Goal: Task Accomplishment & Management: Use online tool/utility

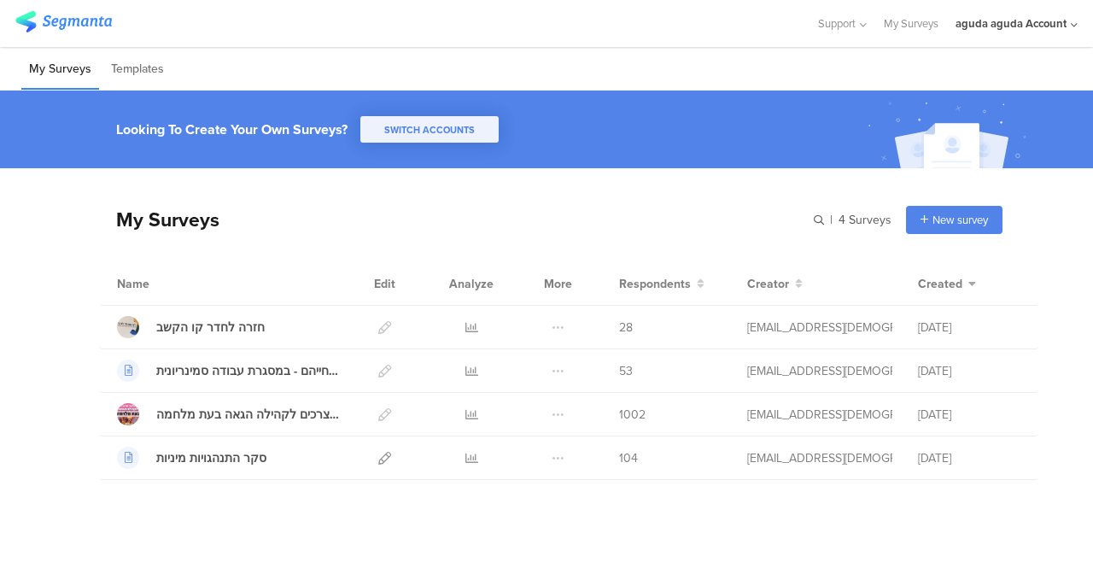
click at [982, 30] on div "aguda aguda Account" at bounding box center [1011, 23] width 111 height 16
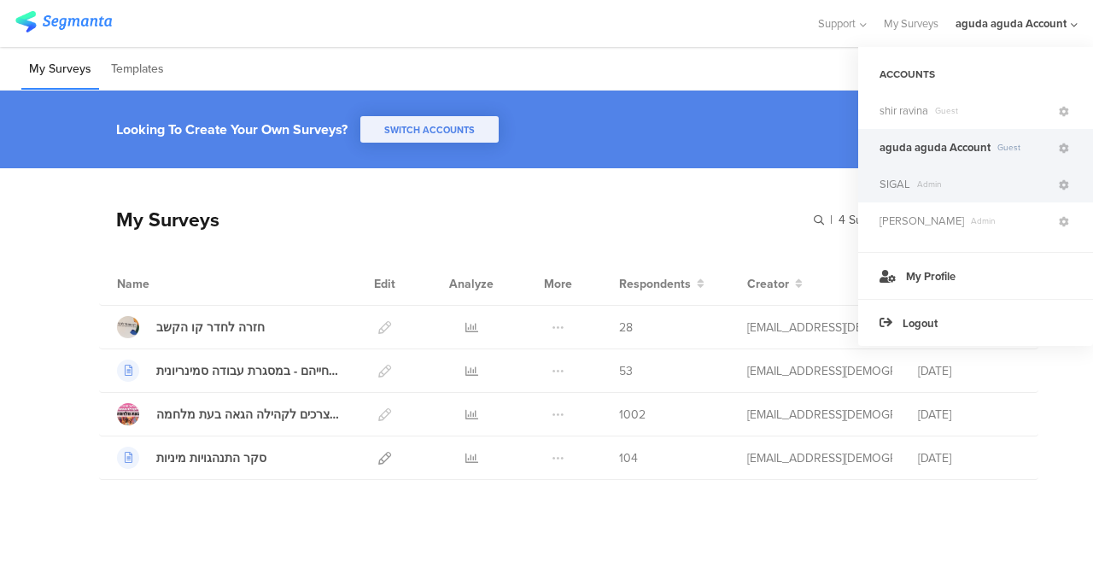
click at [898, 184] on span "SIGAL" at bounding box center [895, 184] width 31 height 16
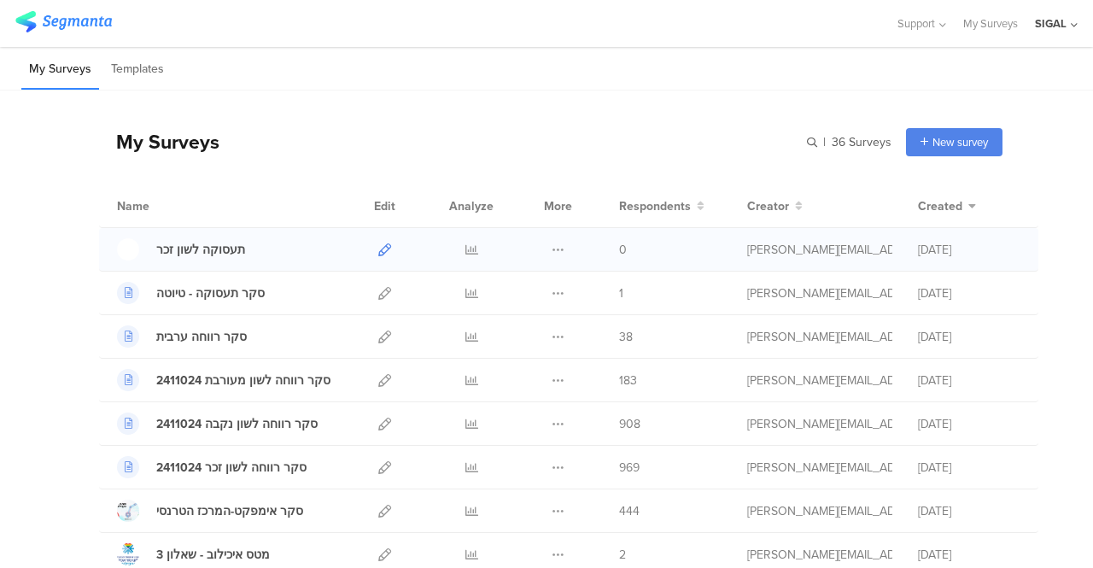
click at [378, 249] on icon at bounding box center [384, 249] width 13 height 13
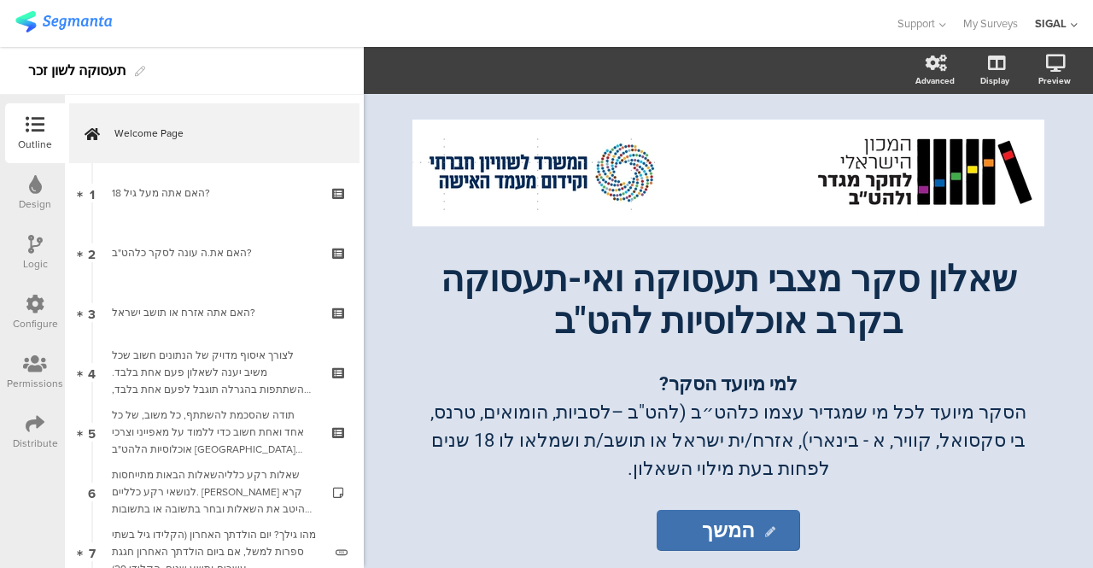
click at [26, 194] on div "Design" at bounding box center [35, 193] width 60 height 60
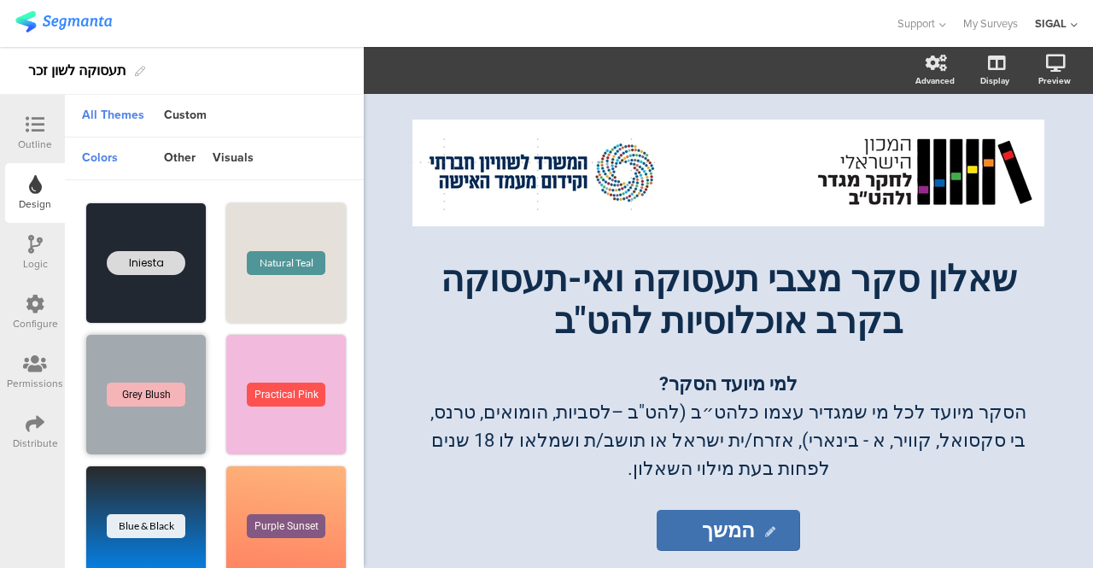
click at [138, 348] on div "Grey Blush" at bounding box center [146, 395] width 120 height 120
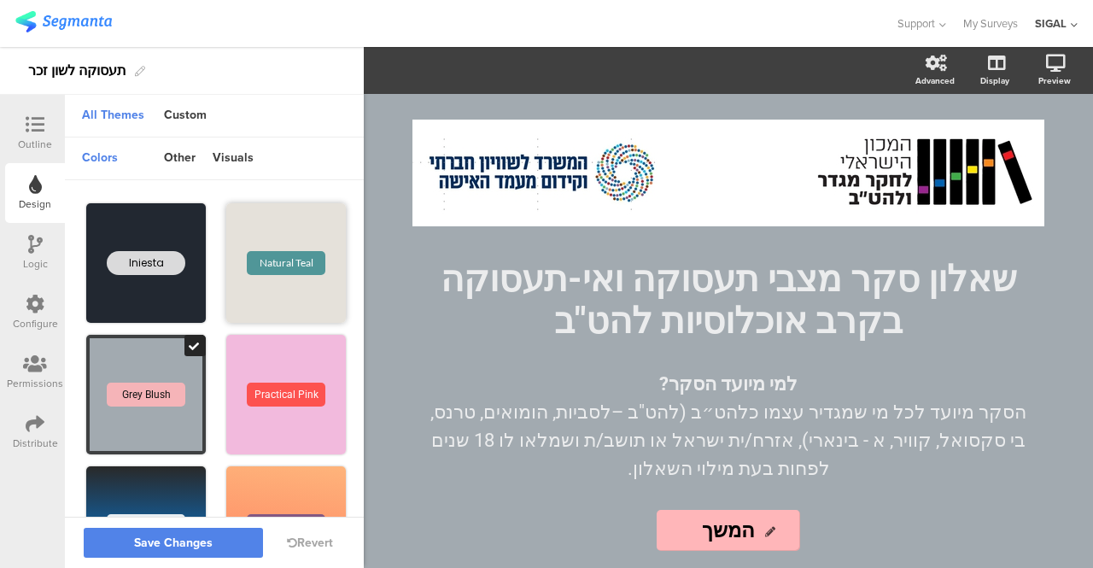
click at [229, 295] on div "Natural Teal" at bounding box center [286, 263] width 120 height 120
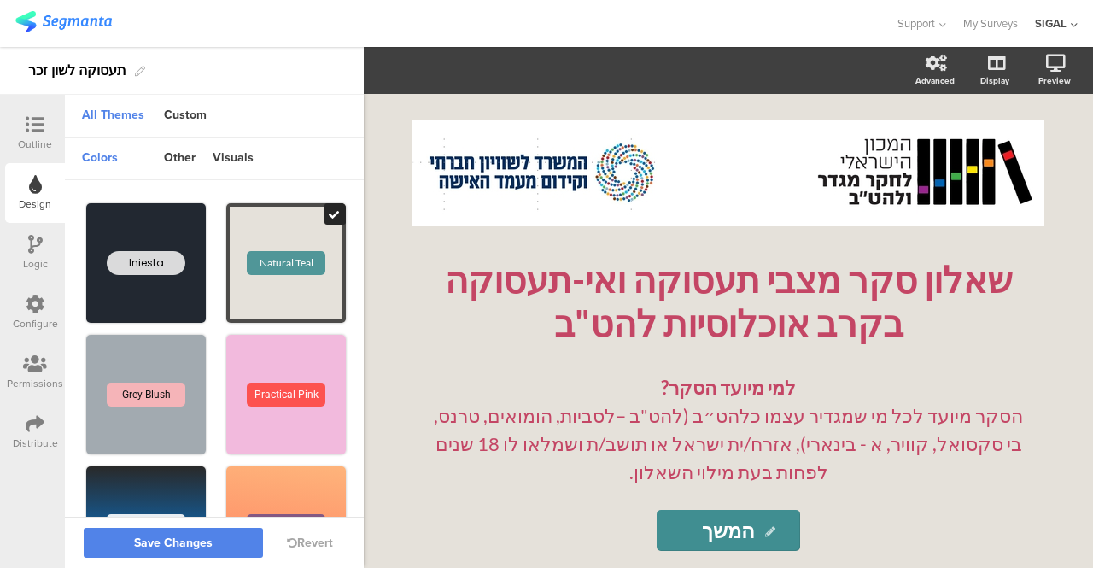
scroll to position [177, 0]
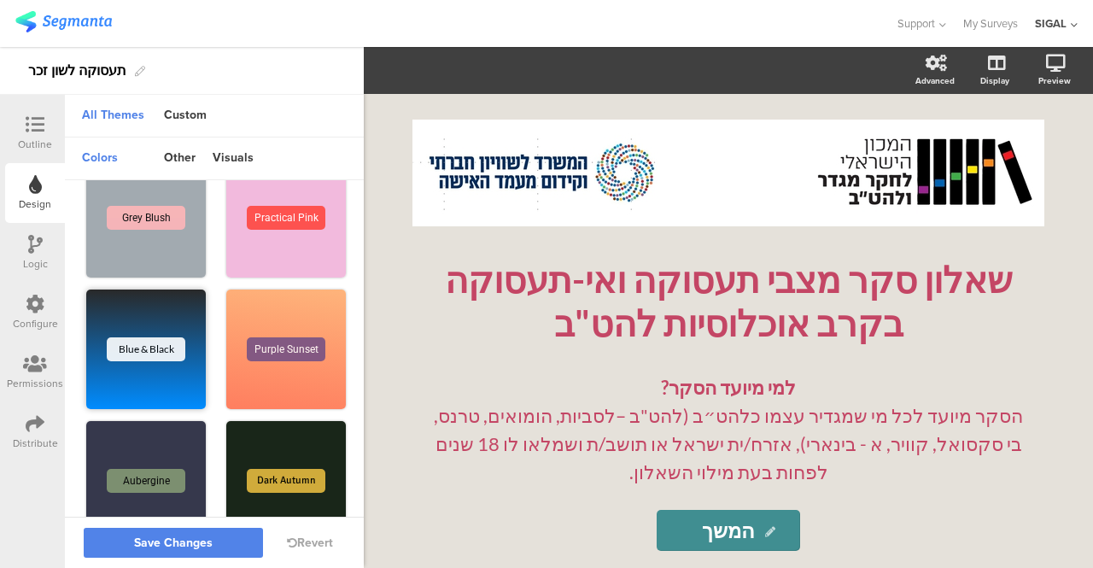
click at [182, 307] on div "Blue & Black" at bounding box center [146, 349] width 120 height 120
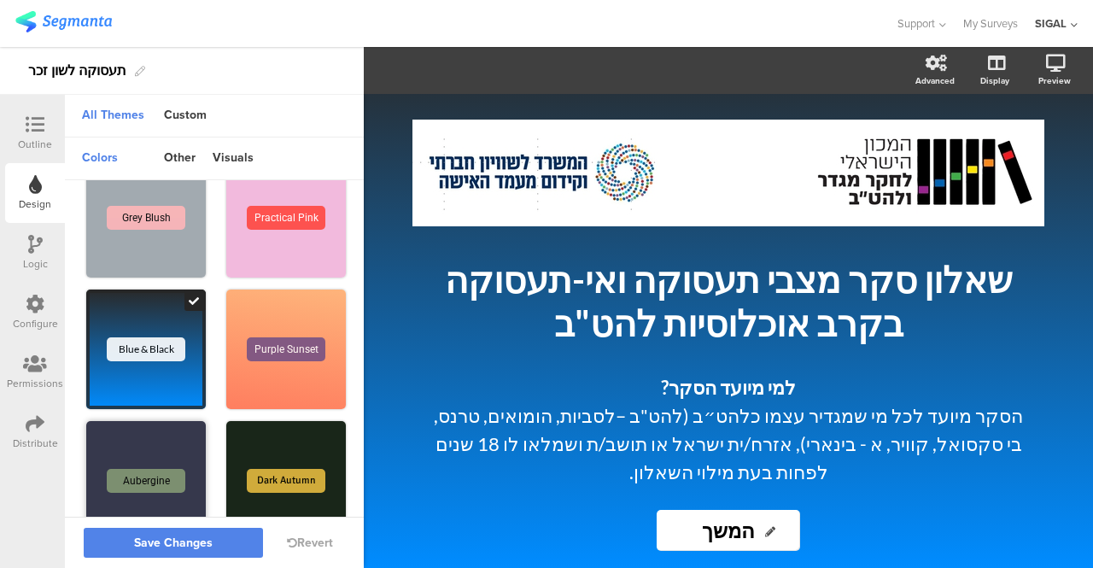
click at [123, 440] on div "Aubergine" at bounding box center [146, 481] width 120 height 120
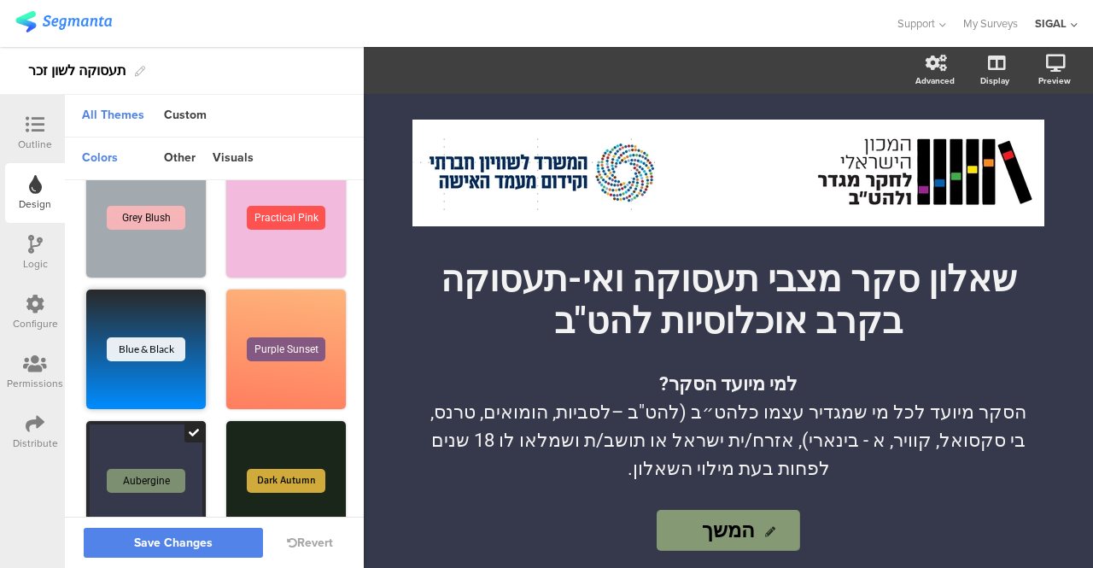
click at [118, 318] on div "Blue & Black" at bounding box center [146, 349] width 120 height 120
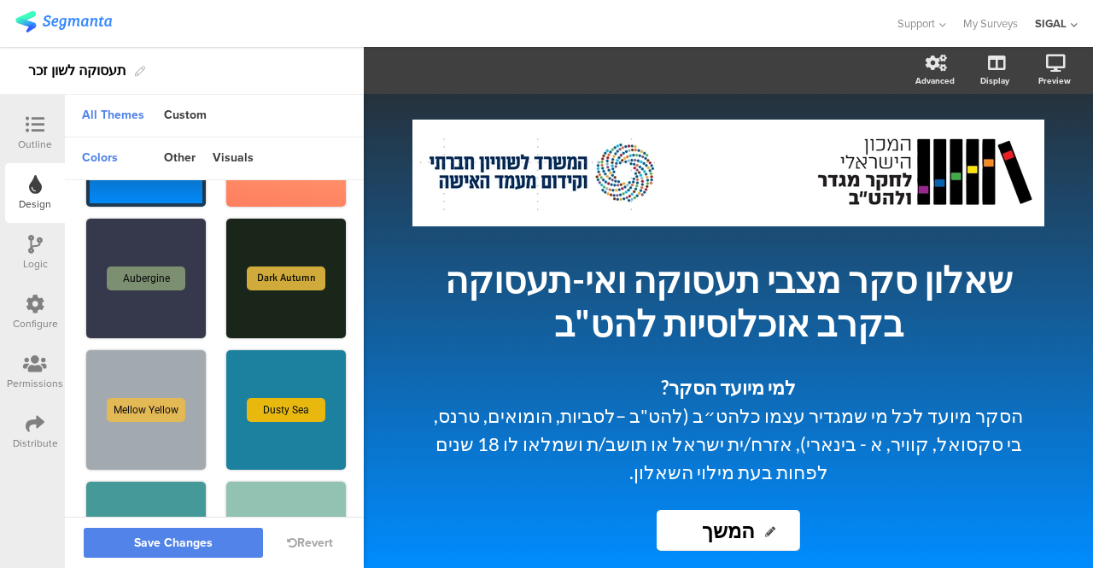
scroll to position [384, 0]
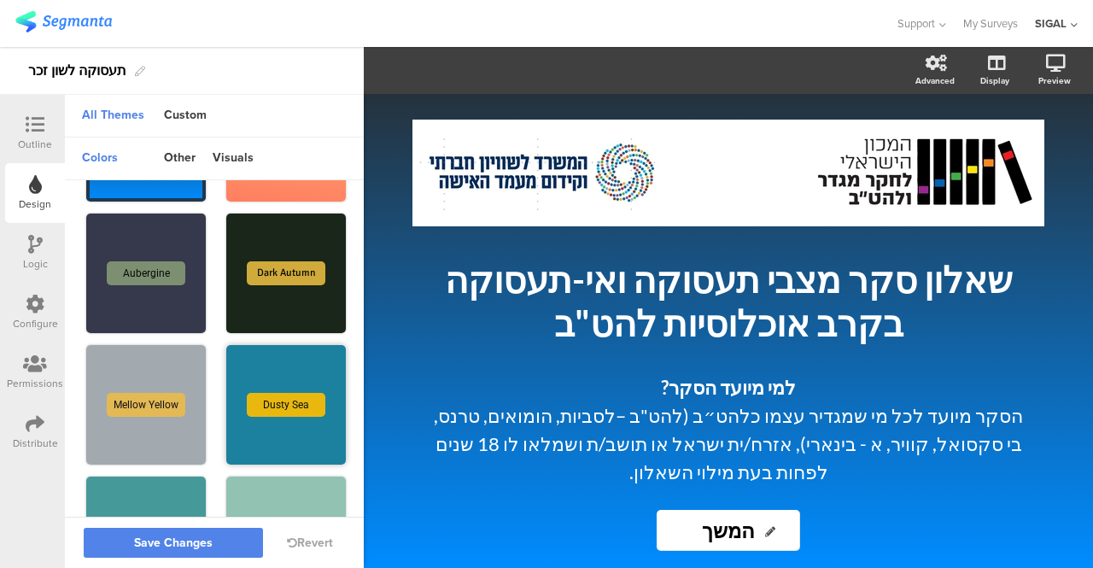
click at [240, 360] on div "Dusty Sea" at bounding box center [286, 405] width 120 height 120
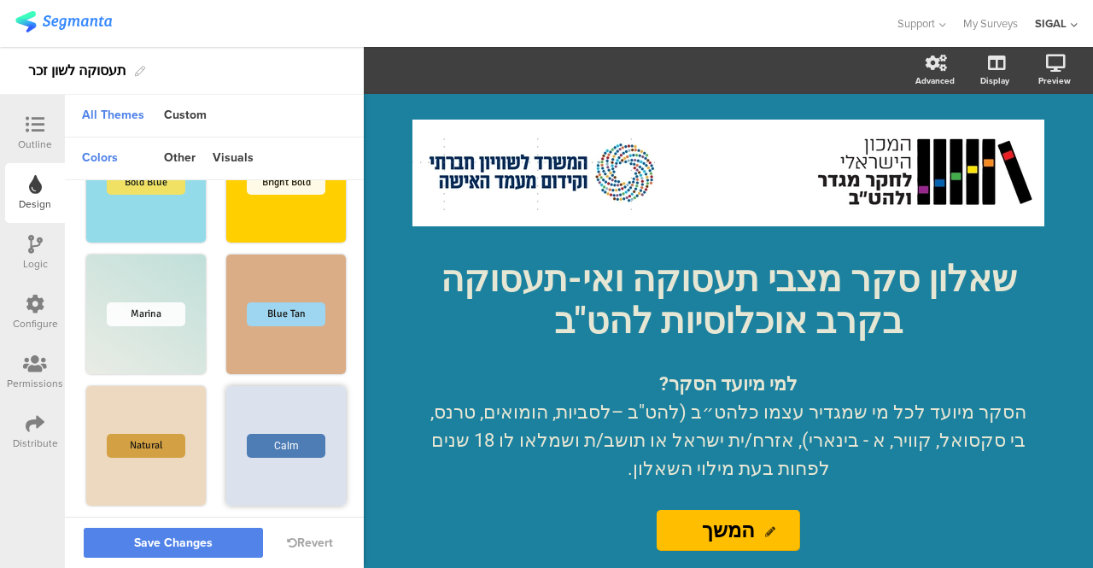
scroll to position [979, 0]
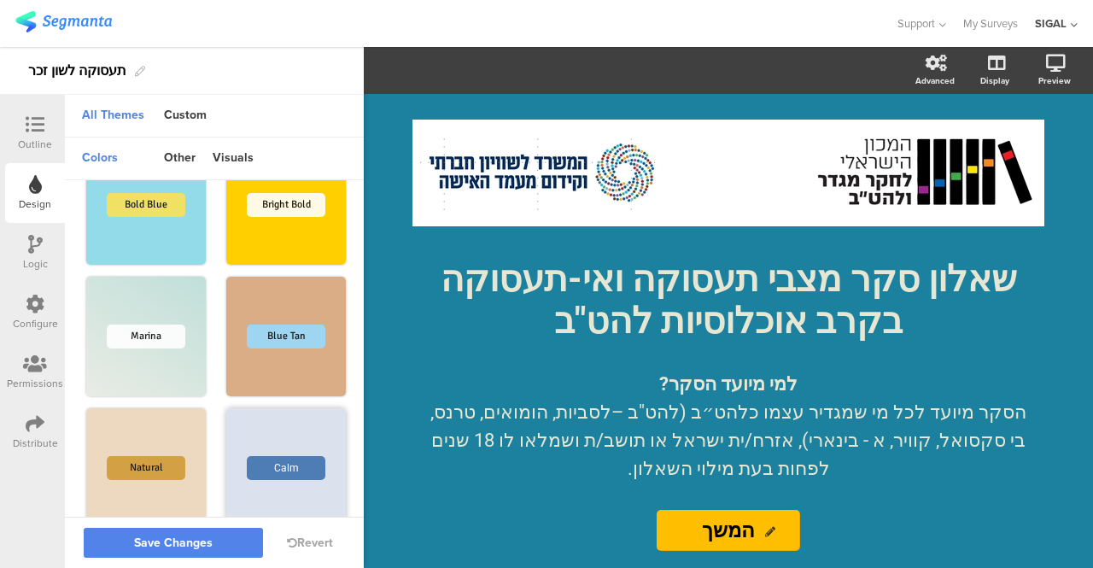
click at [260, 418] on div "Calm" at bounding box center [286, 468] width 120 height 120
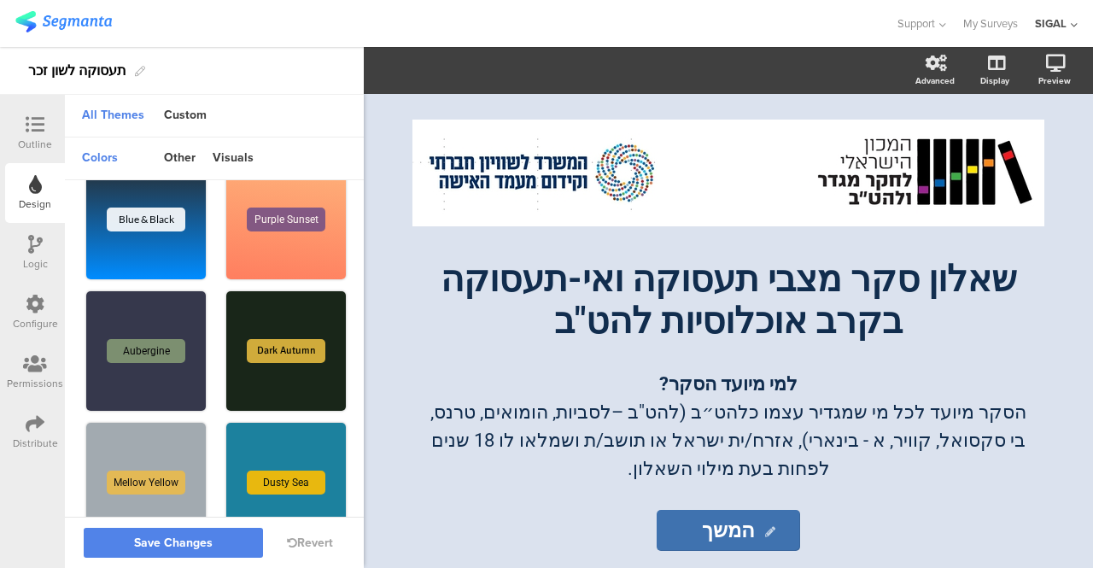
scroll to position [211, 0]
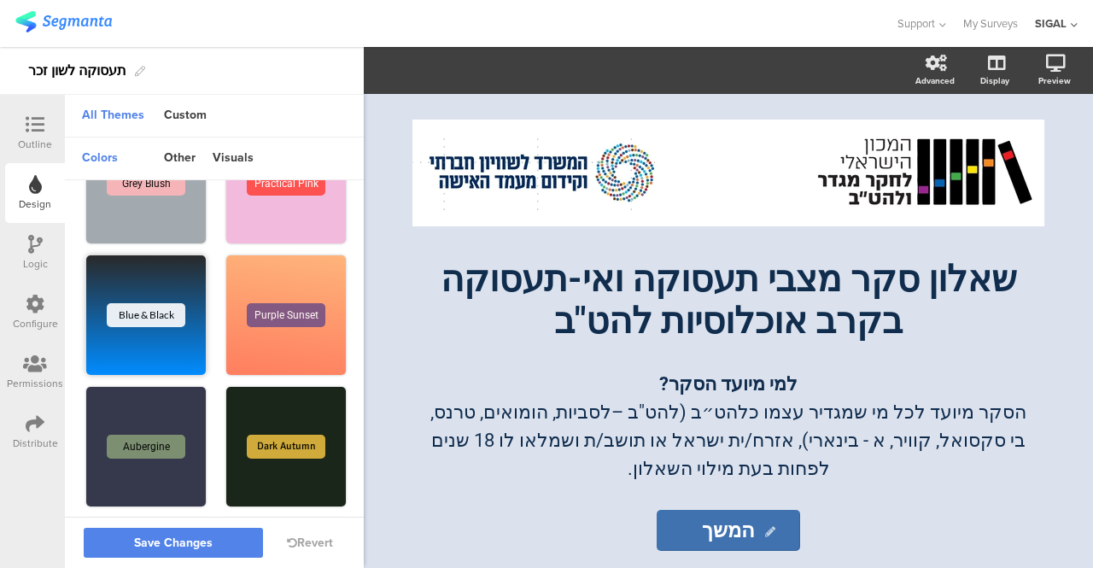
click at [139, 289] on div "Blue & Black" at bounding box center [146, 315] width 120 height 120
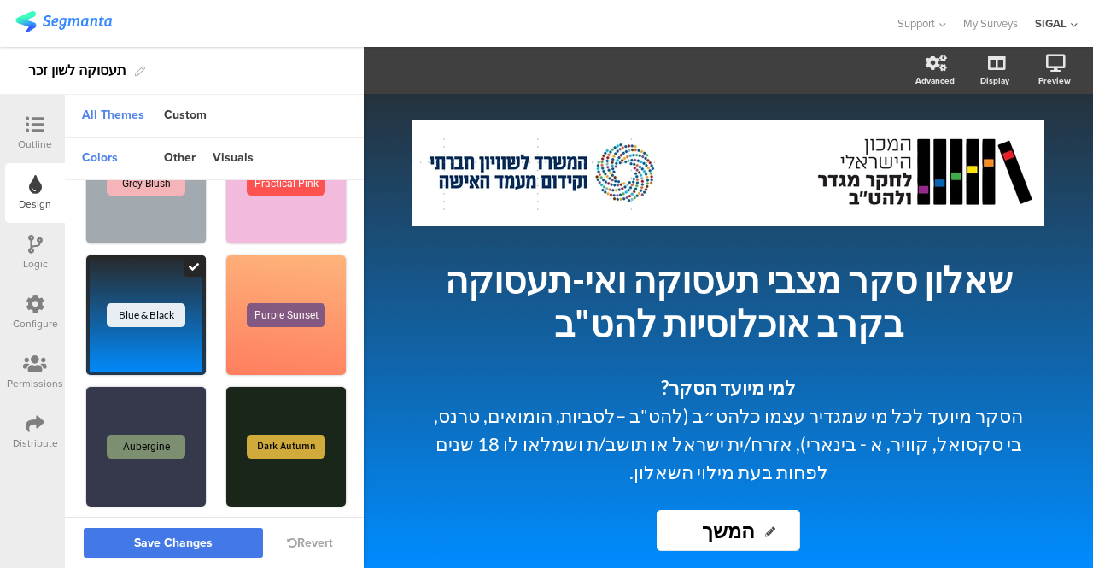
click at [141, 543] on span "Save Changes" at bounding box center [173, 543] width 79 height 0
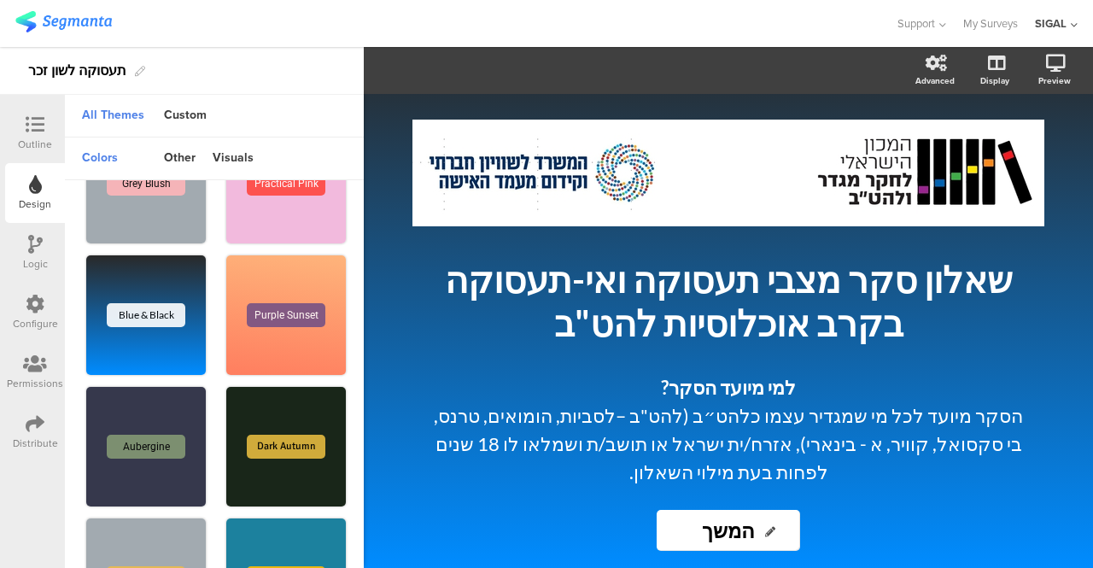
click at [26, 122] on icon at bounding box center [35, 124] width 19 height 19
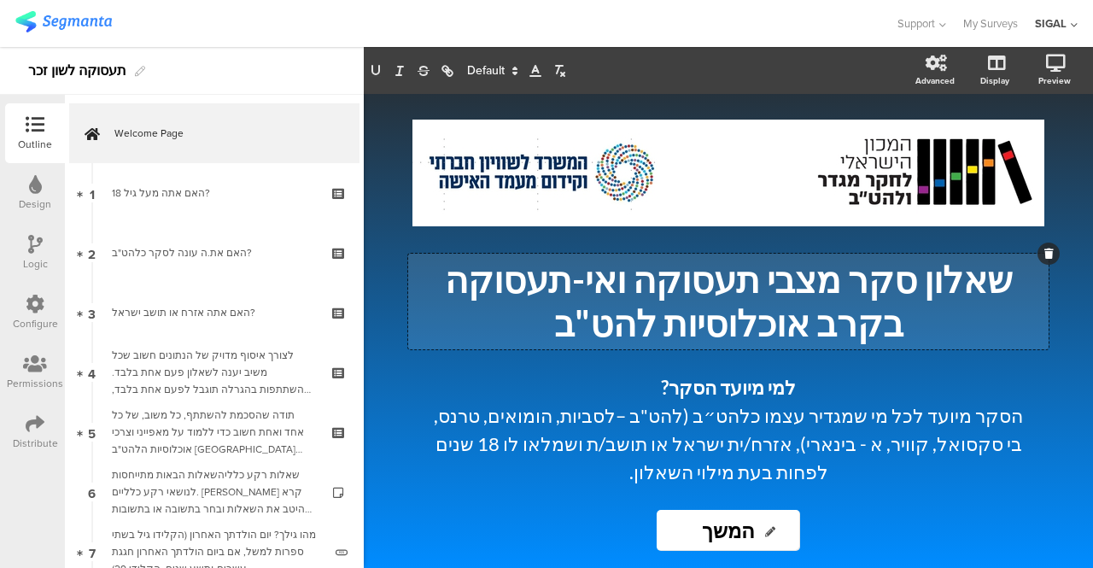
click at [926, 278] on div "שאלון סקר מצבי תעסוקה ואי-תעסוקה בקרב אוכלוסיות להט"ב שאלון סקר מצבי תעסוקה ואי…" at bounding box center [728, 302] width 640 height 96
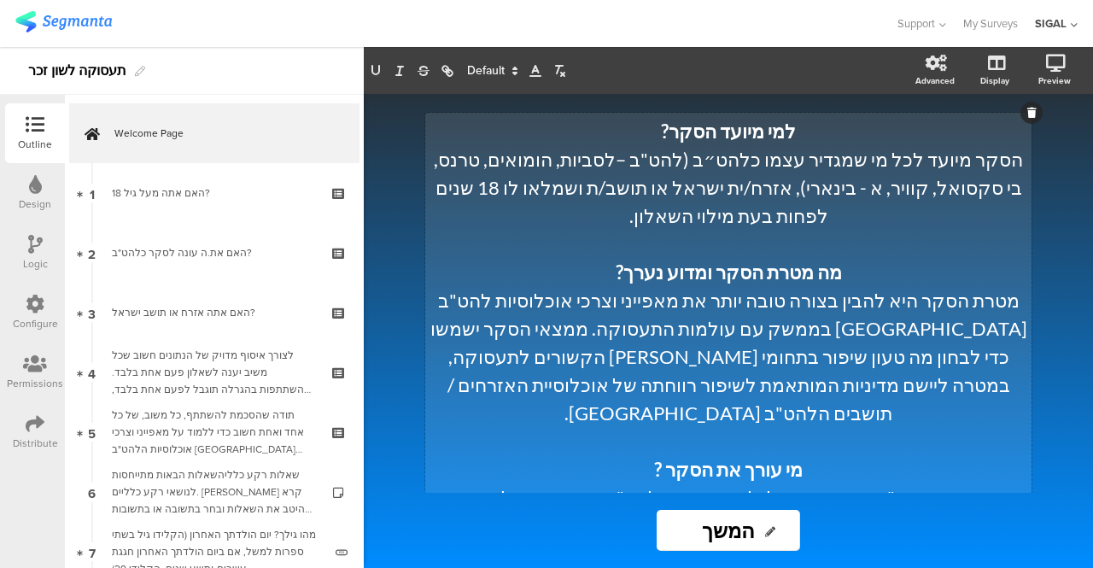
scroll to position [342, 0]
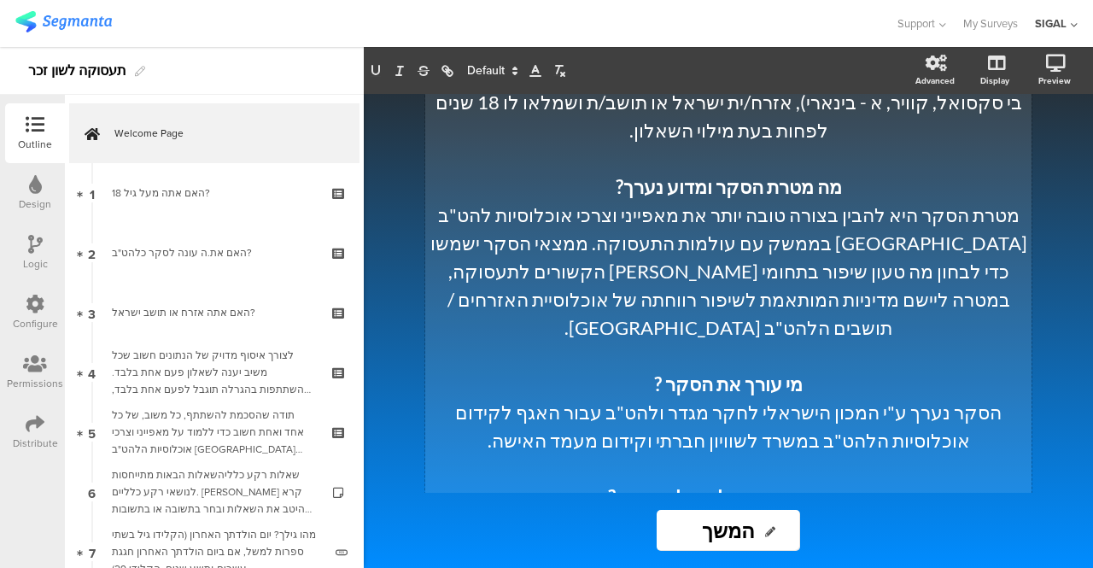
click at [972, 271] on p "מטרת הסקר היא להבין בצורה טובה יותר את מאפייני וצרכי אוכלוסיות להט"ב בישראל בממ…" at bounding box center [729, 271] width 598 height 141
click at [968, 278] on p "מטרת הסקר היא להבין בצורה טובה יותר את מאפייני וצרכי אוכלוסיות להט"ב בישראל בממ…" at bounding box center [729, 271] width 598 height 141
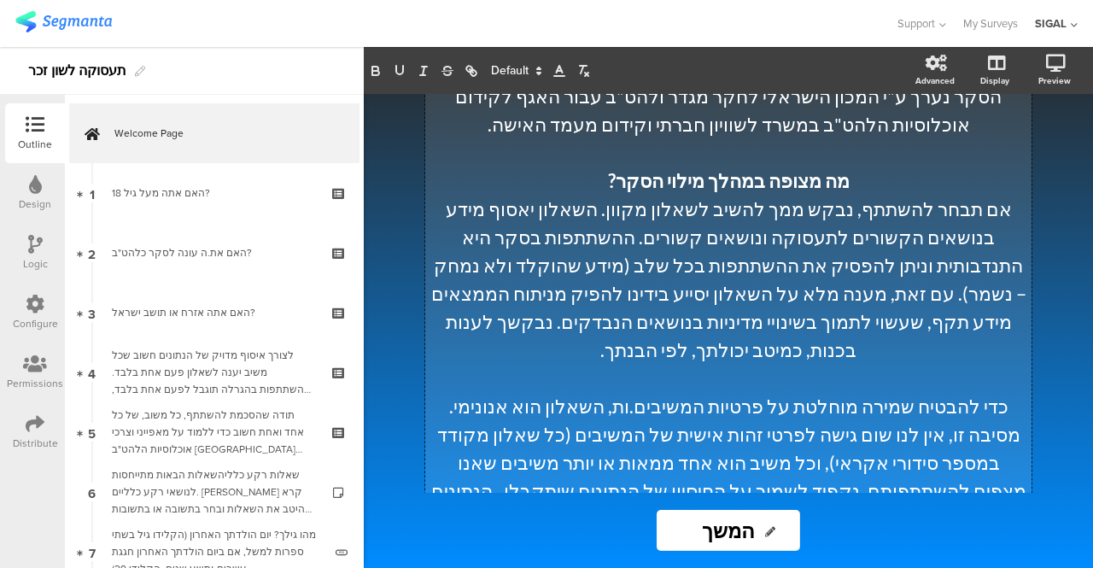
scroll to position [683, 0]
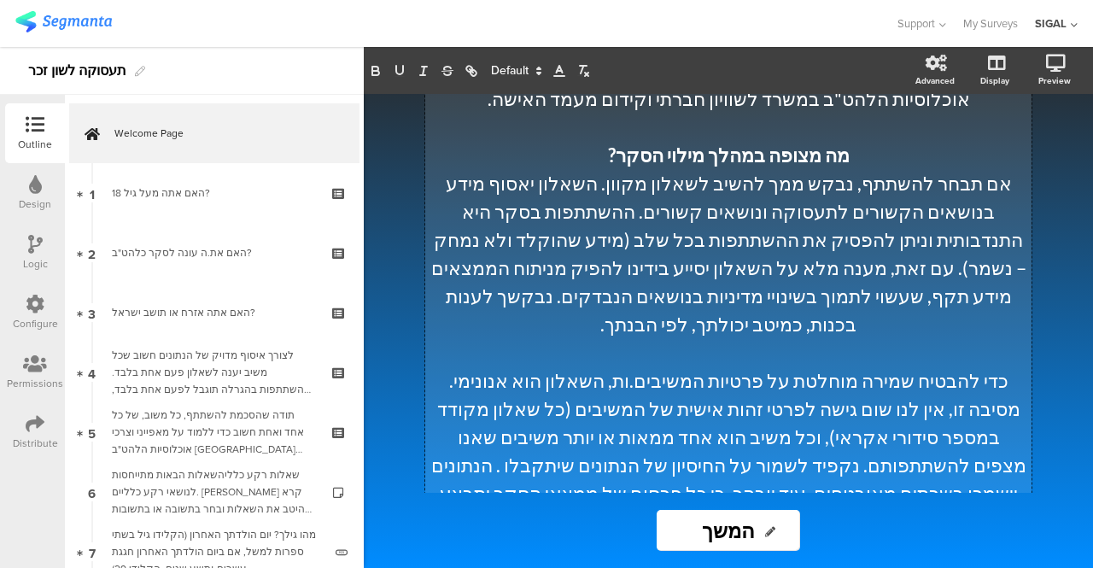
click at [965, 169] on p "אם תבחר להשתתף, נבקש ממך להשיב לשאלון מקוון. השאלון יאסוף מידע בנושאים הקשורים …" at bounding box center [729, 253] width 598 height 169
click at [837, 169] on p "אם תבחרו להשתתף, נבקש ממך להשיב לשאלון מקוון. השאלון יאסוף מידע בנושאים הקשורים…" at bounding box center [729, 253] width 598 height 169
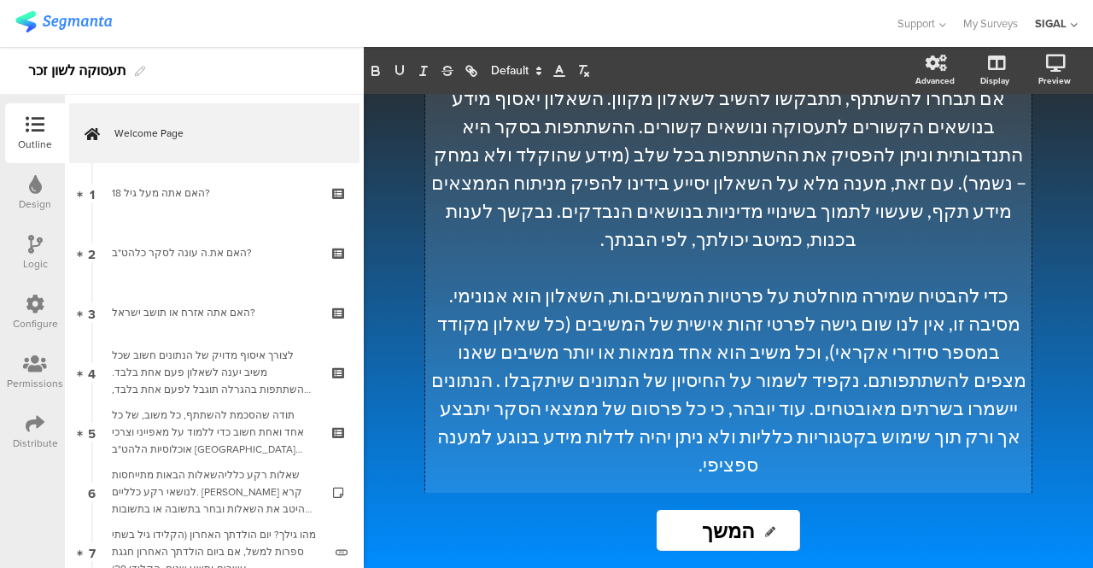
scroll to position [854, 0]
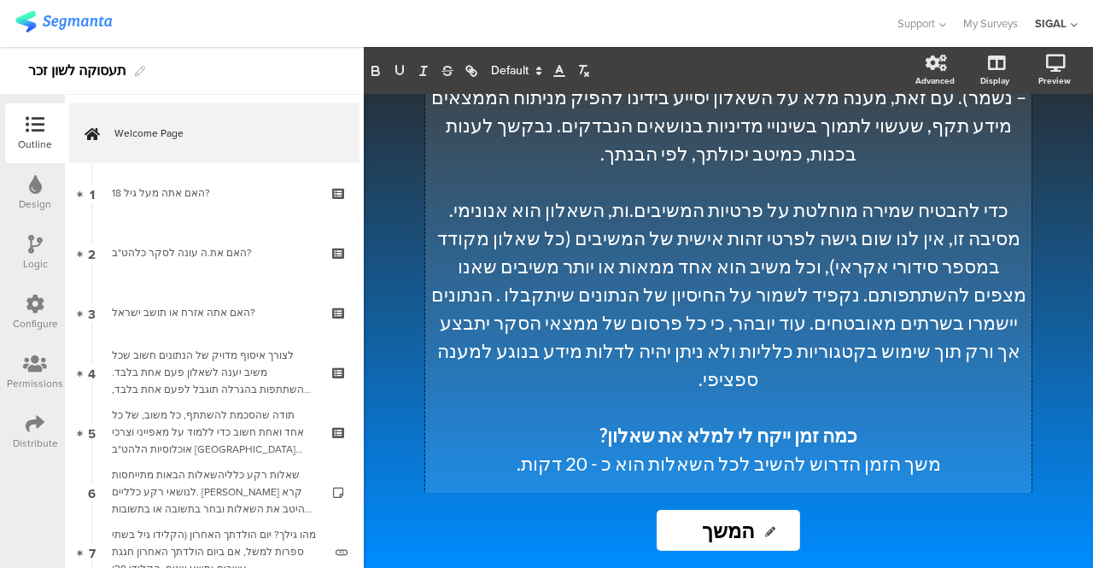
click at [445, 196] on p "כדי להבטיח שמירה מוחלטת על פרטיות המשיבים.ות, השאלון הוא אנונימי. מסיבה זו, אין…" at bounding box center [729, 294] width 598 height 197
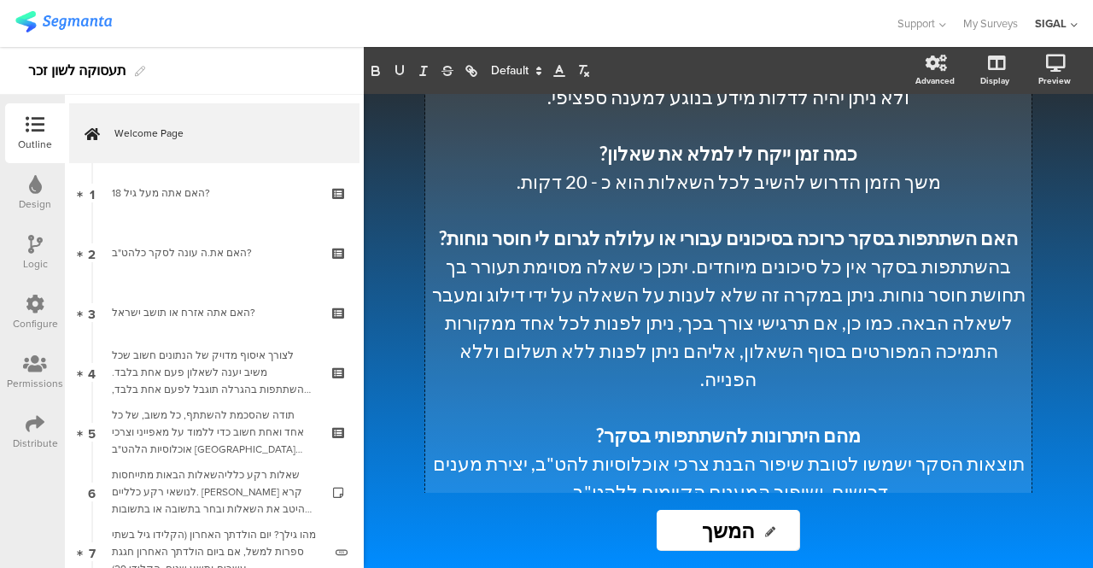
scroll to position [1110, 0]
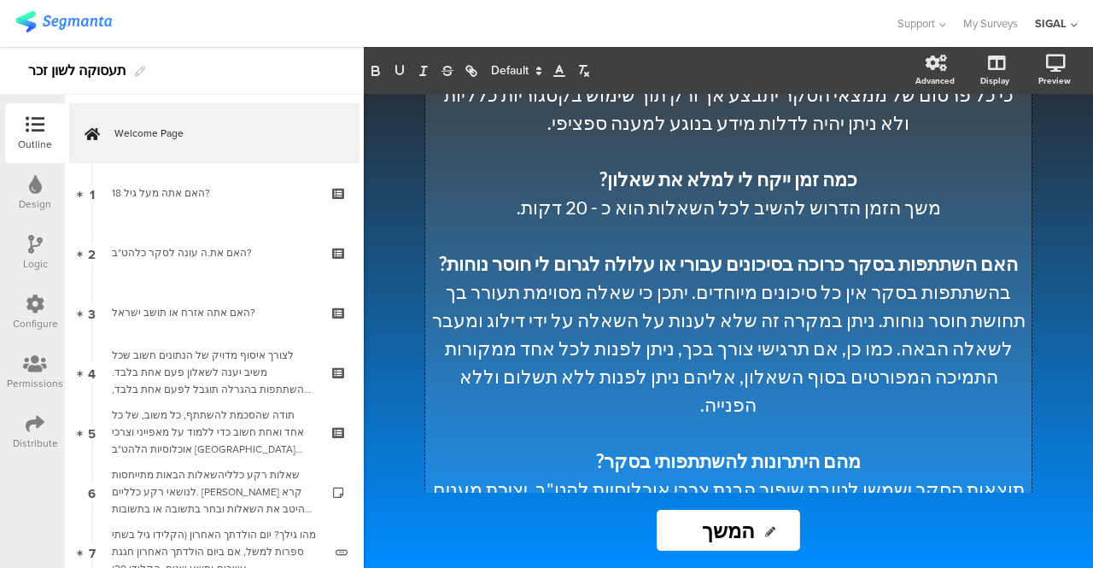
click at [984, 278] on p "בהשתתפות בסקר אין כל סיכונים מיוחדים. יתכן כי שאלה מסוימת תעורר בך תחושת חוסר נ…" at bounding box center [729, 348] width 598 height 141
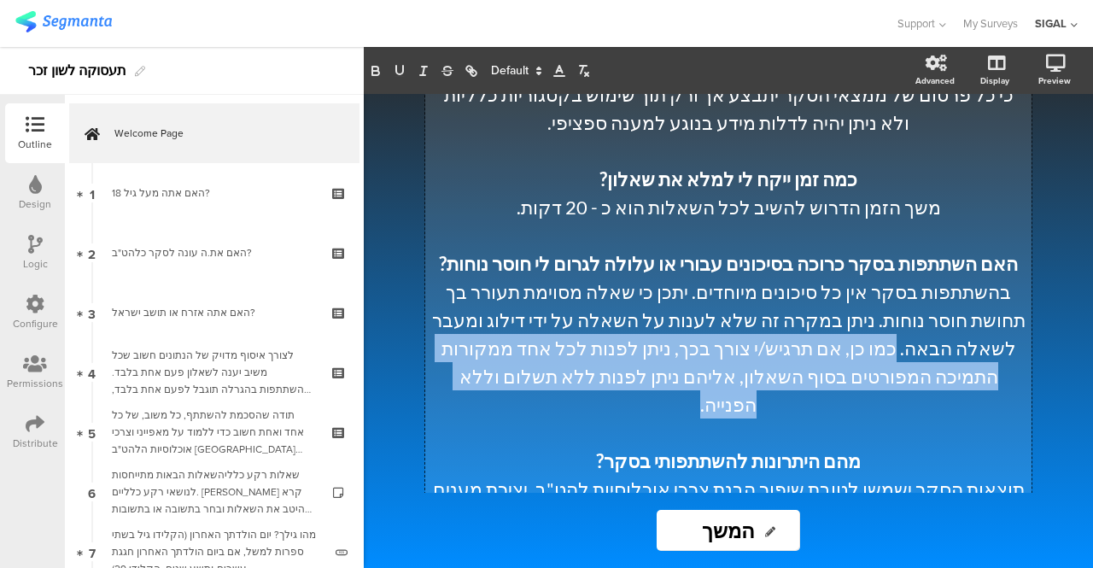
drag, startPoint x: 520, startPoint y: 237, endPoint x: 488, endPoint y: 303, distance: 73.7
click at [488, 303] on p "בהשתתפות בסקר אין כל סיכונים מיוחדים. יתכן כי שאלה מסוימת תעורר בך תחושת חוסר נ…" at bounding box center [729, 348] width 598 height 141
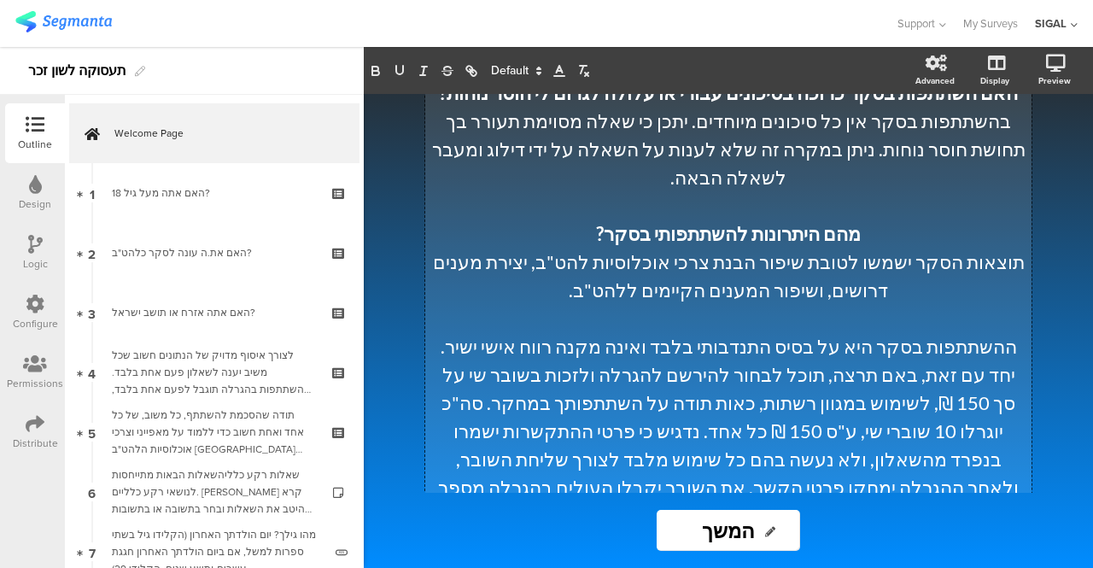
scroll to position [1360, 0]
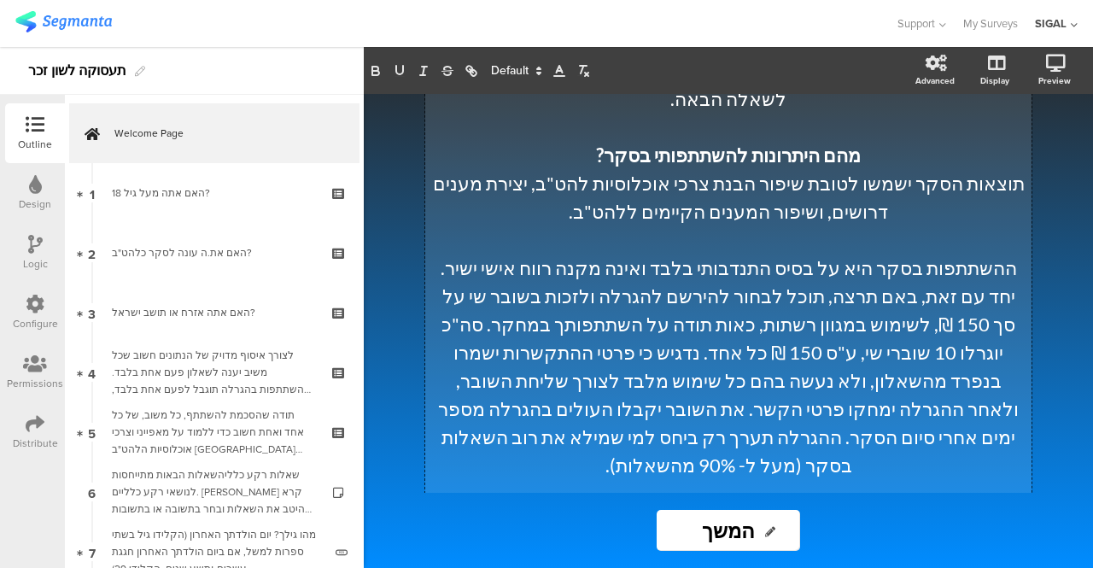
click at [969, 254] on p "ההשתתפות בסקר היא על בסיס התנדבותי בלבד ואינה מקנה רווח אישי ישיר. יחד עם זאת, …" at bounding box center [729, 366] width 598 height 225
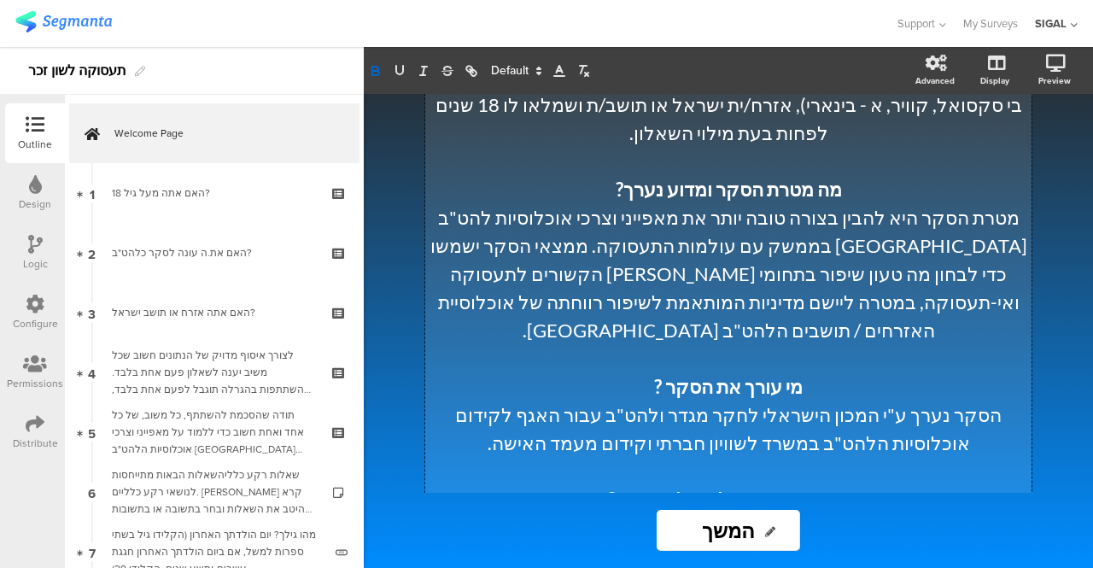
scroll to position [366, 0]
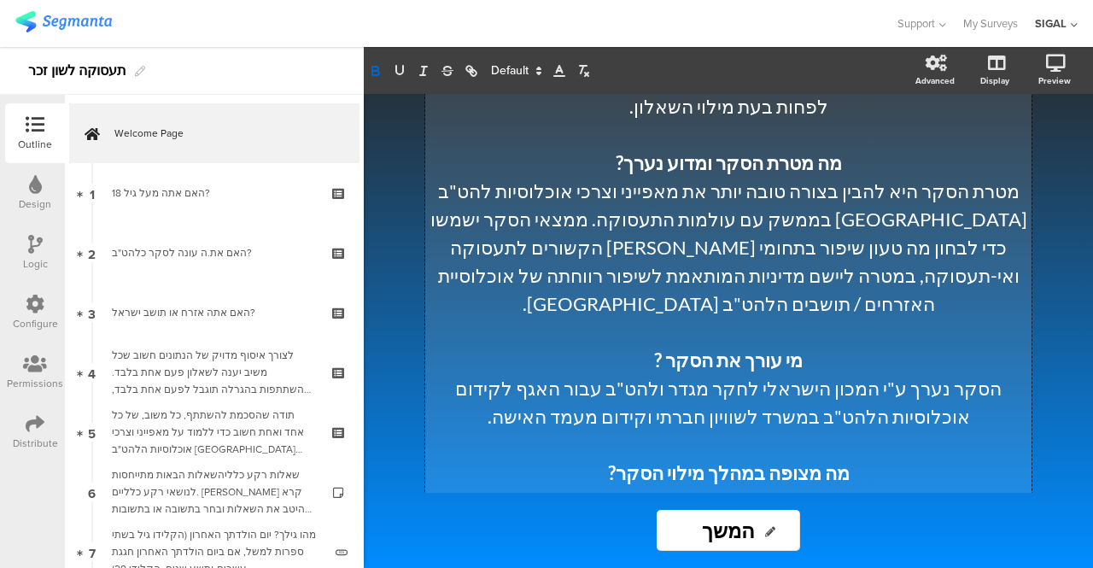
drag, startPoint x: 886, startPoint y: 215, endPoint x: 938, endPoint y: 195, distance: 55.2
click at [886, 216] on p "מטרת הסקר היא להבין בצורה טובה יותר את מאפייני וצרכי אוכלוסיות להט"ב בישראל בממ…" at bounding box center [729, 247] width 598 height 141
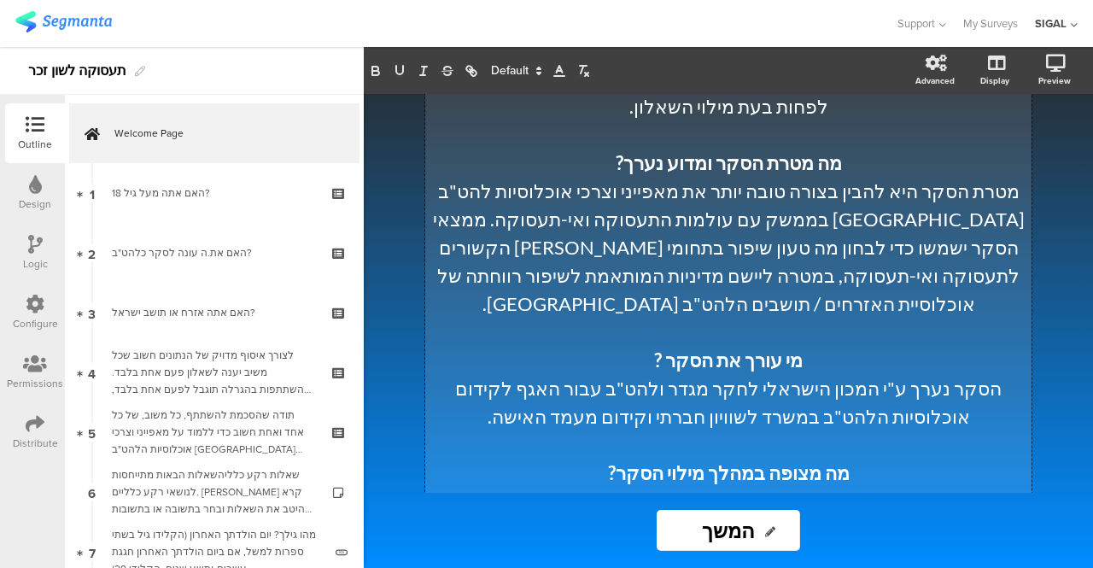
click at [685, 170] on strong "מה מטרת הסקר ומדוע נערך?" at bounding box center [729, 162] width 226 height 23
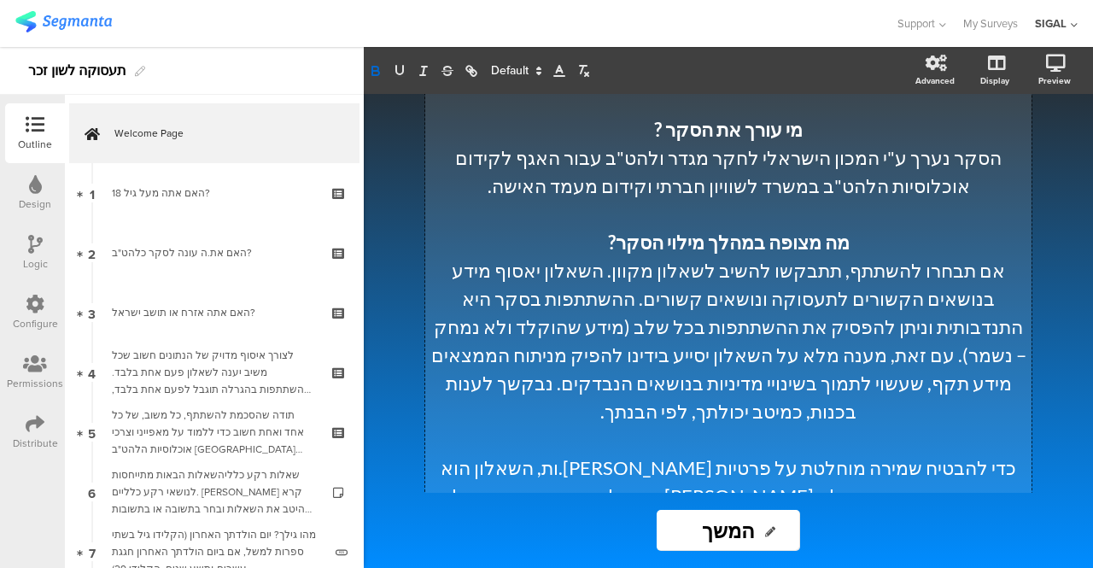
scroll to position [622, 0]
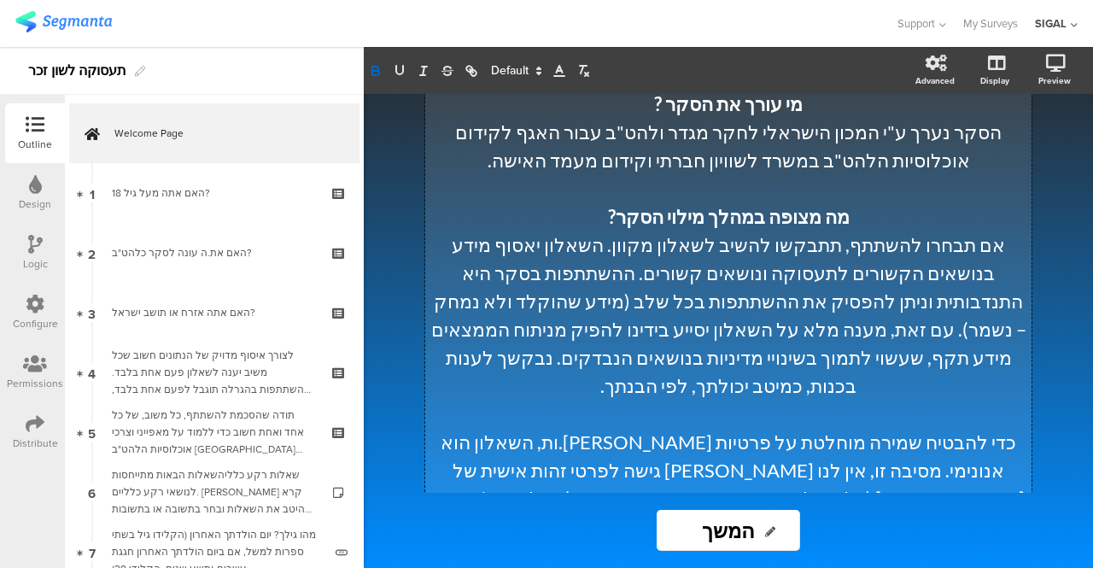
click at [967, 231] on p "אם תבחרו להשתתף, תתבקשו להשיב לשאלון מקוון. השאלון יאסוף מידע בנושאים הקשורים ל…" at bounding box center [729, 315] width 598 height 169
click at [846, 231] on p "אם תבחר להשתתף, תתבקשו להשיב לשאלון מקוון. השאלון יאסוף מידע בנושאים הקשורים לת…" at bounding box center [729, 315] width 598 height 169
click at [573, 231] on p "אם תבחר להשתתף, תתבקש להשיב לשאלון מקוון. השאלון יאסוף מידע בנושאים הקשורים לתע…" at bounding box center [729, 315] width 598 height 169
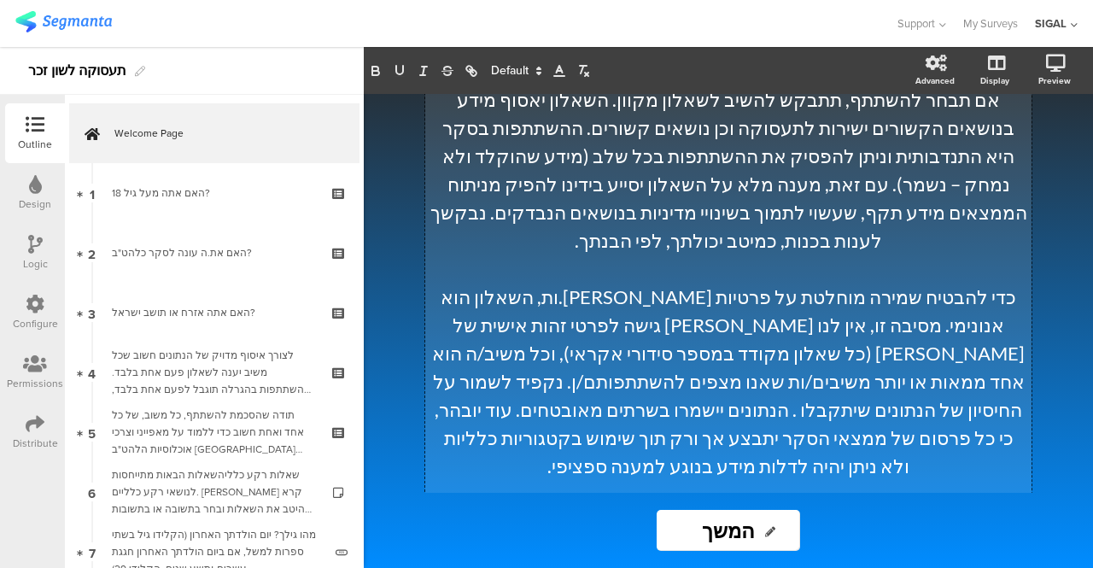
scroll to position [792, 0]
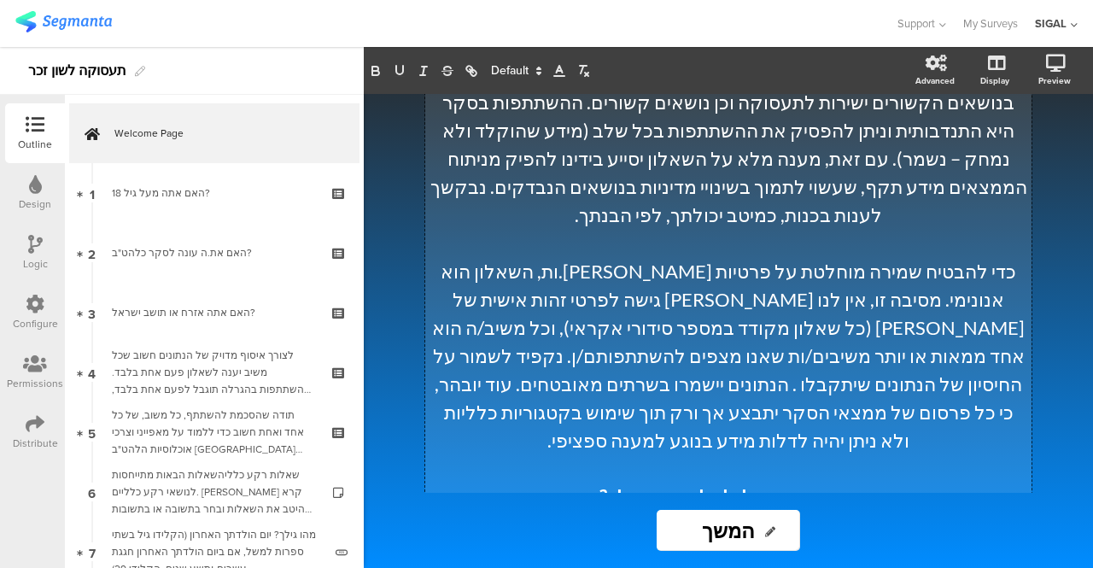
click at [960, 276] on p "כדי להבטיח שמירה מוחלטת על פרטיות המשיבים.ות, השאלון הוא אנונימי. מסיבה זו, אין…" at bounding box center [729, 355] width 598 height 197
click at [804, 266] on p "כדי להבטיח שמירה מוחלטת על פרטיות [PERSON_NAME].ות, השאלון הוא אנונימי. מסיבה ז…" at bounding box center [729, 355] width 598 height 197
click at [577, 297] on p "כדי להבטיח שמירה מוחלטת על פרטיות [PERSON_NAME].ות, השאלון הוא אנונימי. מסיבה ז…" at bounding box center [729, 355] width 598 height 197
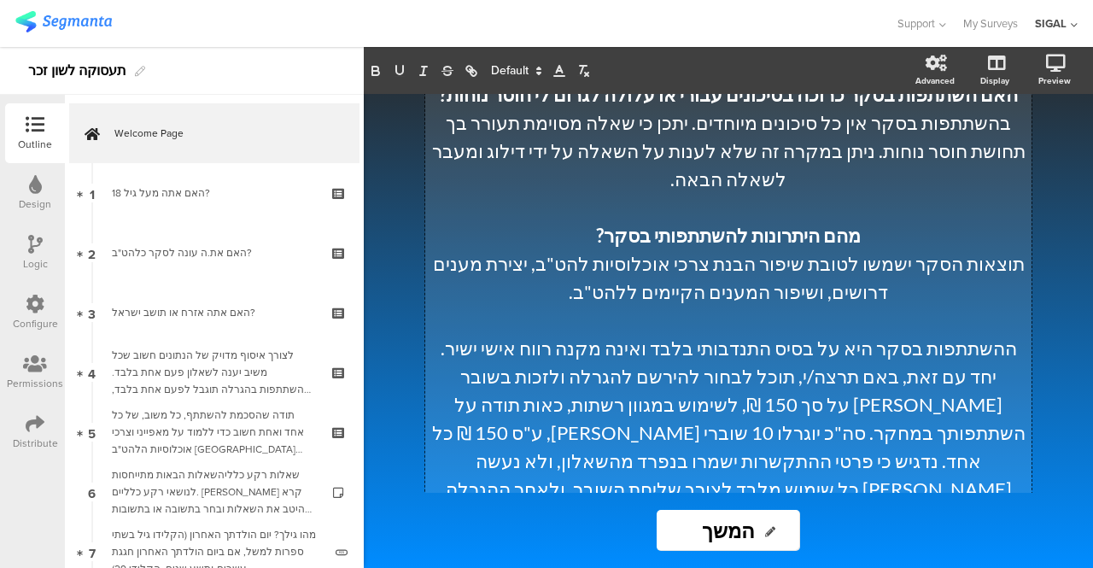
scroll to position [1305, 0]
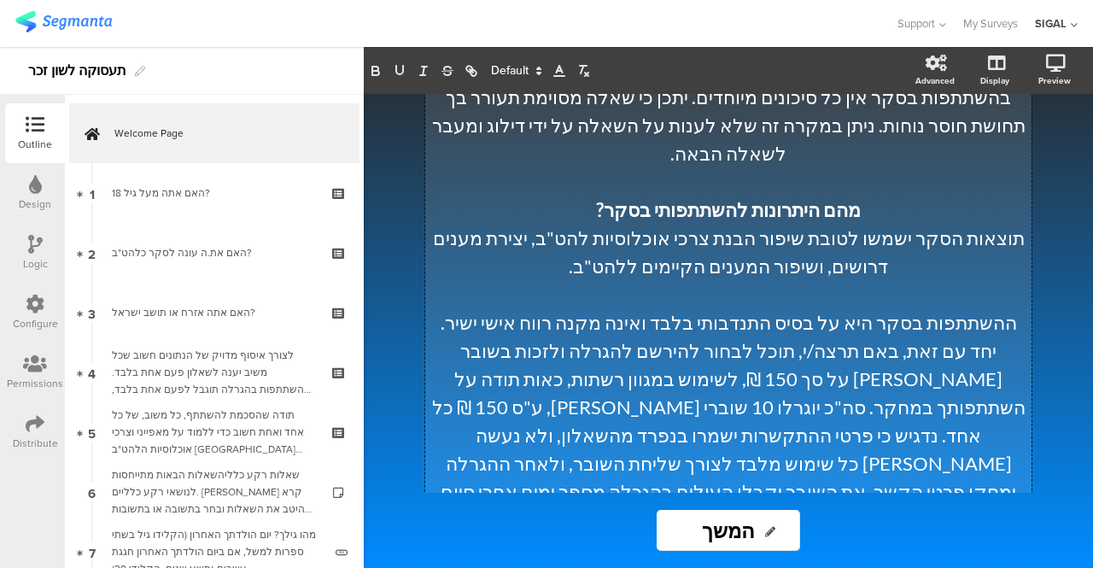
click at [960, 308] on p "ההשתתפות בסקר היא על בסיס התנדבותי בלבד ואינה מקנה רווח אישי ישיר. יחד עם זאת, …" at bounding box center [729, 435] width 598 height 254
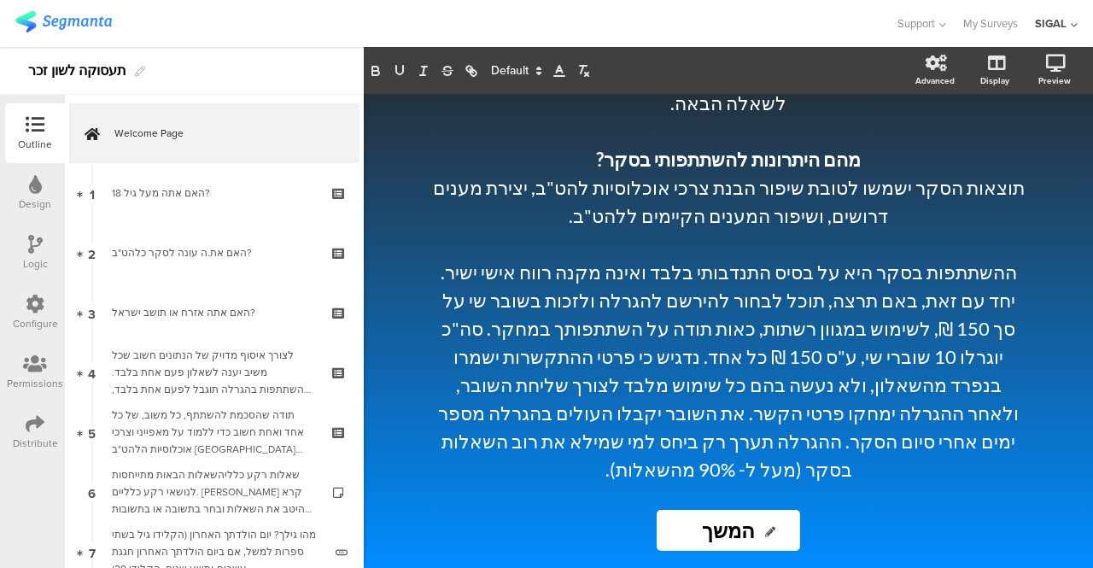
scroll to position [1360, 0]
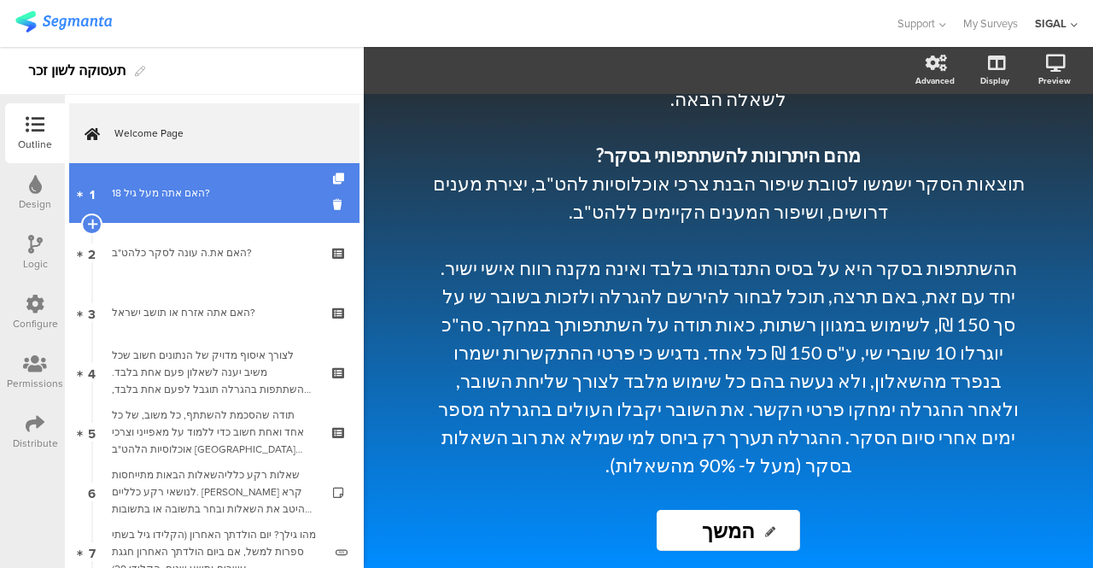
click at [162, 182] on link "1 האם אתה מעל גיל 18?" at bounding box center [214, 193] width 290 height 60
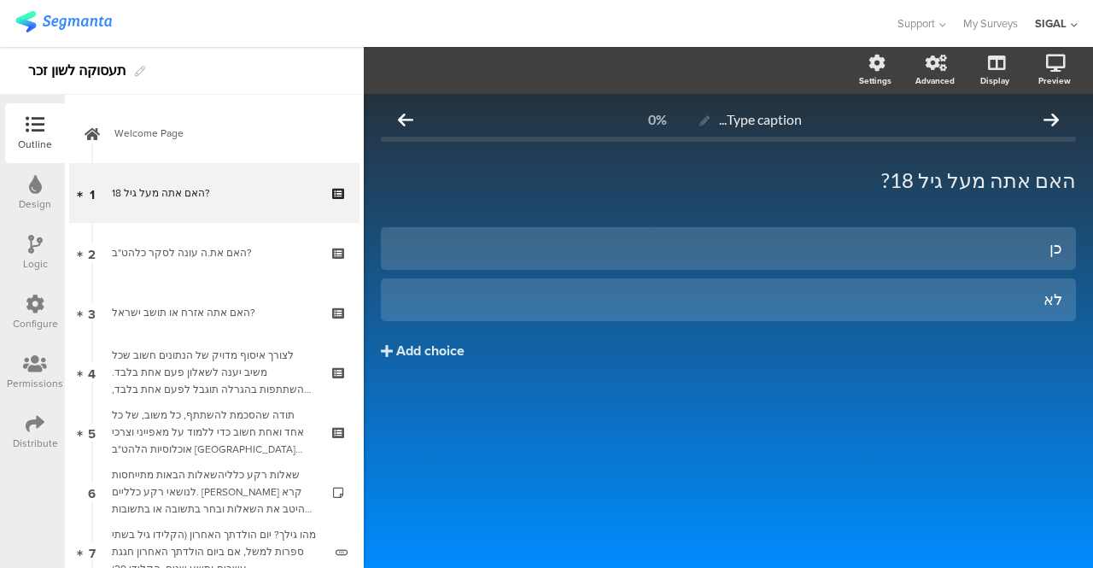
click at [32, 247] on icon at bounding box center [35, 244] width 15 height 19
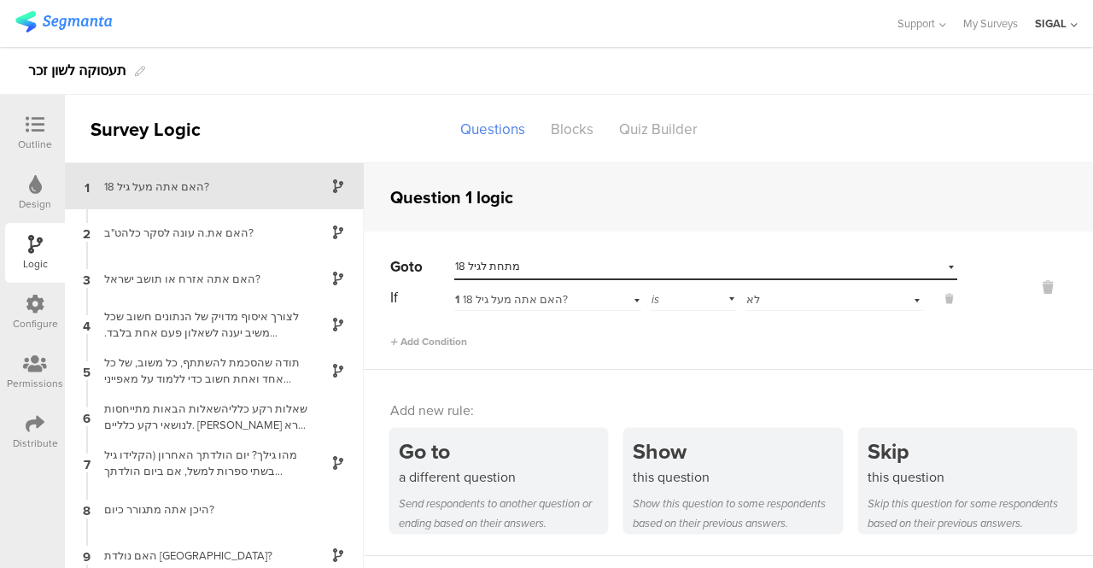
click at [44, 143] on div "Outline" at bounding box center [35, 144] width 34 height 15
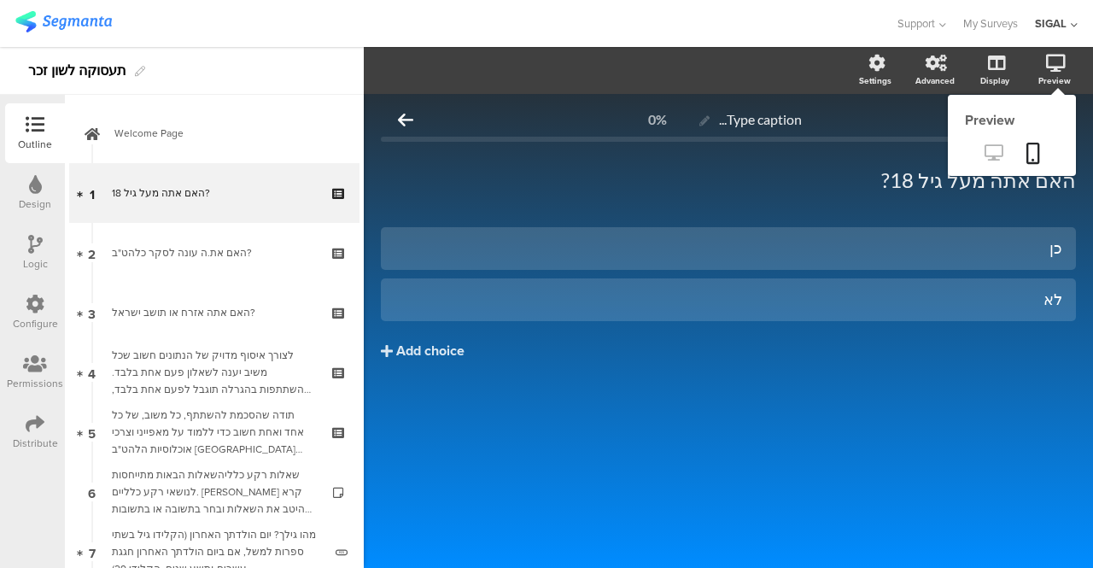
click at [994, 144] on icon at bounding box center [994, 152] width 18 height 16
click at [987, 143] on link at bounding box center [994, 154] width 42 height 28
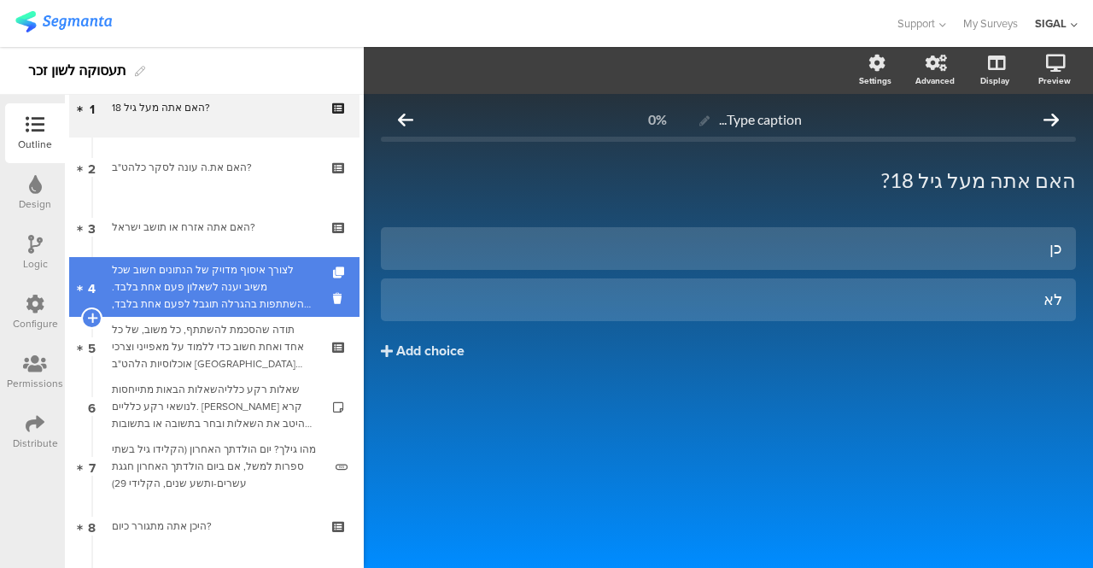
scroll to position [171, 0]
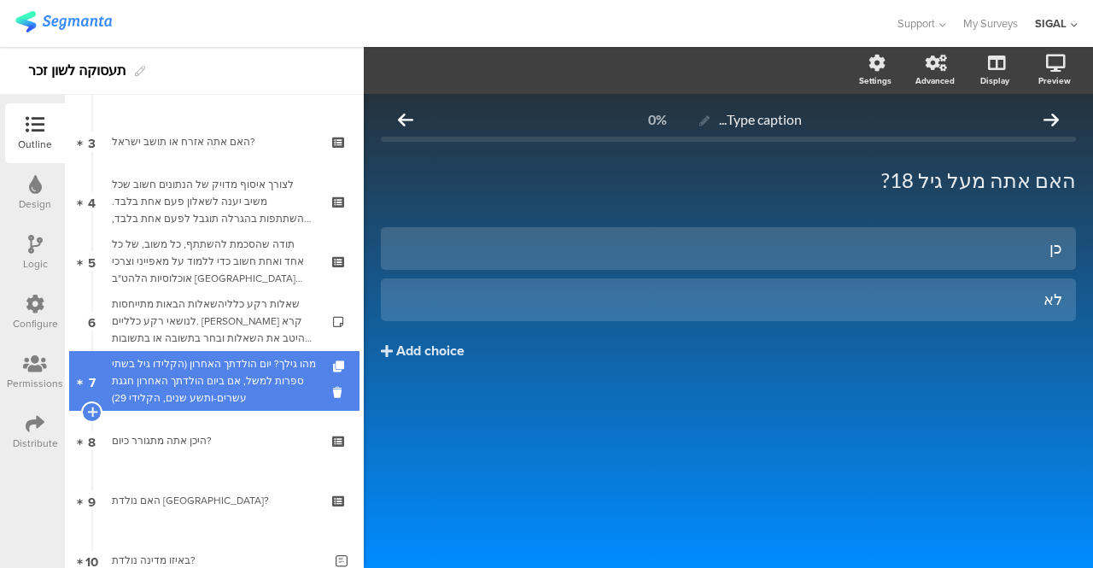
click at [172, 389] on div "מהו גילך? יום הולדתך האחרון (הקלידו גיל בשתי ספרות למשל, אם ביום הולדתך האחרון …" at bounding box center [217, 380] width 211 height 51
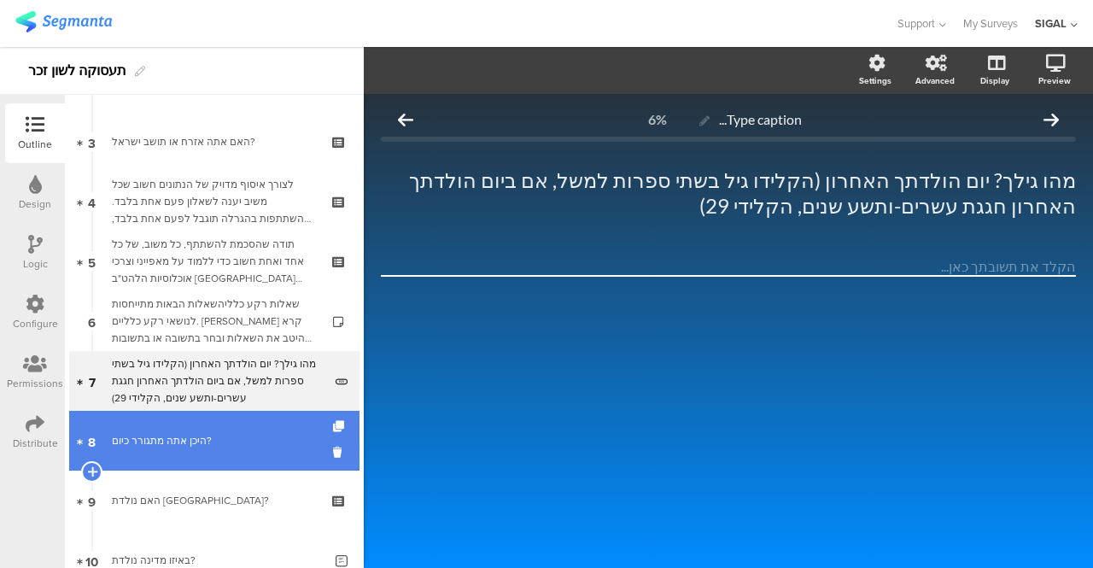
click at [132, 453] on link "8 היכן אתה מתגורר כיום?" at bounding box center [214, 441] width 290 height 60
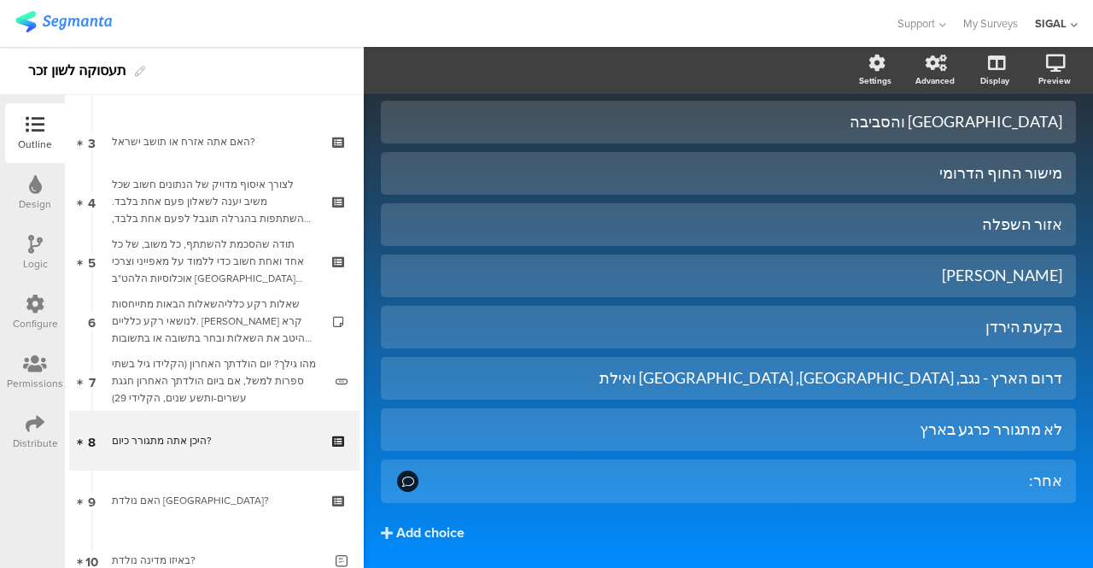
scroll to position [512, 0]
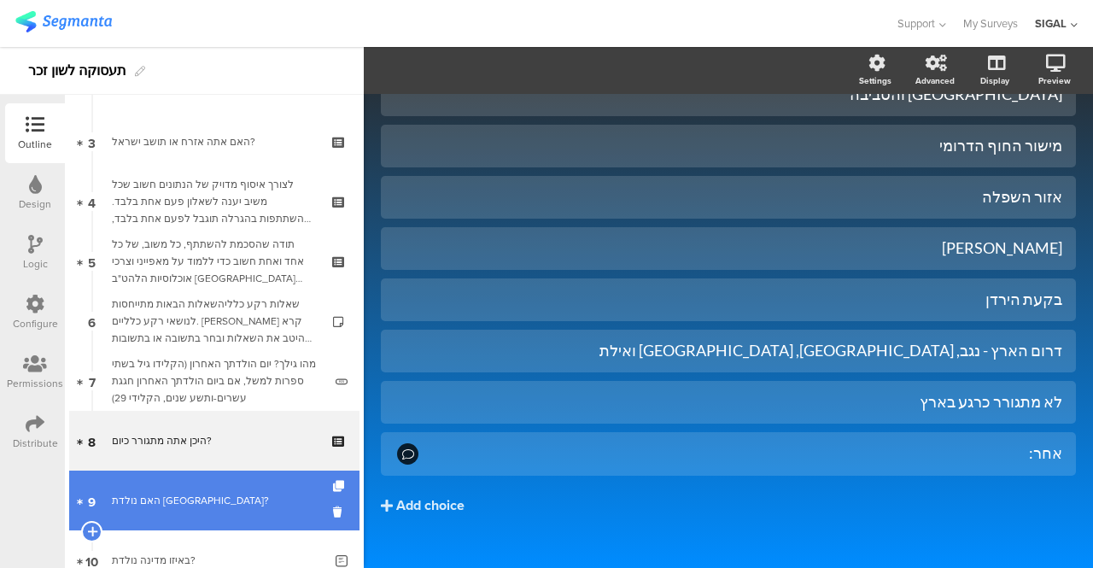
click at [154, 509] on link "9 האם נולדת בישראל?" at bounding box center [214, 501] width 290 height 60
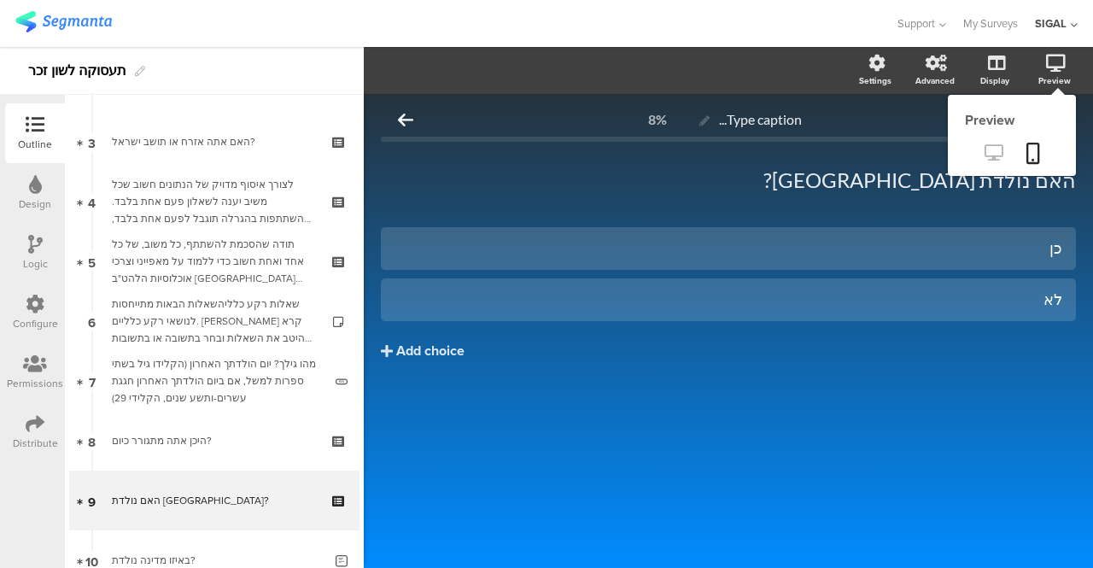
click at [998, 153] on icon at bounding box center [994, 152] width 18 height 16
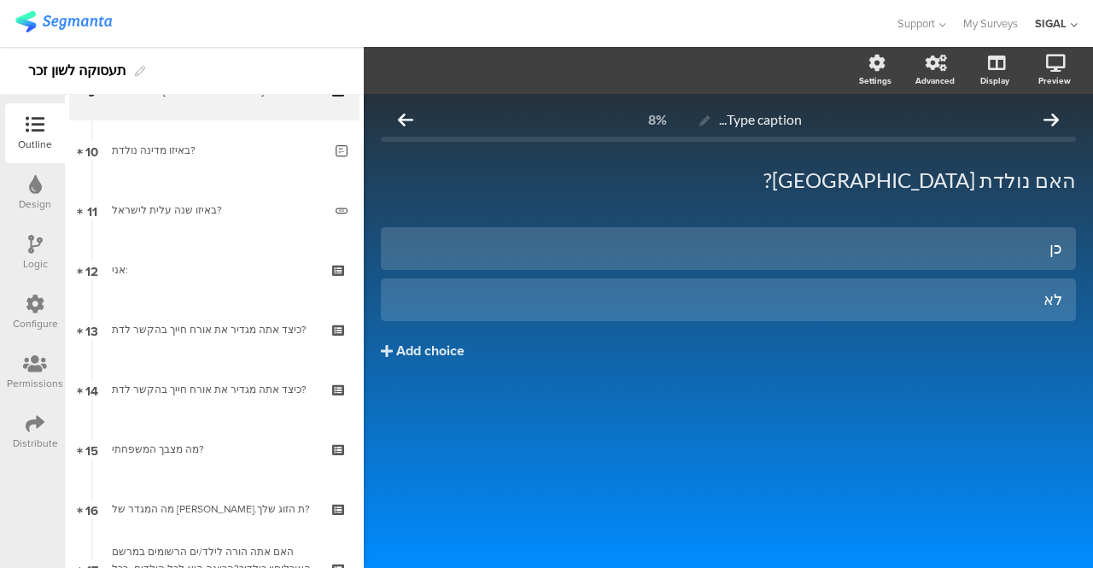
scroll to position [615, 0]
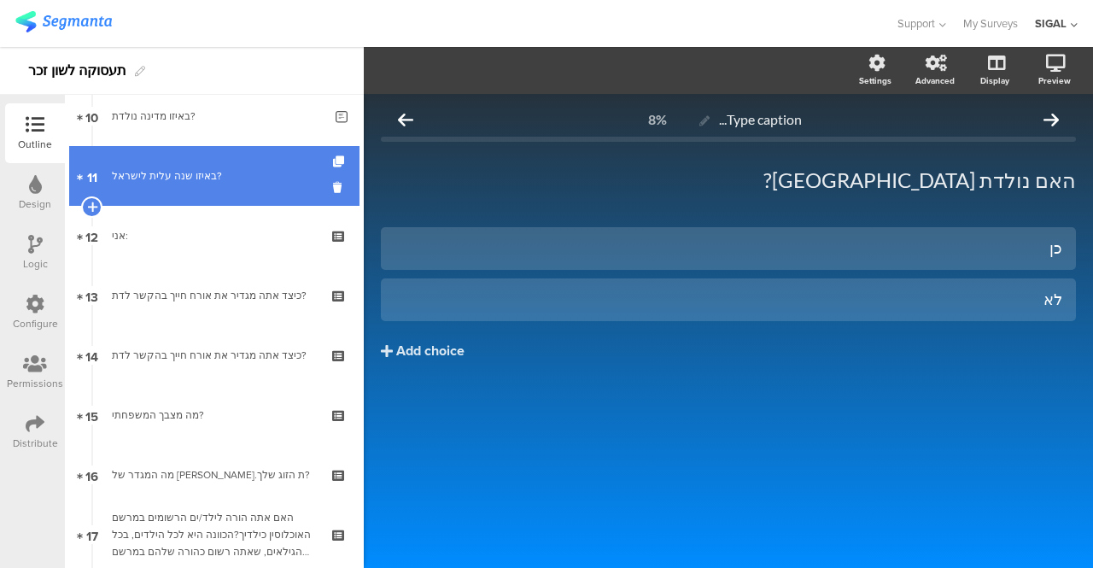
click at [212, 161] on link "11 באיזו שנה עלית לישראל?" at bounding box center [214, 176] width 290 height 60
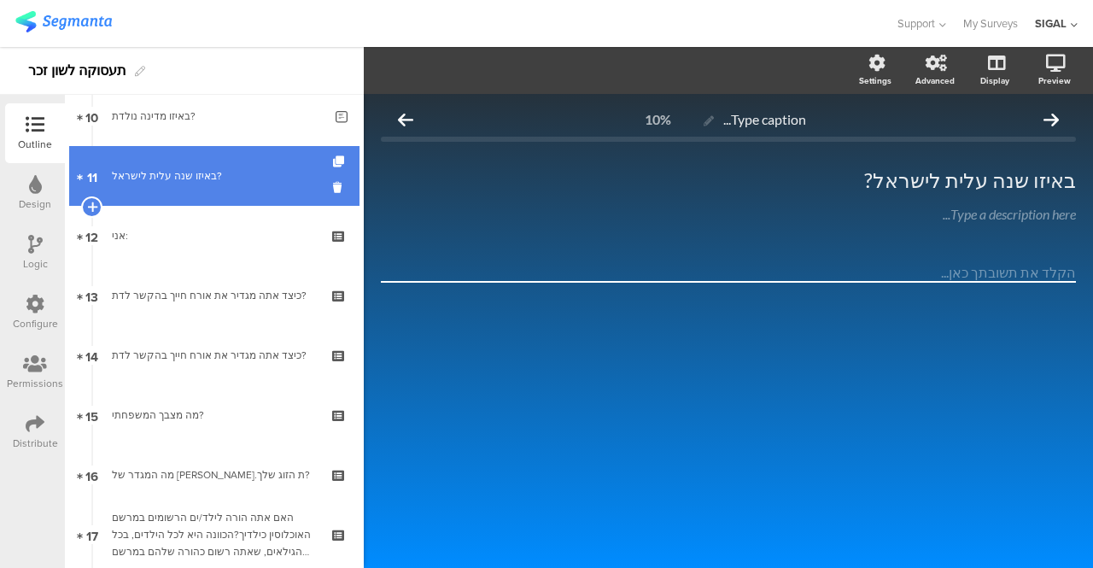
click at [173, 172] on div "באיזו שנה עלית לישראל?" at bounding box center [217, 175] width 211 height 17
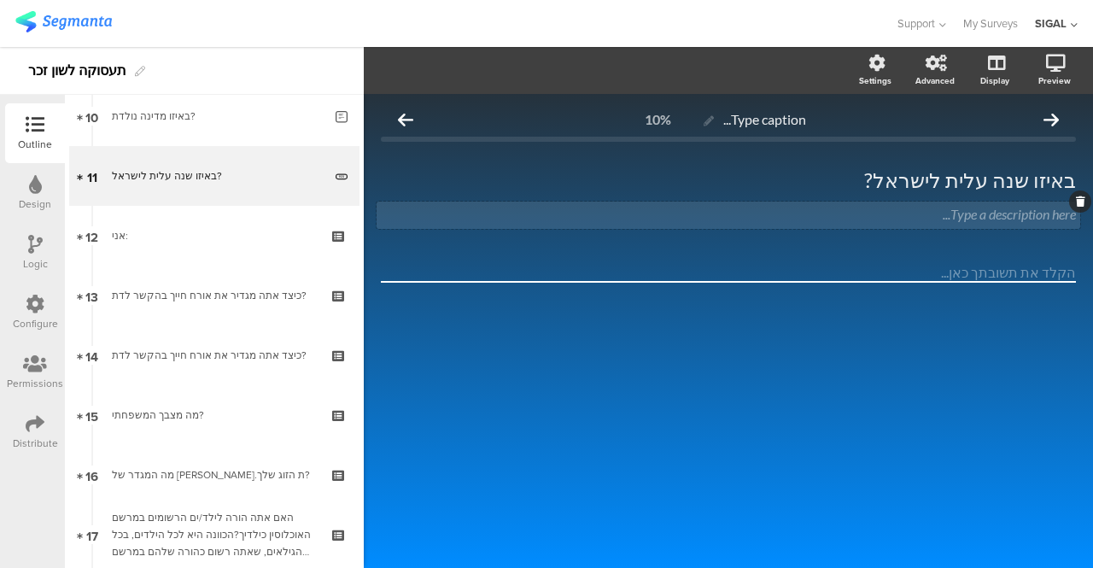
click at [968, 214] on div "Type a description here..." at bounding box center [729, 215] width 704 height 27
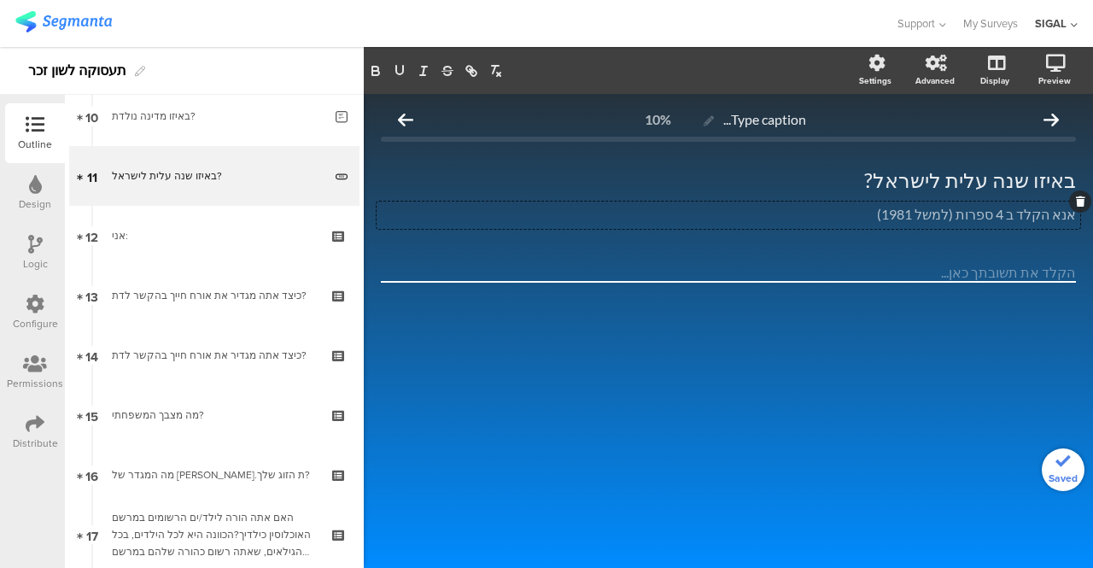
click at [952, 365] on div "Type caption... 10% באיזו שנה עלית לישראל? באיזו שנה עלית לישראל? אנא הקלד ב 4 …" at bounding box center [728, 331] width 729 height 474
click at [987, 271] on input "number" at bounding box center [728, 273] width 695 height 20
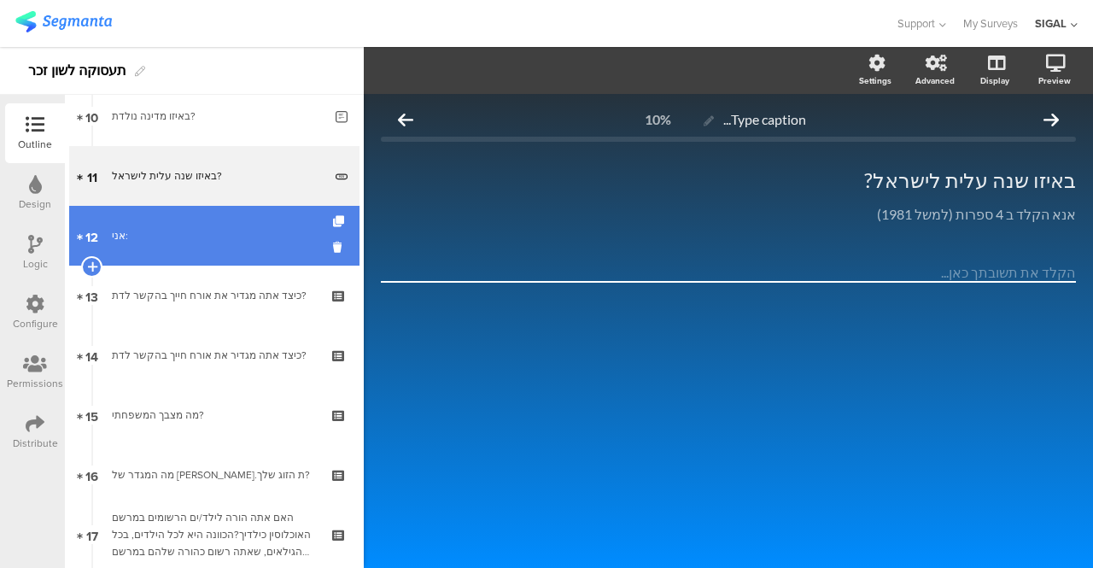
click at [151, 245] on link "12 אני:" at bounding box center [214, 236] width 290 height 60
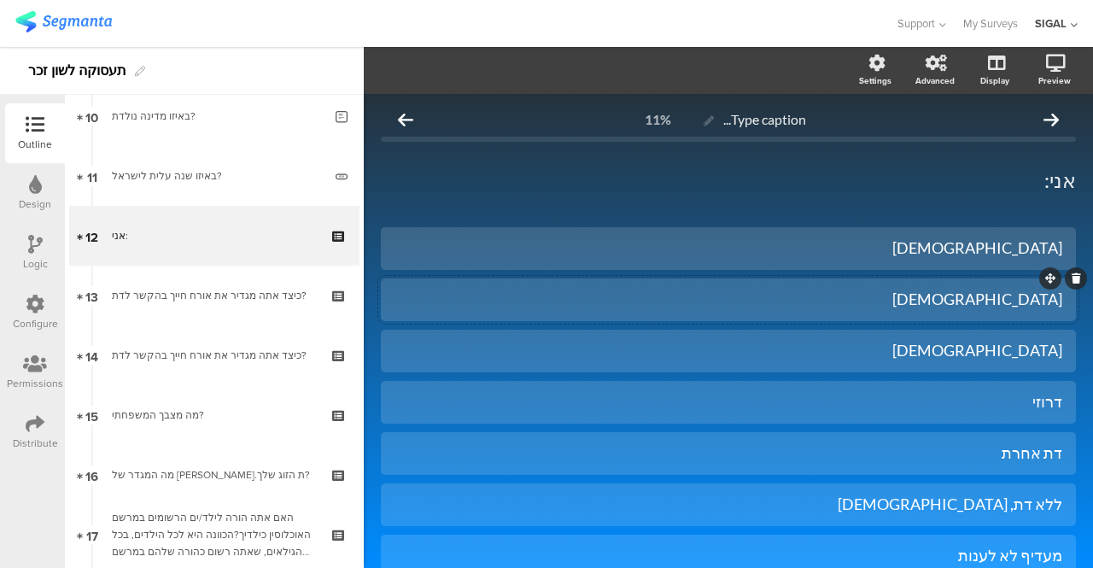
scroll to position [85, 0]
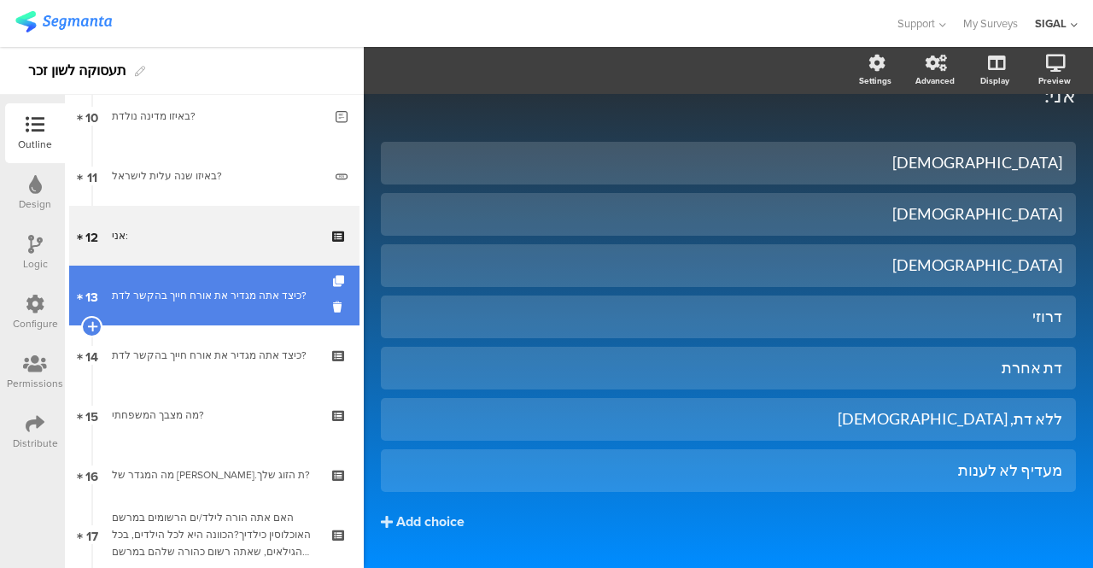
click at [211, 293] on div "כיצד אתה מגדיר את אורח חייך בהקשר לדת?" at bounding box center [214, 295] width 204 height 17
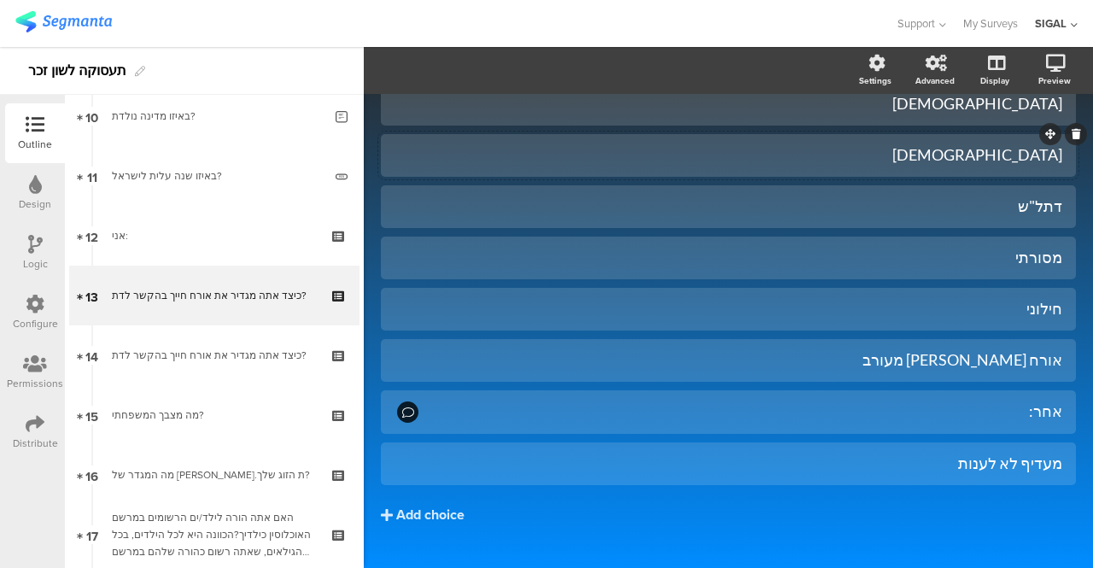
scroll to position [171, 0]
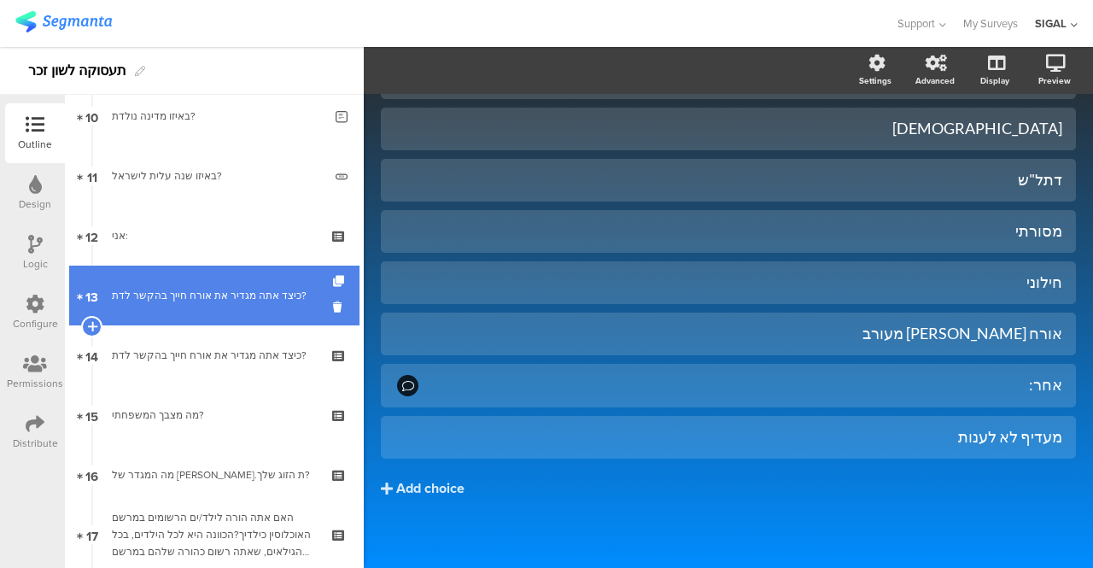
click at [179, 285] on link "13 כיצד אתה מגדיר את אורח חייך בהקשר לדת?" at bounding box center [214, 296] width 290 height 60
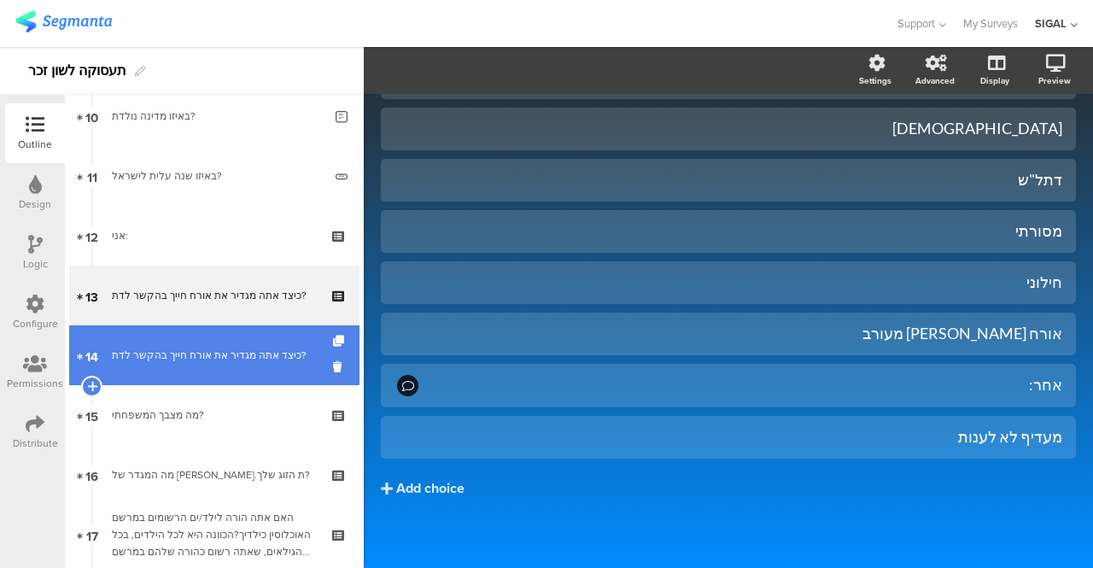
click at [234, 360] on div "כיצד אתה מגדיר את אורח חייך בהקשר לדת?" at bounding box center [214, 355] width 204 height 17
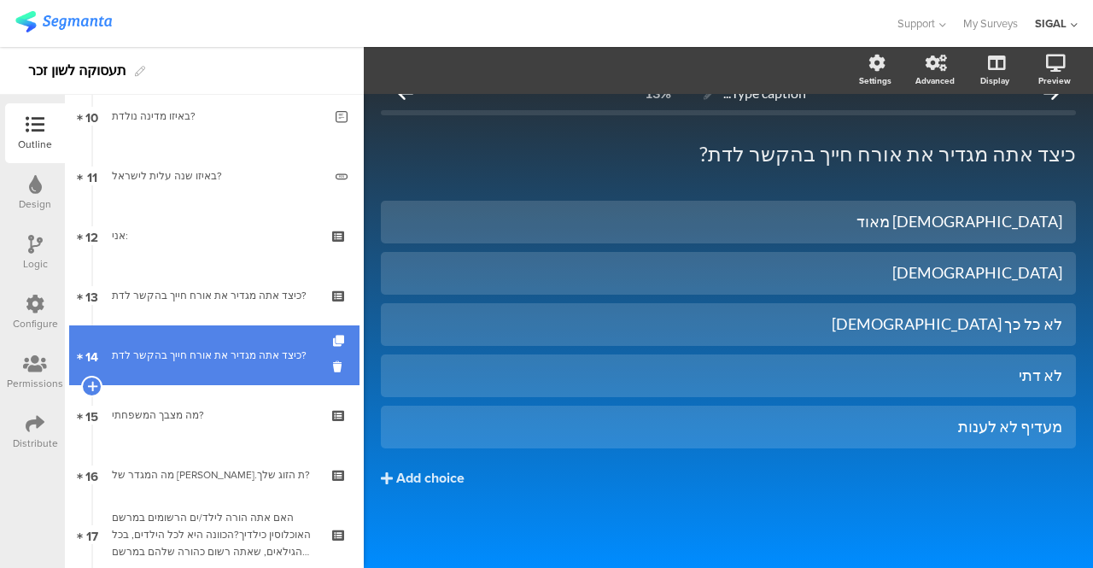
scroll to position [26, 0]
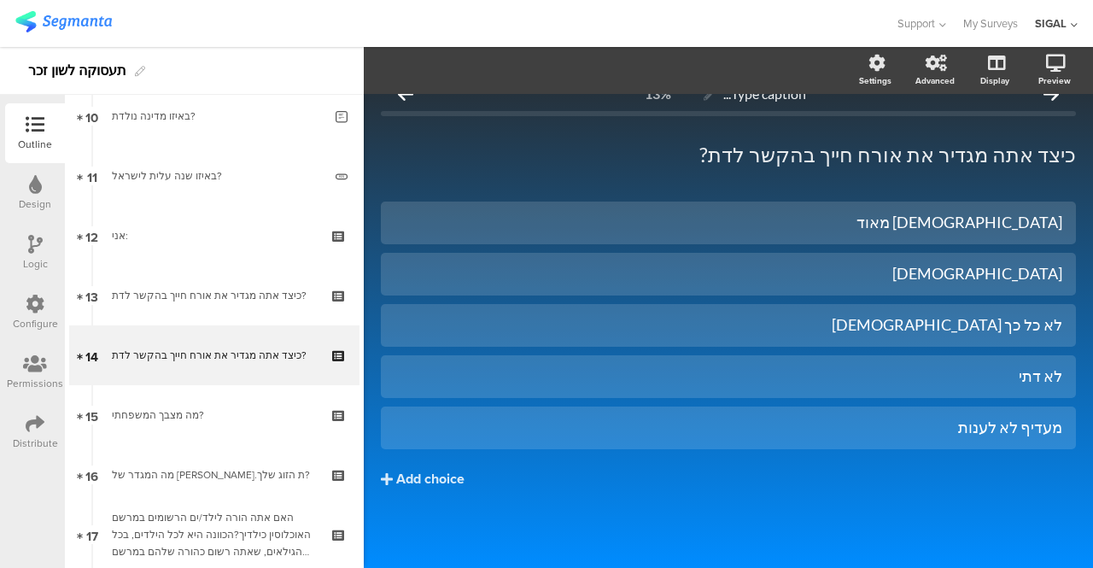
click at [41, 251] on icon at bounding box center [35, 244] width 15 height 19
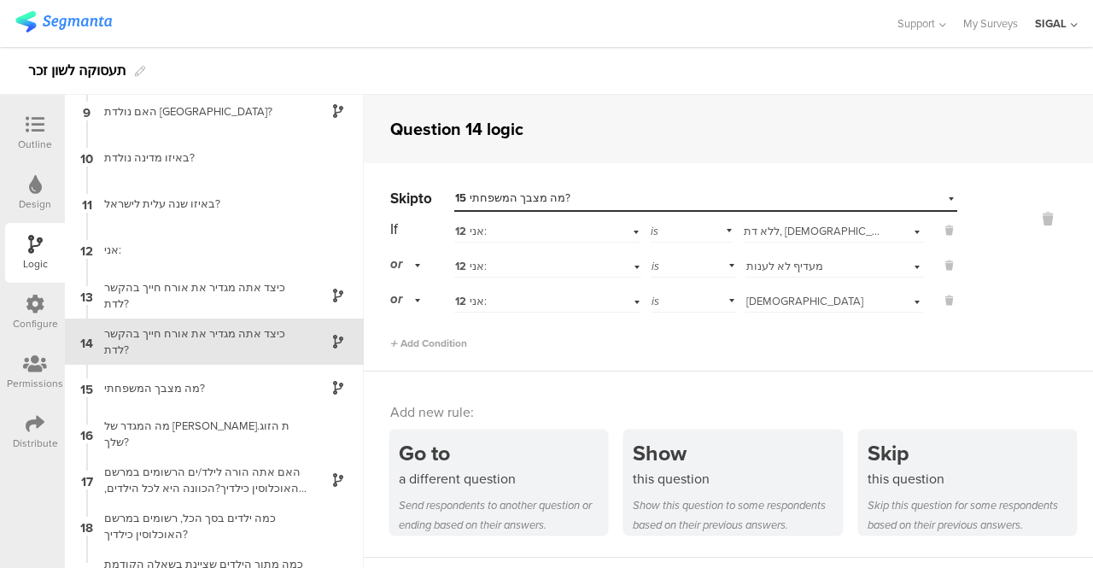
scroll to position [386, 0]
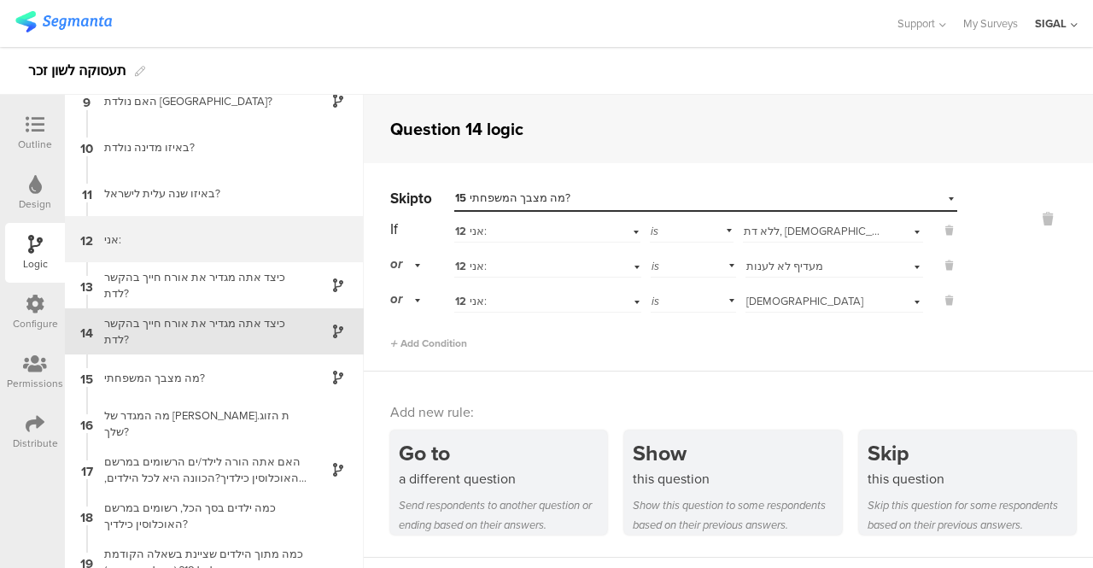
click at [169, 233] on div "אני:" at bounding box center [200, 239] width 213 height 16
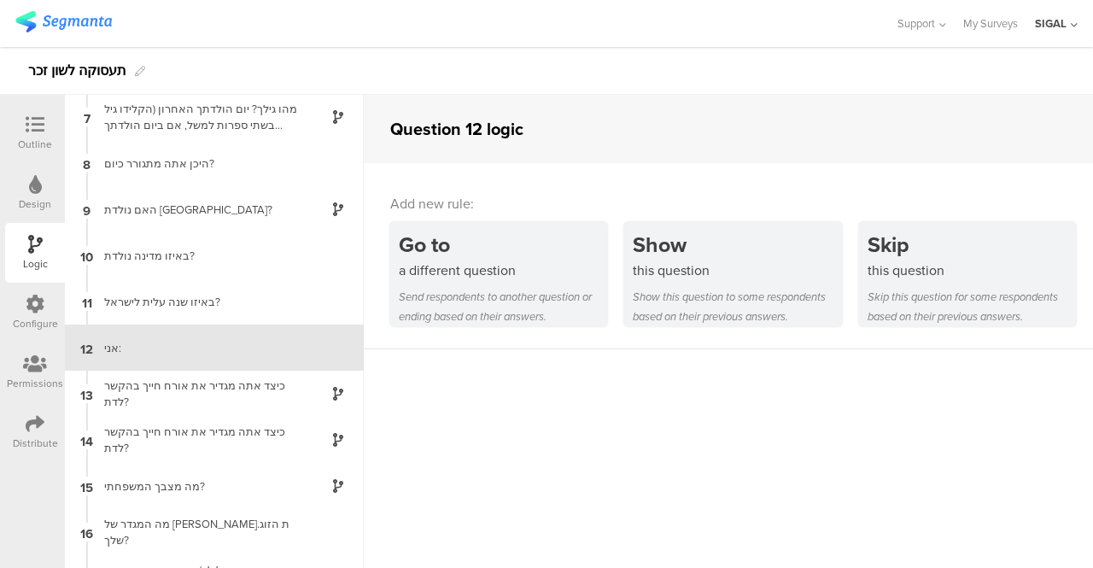
scroll to position [294, 0]
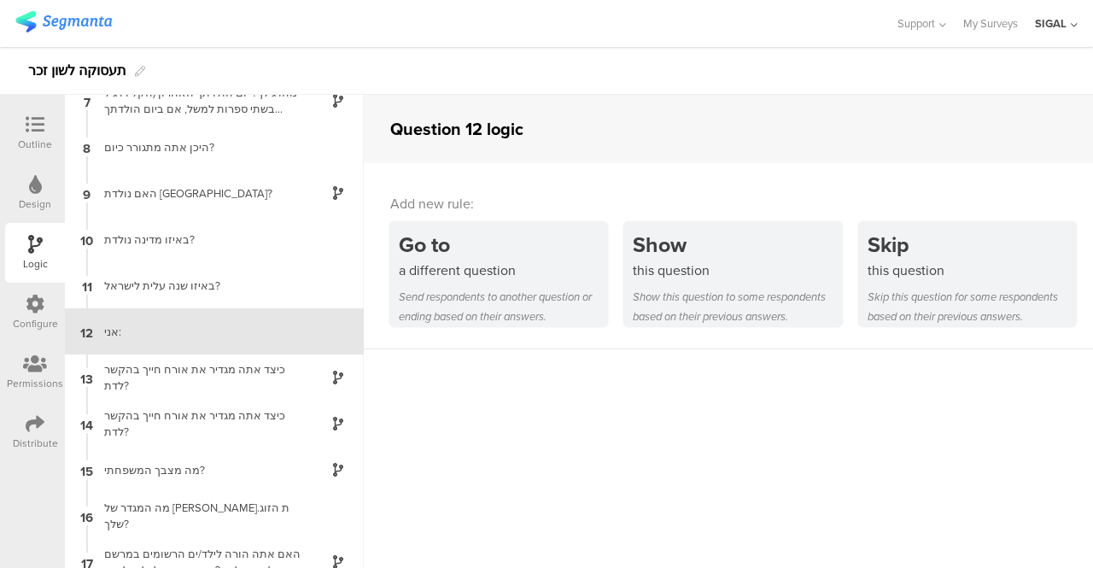
click at [158, 339] on div "אני:" at bounding box center [200, 332] width 213 height 16
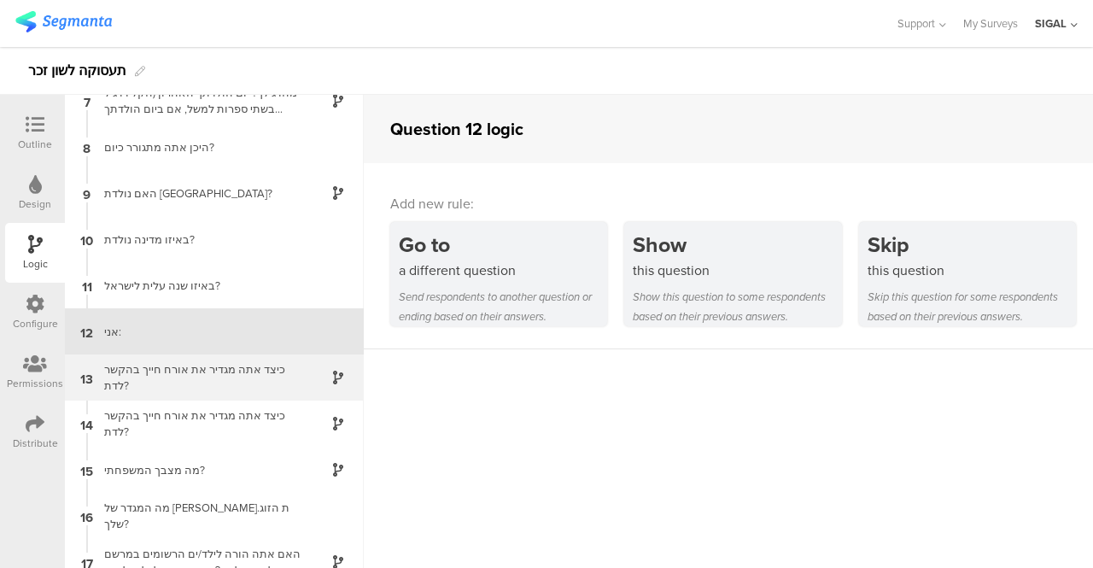
click at [142, 369] on div "כיצד אתה מגדיר את אורח חייך בהקשר לדת?" at bounding box center [200, 377] width 213 height 32
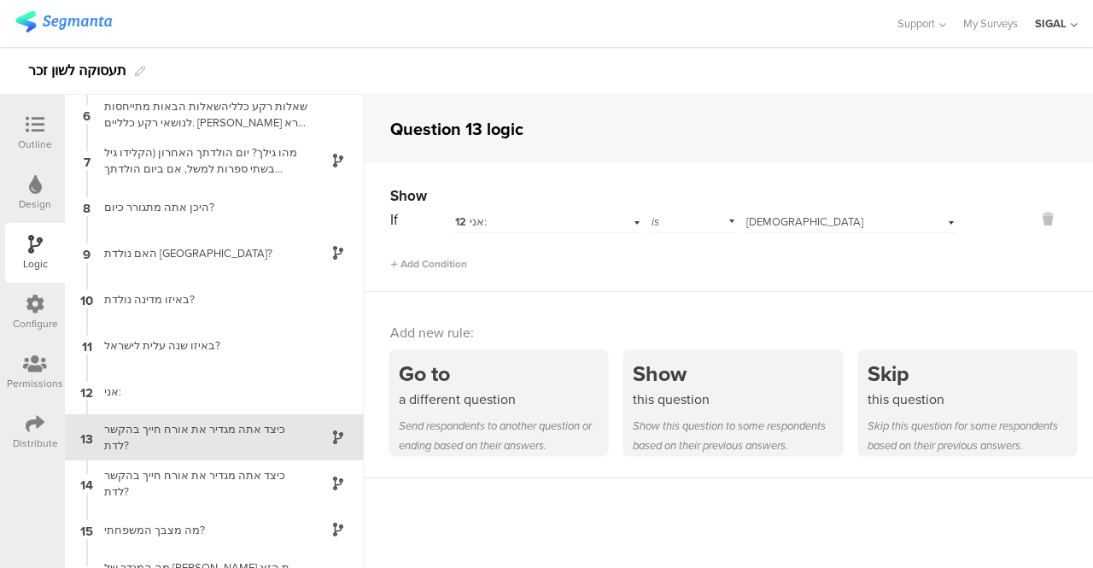
scroll to position [340, 0]
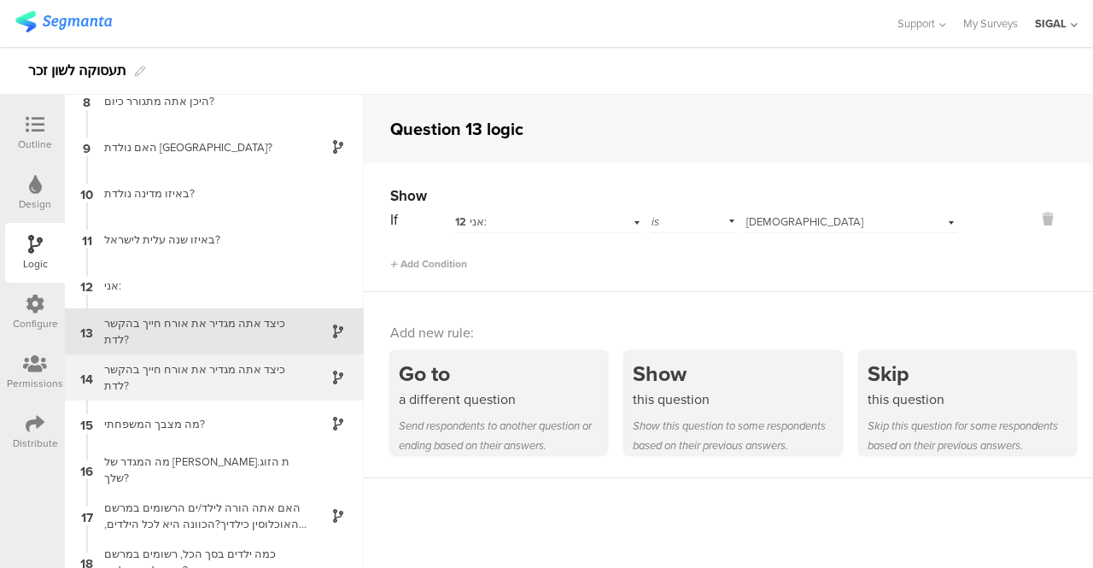
click at [223, 376] on div "כיצד אתה מגדיר את אורח חייך בהקשר לדת?" at bounding box center [200, 377] width 213 height 32
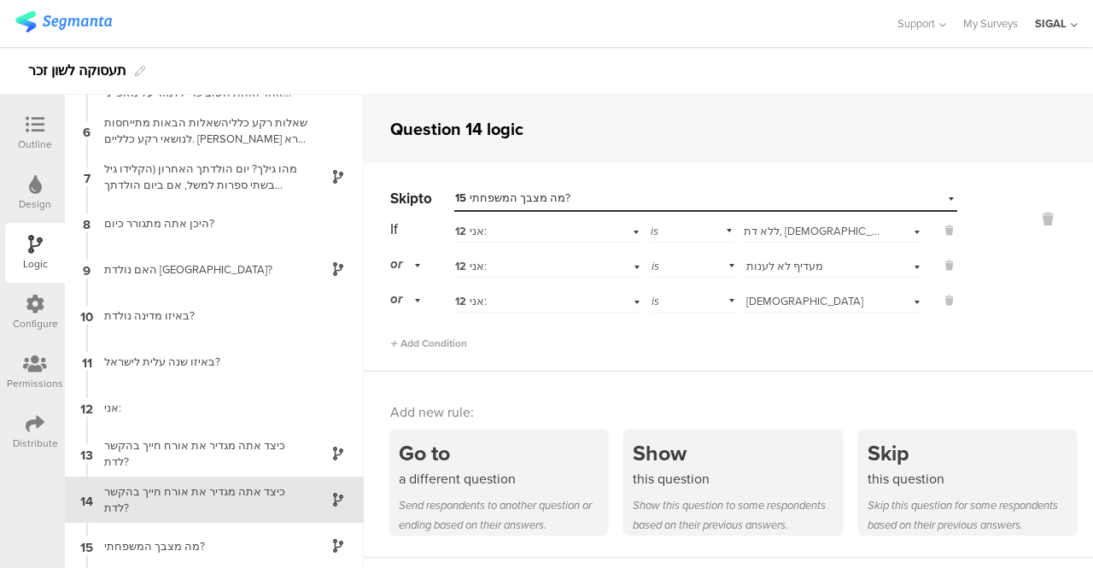
scroll to position [386, 0]
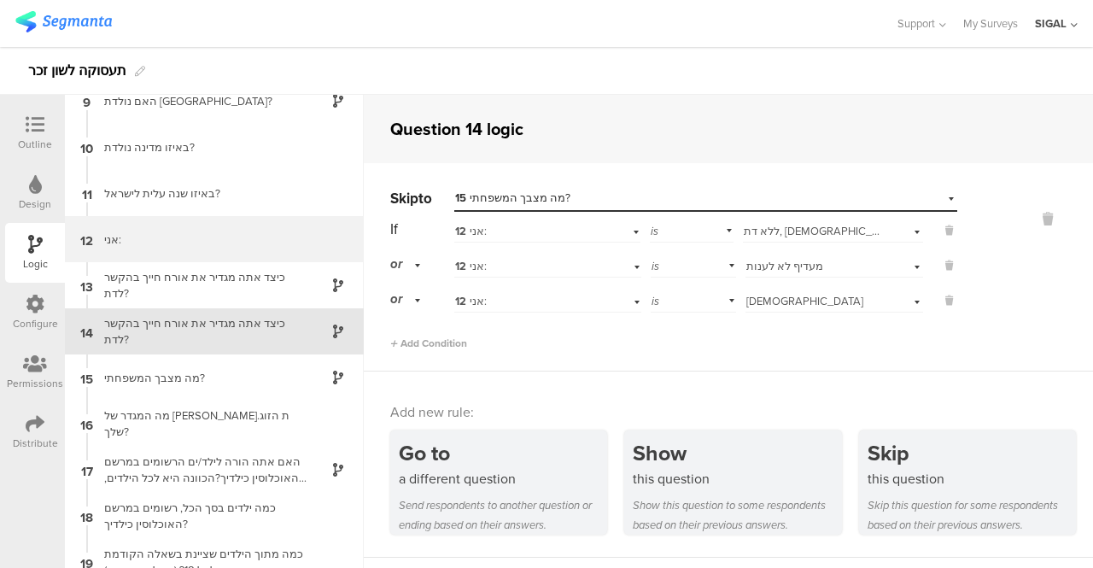
click at [155, 237] on div "אני:" at bounding box center [200, 239] width 213 height 16
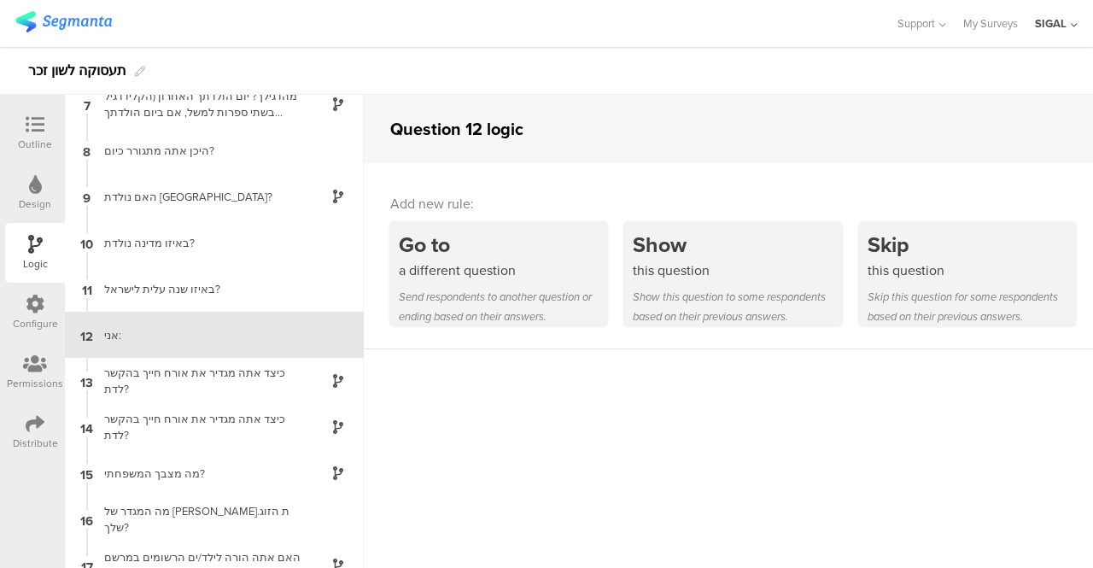
scroll to position [294, 0]
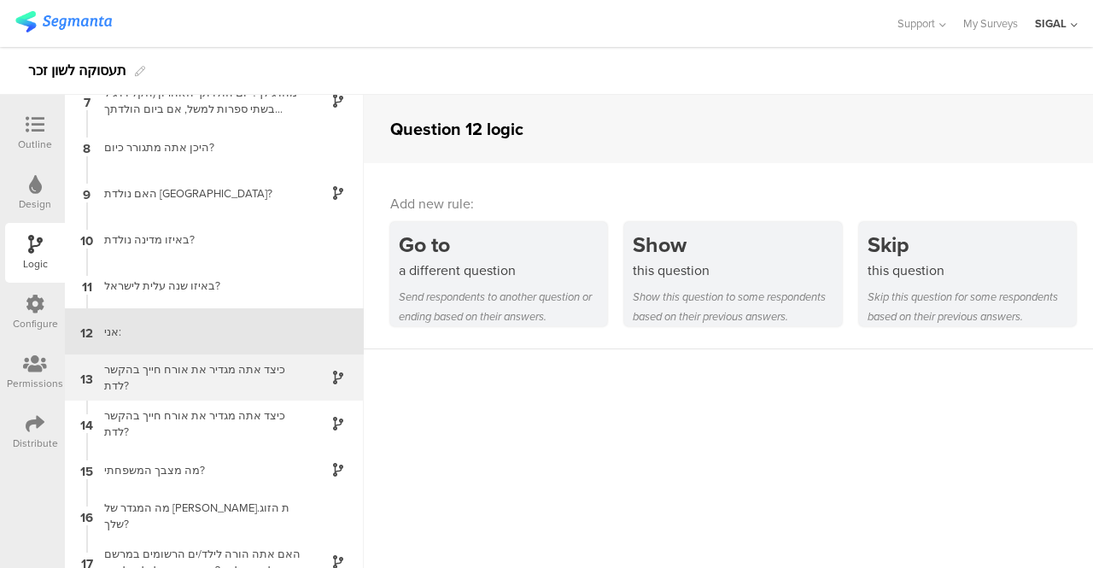
click at [163, 370] on div "כיצד אתה מגדיר את אורח חייך בהקשר לדת?" at bounding box center [200, 377] width 213 height 32
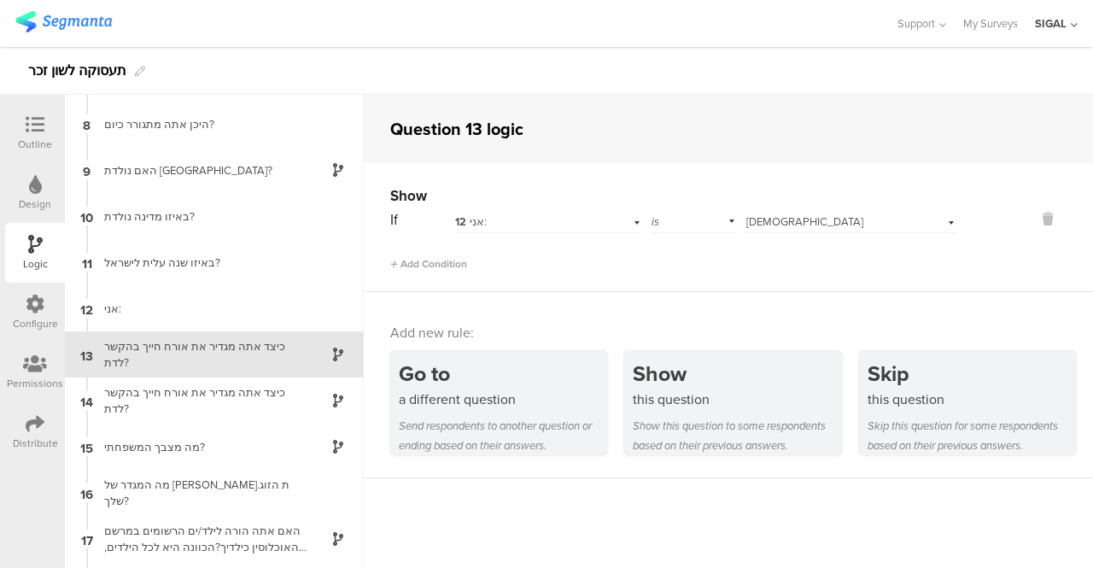
scroll to position [340, 0]
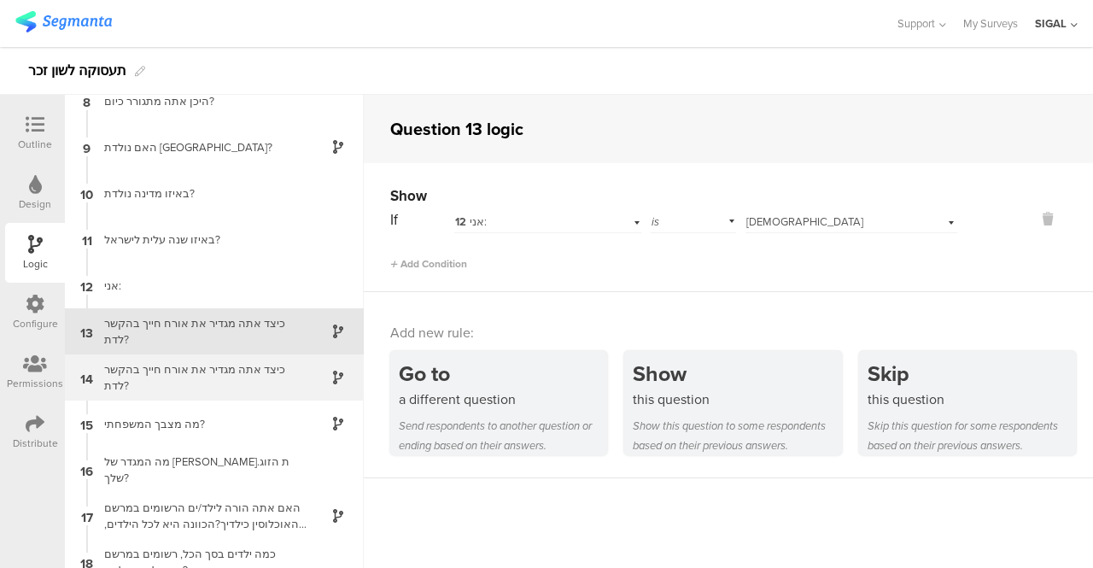
click at [202, 383] on div "כיצד אתה מגדיר את אורח חייך בהקשר לדת?" at bounding box center [200, 377] width 213 height 32
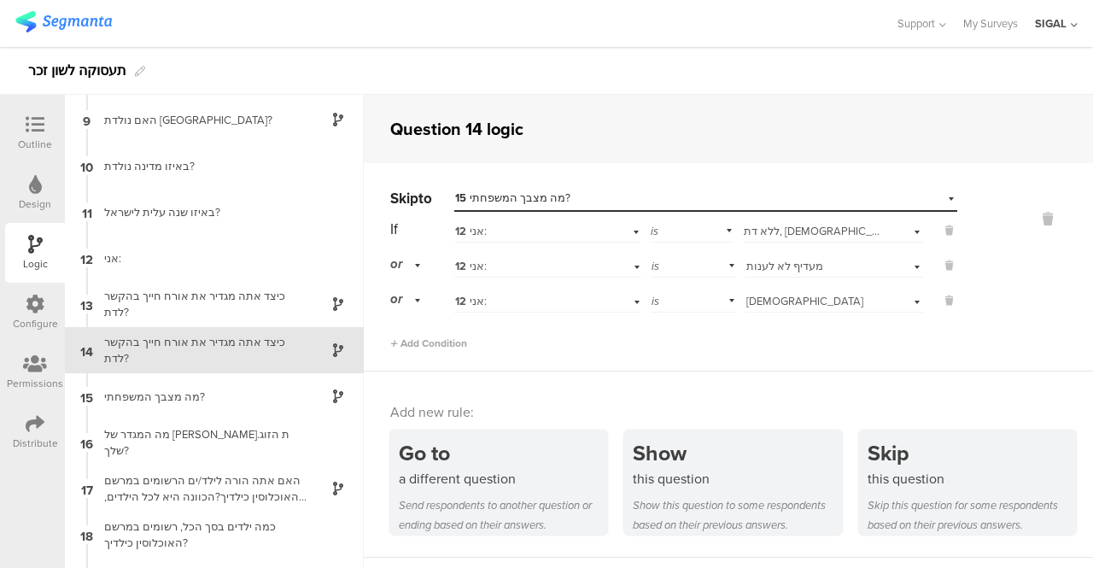
scroll to position [386, 0]
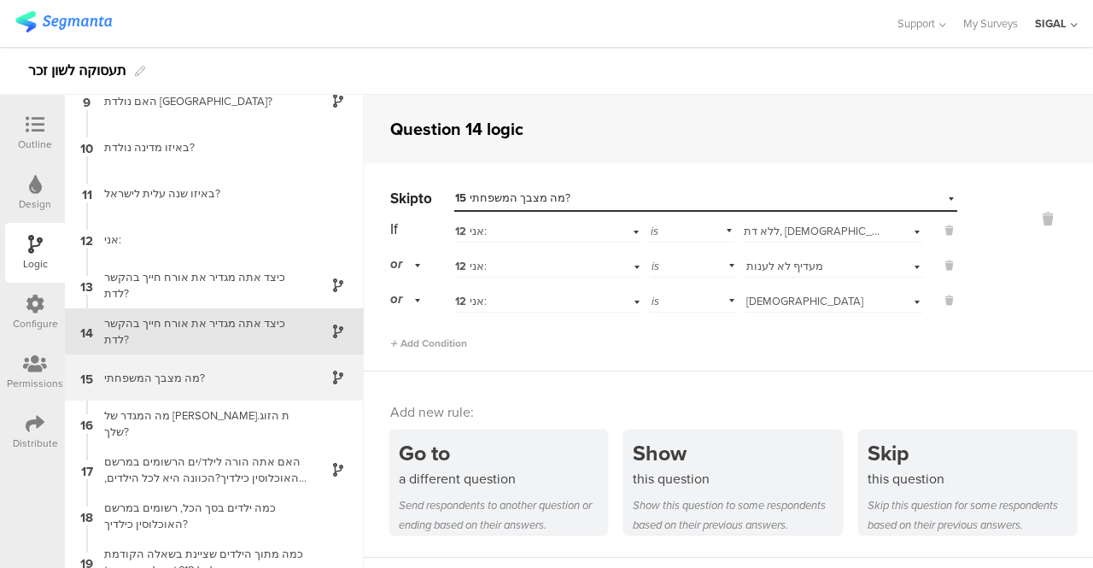
click at [149, 367] on div "15 מה מצבך המשפחתי?" at bounding box center [214, 377] width 299 height 46
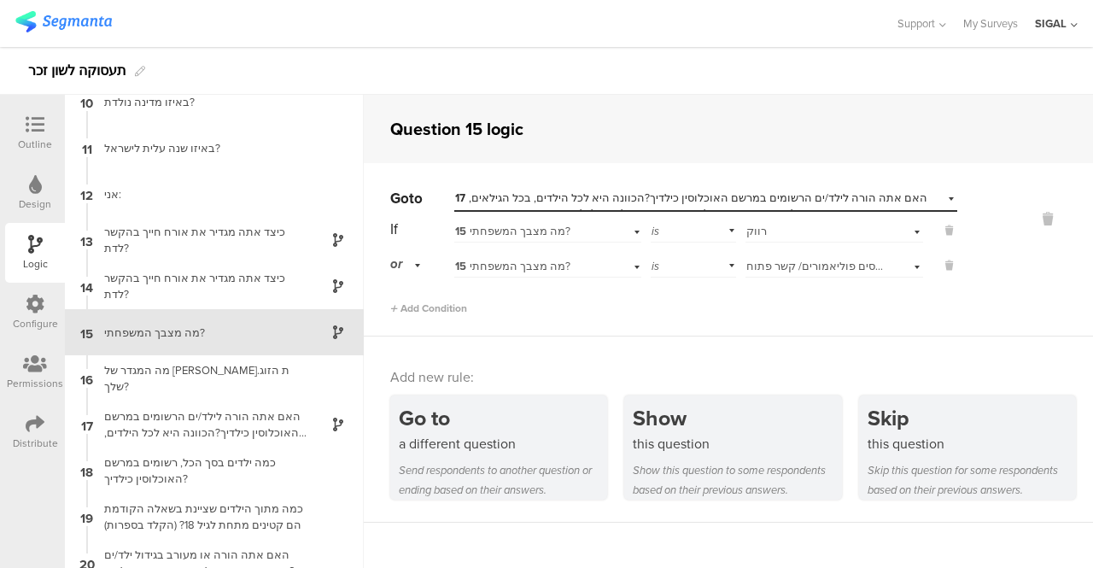
scroll to position [432, 0]
click at [38, 130] on icon at bounding box center [35, 124] width 19 height 19
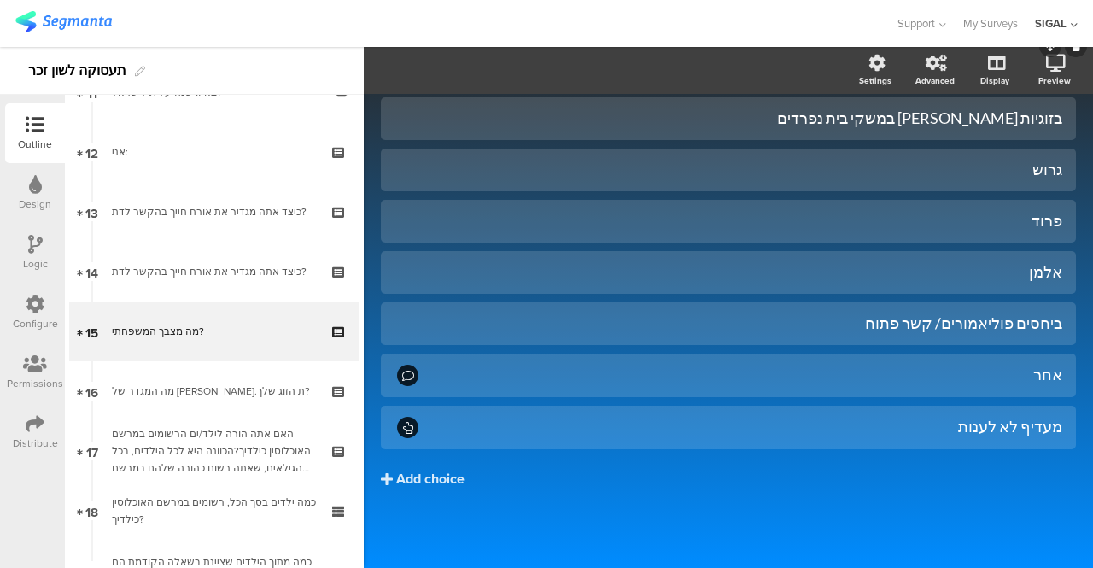
scroll to position [230, 0]
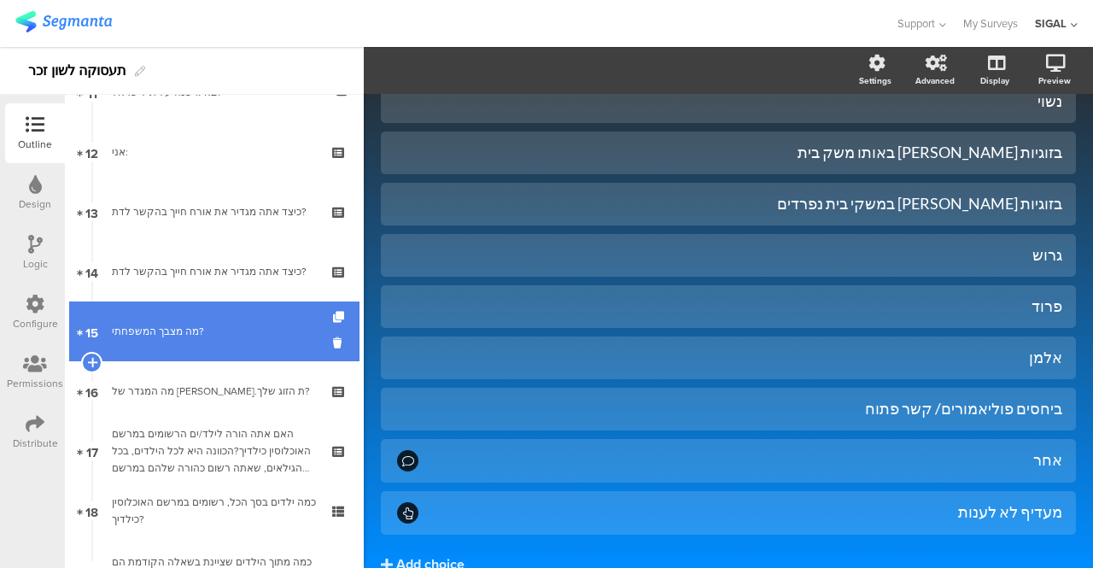
click at [172, 339] on div "מה מצבך המשפחתי?" at bounding box center [214, 331] width 204 height 17
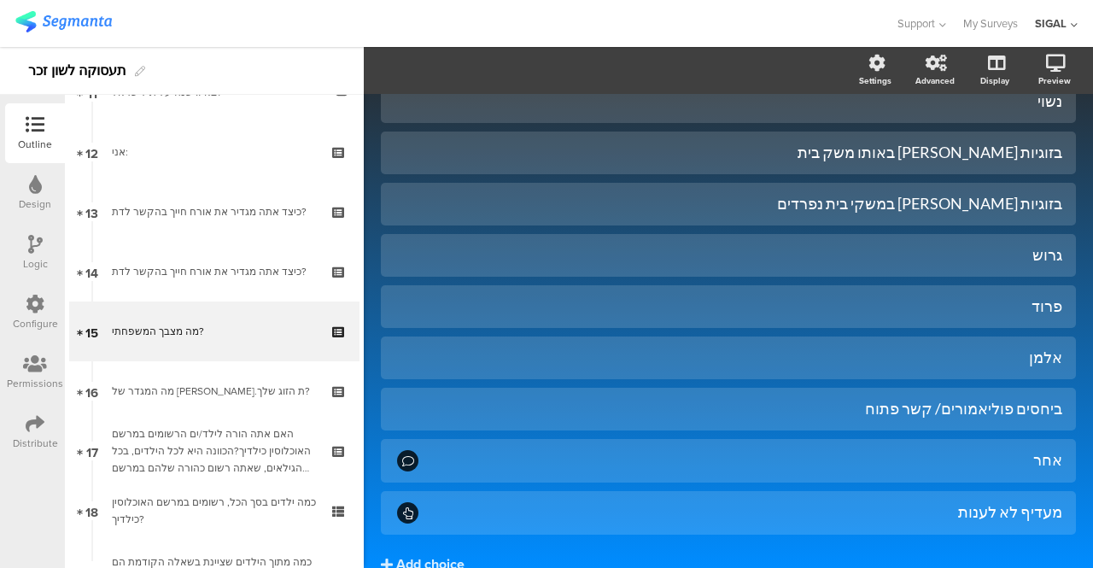
click at [46, 137] on div "Outline" at bounding box center [35, 144] width 34 height 15
click at [37, 256] on div "Logic" at bounding box center [35, 263] width 25 height 15
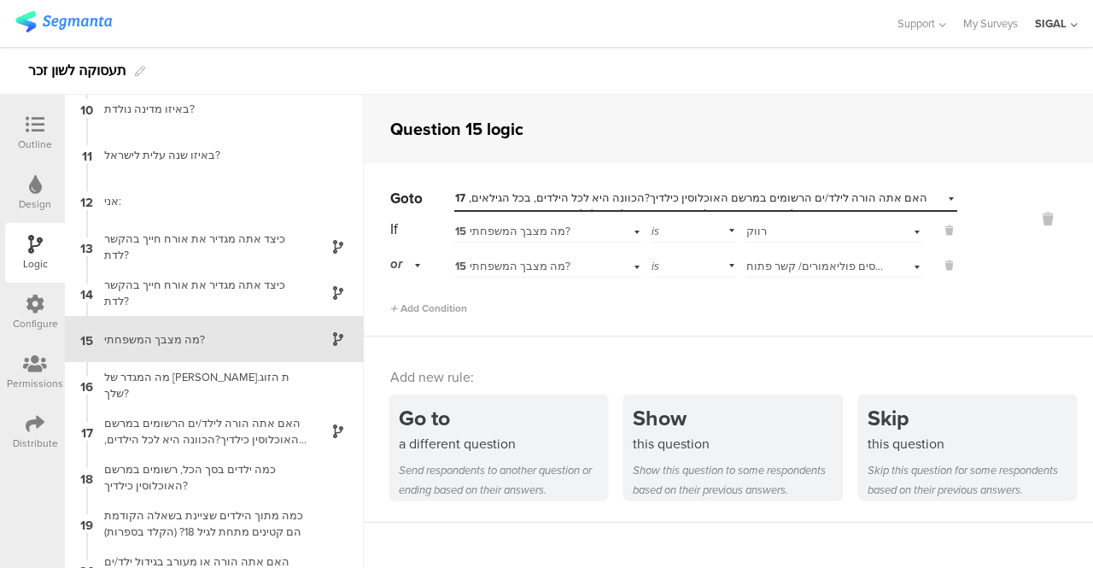
scroll to position [432, 0]
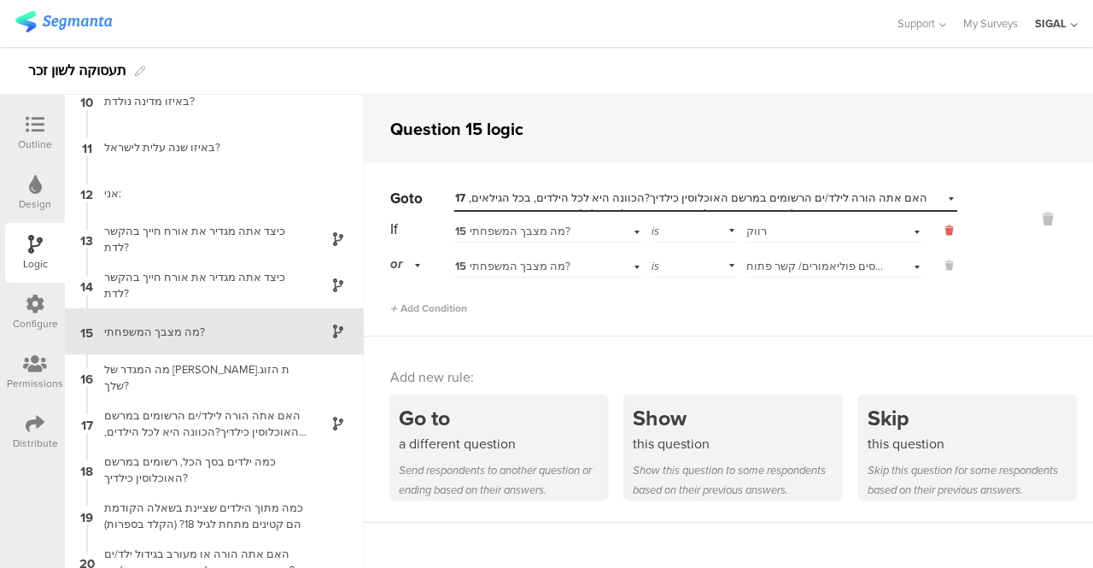
click at [945, 236] on icon at bounding box center [949, 230] width 8 height 15
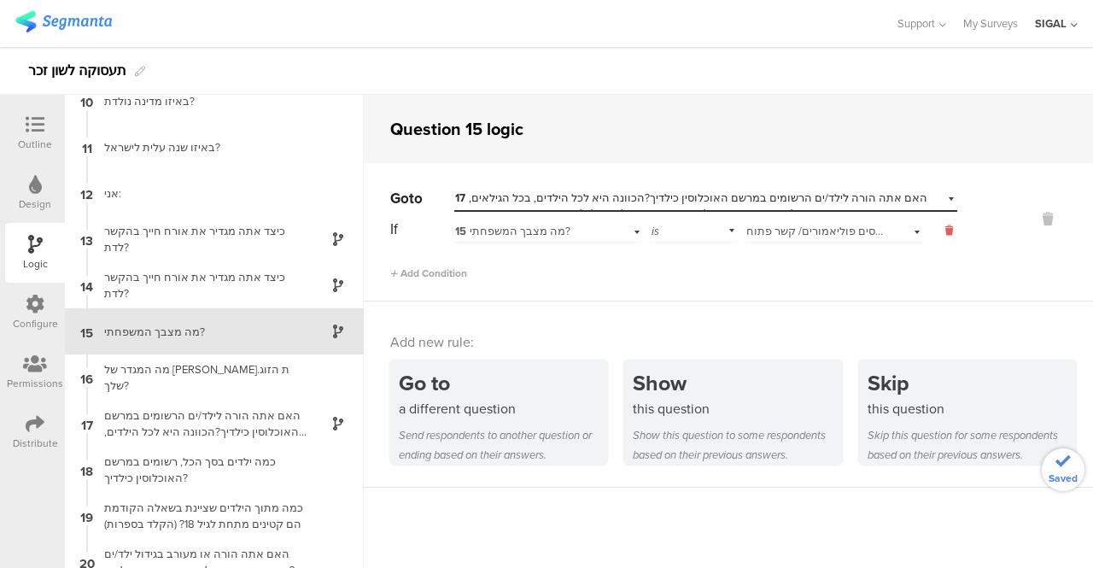
click at [945, 236] on icon at bounding box center [949, 230] width 8 height 15
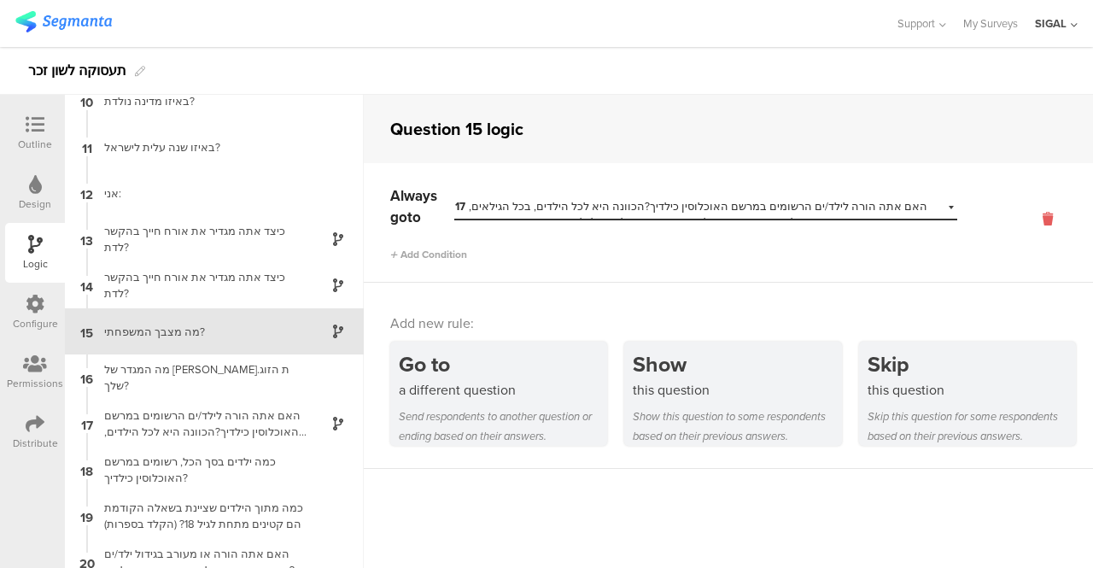
click at [1035, 218] on icon at bounding box center [1047, 219] width 41 height 20
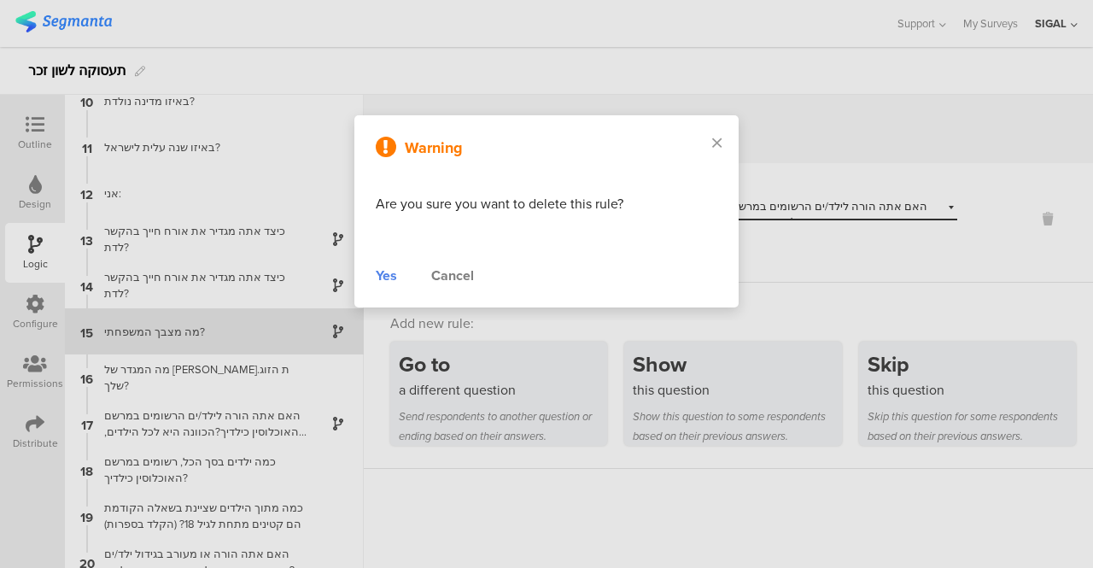
click at [386, 276] on div "Yes" at bounding box center [386, 276] width 21 height 20
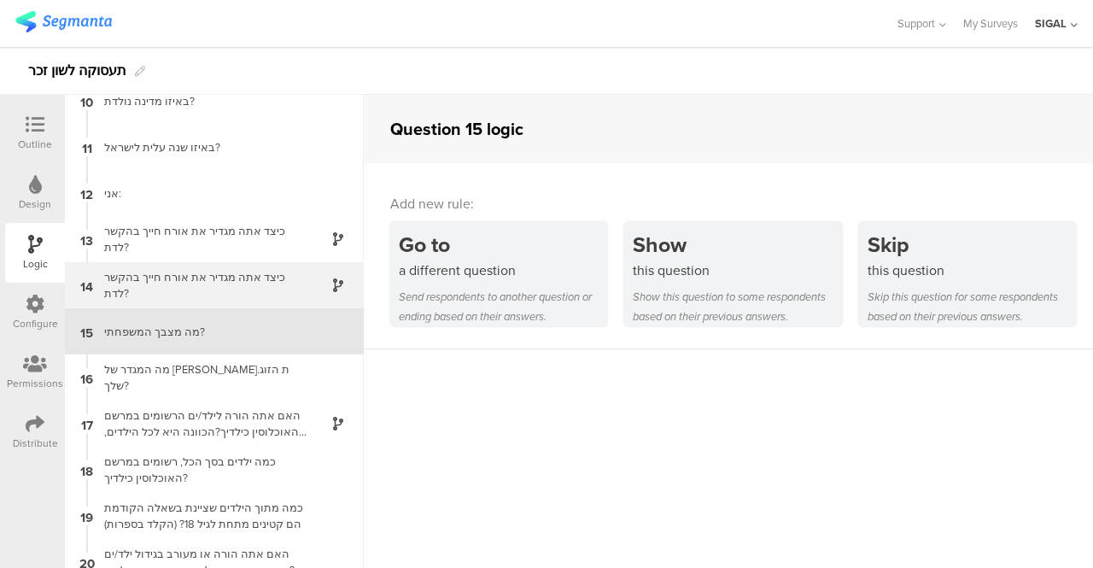
click at [225, 284] on div "כיצד אתה מגדיר את אורח חייך בהקשר לדת?" at bounding box center [200, 285] width 213 height 32
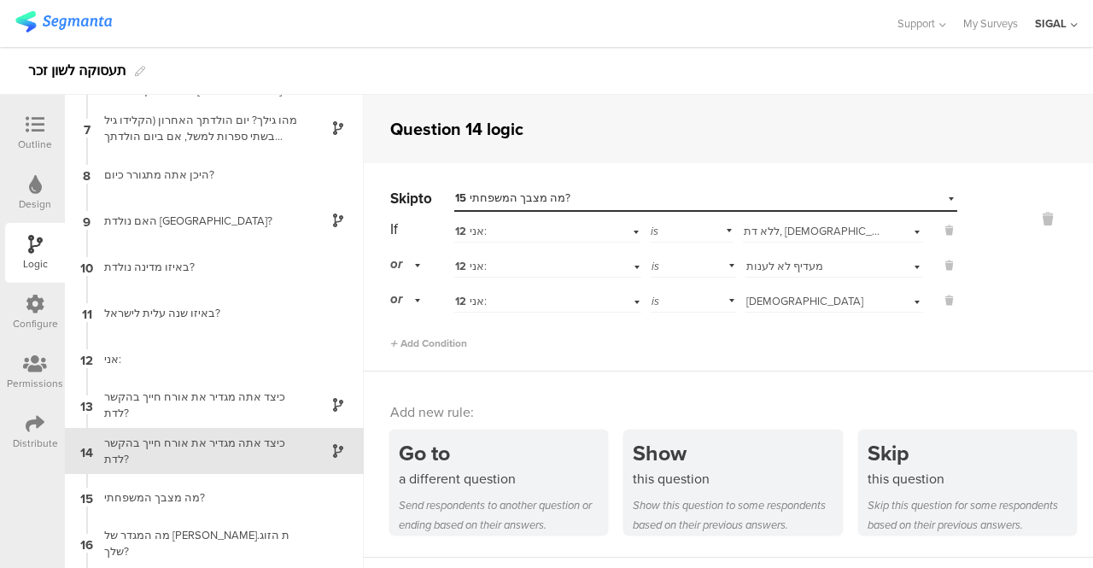
scroll to position [386, 0]
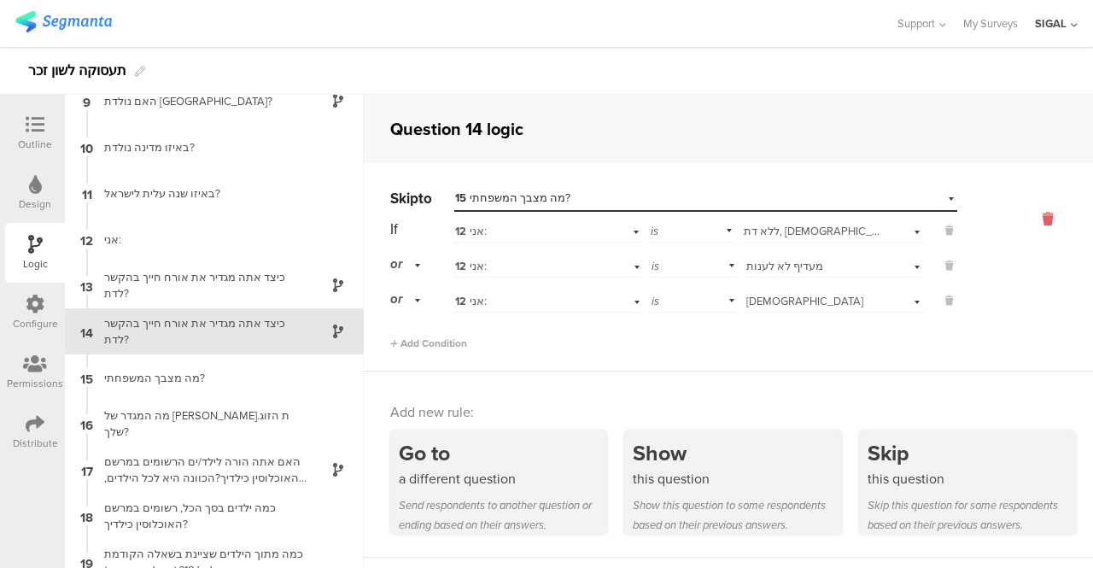
click at [1032, 215] on icon at bounding box center [1047, 219] width 41 height 20
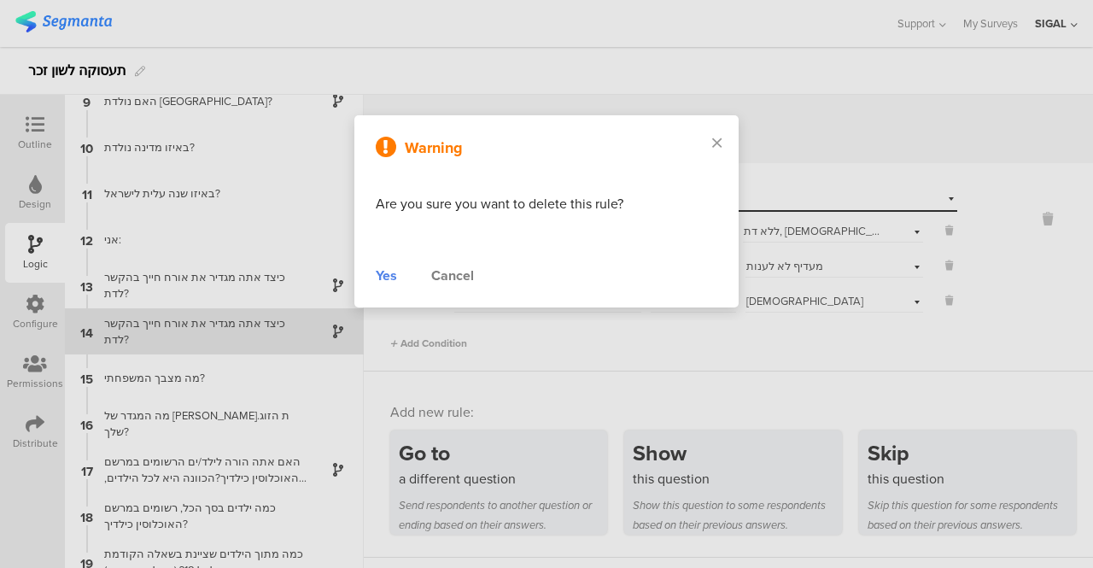
click at [392, 276] on div "Yes" at bounding box center [386, 276] width 21 height 20
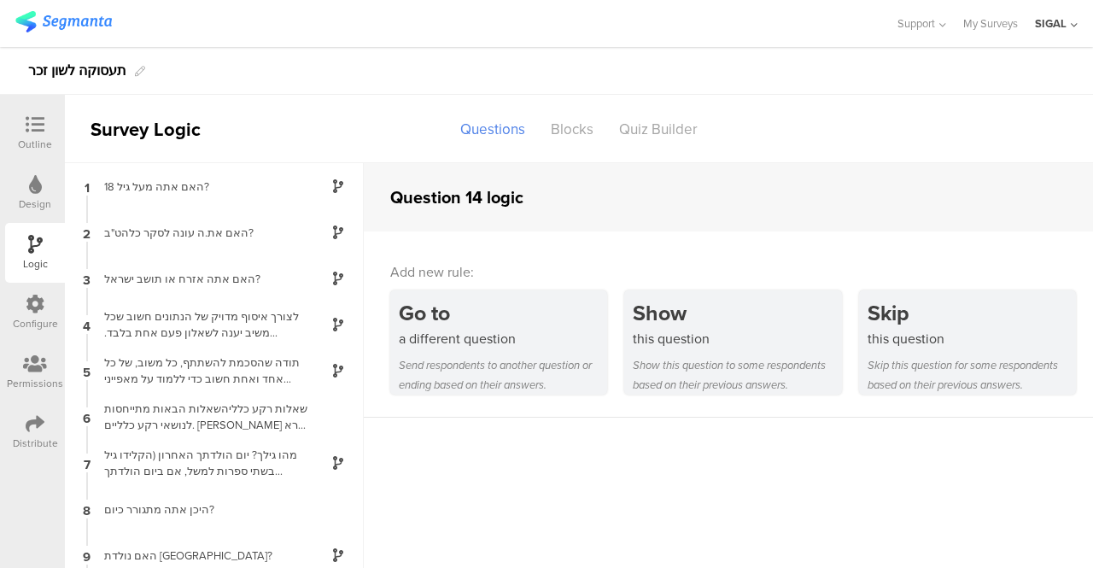
scroll to position [386, 0]
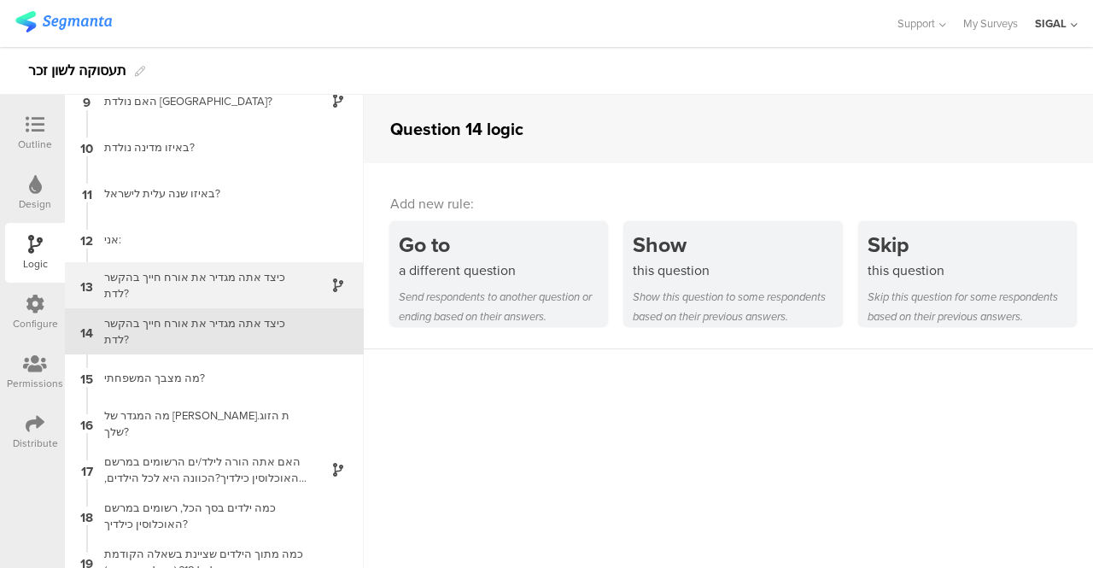
click at [229, 272] on div "כיצד אתה מגדיר את אורח חייך בהקשר לדת?" at bounding box center [200, 285] width 213 height 32
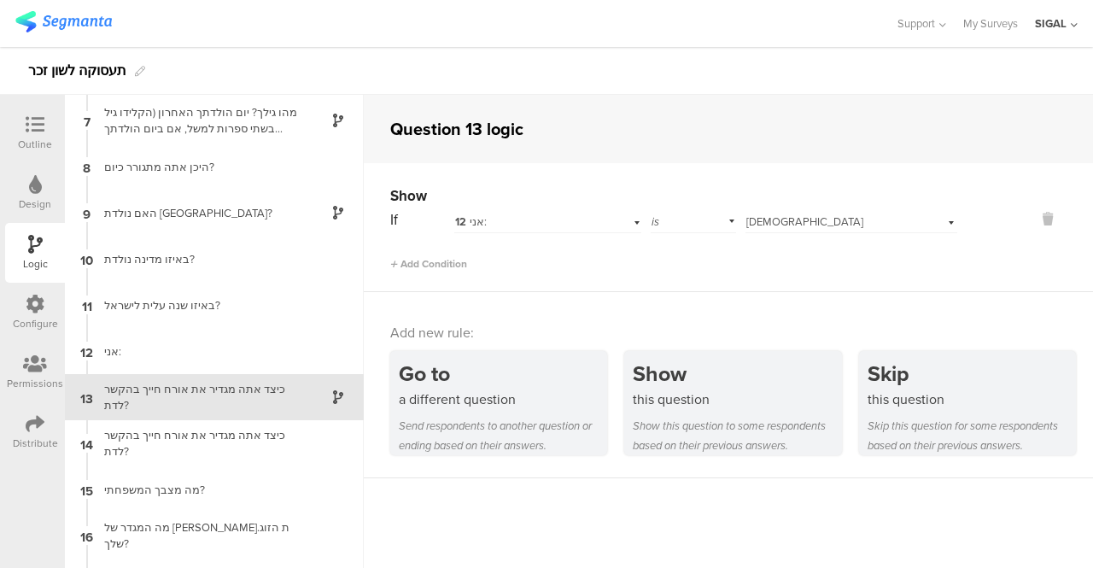
scroll to position [340, 0]
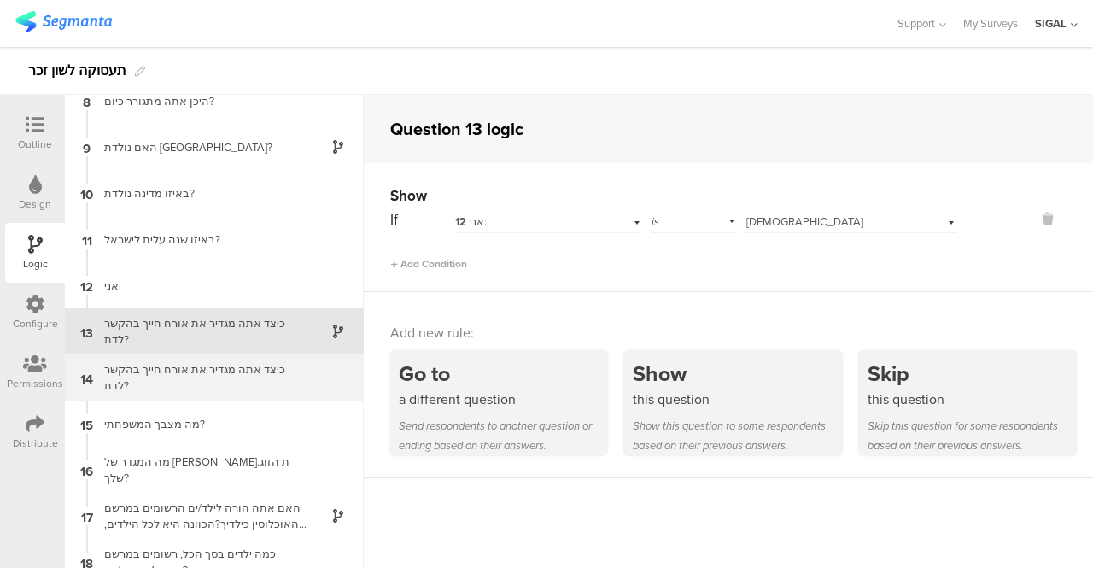
click at [219, 381] on div "כיצד אתה מגדיר את אורח חייך בהקשר לדת?" at bounding box center [200, 377] width 213 height 32
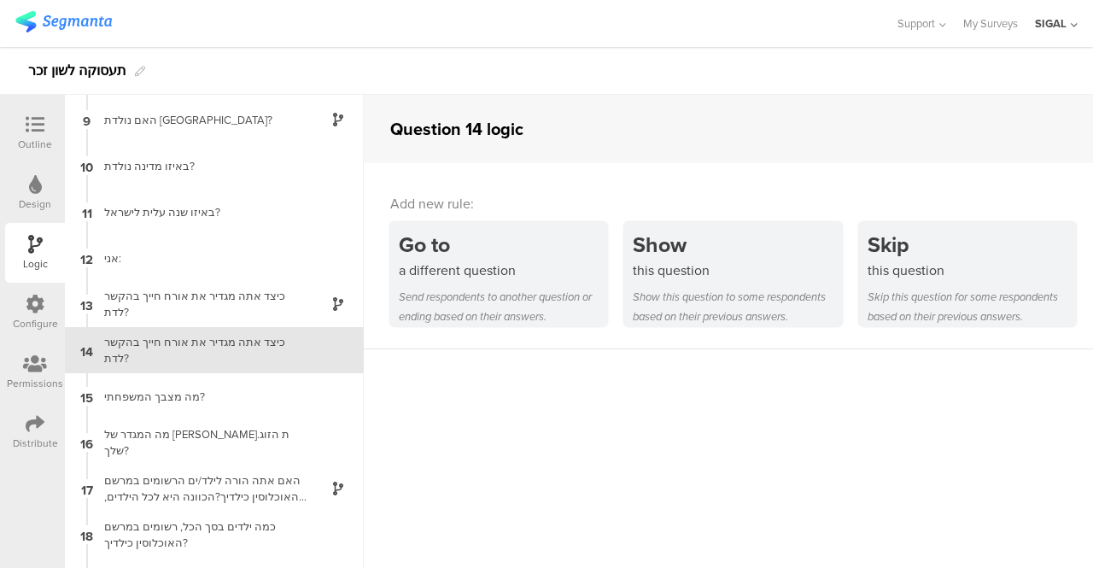
scroll to position [386, 0]
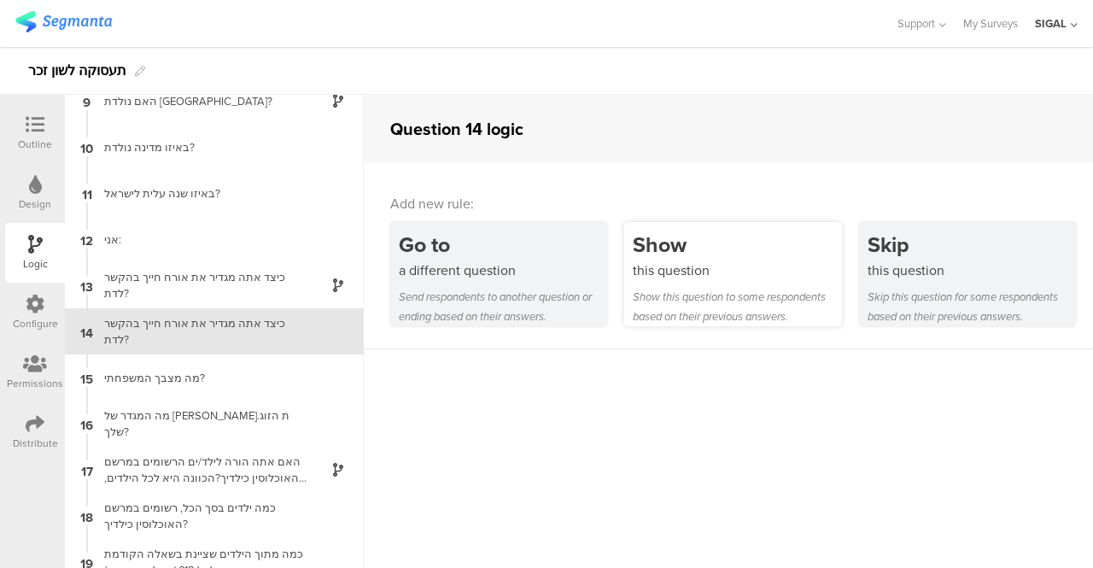
click at [641, 251] on div "Show" at bounding box center [737, 245] width 208 height 32
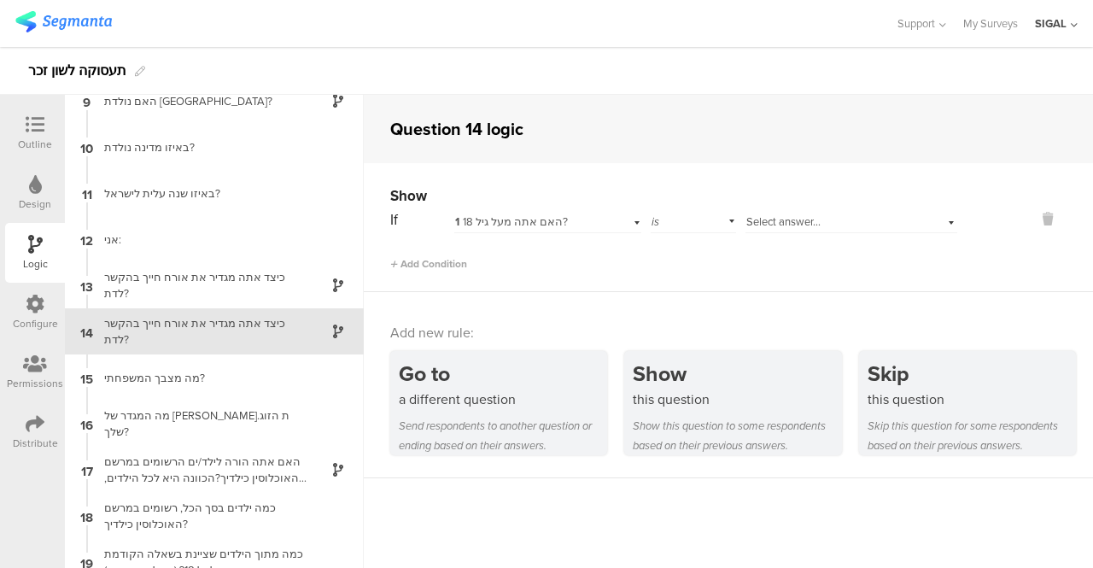
click at [626, 220] on div "1 האם אתה מעל גיל 18?" at bounding box center [547, 220] width 187 height 26
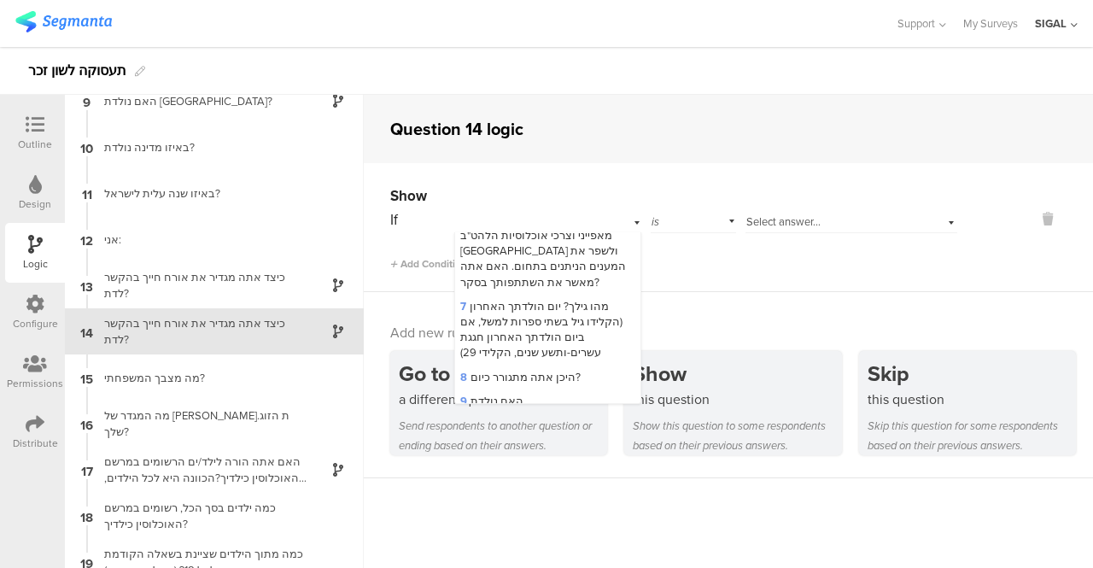
scroll to position [304, 0]
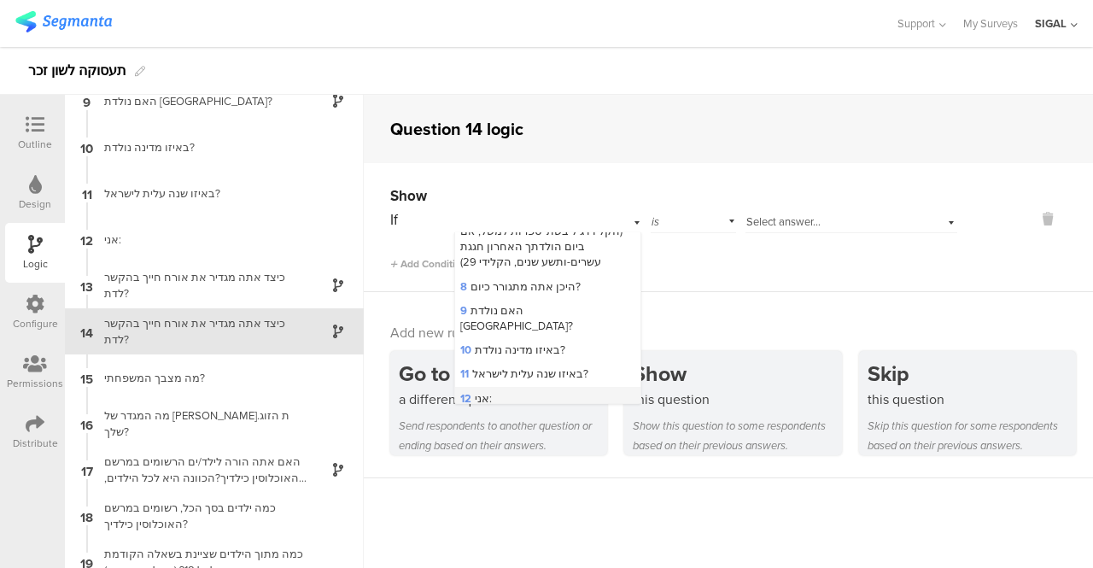
click at [477, 390] on span "12 אני:" at bounding box center [476, 398] width 32 height 16
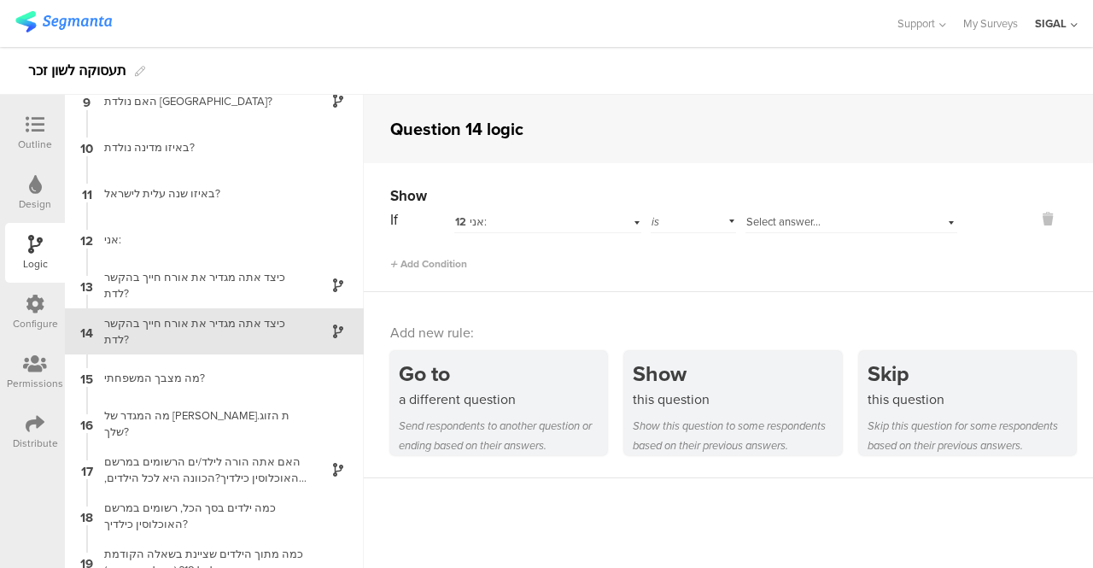
click at [936, 222] on div "Select answer..." at bounding box center [852, 220] width 212 height 26
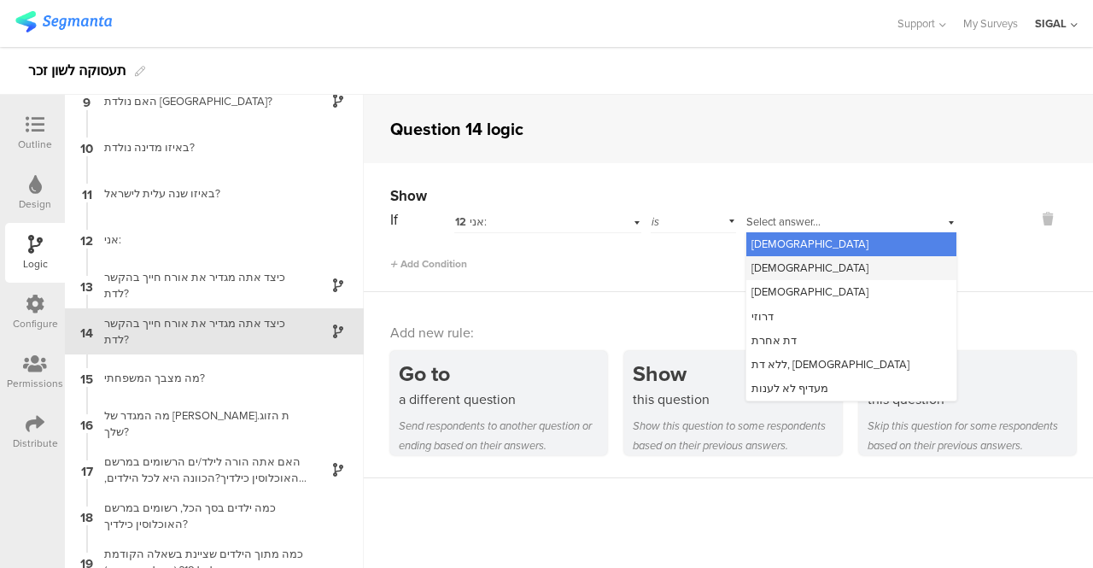
click at [777, 273] on div "[DEMOGRAPHIC_DATA]" at bounding box center [851, 268] width 210 height 24
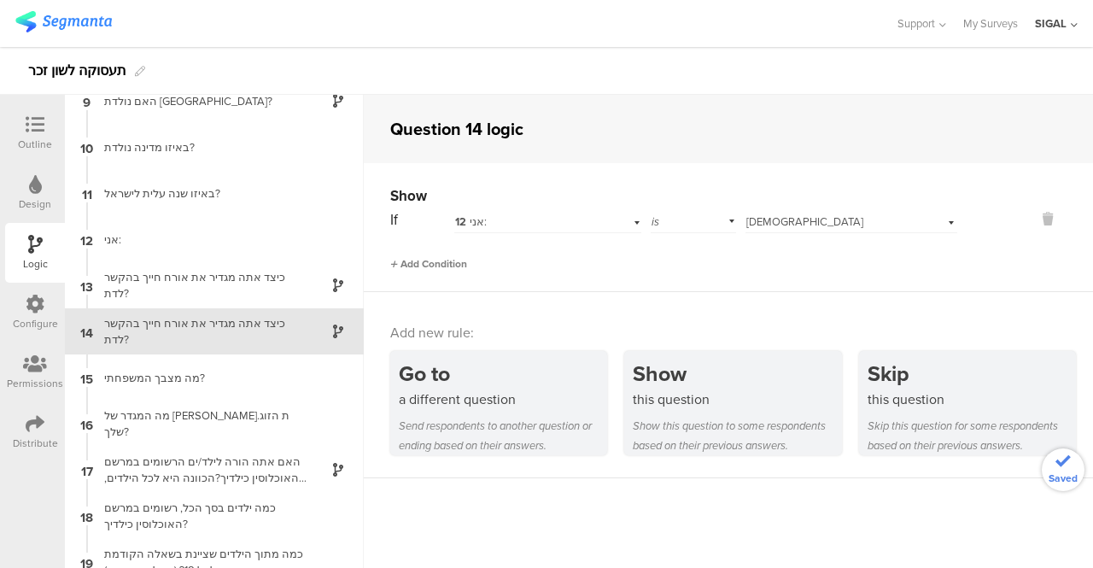
click at [441, 266] on span "Add Condition" at bounding box center [428, 263] width 77 height 15
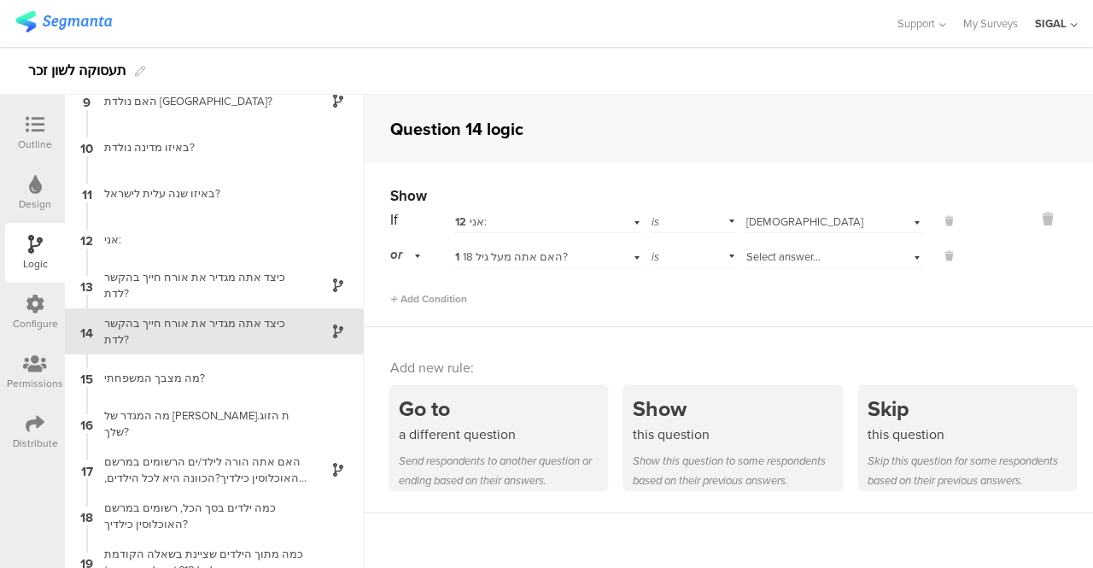
click at [628, 259] on div "1 האם אתה מעל גיל 18?" at bounding box center [547, 255] width 187 height 26
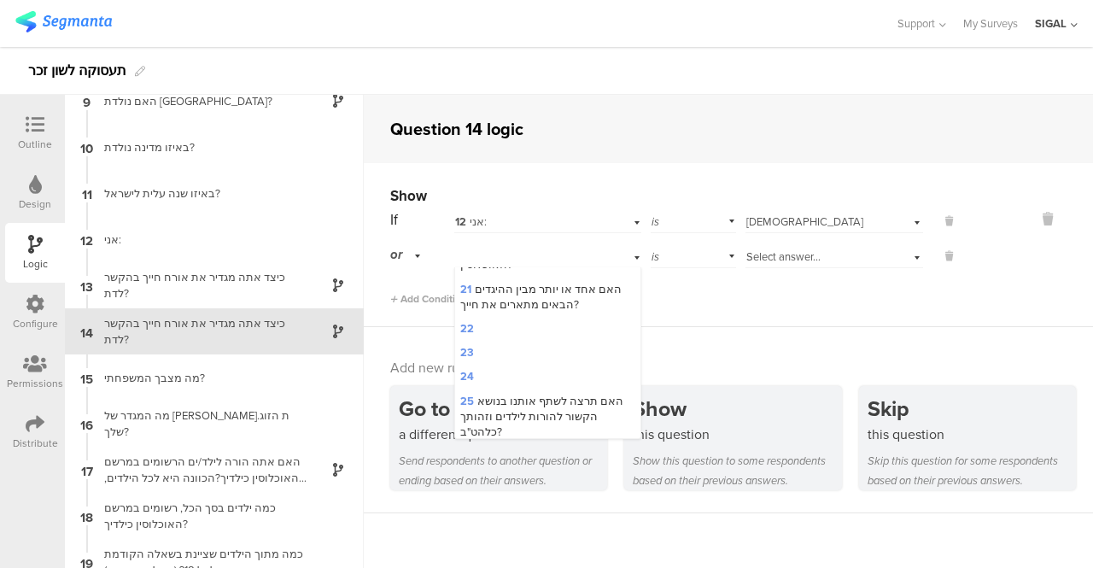
scroll to position [394, 0]
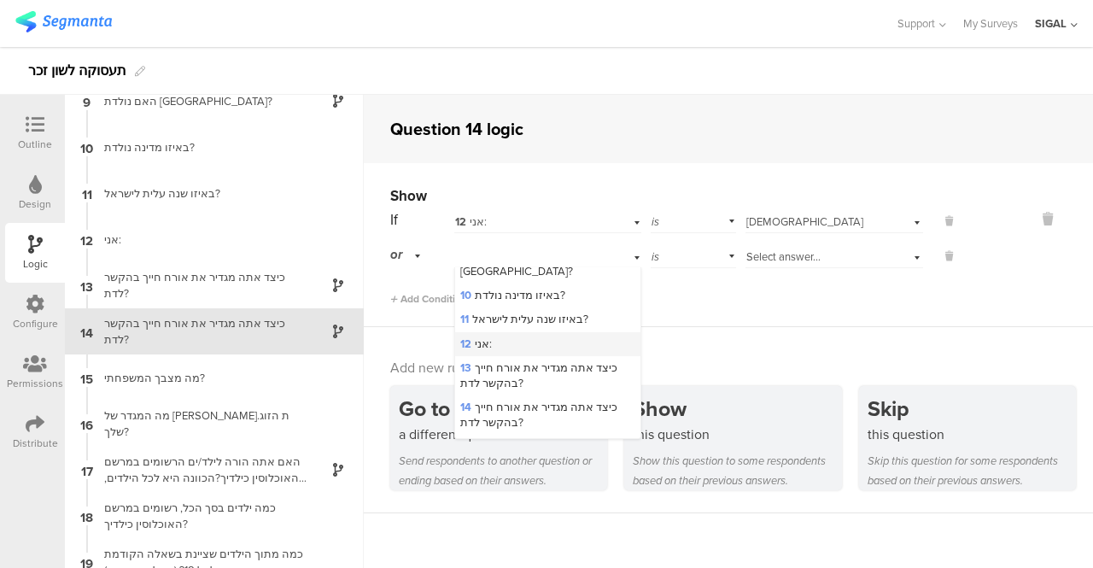
click at [504, 332] on div "12 אני:" at bounding box center [547, 344] width 185 height 24
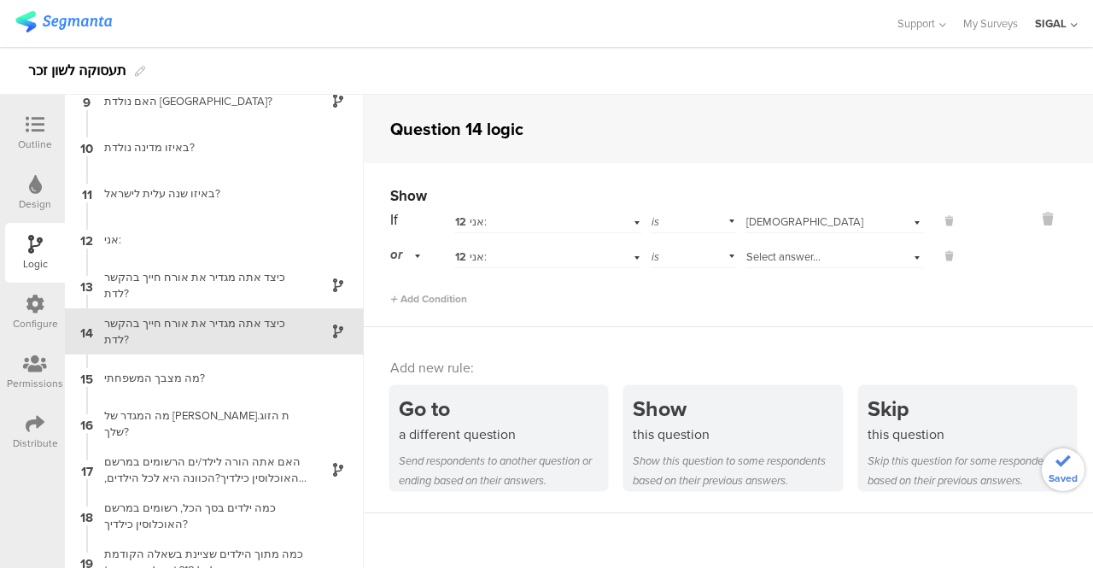
click at [904, 252] on div "Select answer..." at bounding box center [835, 255] width 178 height 26
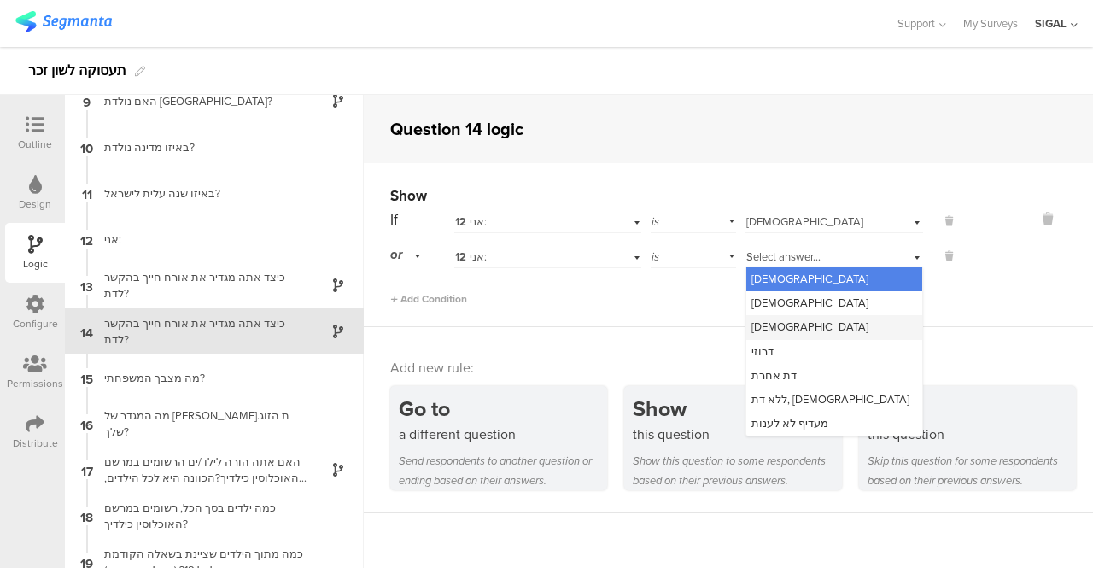
click at [786, 329] on div "[DEMOGRAPHIC_DATA]" at bounding box center [834, 327] width 176 height 24
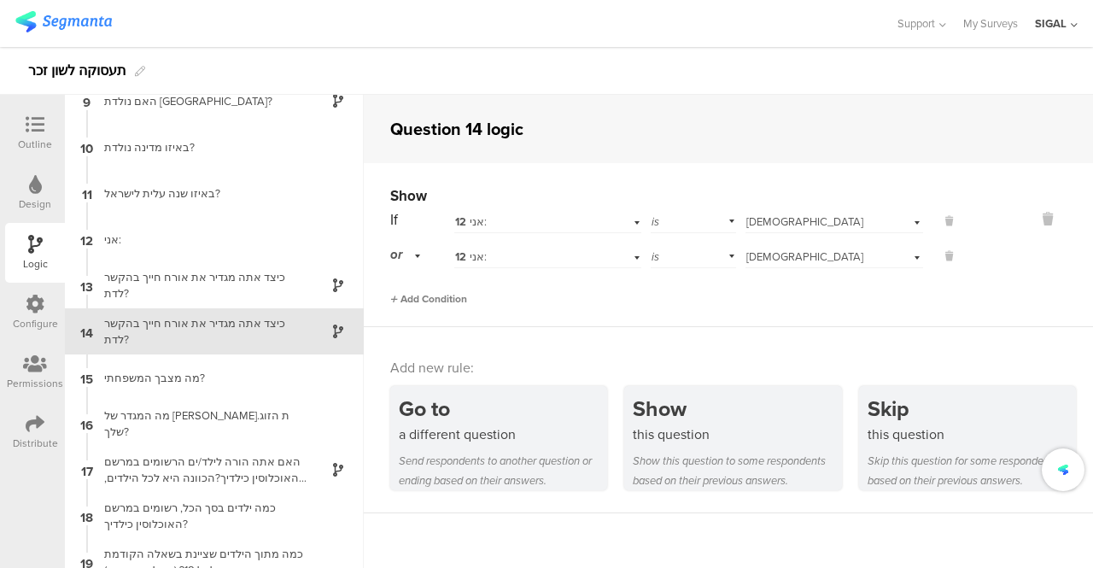
click at [413, 296] on span "Add Condition" at bounding box center [428, 298] width 77 height 15
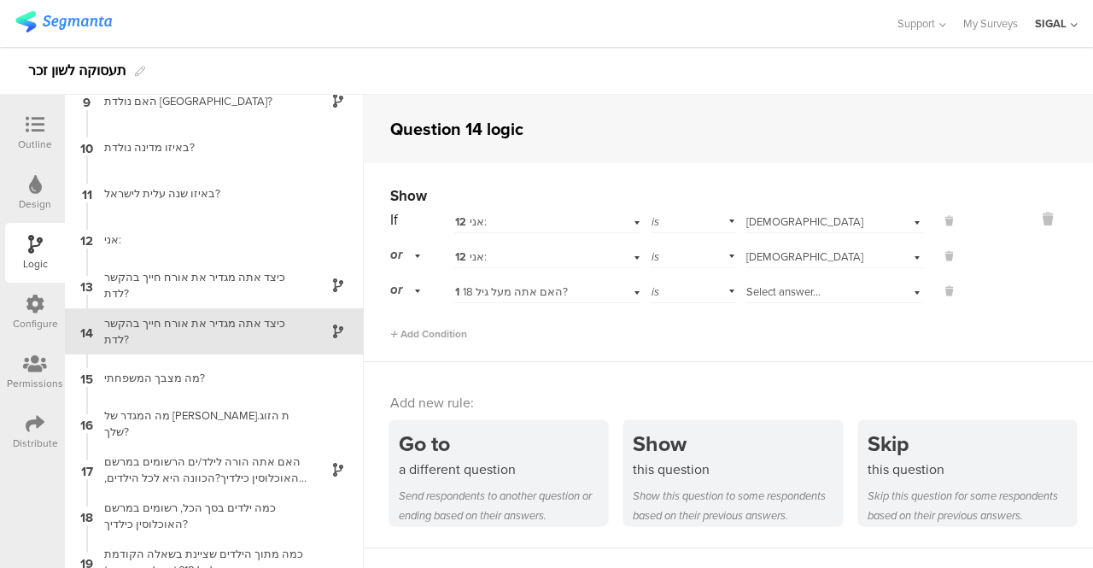
click at [604, 291] on div "1 האם אתה מעל גיל 18?" at bounding box center [547, 290] width 187 height 26
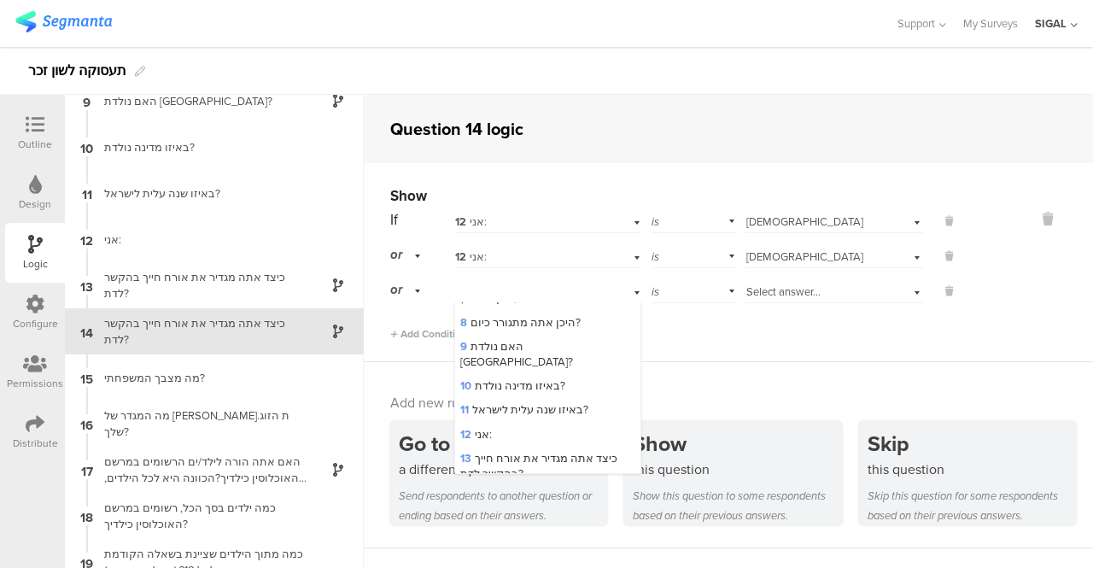
scroll to position [342, 0]
click at [493, 419] on div "12 אני:" at bounding box center [547, 431] width 185 height 24
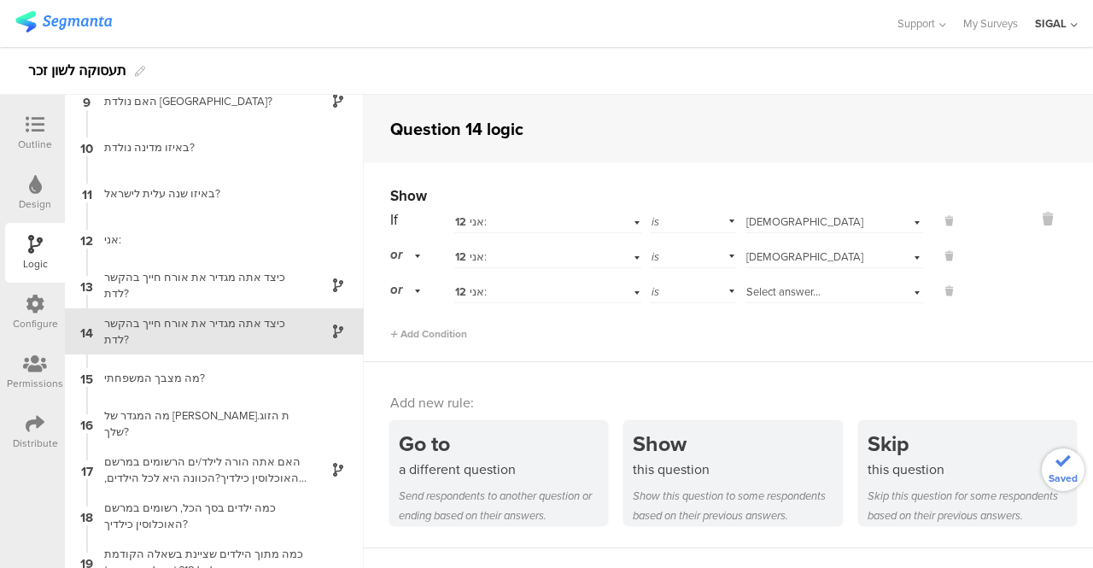
click at [900, 292] on div "Select answer..." at bounding box center [835, 290] width 178 height 26
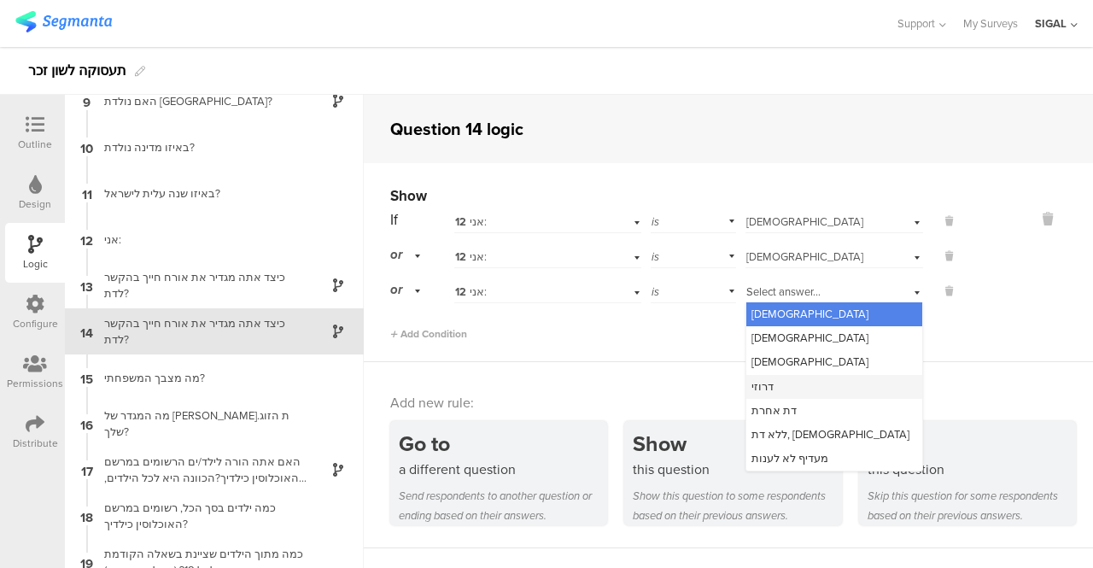
click at [761, 383] on span "דרוזי" at bounding box center [763, 386] width 22 height 16
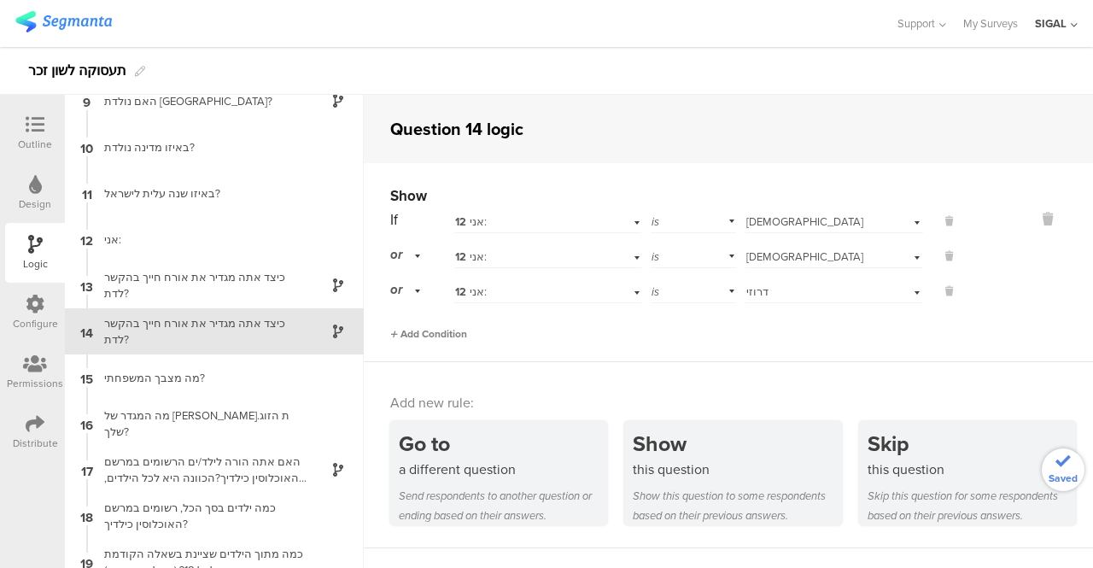
click at [425, 332] on span "Add Condition" at bounding box center [428, 333] width 77 height 15
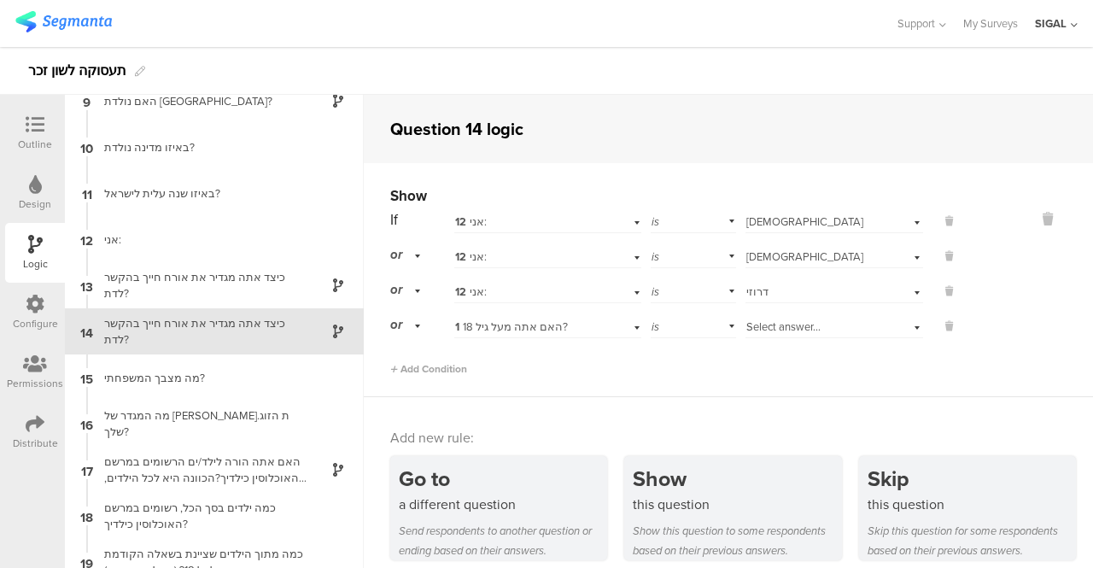
click at [623, 326] on div "1 האם אתה מעל גיל 18?" at bounding box center [547, 325] width 187 height 26
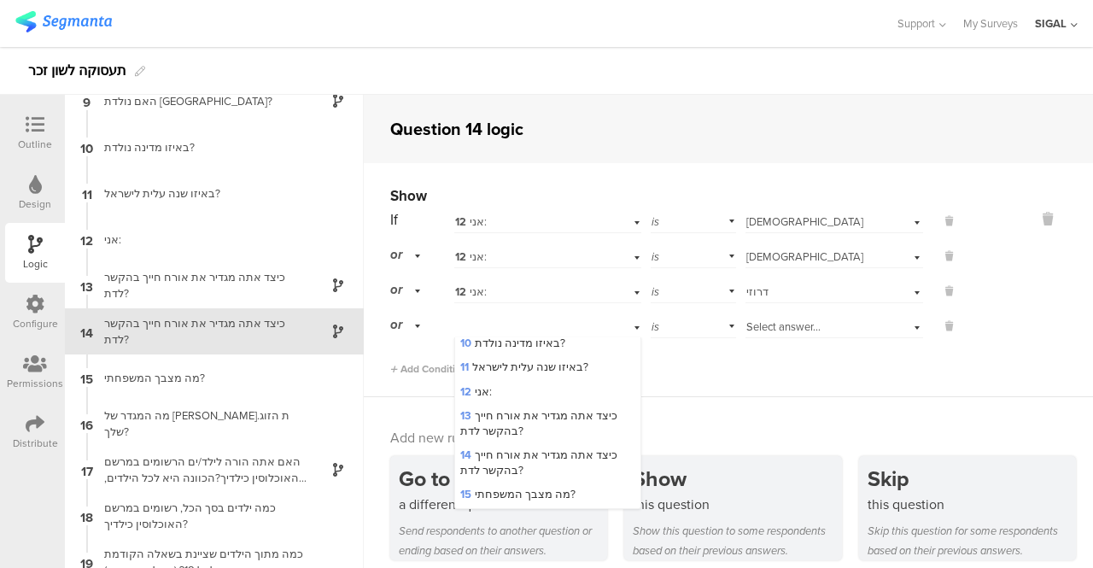
scroll to position [427, 0]
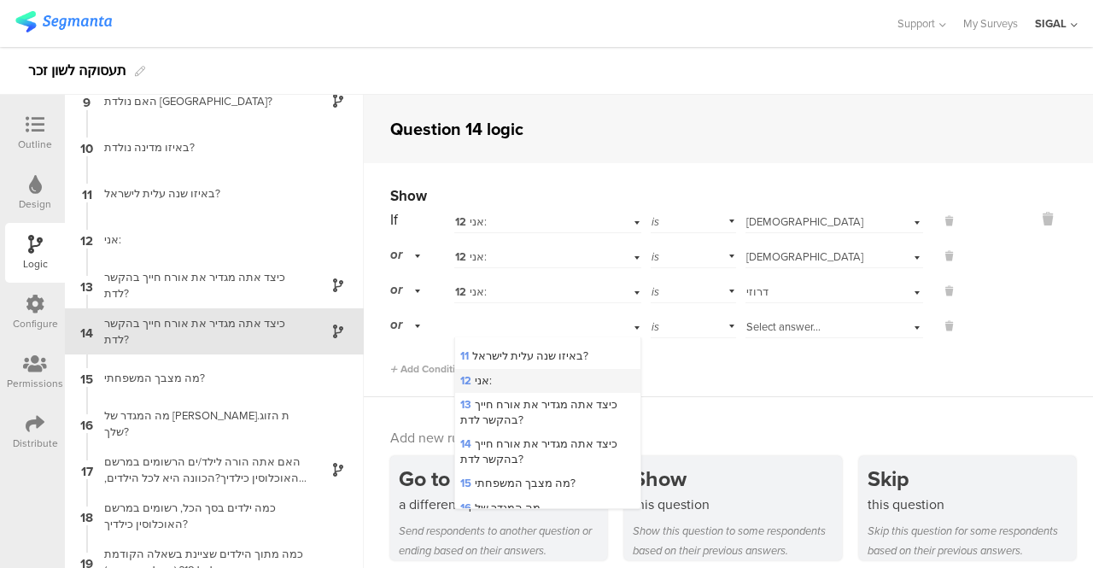
click at [473, 372] on span "12 אני:" at bounding box center [476, 380] width 32 height 16
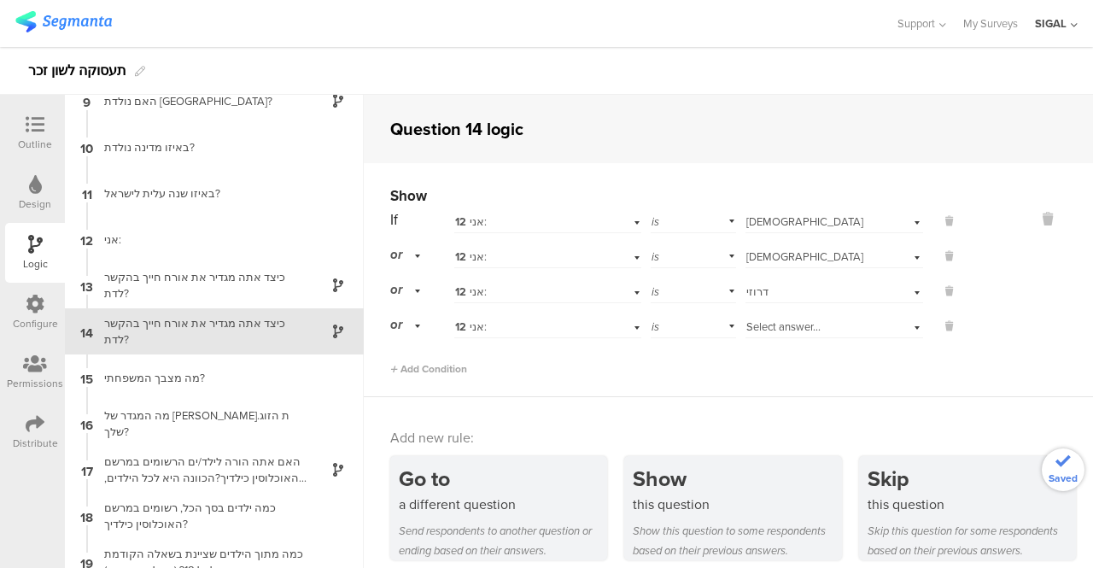
click at [839, 331] on div "Select answer..." at bounding box center [815, 326] width 139 height 15
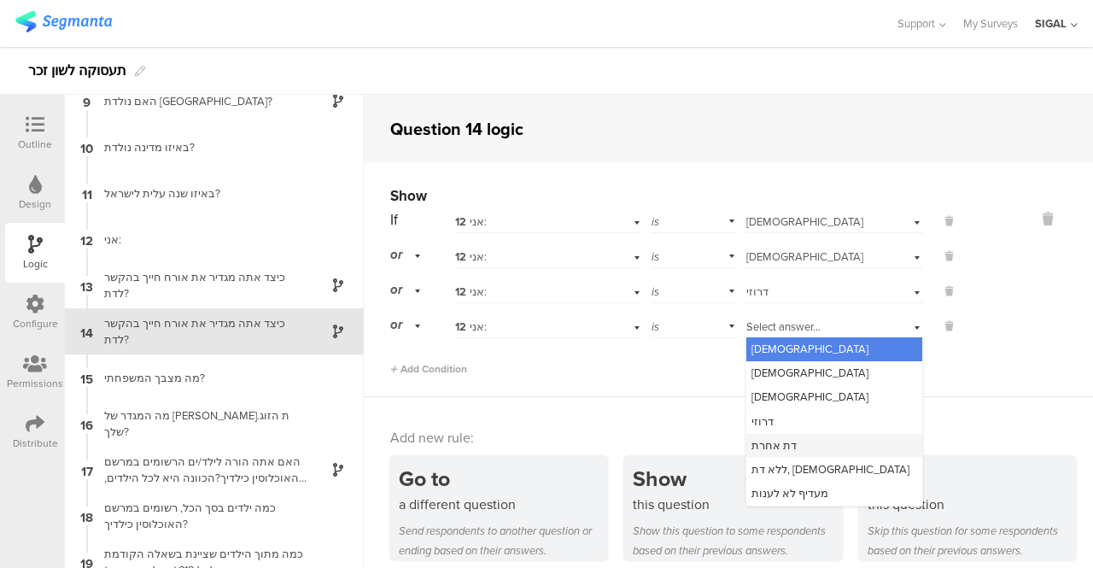
click at [752, 447] on span "דת אחרת" at bounding box center [774, 445] width 45 height 16
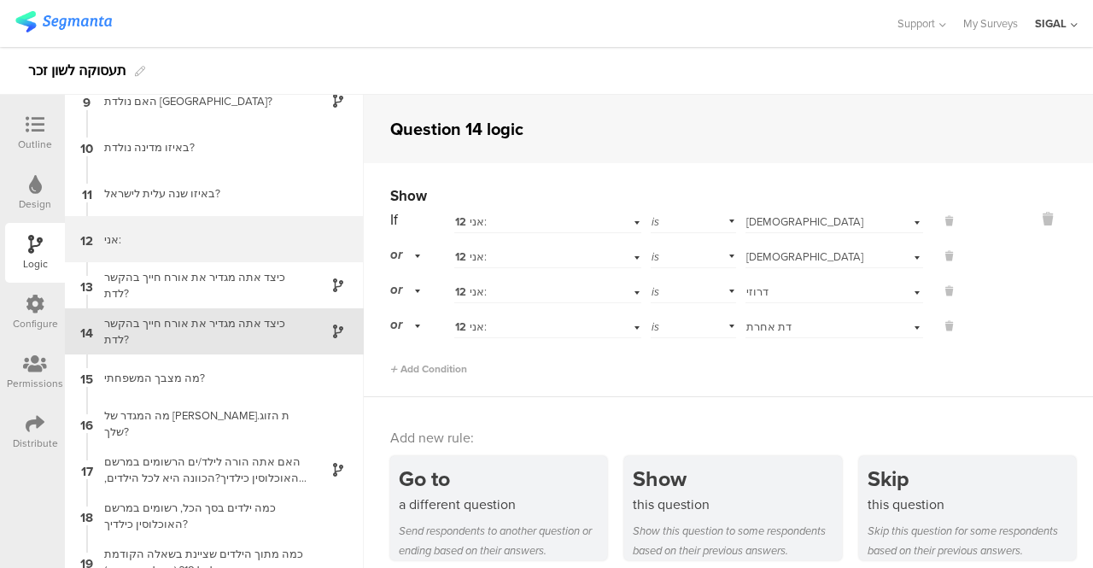
click at [159, 243] on div "אני:" at bounding box center [200, 239] width 213 height 16
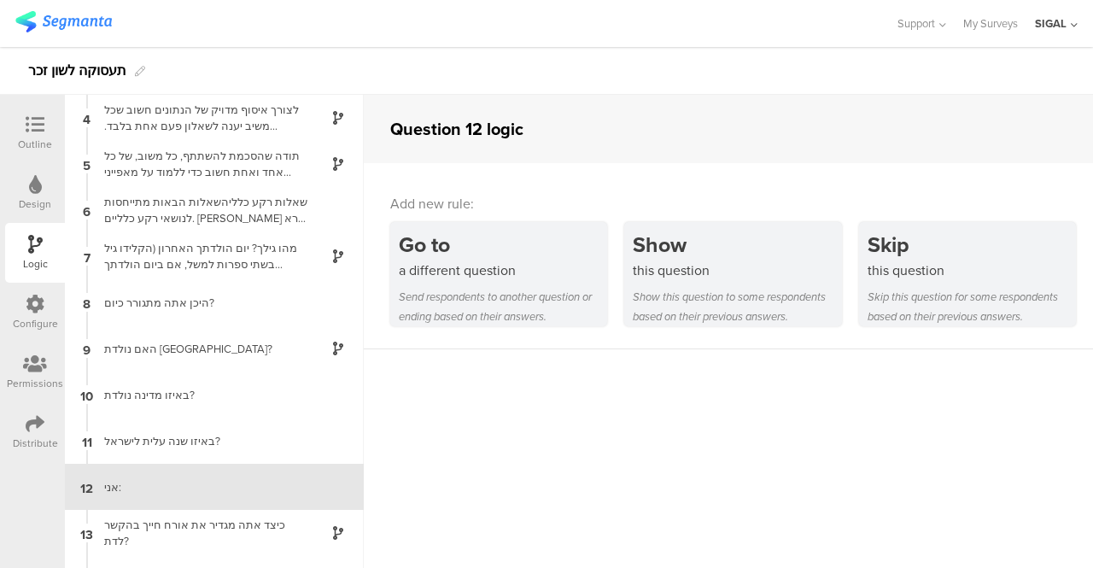
scroll to position [294, 0]
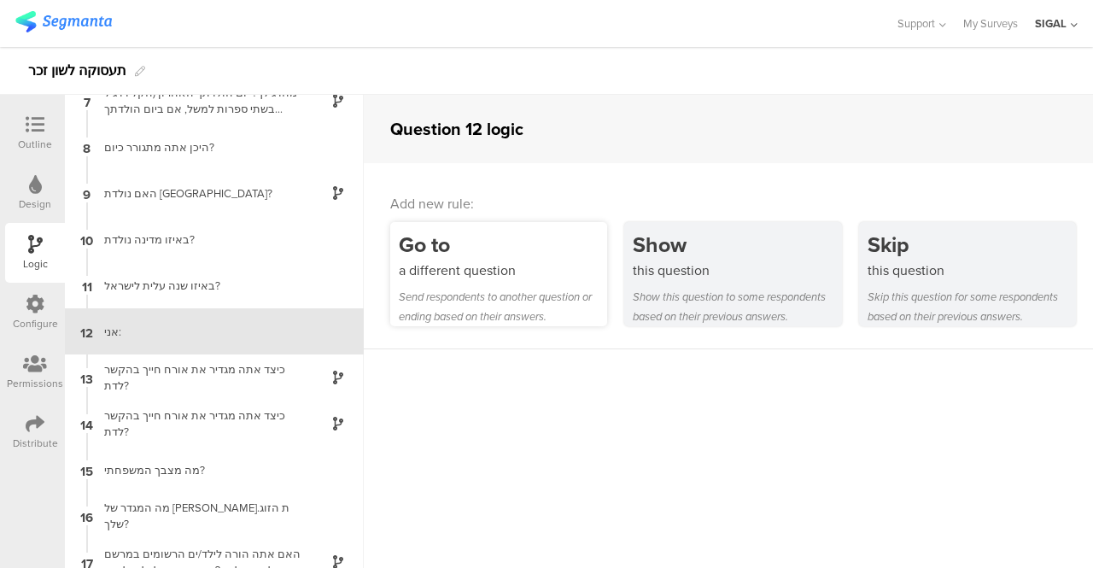
click at [427, 254] on div "Go to" at bounding box center [503, 245] width 208 height 32
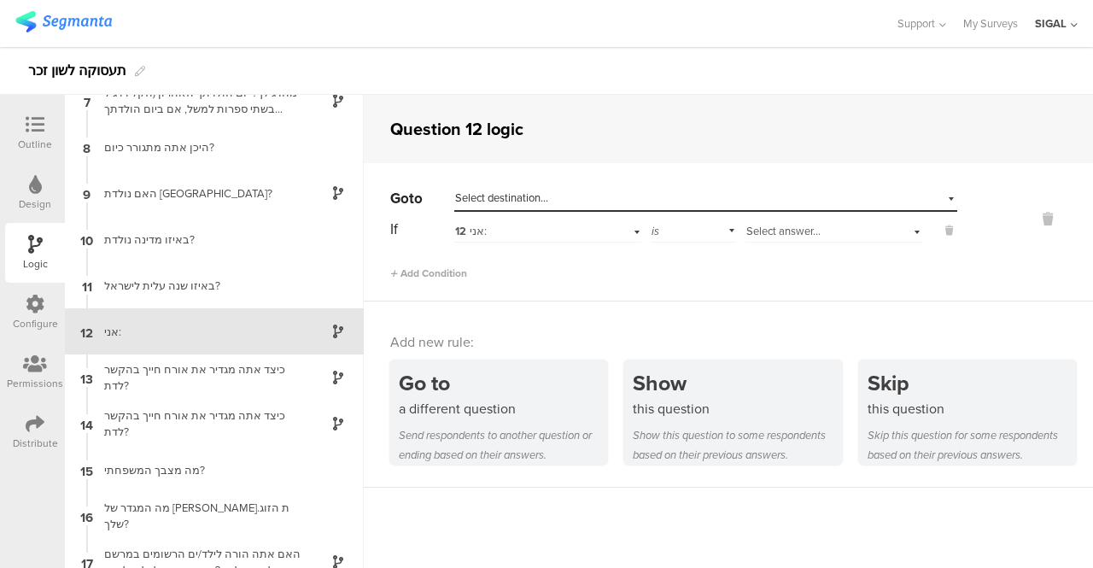
click at [957, 196] on div at bounding box center [1025, 233] width 136 height 96
click at [938, 204] on div "Select destination..." at bounding box center [705, 198] width 503 height 26
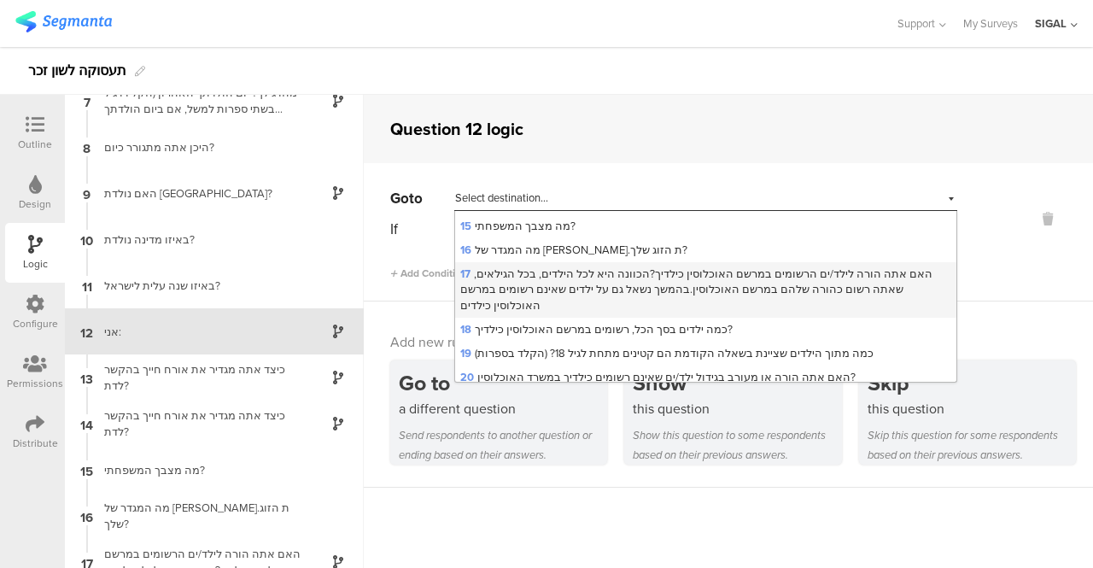
scroll to position [342, 0]
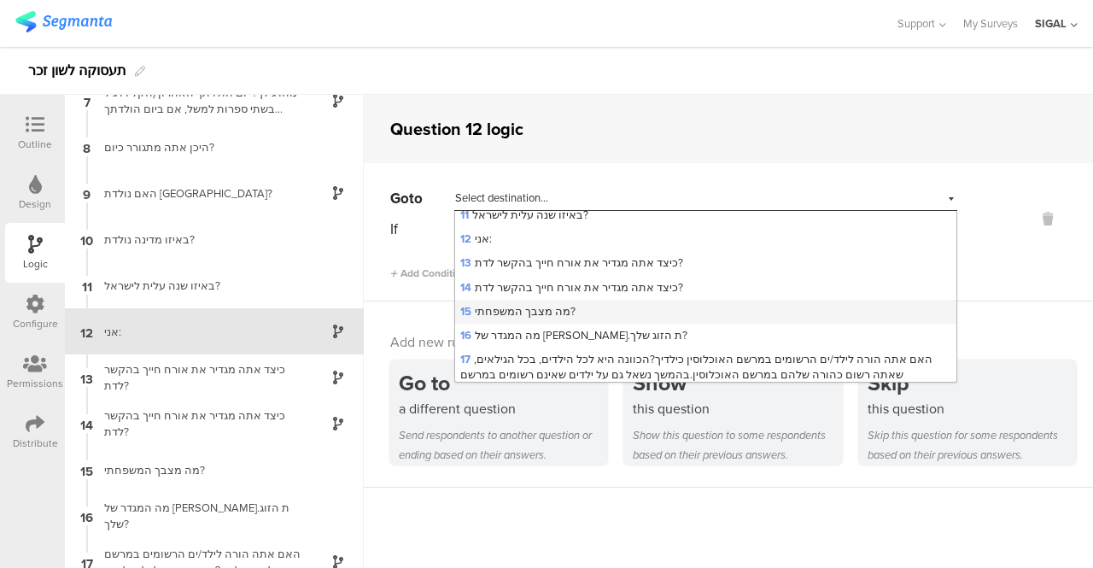
click at [500, 303] on span "15 מה מצבך המשפחתי?" at bounding box center [517, 311] width 115 height 16
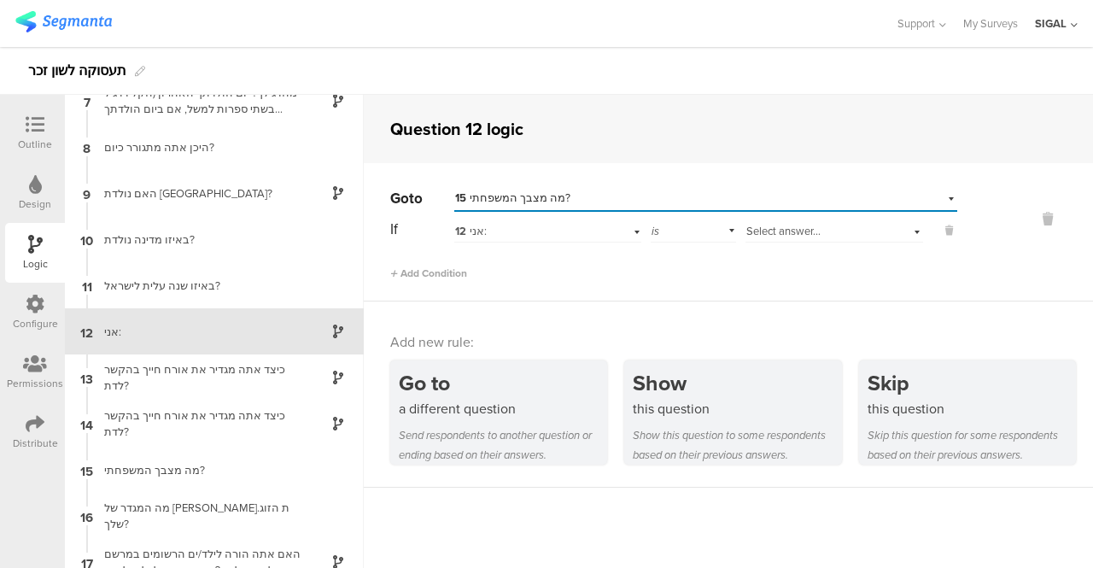
click at [629, 228] on div "12 אני:" at bounding box center [547, 229] width 187 height 26
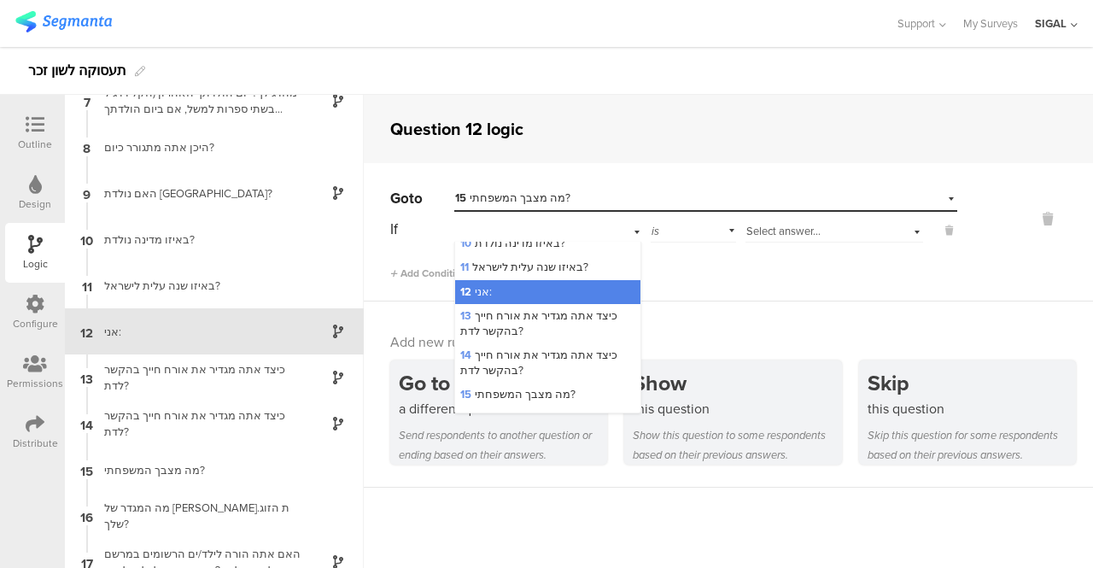
scroll to position [427, 0]
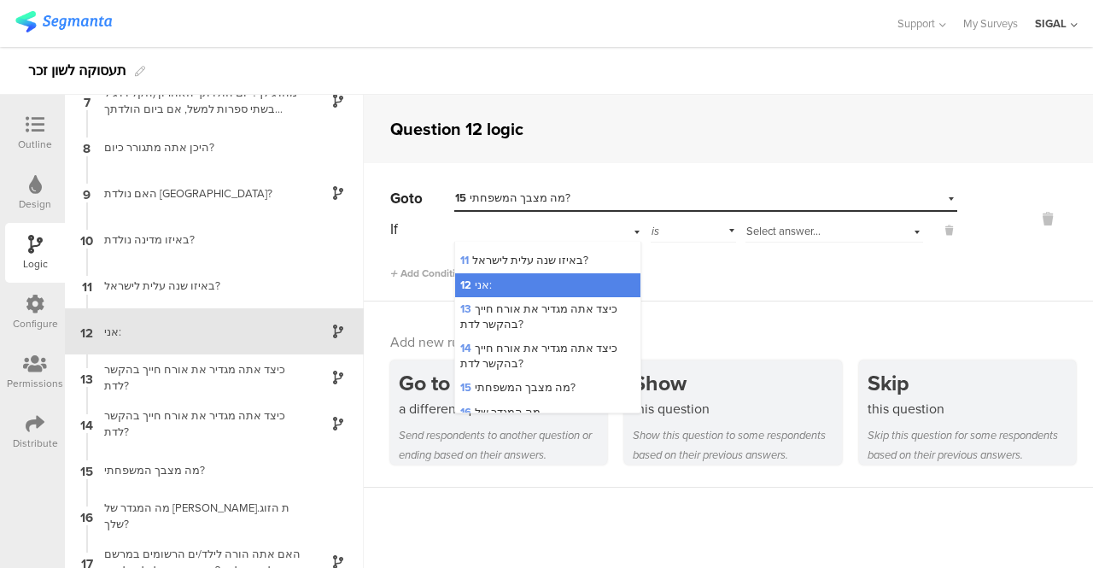
click at [523, 273] on div "12 אני:" at bounding box center [547, 285] width 185 height 24
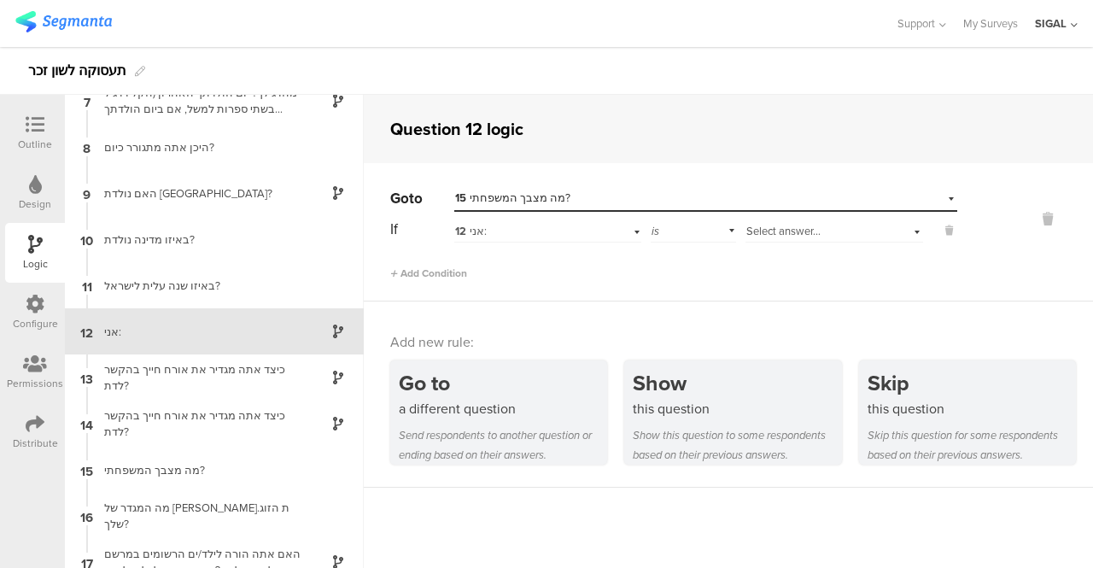
click at [906, 233] on div "Select answer..." at bounding box center [835, 229] width 178 height 26
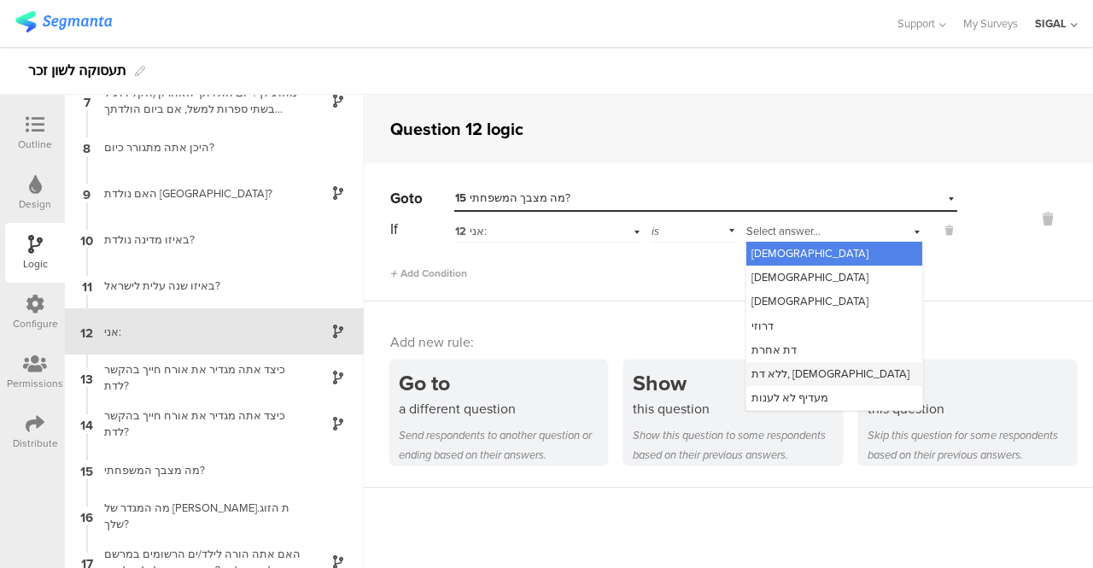
click at [763, 376] on span "ללא דת, [DEMOGRAPHIC_DATA]" at bounding box center [831, 374] width 158 height 16
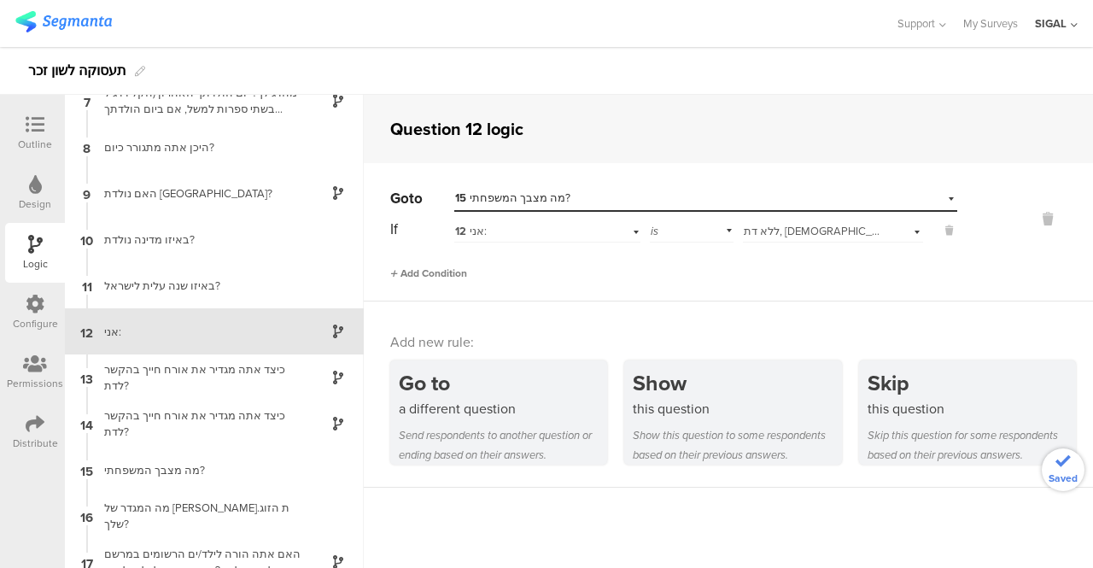
click at [440, 271] on span "Add Condition" at bounding box center [428, 273] width 77 height 15
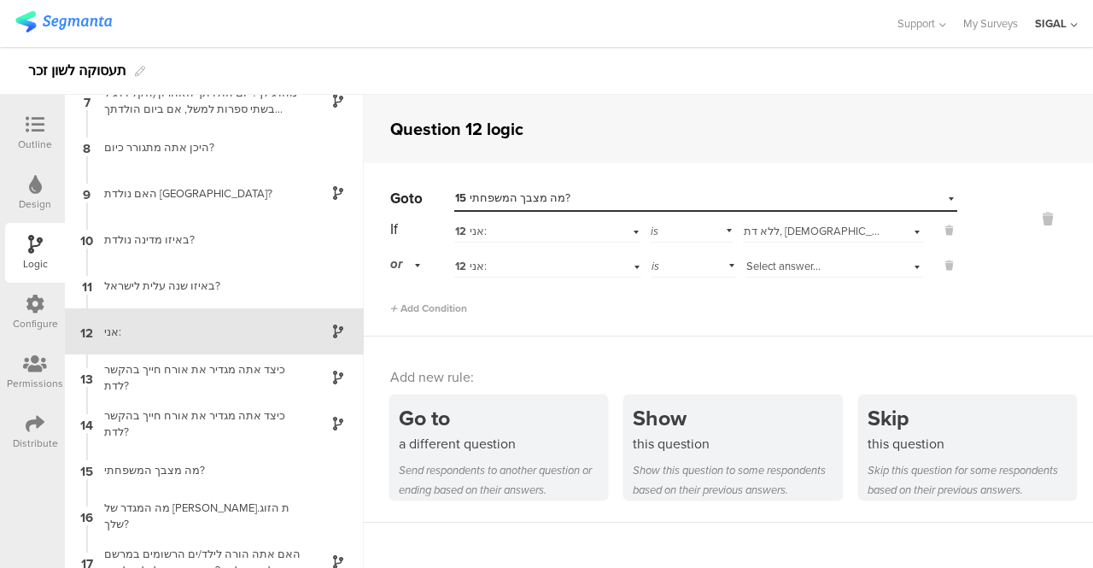
click at [632, 271] on div "12 אני:" at bounding box center [547, 264] width 187 height 26
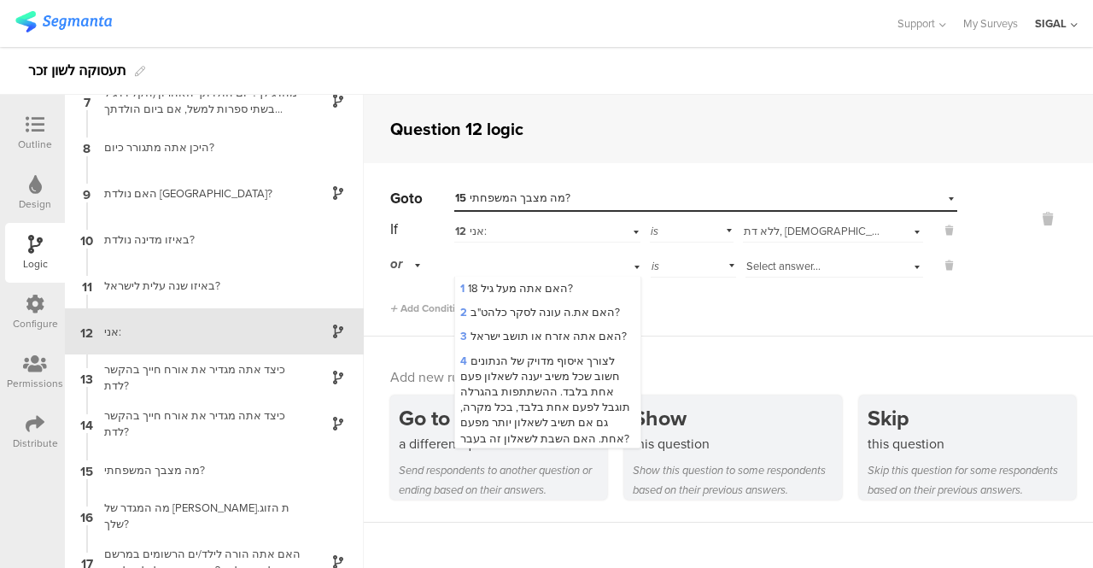
click at [632, 271] on div "12 אני:" at bounding box center [547, 264] width 187 height 26
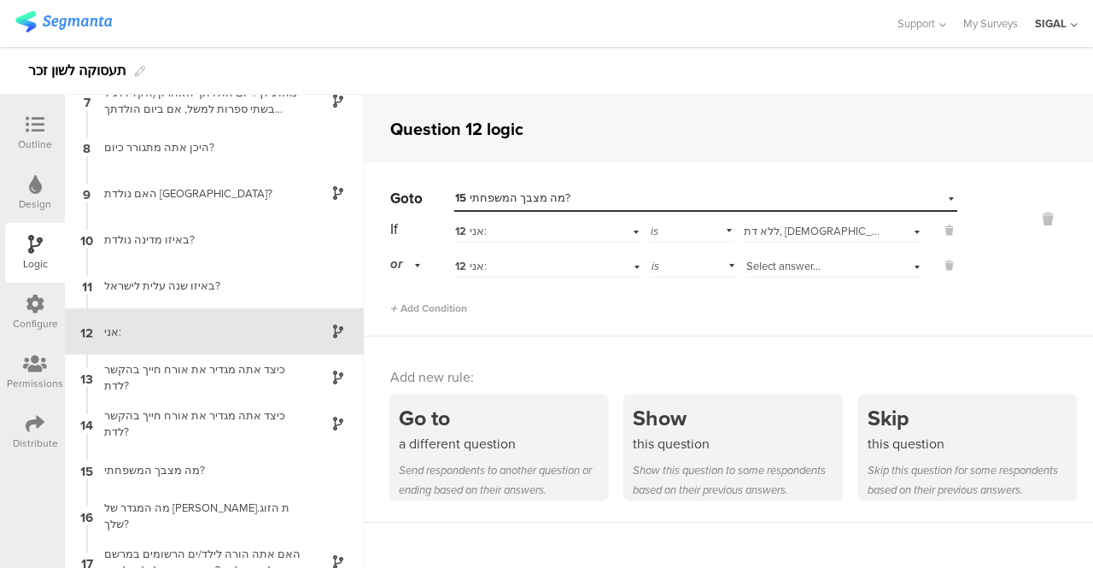
click at [909, 269] on div "Select answer..." at bounding box center [835, 264] width 178 height 26
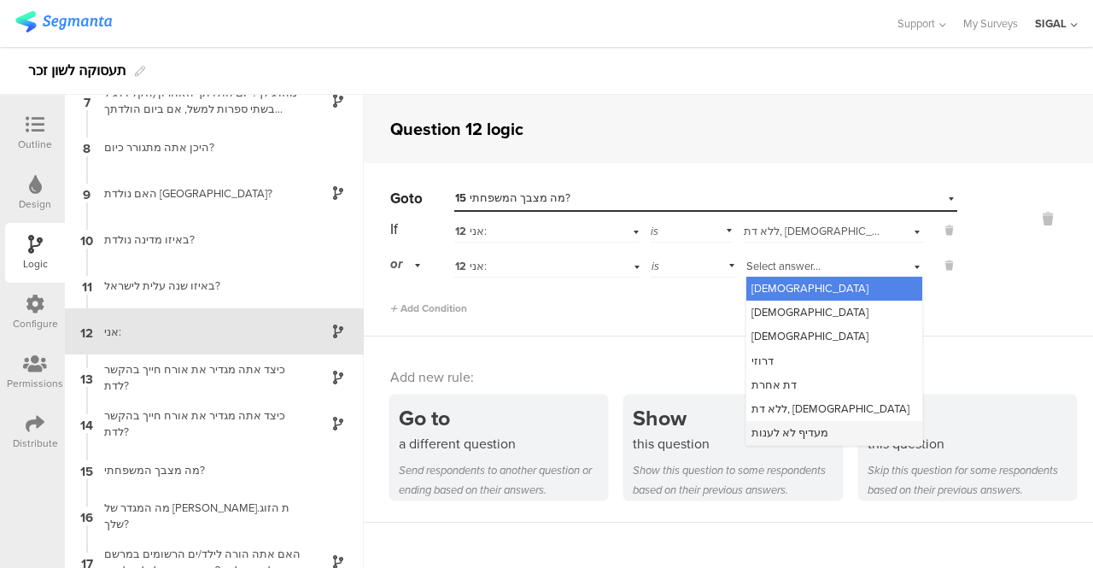
click at [792, 425] on span "מעדיף לא לענות" at bounding box center [790, 432] width 77 height 16
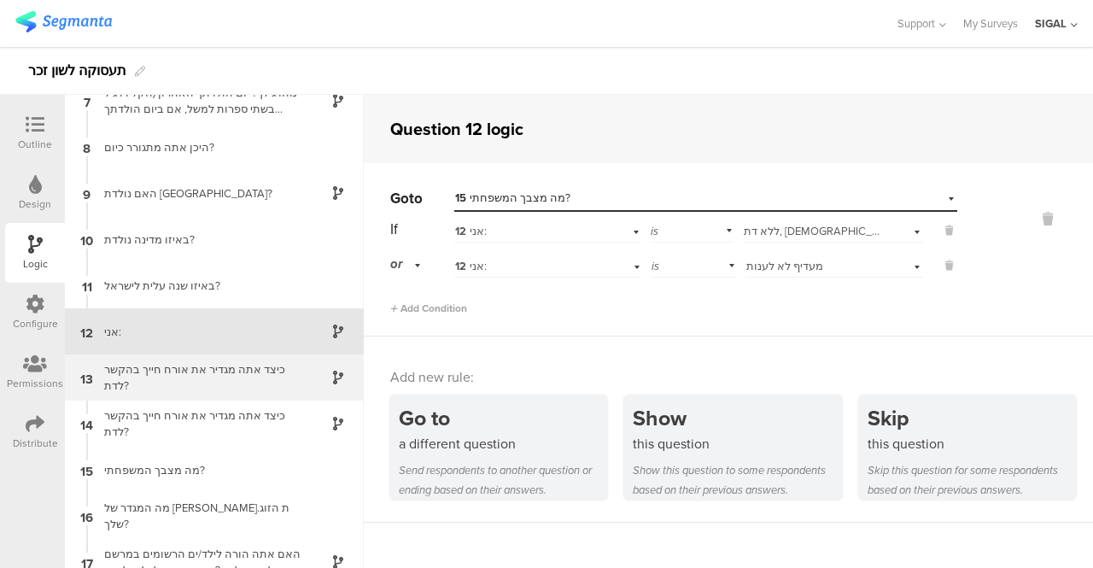
click at [154, 381] on div "כיצד אתה מגדיר את אורח חייך בהקשר לדת?" at bounding box center [200, 377] width 213 height 32
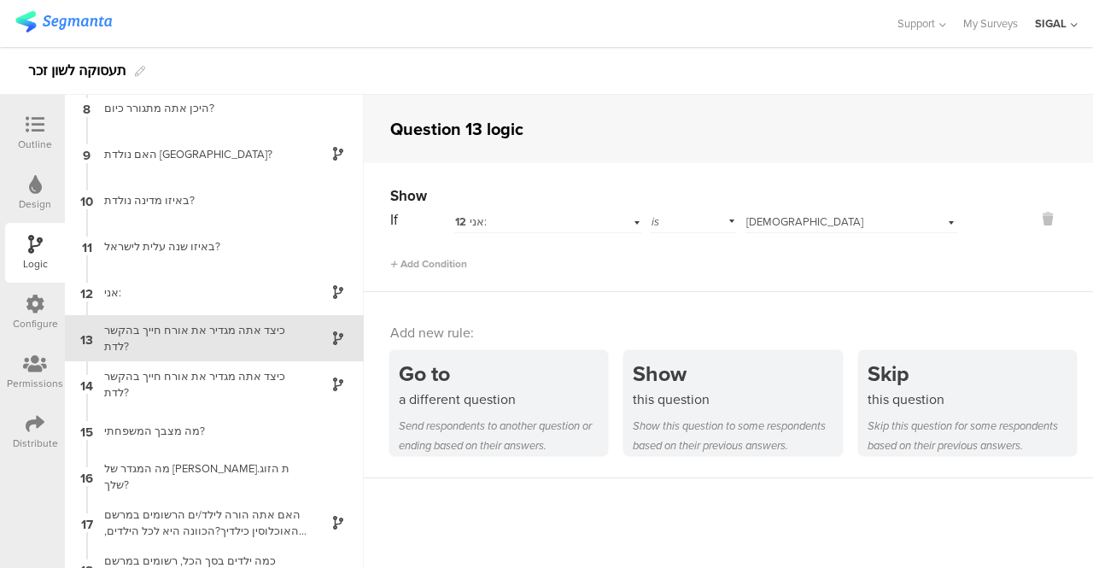
scroll to position [340, 0]
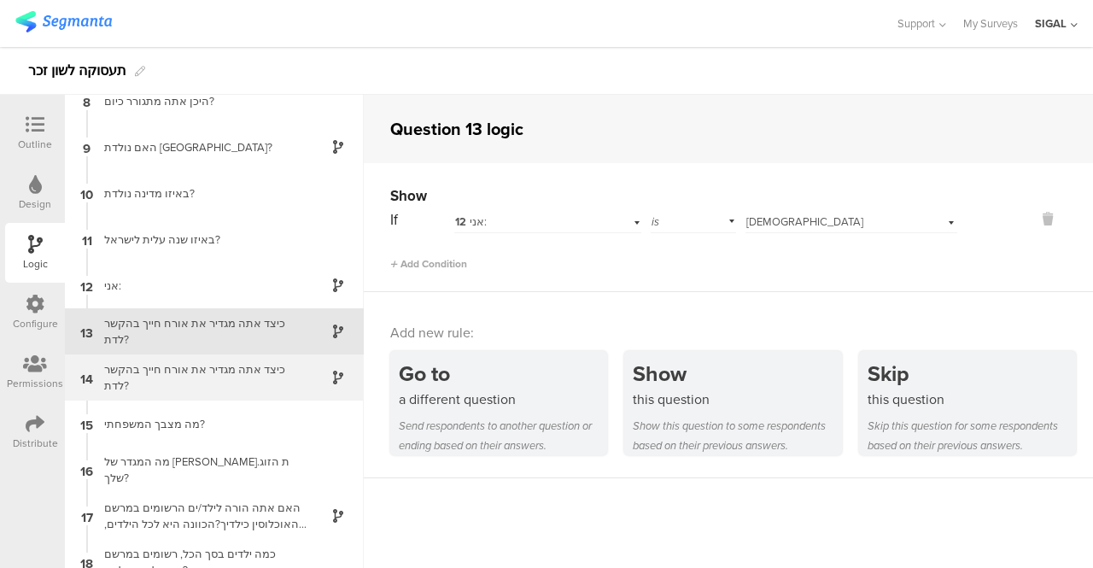
click at [163, 375] on div "כיצד אתה מגדיר את אורח חייך בהקשר לדת?" at bounding box center [200, 377] width 213 height 32
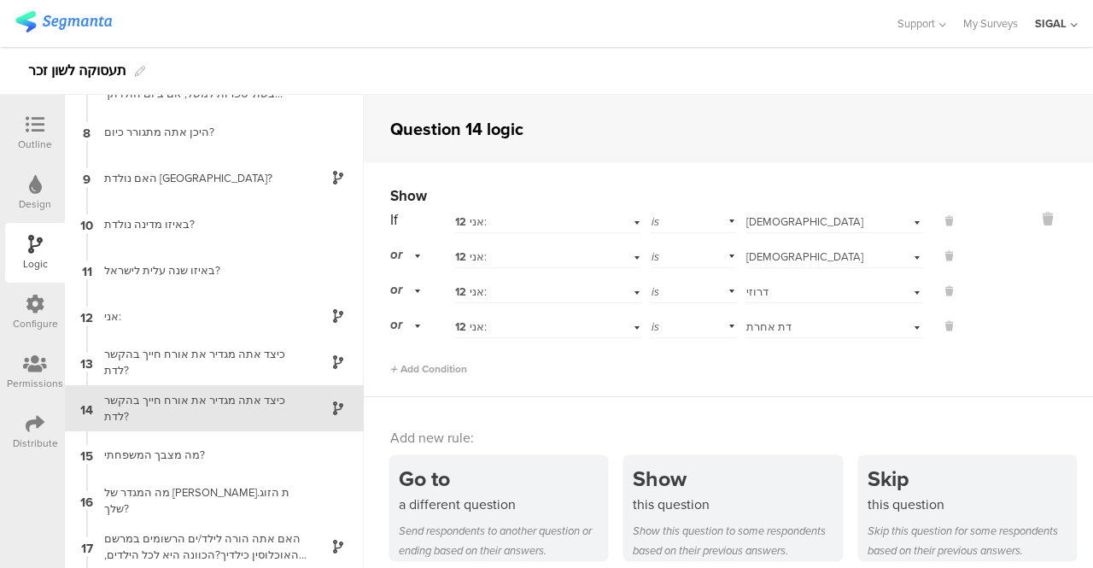
scroll to position [386, 0]
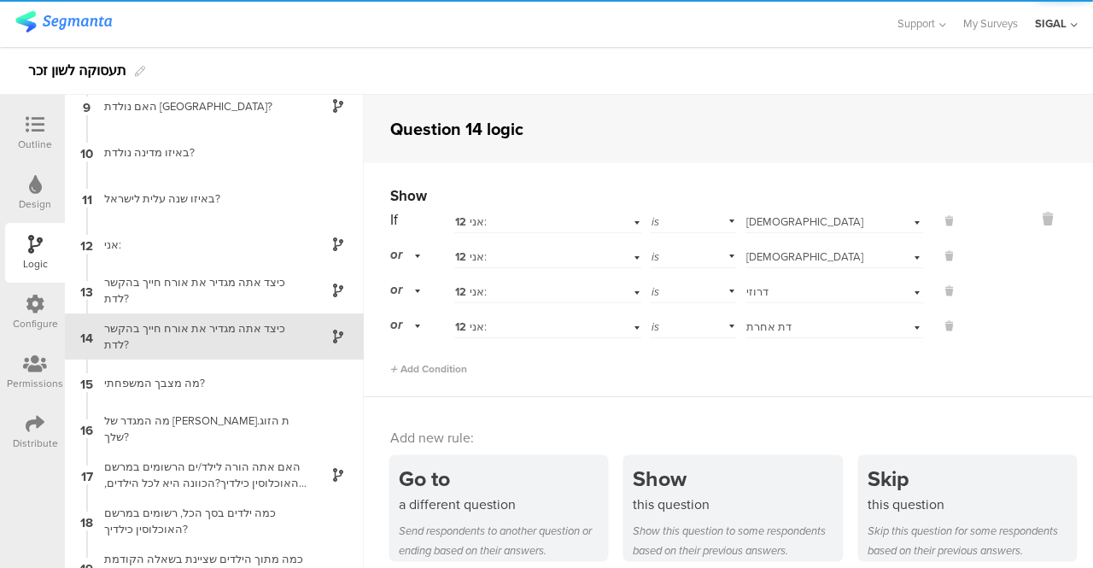
scroll to position [386, 0]
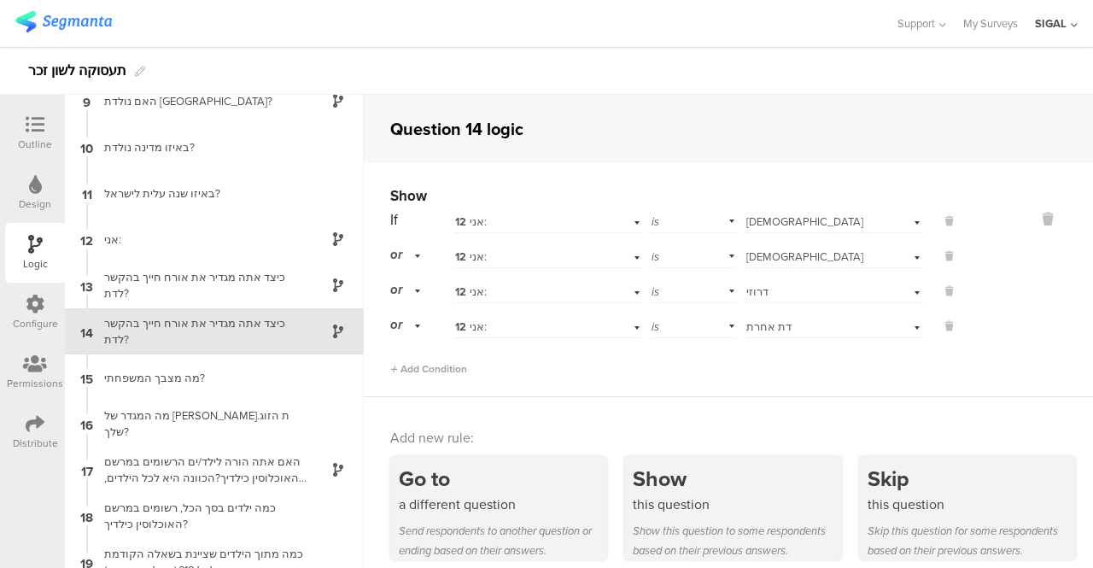
click at [33, 115] on icon at bounding box center [35, 124] width 19 height 19
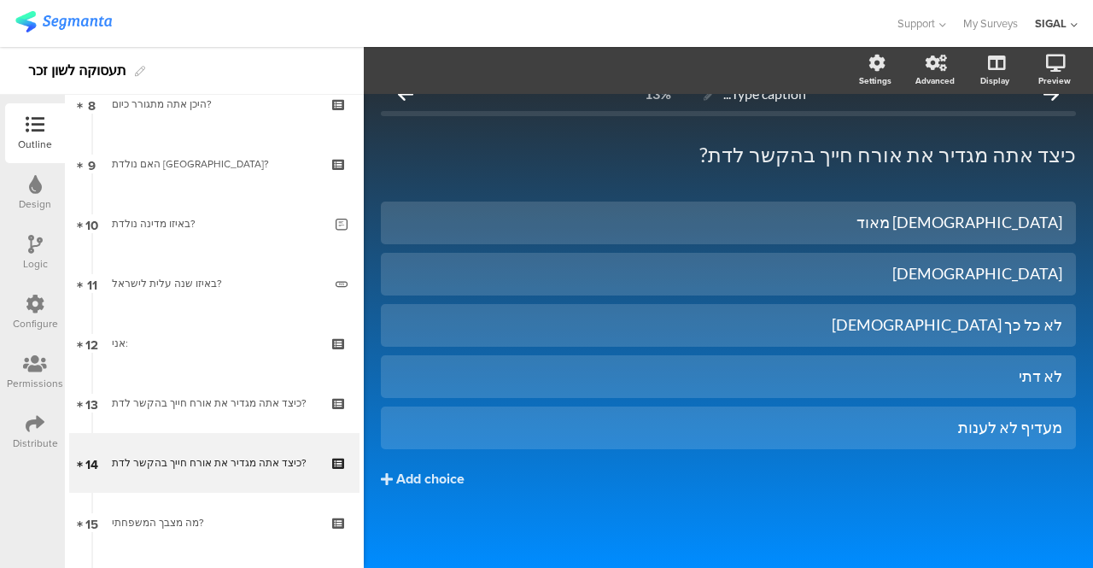
scroll to position [639, 0]
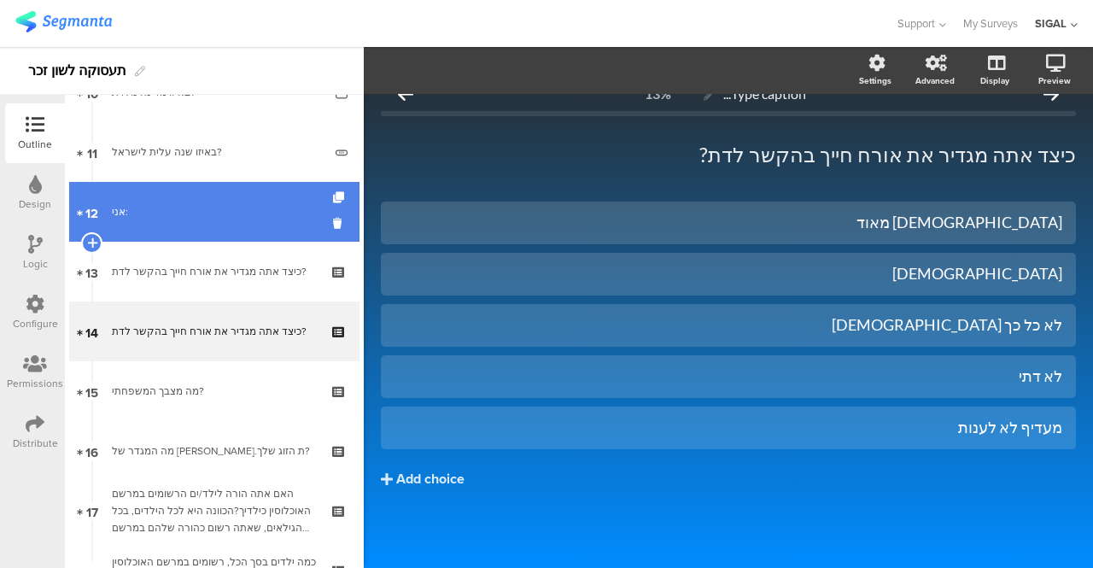
click at [156, 218] on div "אני:" at bounding box center [214, 211] width 204 height 17
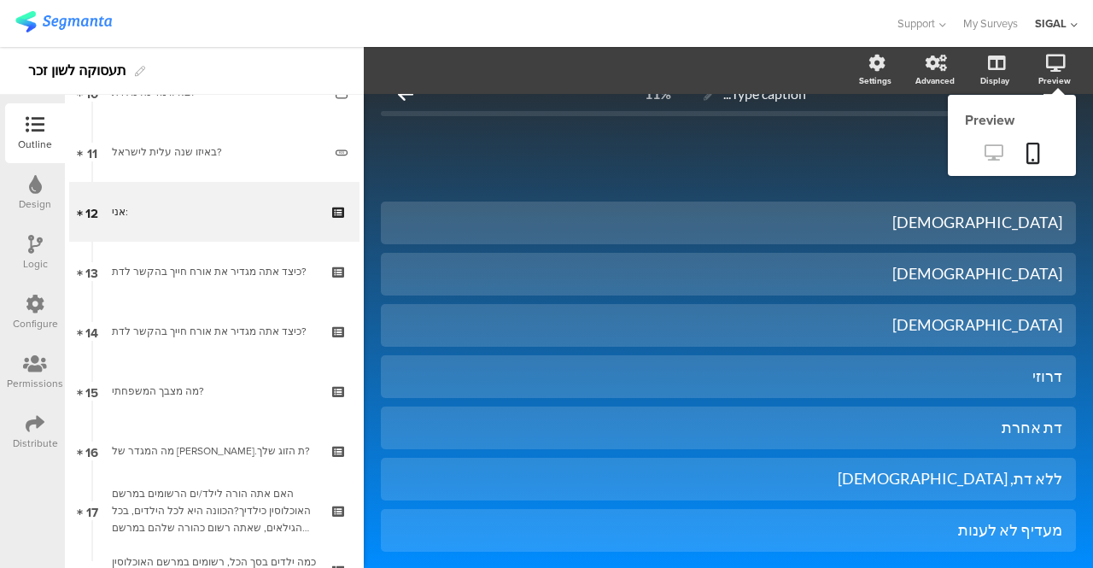
click at [985, 148] on icon at bounding box center [994, 152] width 18 height 16
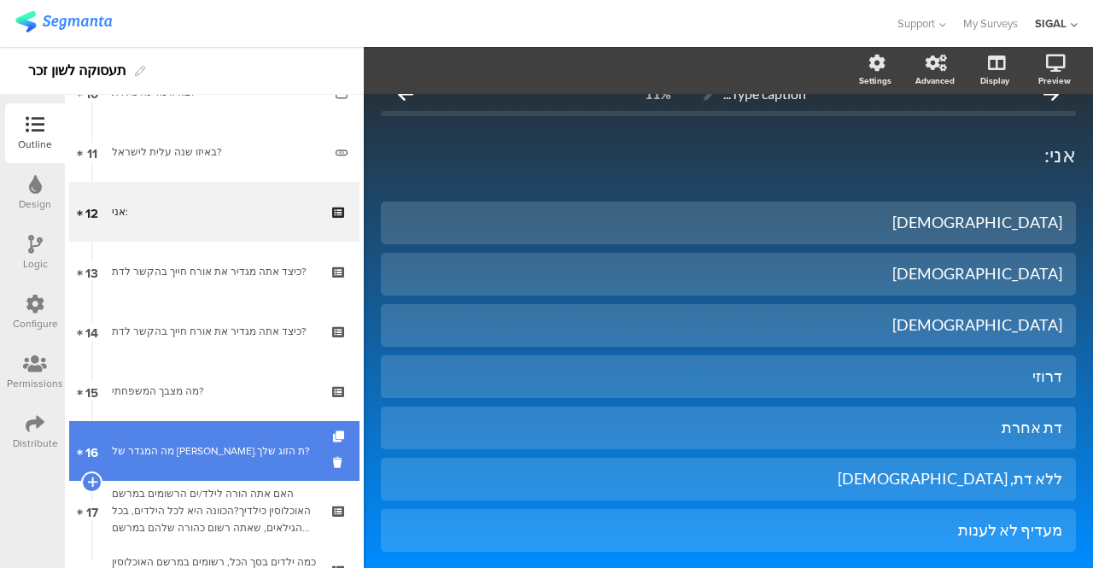
click at [181, 436] on link "16 מה המגדר של בן.ת הזוג שלך?" at bounding box center [214, 451] width 290 height 60
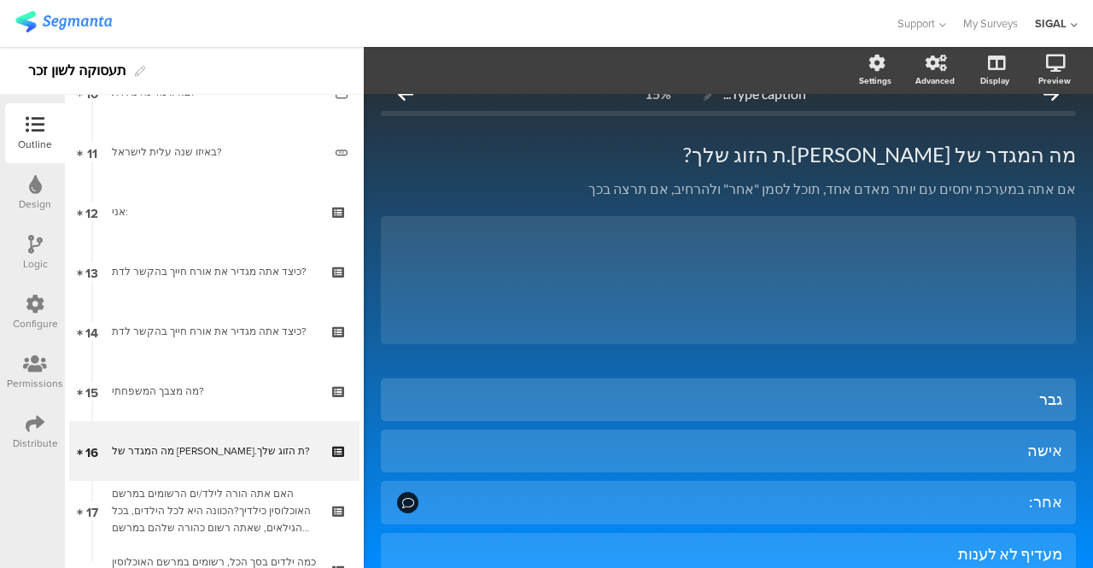
click at [34, 246] on icon at bounding box center [35, 244] width 15 height 19
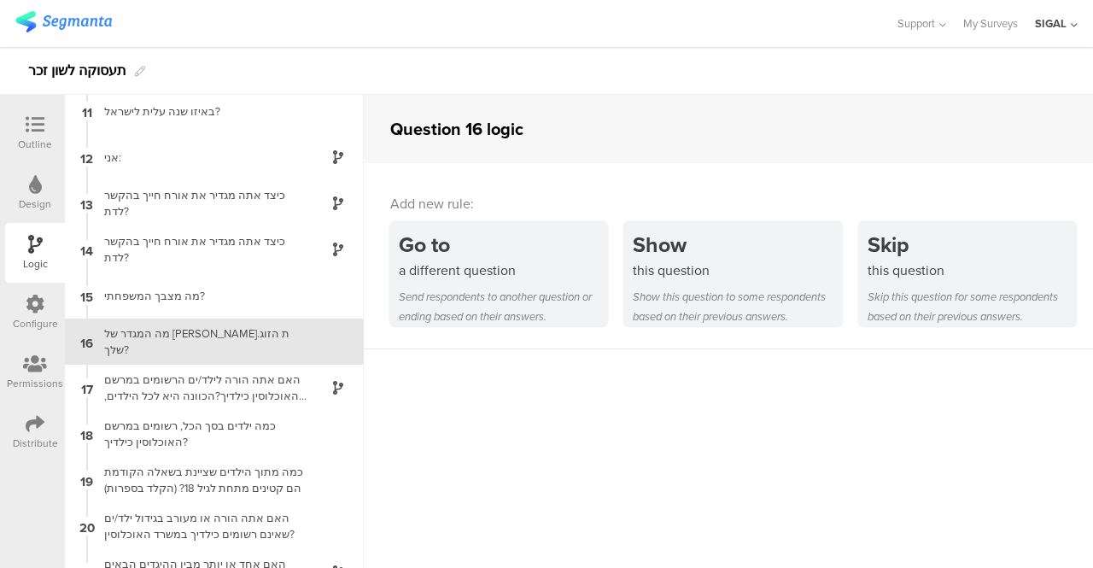
scroll to position [478, 0]
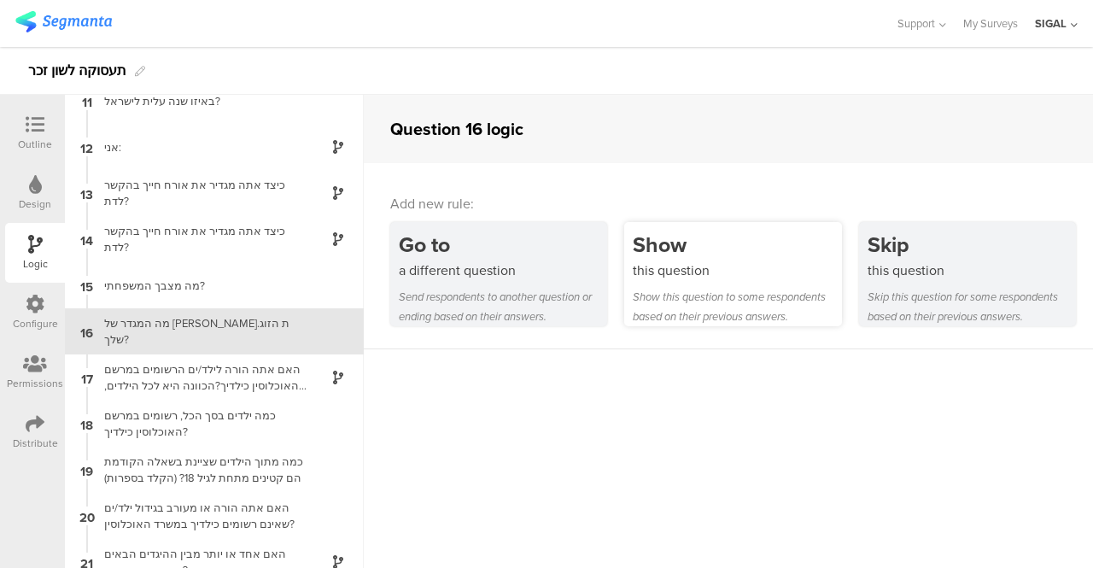
click at [664, 265] on div "this question" at bounding box center [737, 270] width 208 height 20
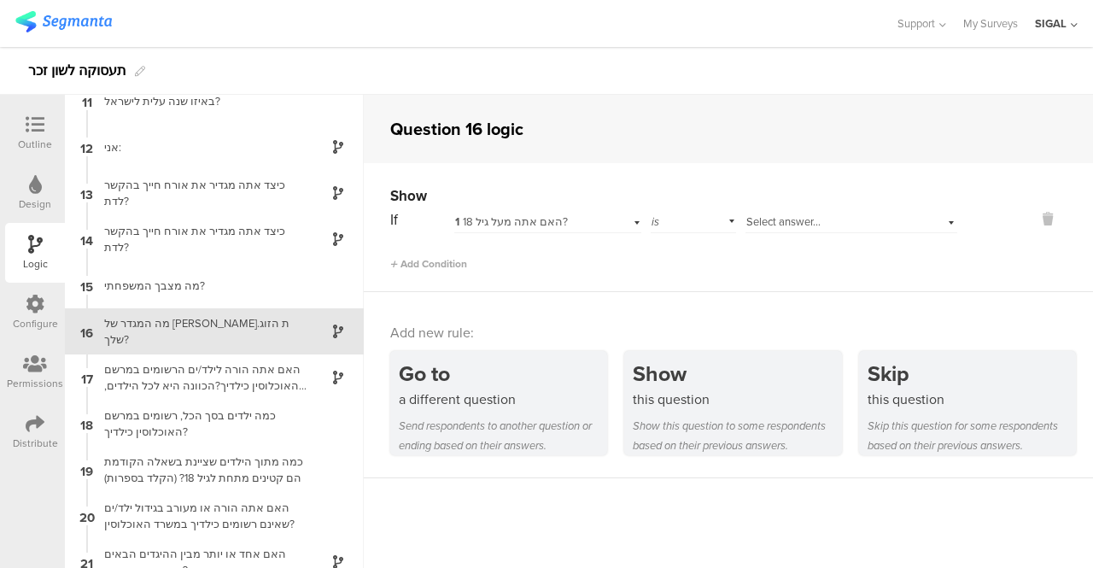
click at [629, 220] on div "1 האם אתה מעל גיל 18?" at bounding box center [547, 220] width 187 height 26
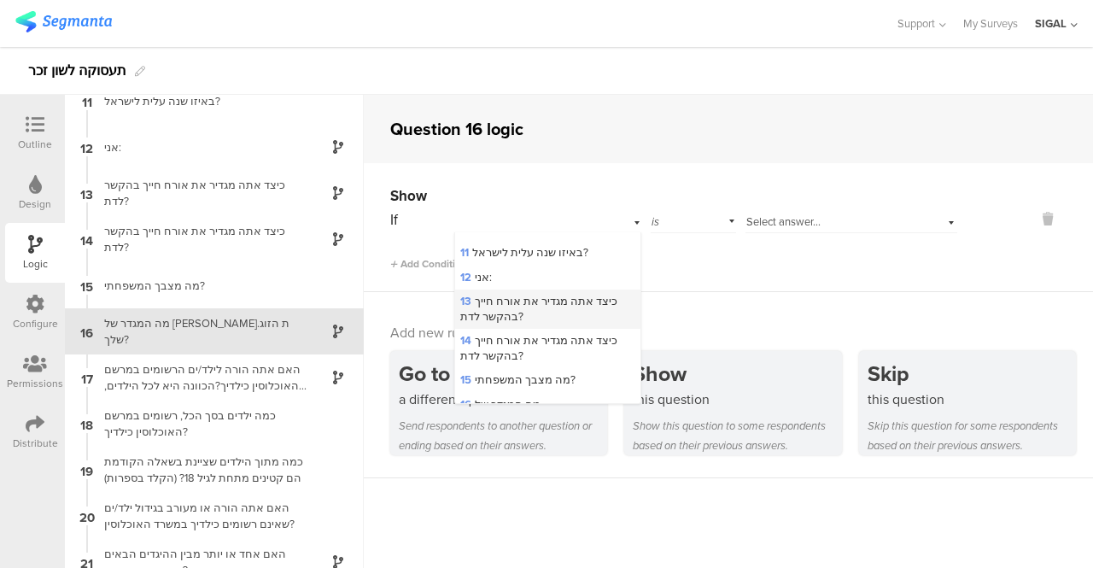
scroll to position [427, 0]
click at [491, 370] on span "15 מה מצבך המשפחתי?" at bounding box center [517, 378] width 115 height 16
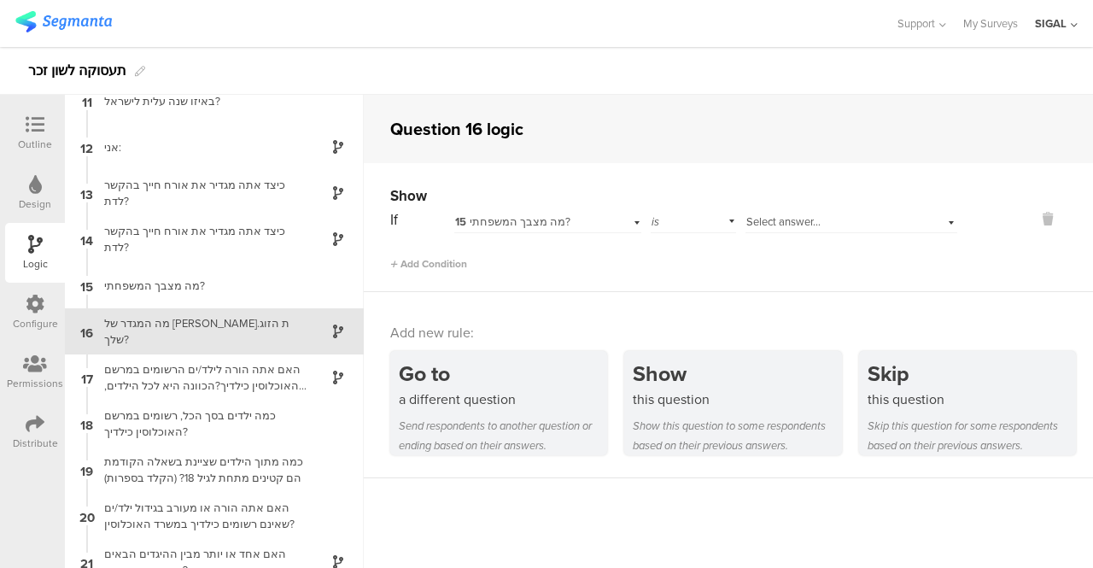
click at [935, 221] on div "Select answer..." at bounding box center [852, 220] width 212 height 26
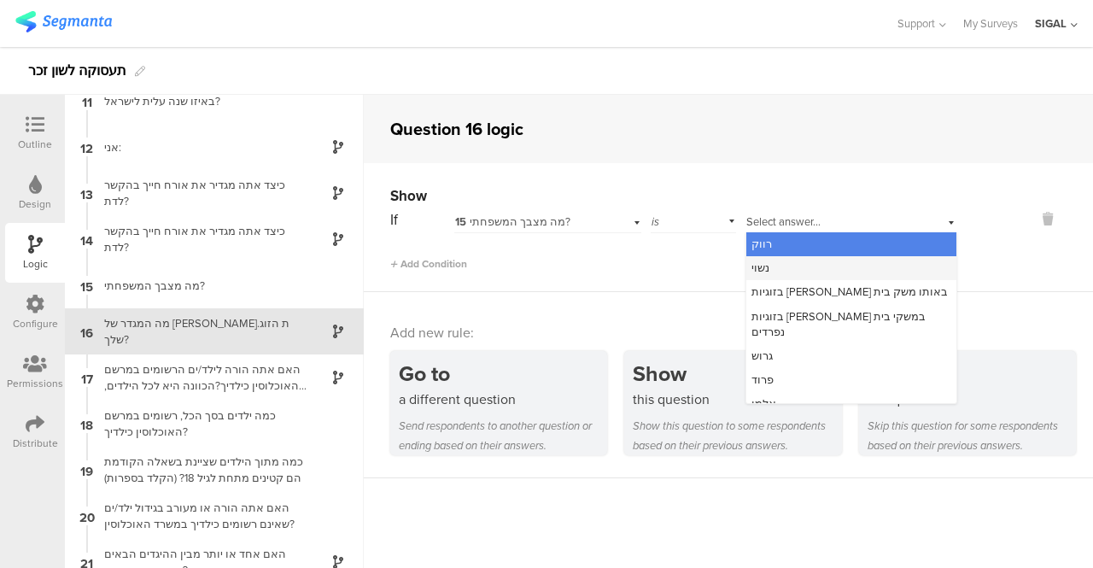
click at [755, 263] on span "נשוי" at bounding box center [761, 268] width 18 height 16
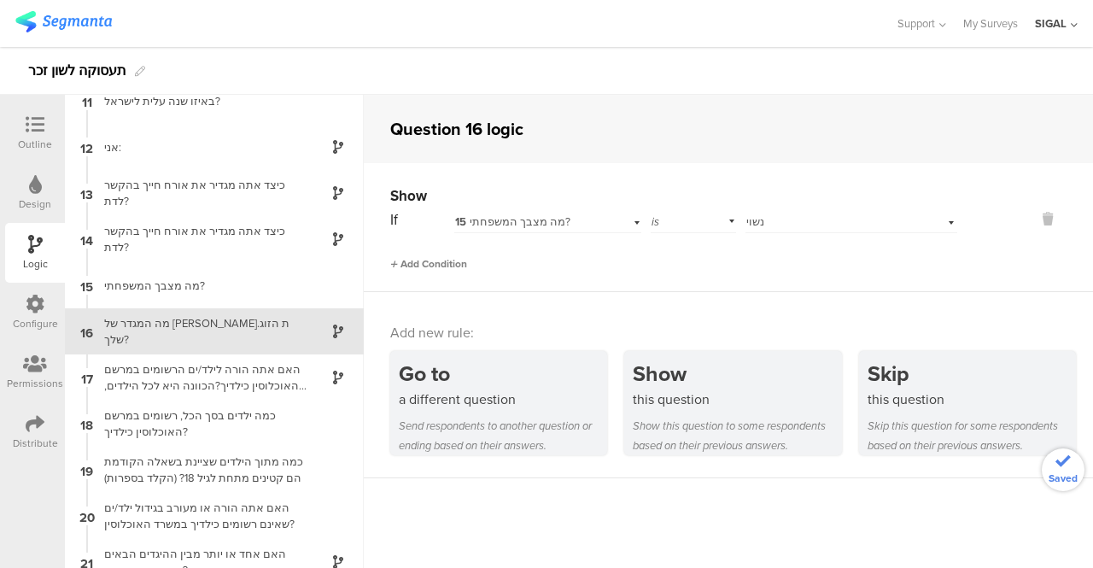
click at [398, 260] on span "Add Condition" at bounding box center [428, 263] width 77 height 15
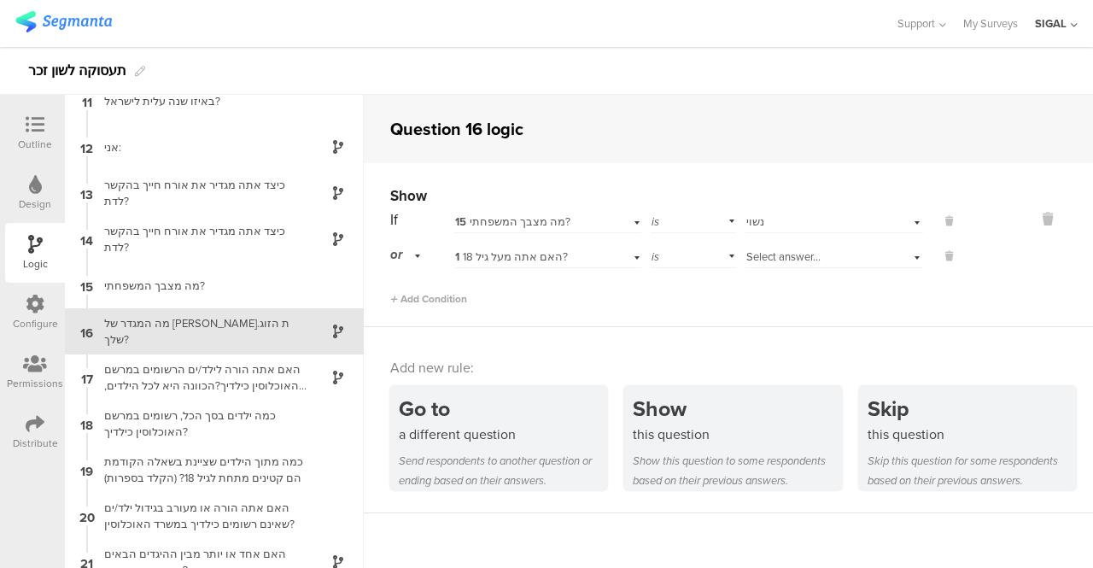
click at [550, 256] on span "1 האם אתה מעל גיל 18?" at bounding box center [511, 257] width 113 height 16
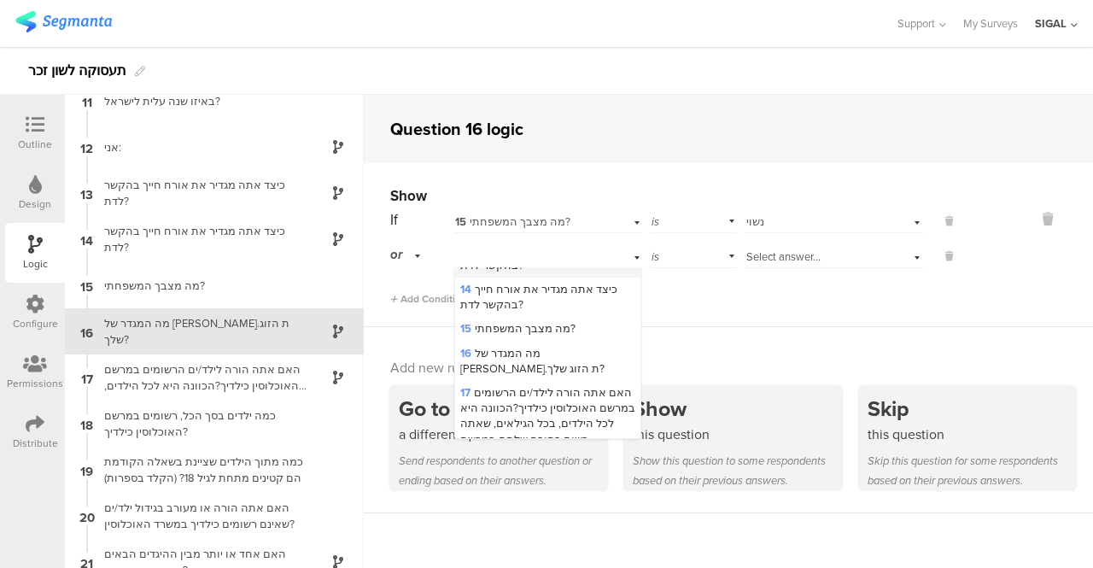
scroll to position [512, 0]
click at [471, 319] on span "15 מה מצבך המשפחתי?" at bounding box center [517, 327] width 115 height 16
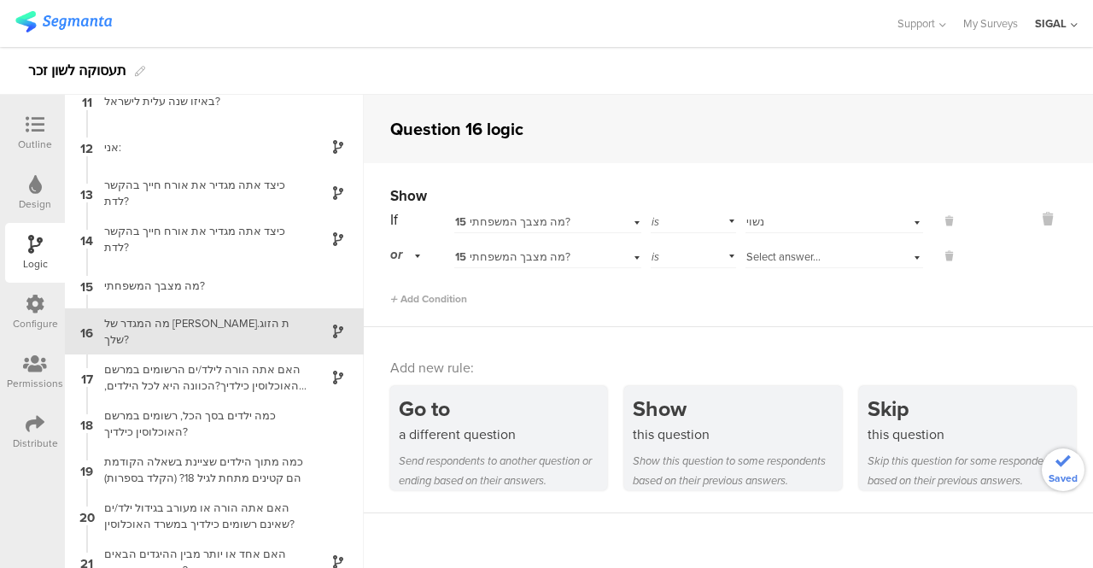
click at [902, 254] on div "Select answer..." at bounding box center [835, 255] width 178 height 26
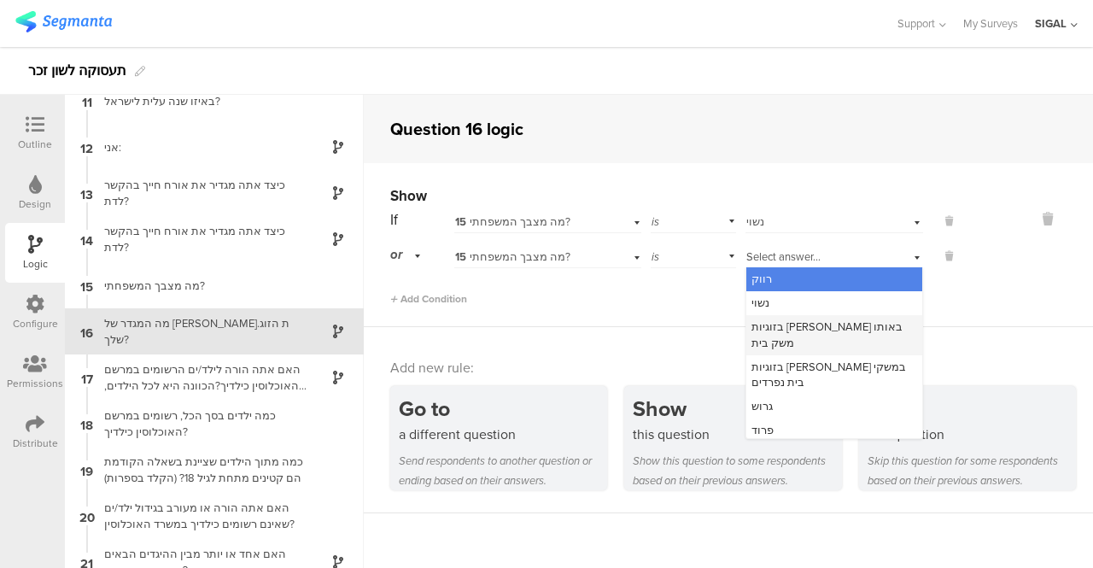
click at [786, 327] on span "בזוגיות [PERSON_NAME] באותו משק בית" at bounding box center [827, 335] width 151 height 32
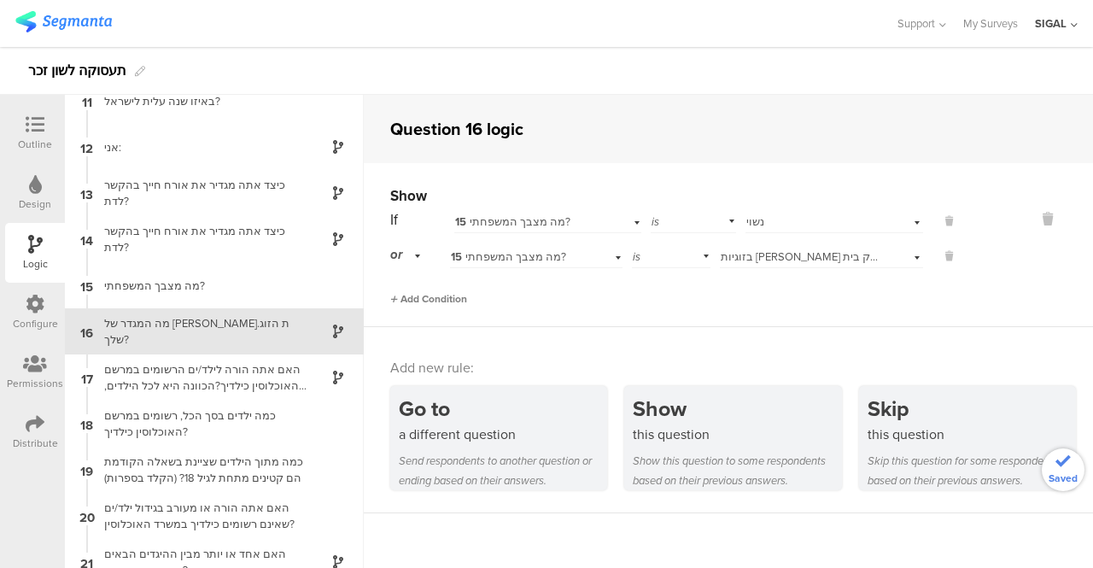
click at [422, 297] on span "Add Condition" at bounding box center [428, 298] width 77 height 15
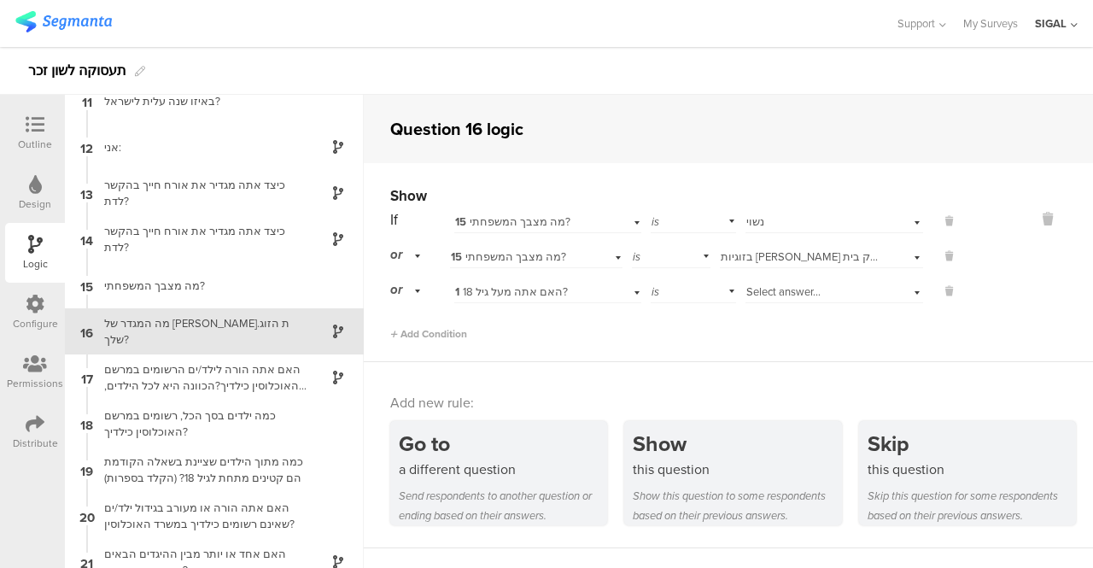
click at [628, 289] on div "1 האם אתה מעל גיל 18?" at bounding box center [547, 290] width 187 height 26
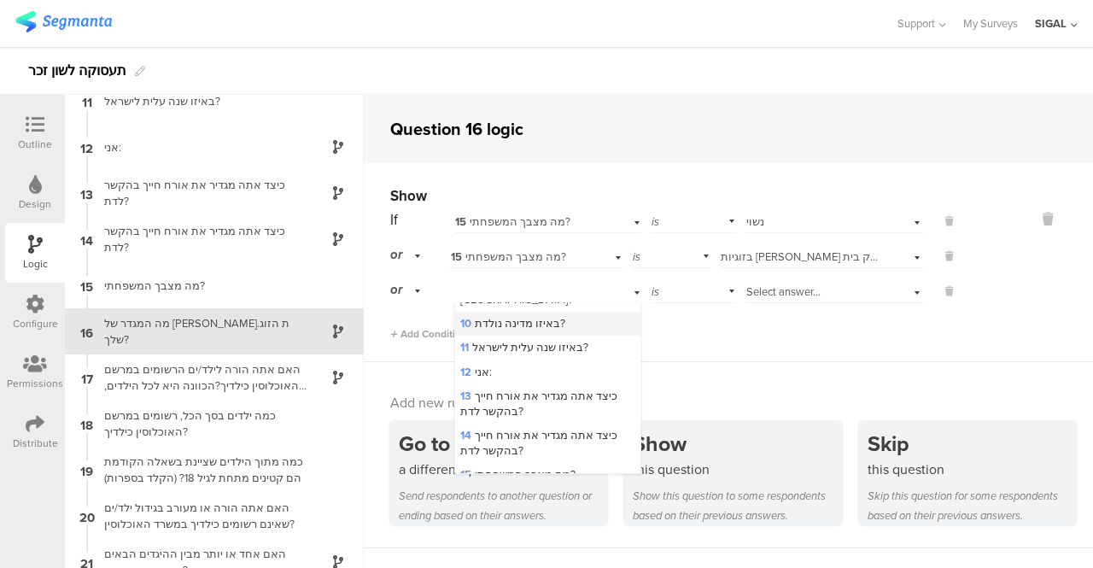
scroll to position [427, 0]
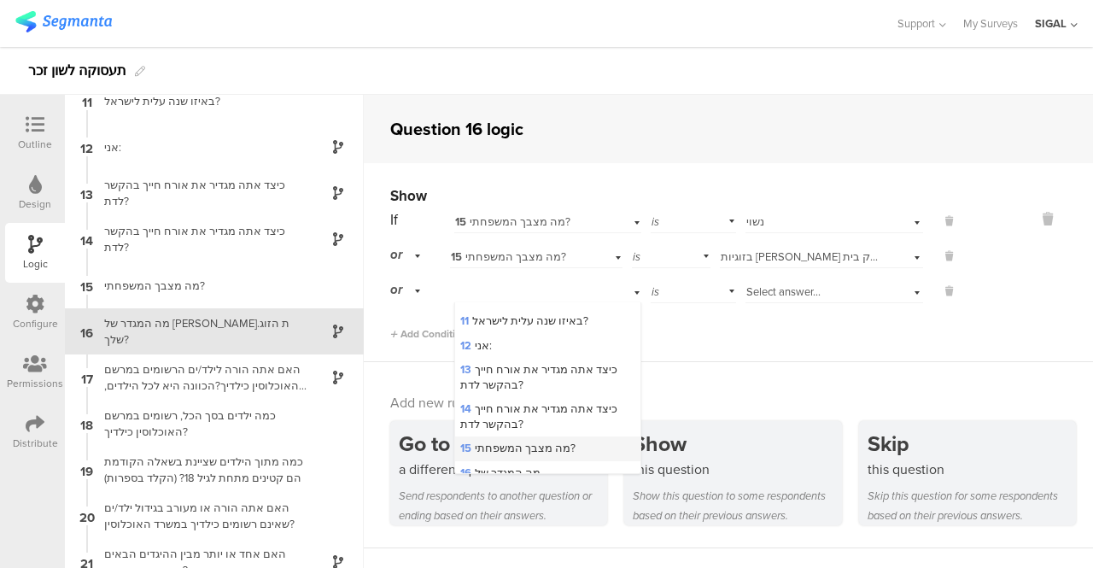
click at [529, 440] on span "15 מה מצבך המשפחתי?" at bounding box center [517, 448] width 115 height 16
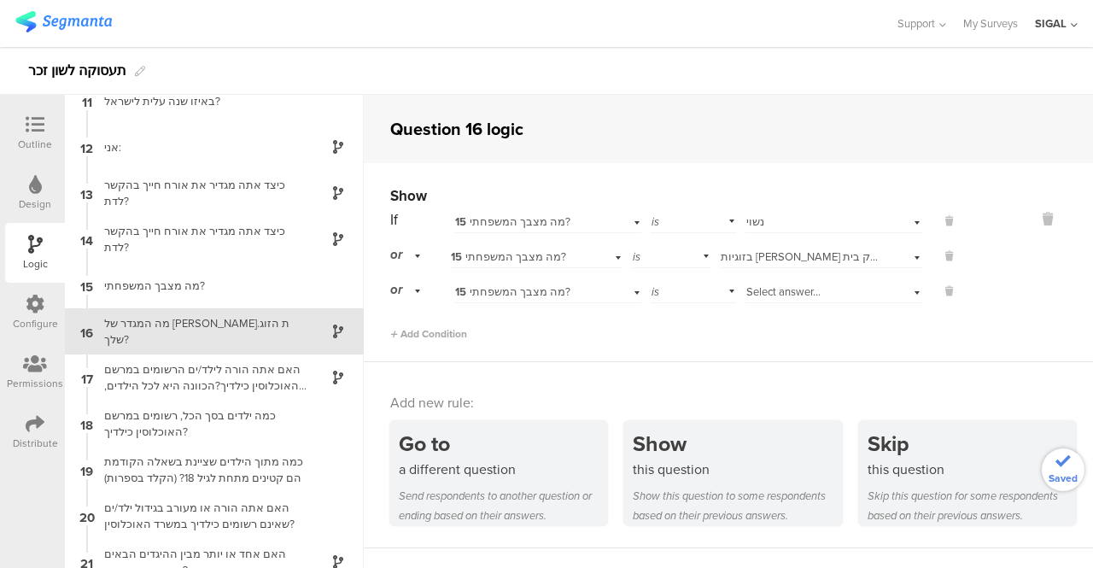
click at [900, 297] on div "Select answer..." at bounding box center [835, 290] width 178 height 26
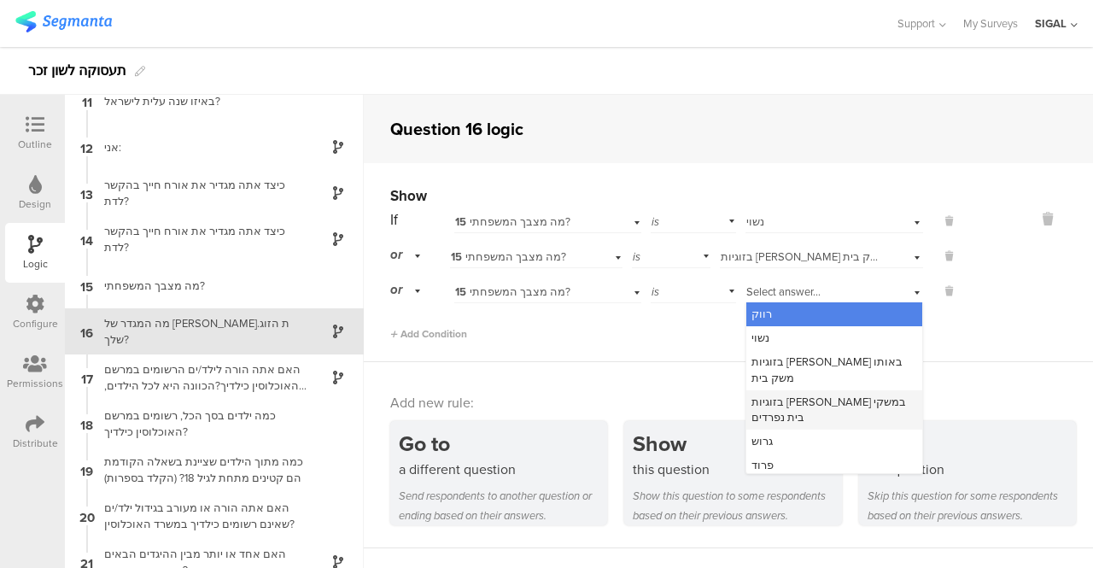
click at [823, 394] on span "בזוגיות [PERSON_NAME] במשקי בית נפרדים" at bounding box center [829, 410] width 155 height 32
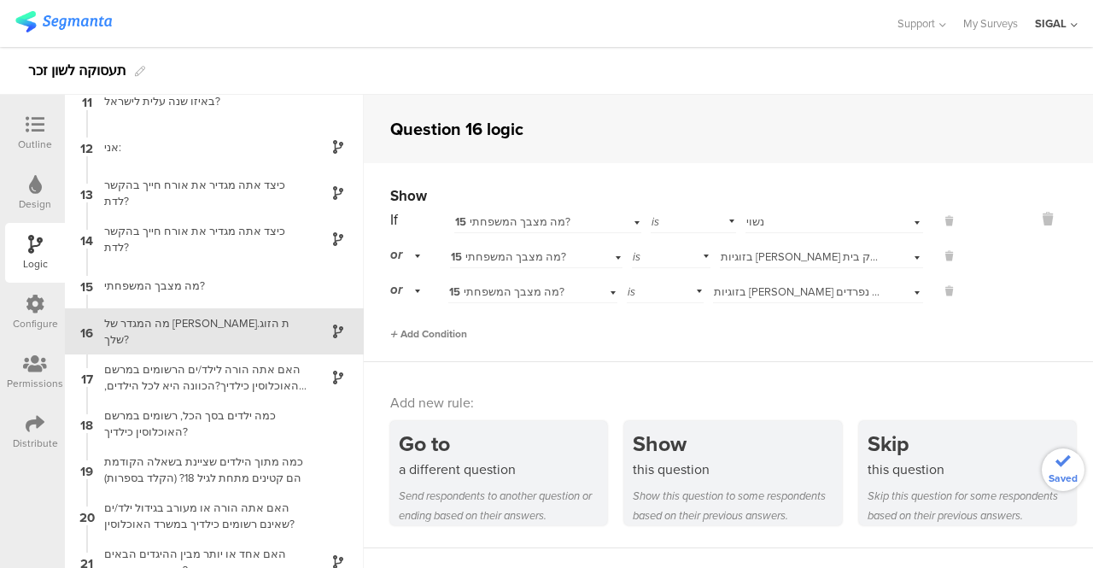
click at [436, 329] on span "Add Condition" at bounding box center [428, 333] width 77 height 15
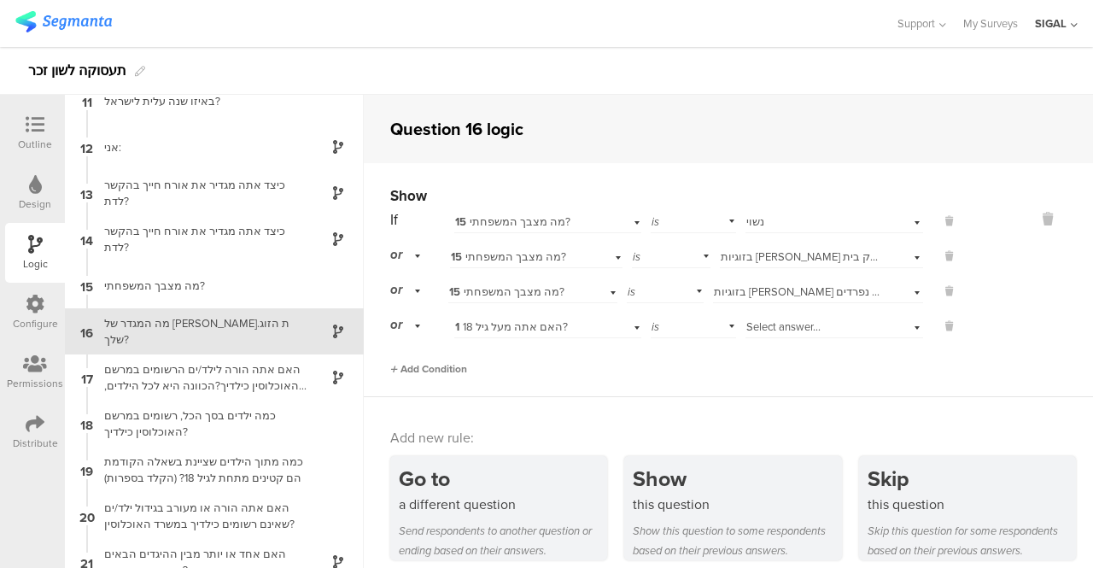
click at [425, 370] on span "Add Condition" at bounding box center [428, 368] width 77 height 15
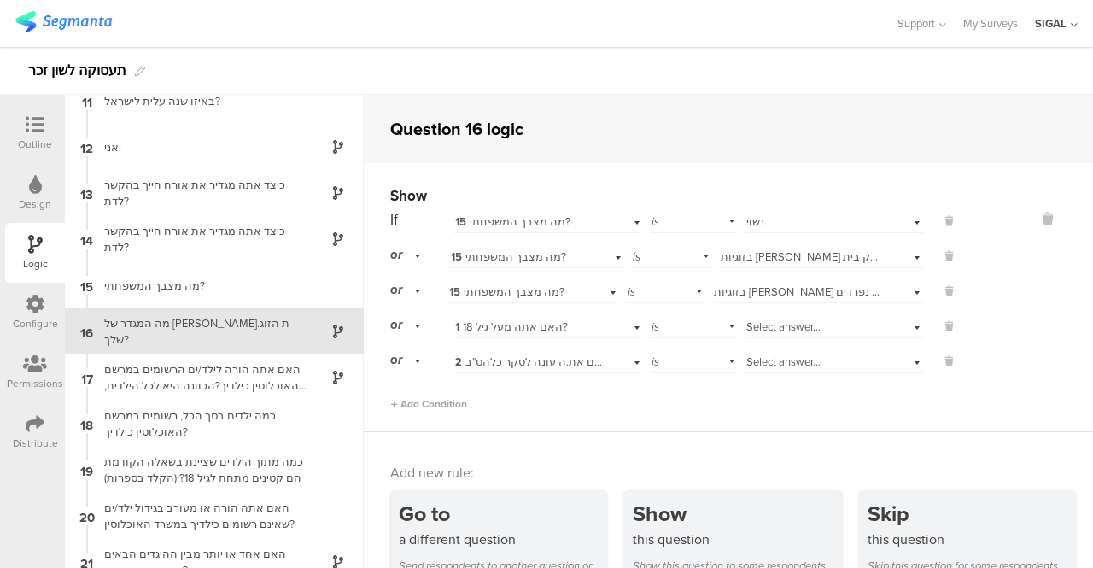
click at [623, 360] on div "2 האם את.ה עונה לסקר כלהט"ב?" at bounding box center [547, 360] width 187 height 26
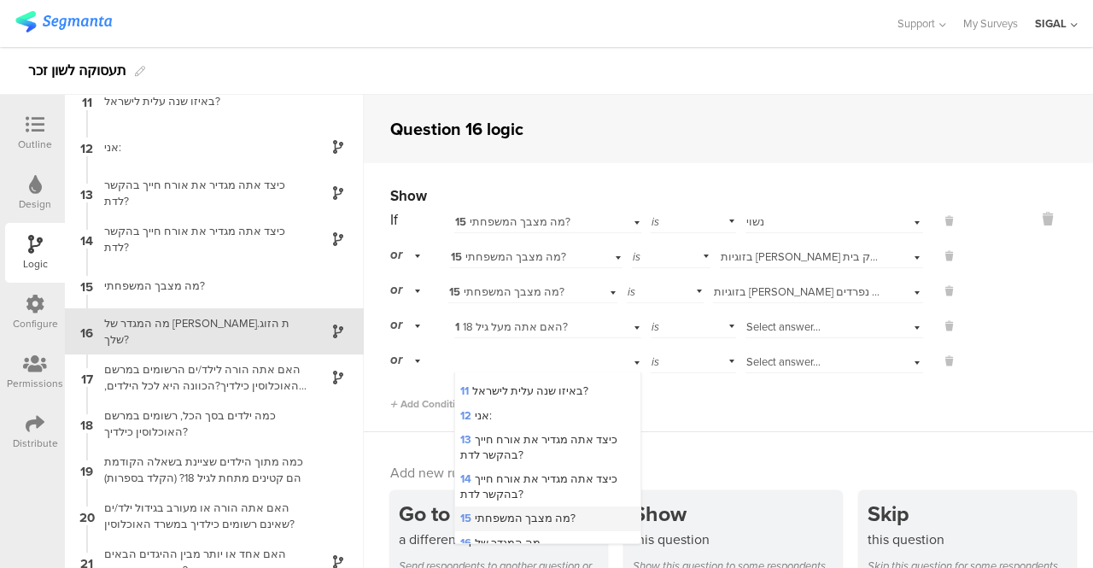
click at [501, 510] on span "15 מה מצבך המשפחתי?" at bounding box center [517, 518] width 115 height 16
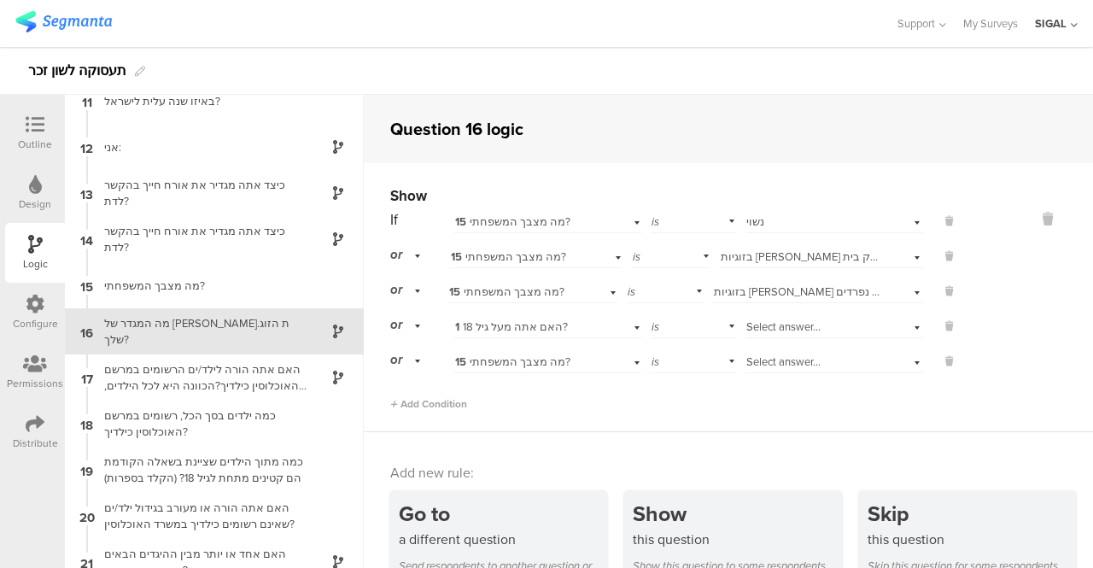
click at [546, 325] on span "1 האם אתה מעל גיל 18?" at bounding box center [511, 327] width 113 height 16
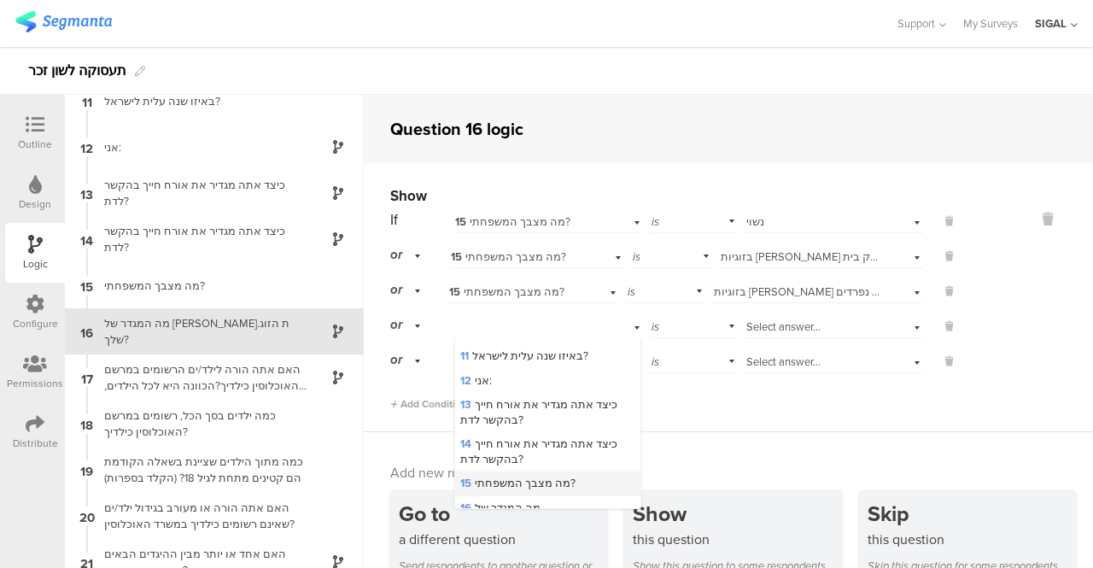
click at [503, 475] on span "15 מה מצבך המשפחתי?" at bounding box center [517, 483] width 115 height 16
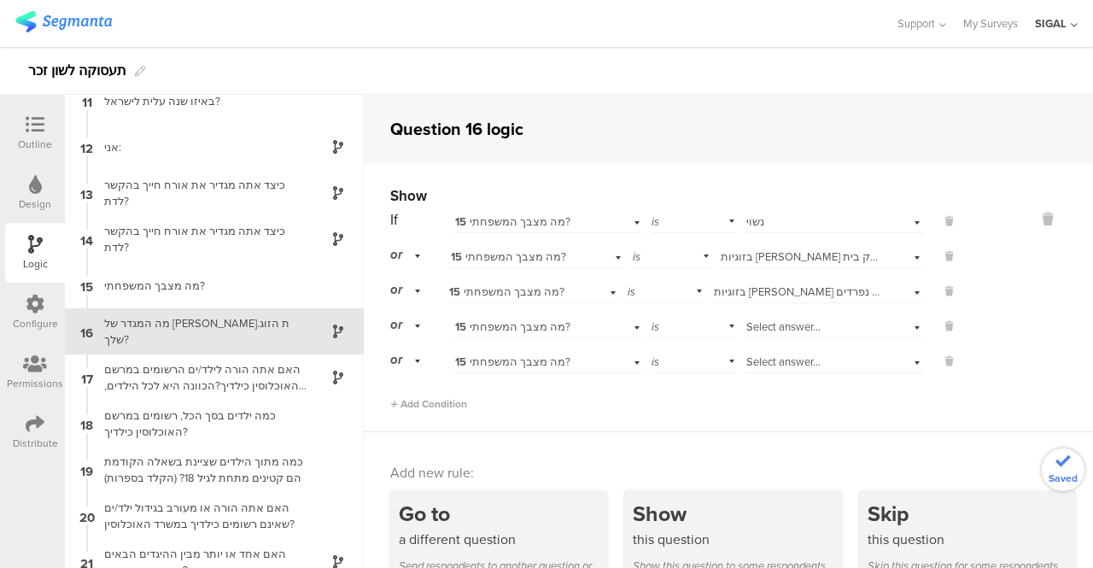
click at [897, 325] on div "Select answer..." at bounding box center [835, 325] width 178 height 26
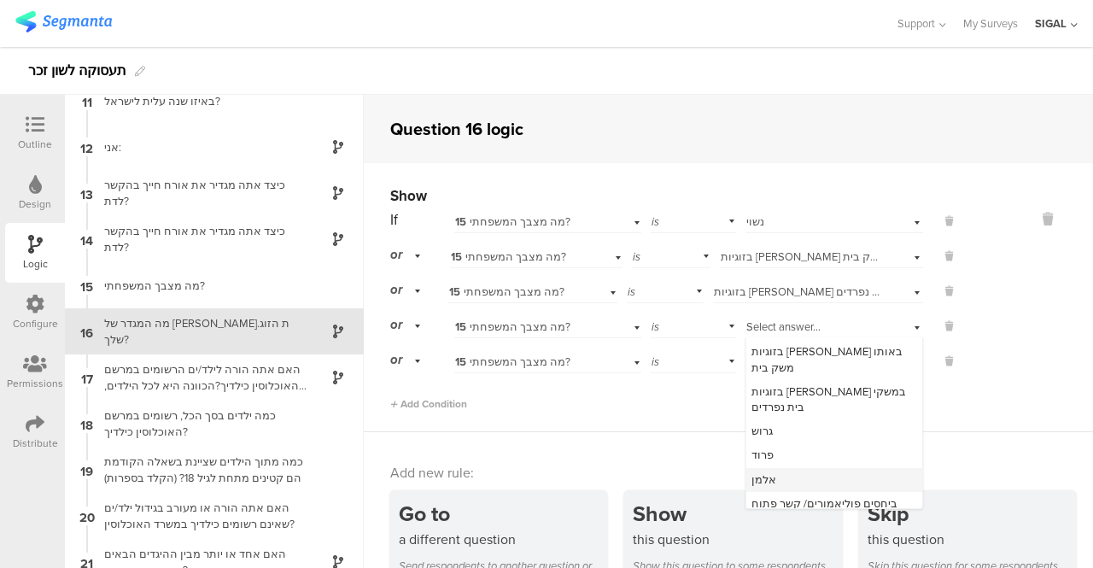
scroll to position [70, 0]
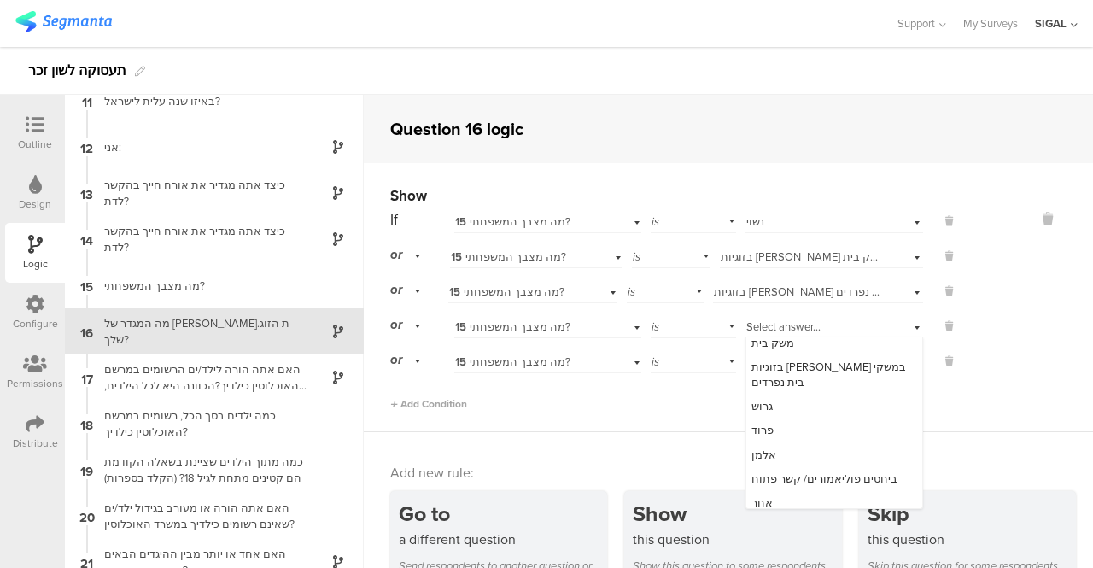
click at [955, 436] on div "Add new rule: Go to a different question Send respondents to another question o…" at bounding box center [728, 525] width 729 height 186
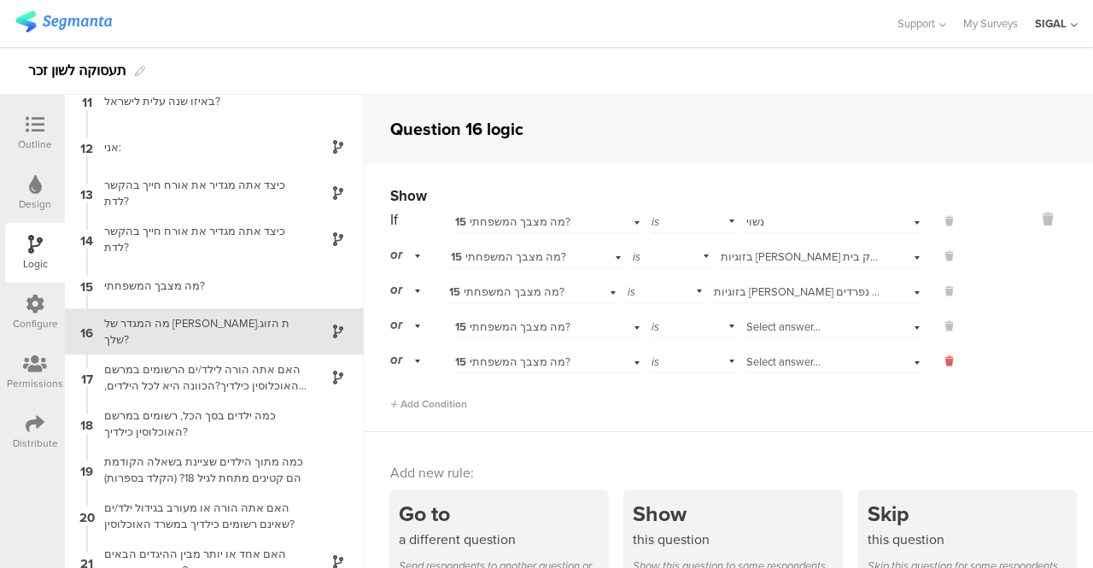
click at [945, 365] on icon at bounding box center [949, 361] width 8 height 15
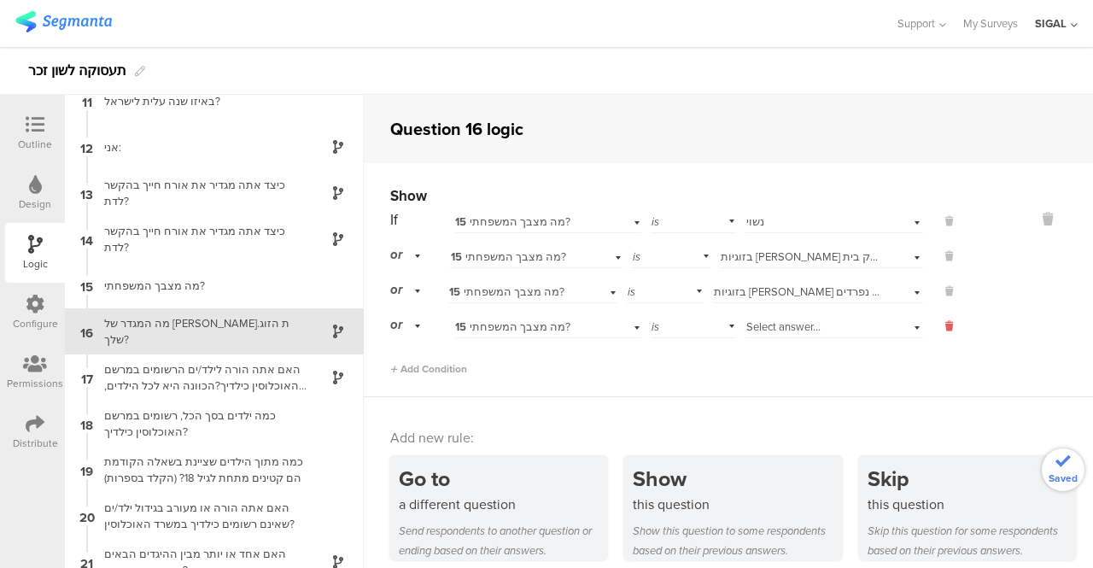
click at [945, 324] on icon at bounding box center [949, 326] width 8 height 15
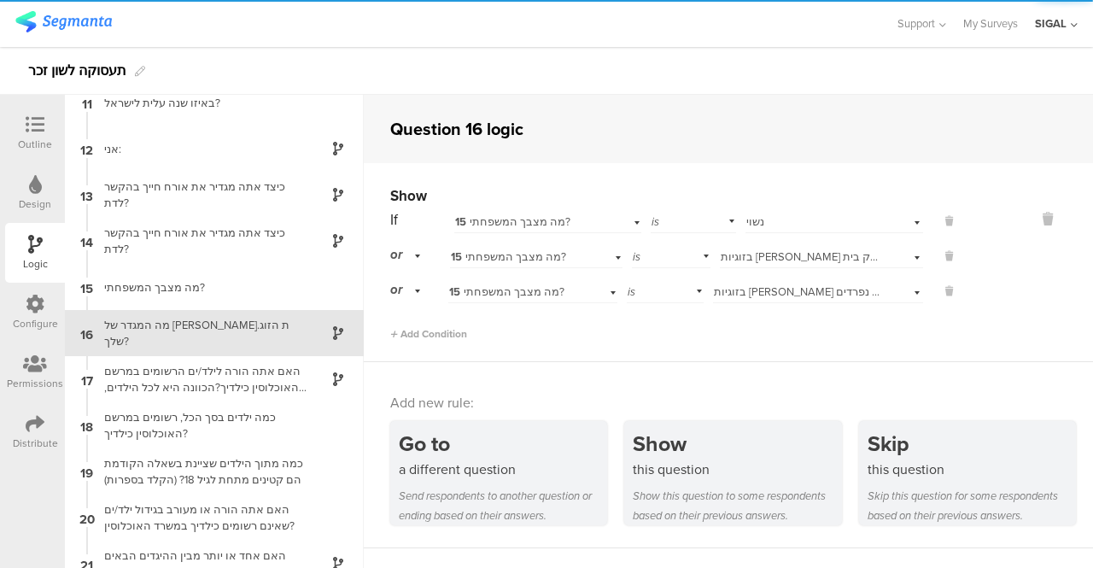
scroll to position [478, 0]
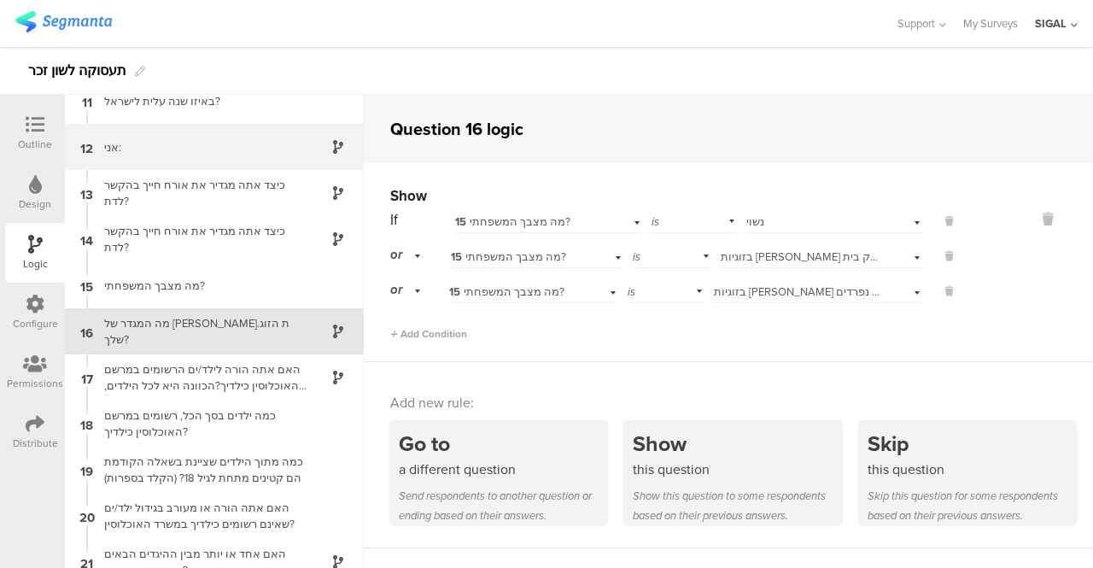
click at [120, 146] on div "אני:" at bounding box center [200, 147] width 213 height 16
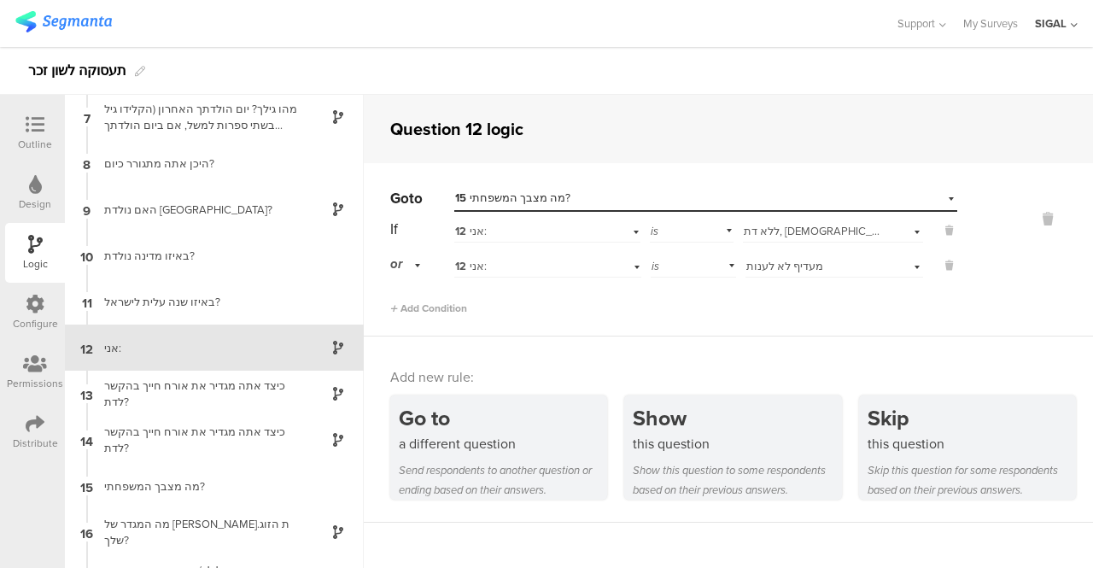
scroll to position [294, 0]
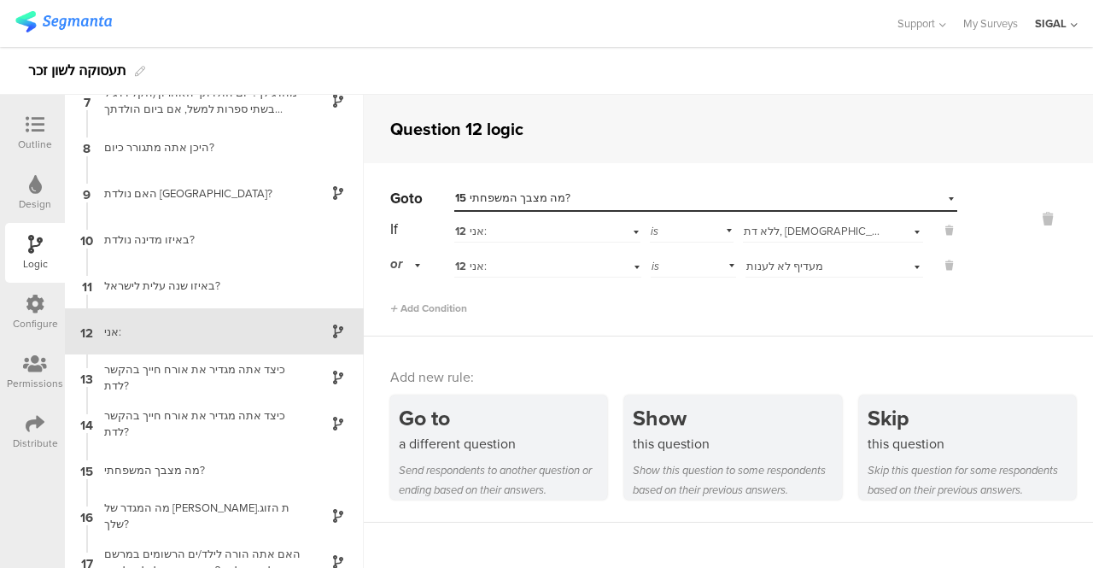
click at [22, 131] on div at bounding box center [35, 125] width 34 height 21
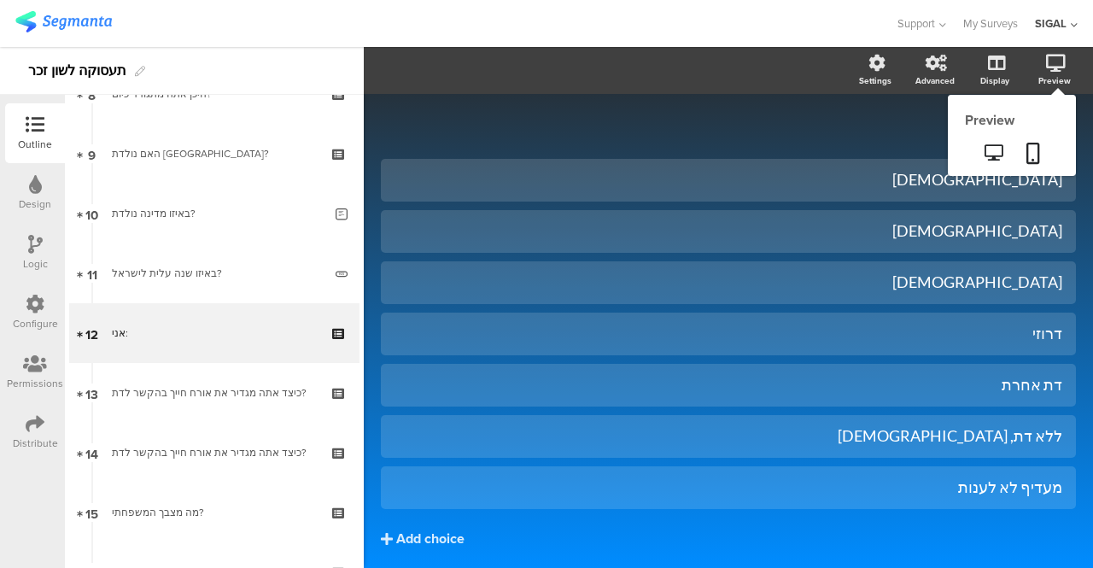
scroll to position [519, 0]
click at [985, 156] on icon at bounding box center [994, 152] width 18 height 16
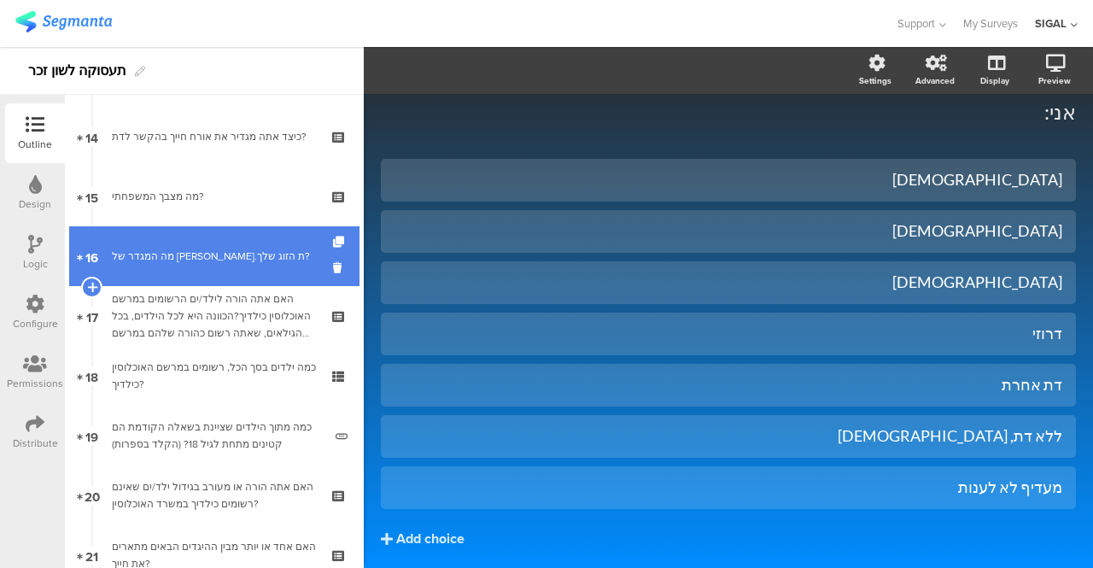
scroll to position [861, 0]
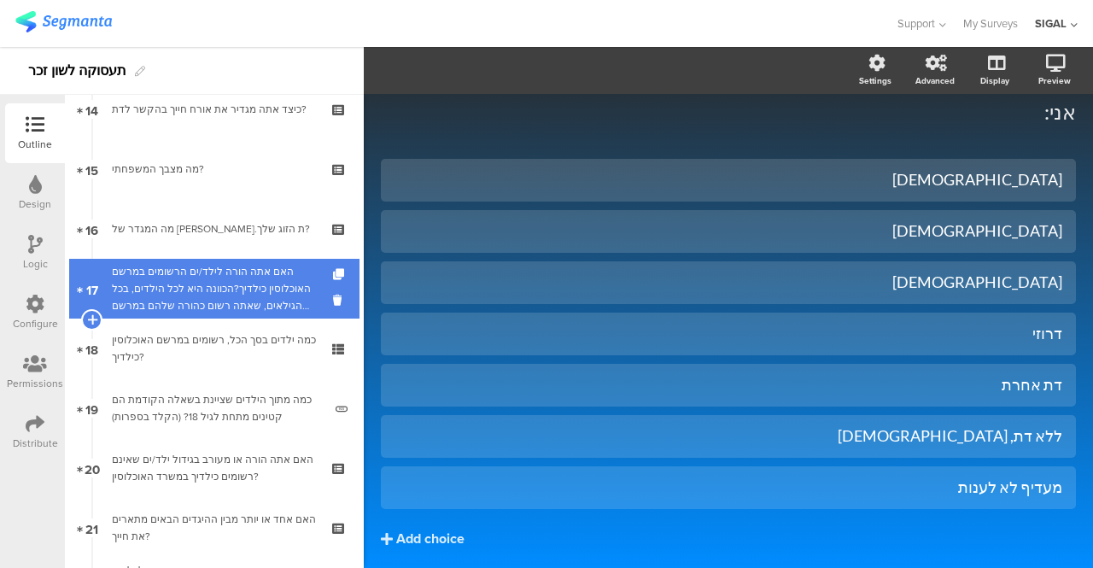
click at [174, 298] on div "האם אתה הורה לילד/ים הרשומים במרשם האוכלוסין כילדיך?הכוונה היא לכל הילדים, בכל …" at bounding box center [214, 288] width 204 height 51
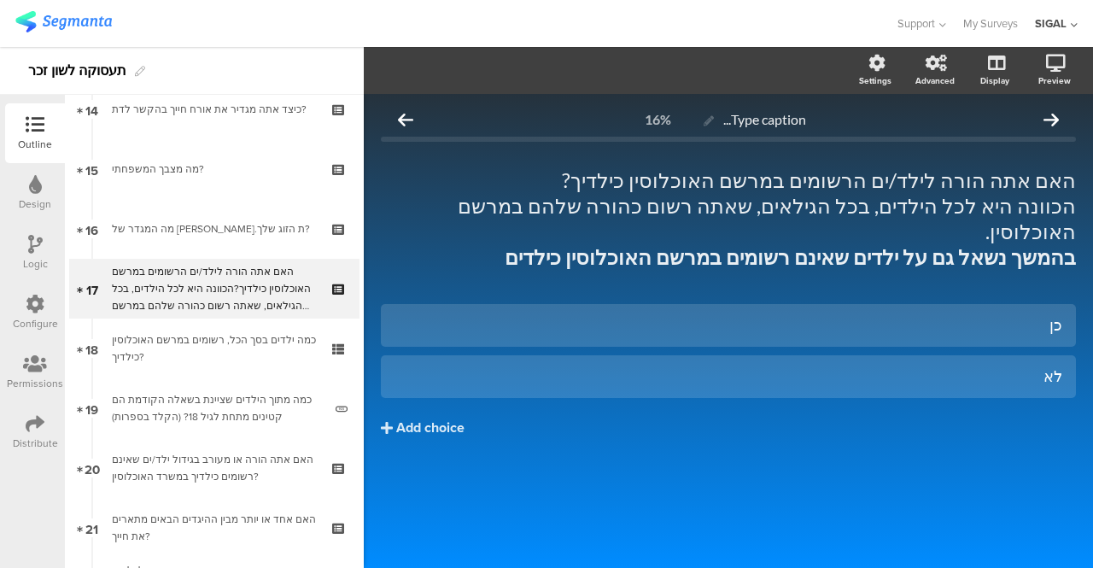
click at [32, 255] on div at bounding box center [35, 245] width 15 height 21
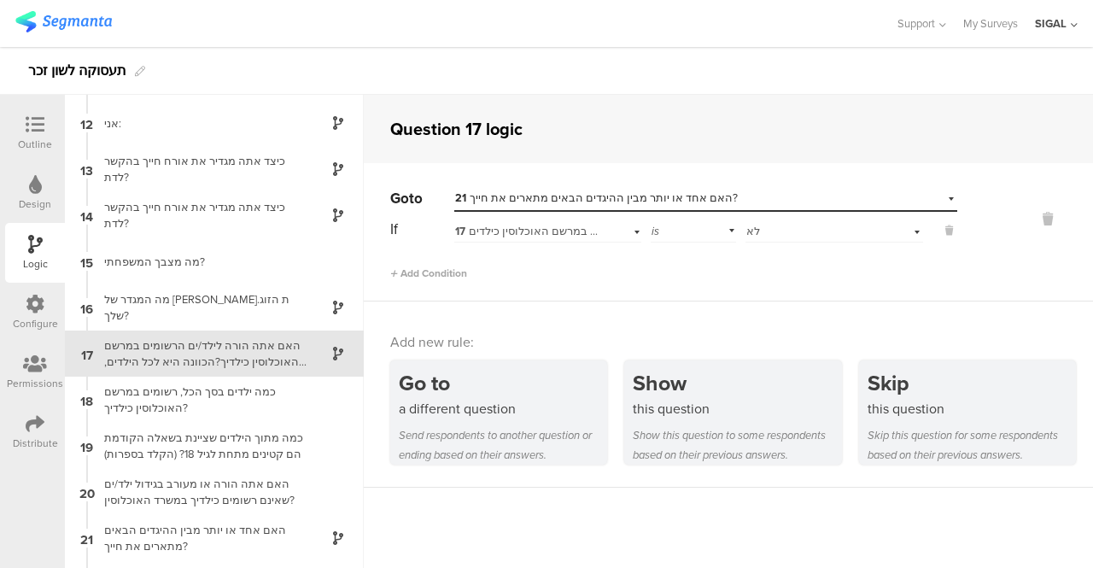
scroll to position [524, 0]
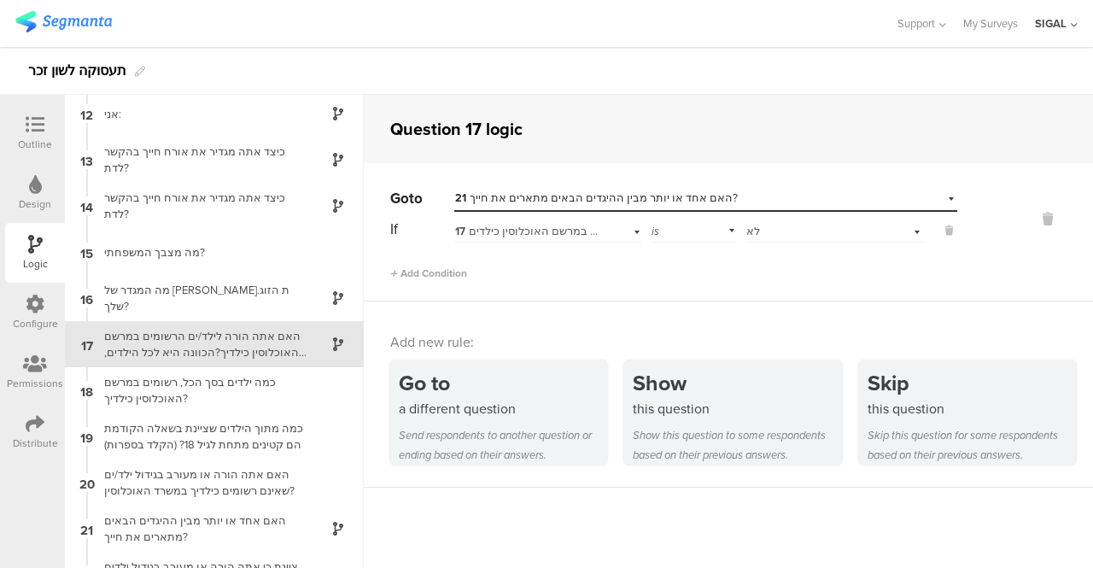
scroll to position [524, 0]
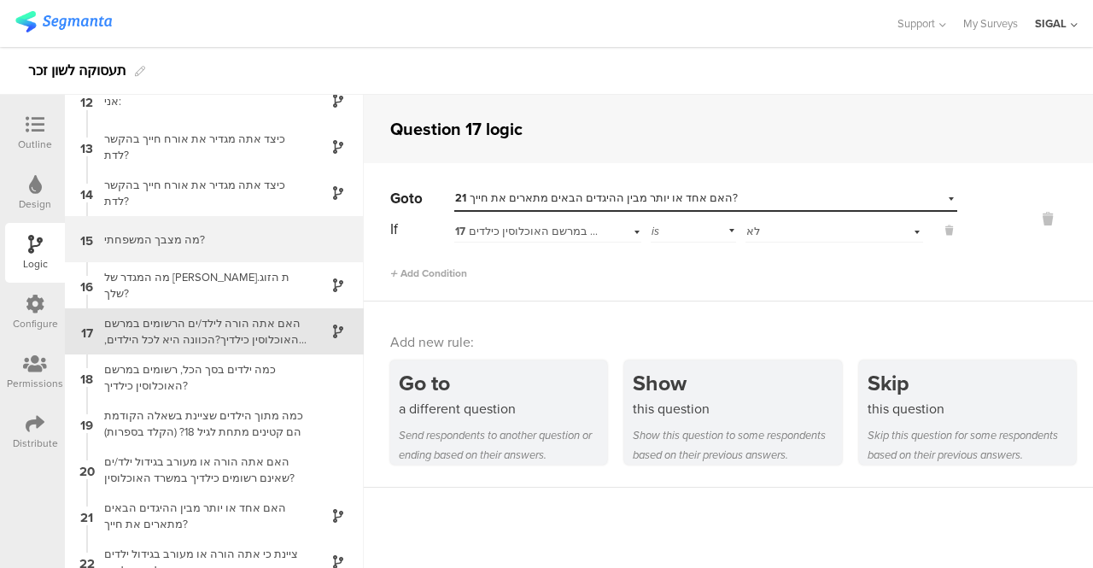
click at [164, 228] on div "15 מה מצבך המשפחתי?" at bounding box center [214, 239] width 299 height 46
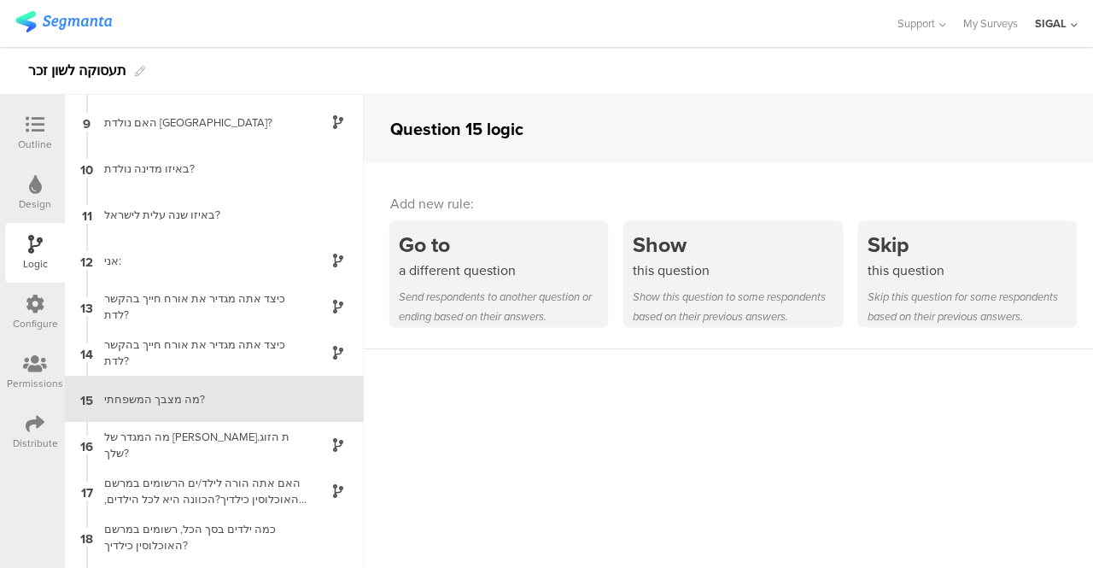
scroll to position [432, 0]
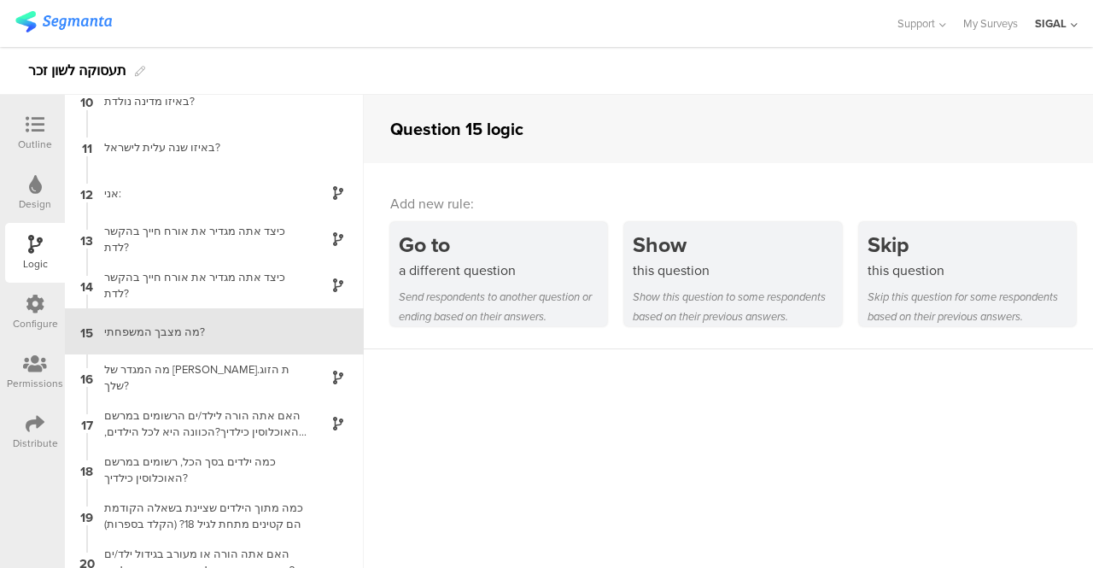
click at [28, 127] on icon at bounding box center [35, 124] width 19 height 19
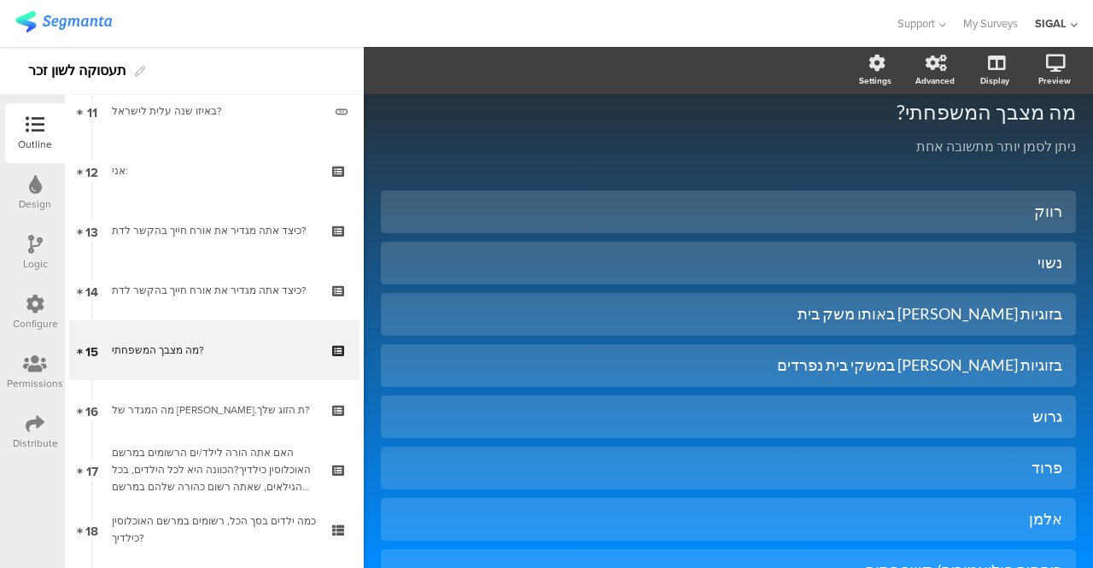
scroll to position [699, 0]
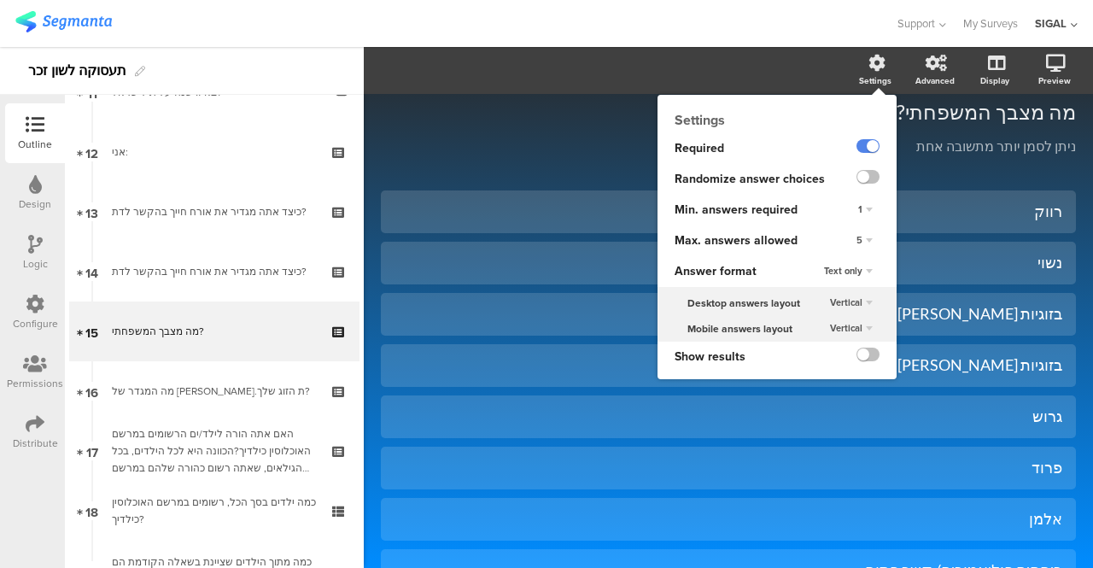
click at [856, 235] on div "5" at bounding box center [865, 241] width 30 height 20
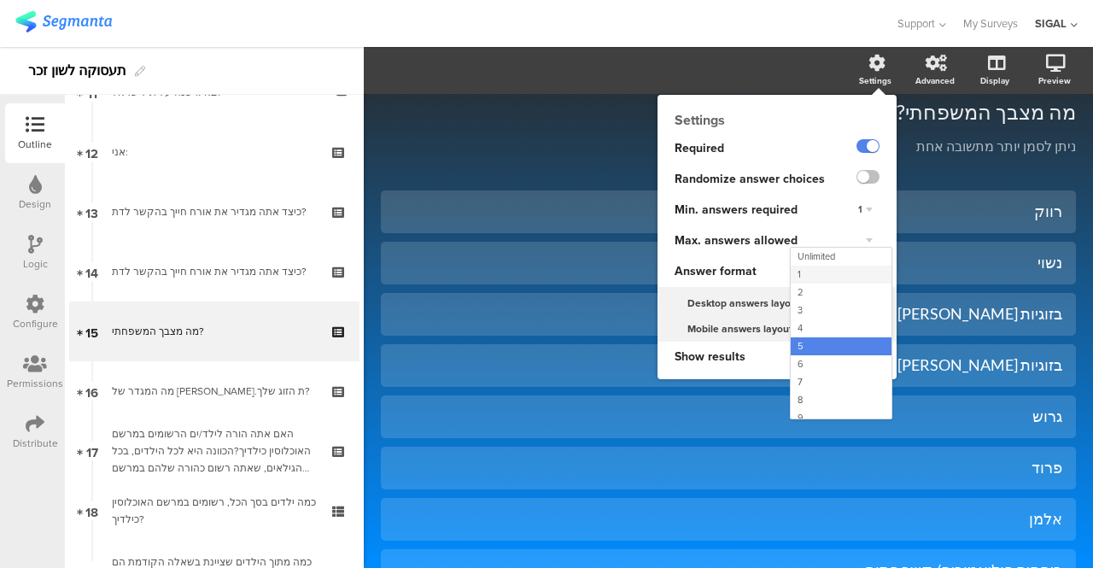
click at [798, 267] on span "1" at bounding box center [799, 274] width 3 height 14
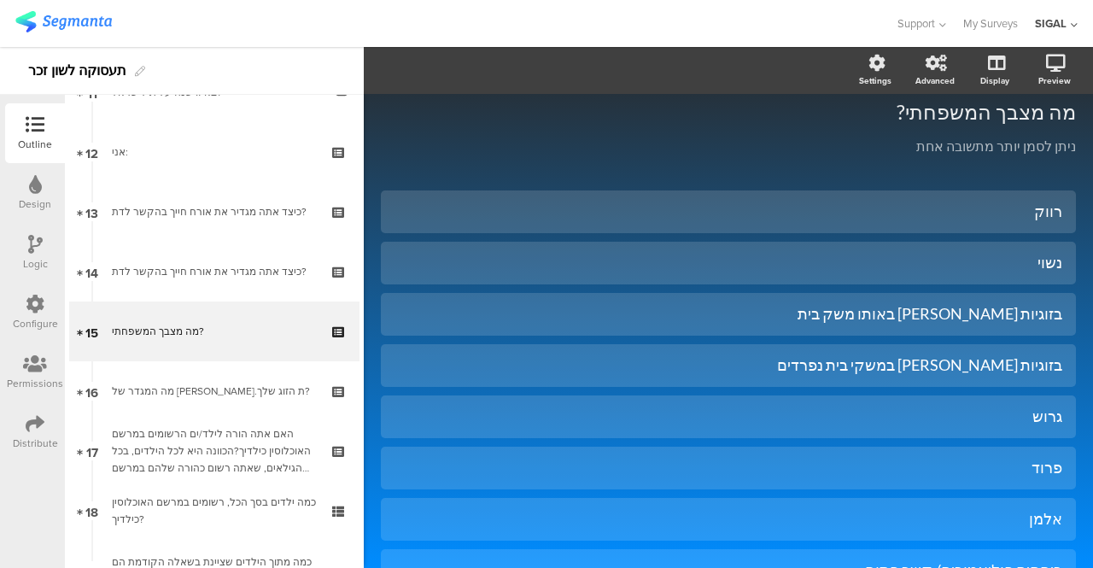
scroll to position [796, 0]
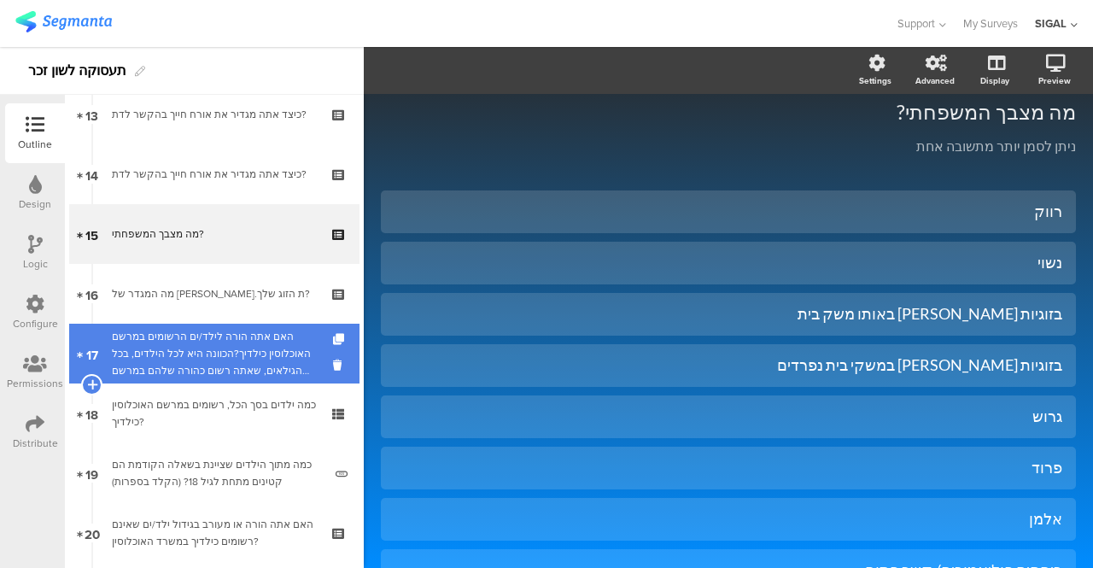
click at [217, 339] on div "האם אתה הורה לילד/ים הרשומים במרשם האוכלוסין כילדיך?הכוונה היא לכל הילדים, בכל …" at bounding box center [214, 353] width 204 height 51
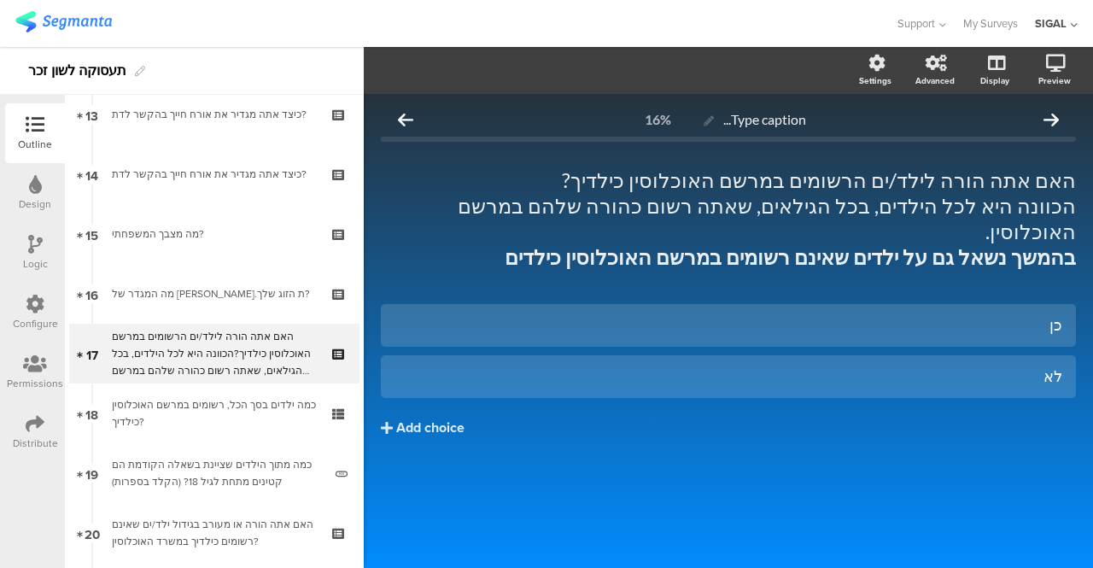
click at [41, 241] on icon at bounding box center [35, 244] width 15 height 19
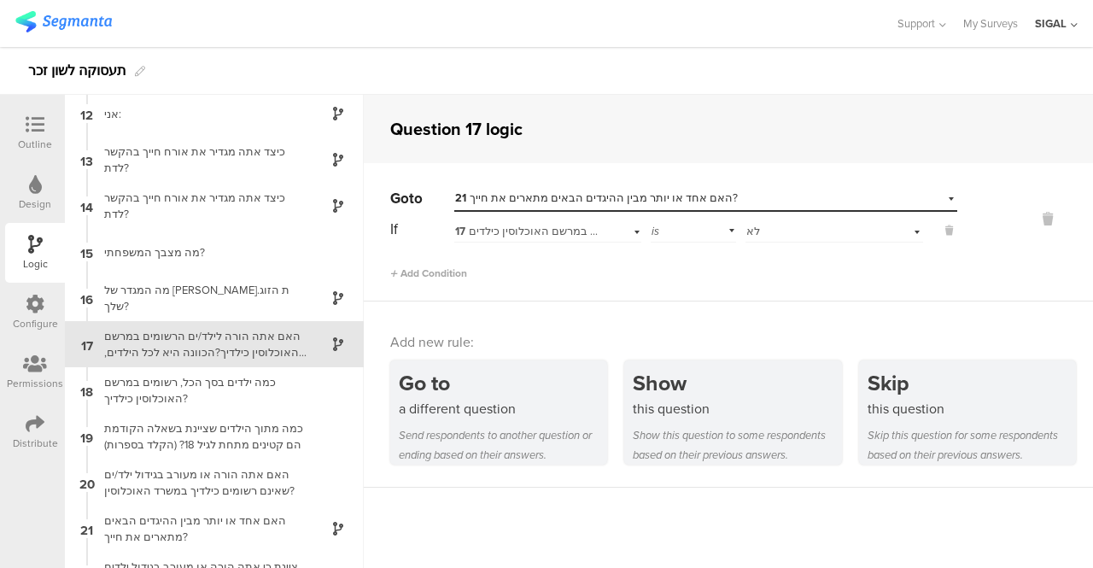
scroll to position [524, 0]
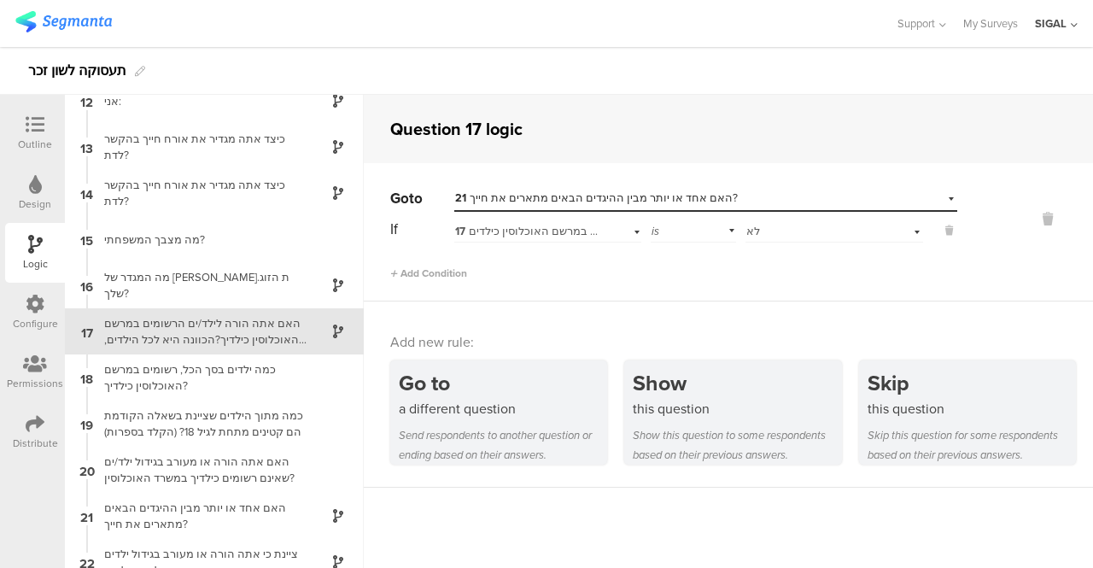
click at [631, 231] on div "17 האם אתה הורה לילד/ים הרשומים במרשם האוכלוסין כילדיך?הכוונה היא לכל הילדים, ב…" at bounding box center [547, 229] width 187 height 26
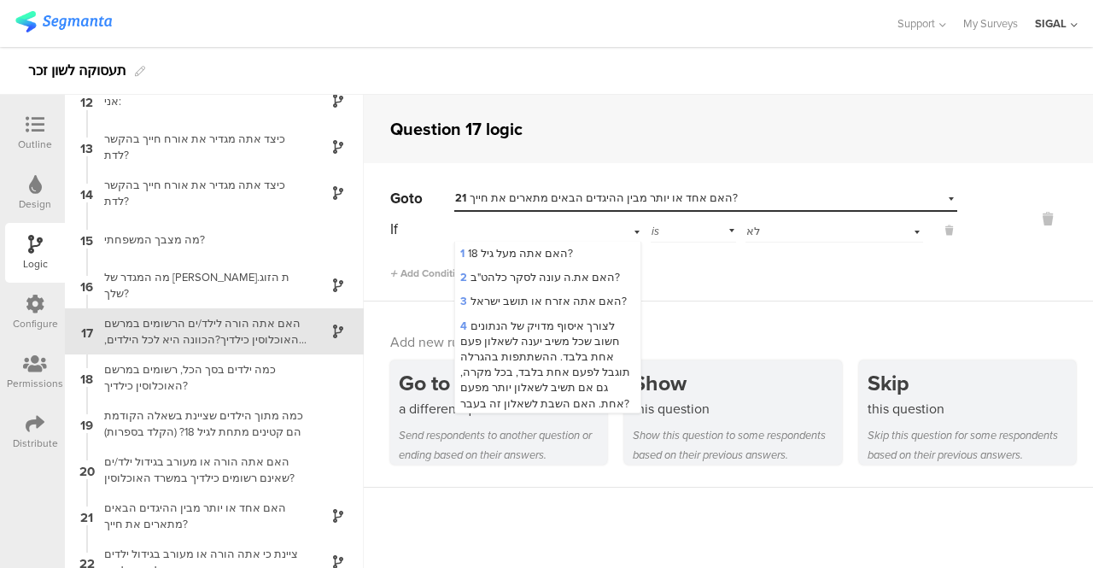
scroll to position [529, 0]
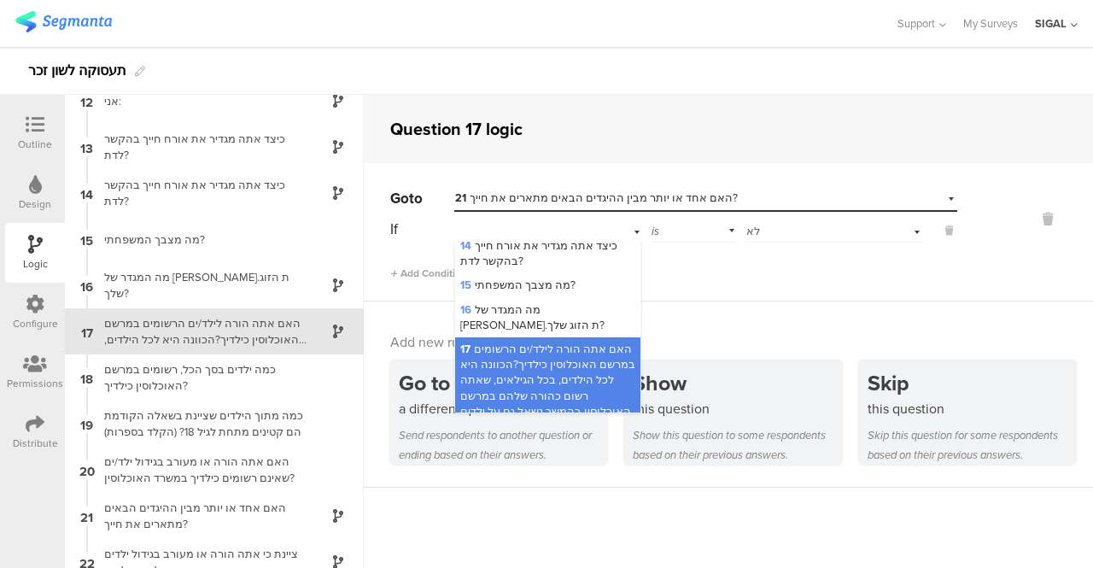
click at [529, 344] on span "17 האם אתה הורה לילד/ים הרשומים במרשם האוכלוסין כילדיך?הכוונה היא לכל הילדים, ב…" at bounding box center [547, 395] width 175 height 109
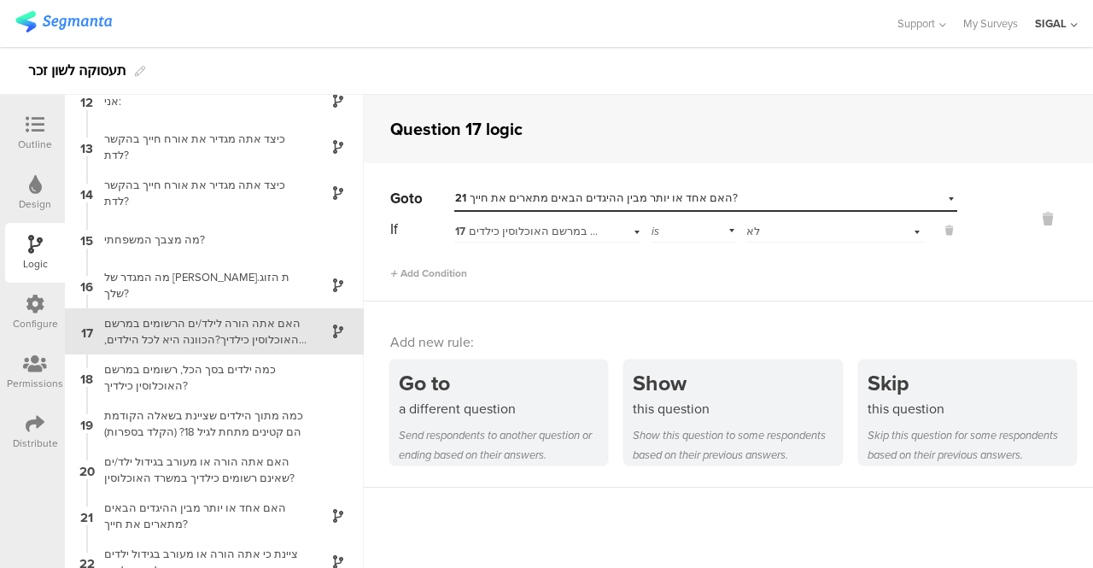
click at [933, 196] on div "Select destination... 21 האם אחד או יותר מבין ההיגדים הבאים מתארים את חייך?" at bounding box center [705, 198] width 503 height 26
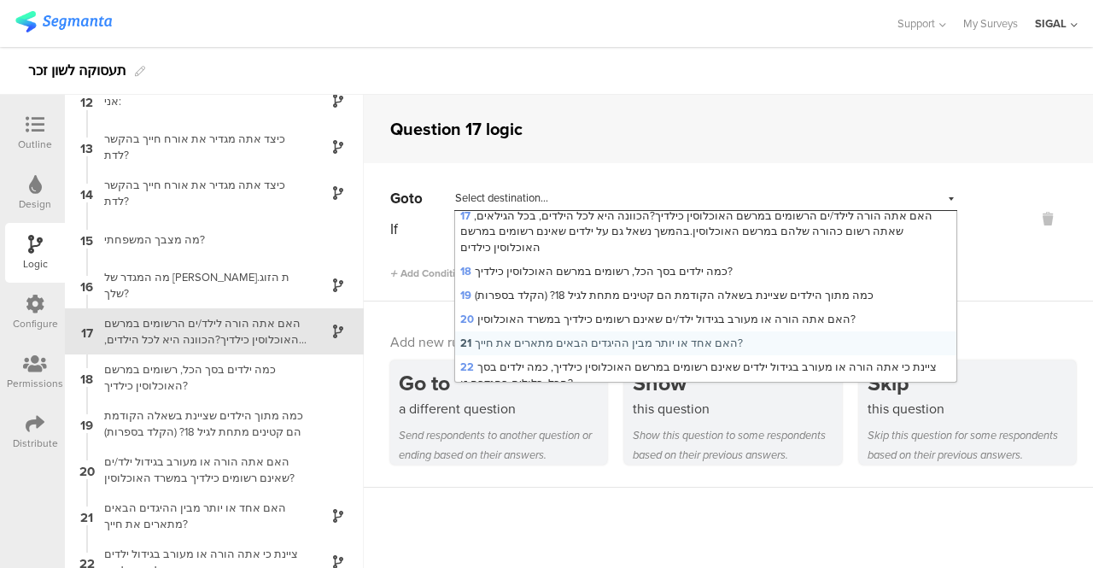
scroll to position [512, 0]
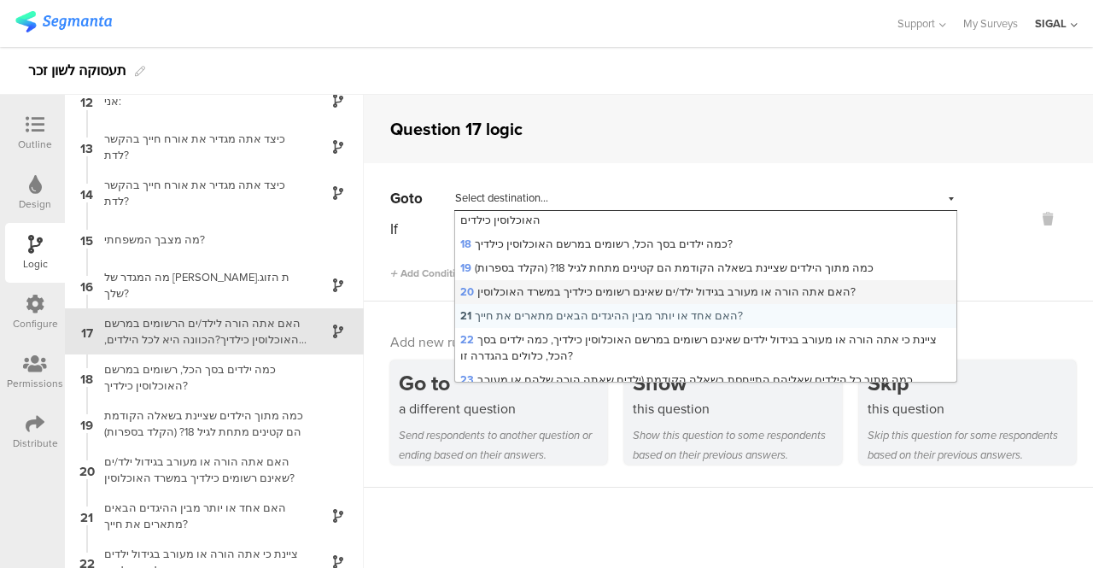
click at [559, 284] on span "20 האם אתה הורה או מעורב בגידול ילד/ים שאינם רשומים כילדיך במשרד האוכלוסין?" at bounding box center [657, 292] width 395 height 16
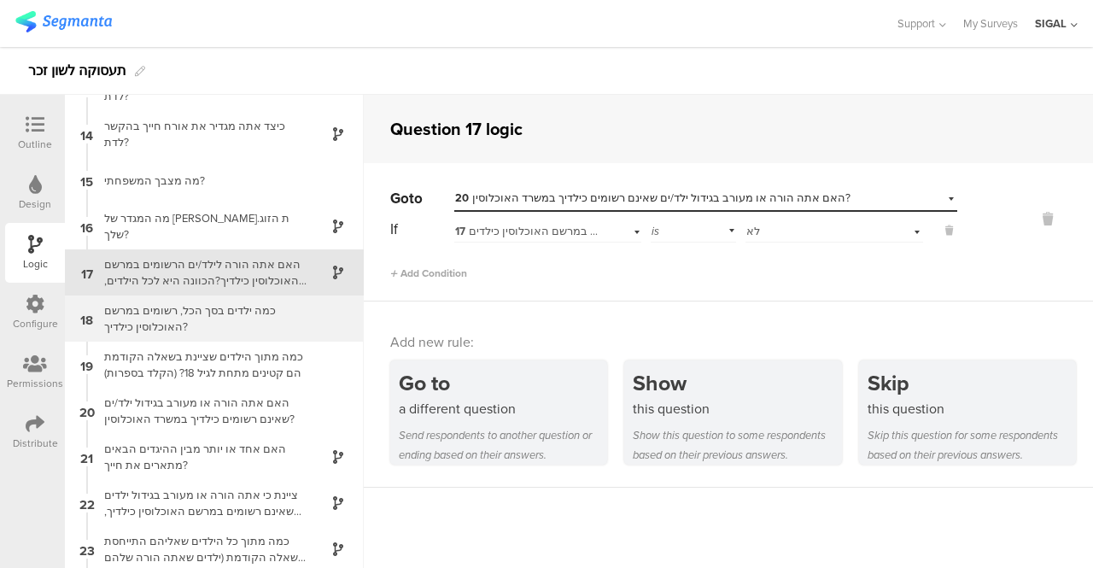
scroll to position [610, 0]
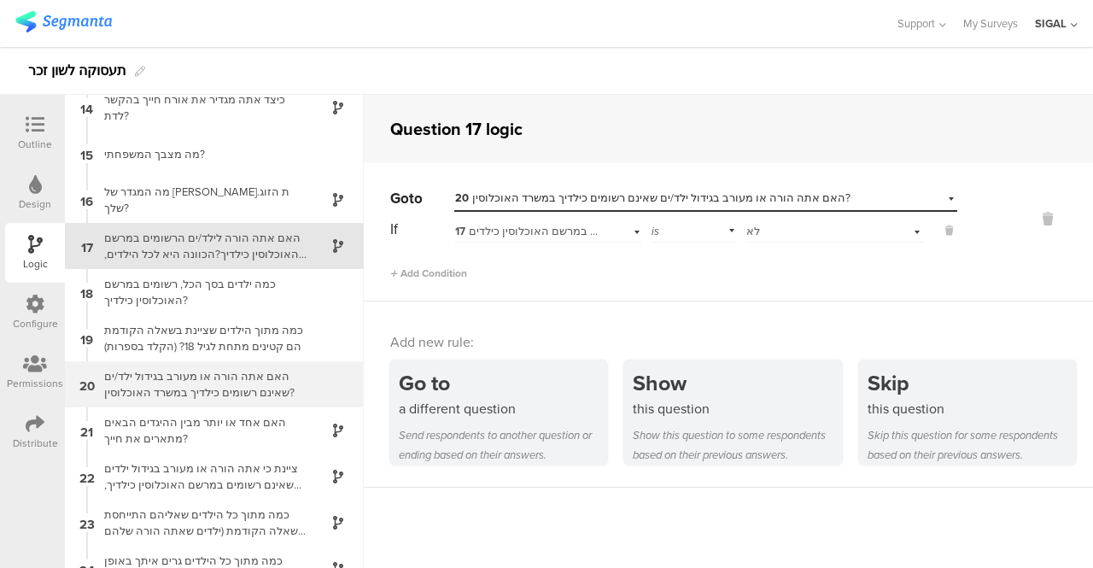
click at [185, 381] on div "האם אתה הורה או מעורב בגידול ילד/ים שאינם רשומים כילדיך במשרד האוכלוסין?" at bounding box center [200, 384] width 213 height 32
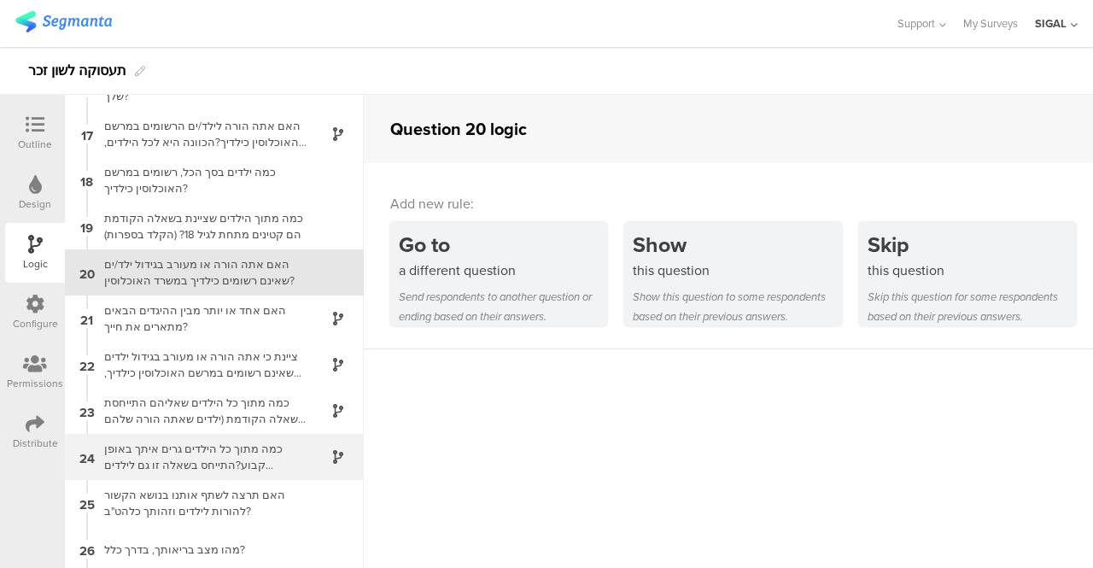
scroll to position [748, 0]
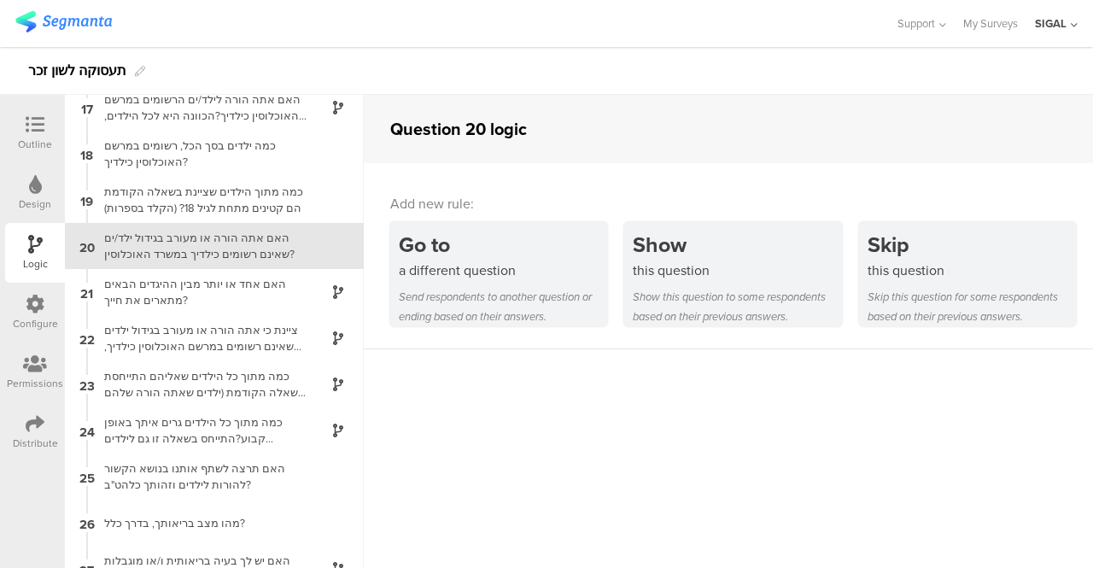
click at [184, 238] on div "האם אתה הורה או מעורב בגידול ילד/ים שאינם רשומים כילדיך במשרד האוכלוסין?" at bounding box center [200, 246] width 213 height 32
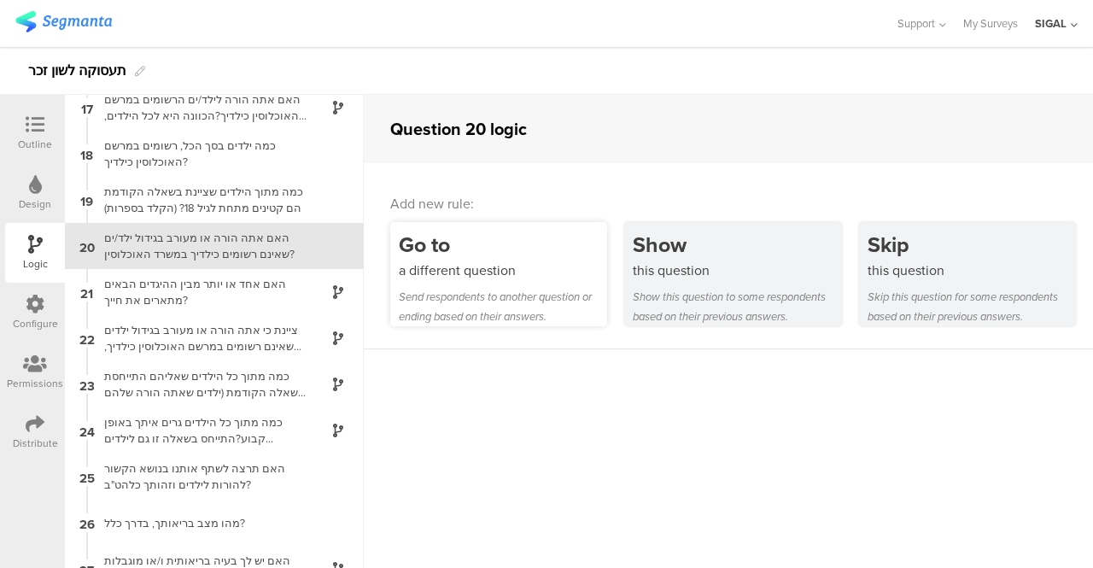
click at [437, 252] on div "Go to" at bounding box center [503, 245] width 208 height 32
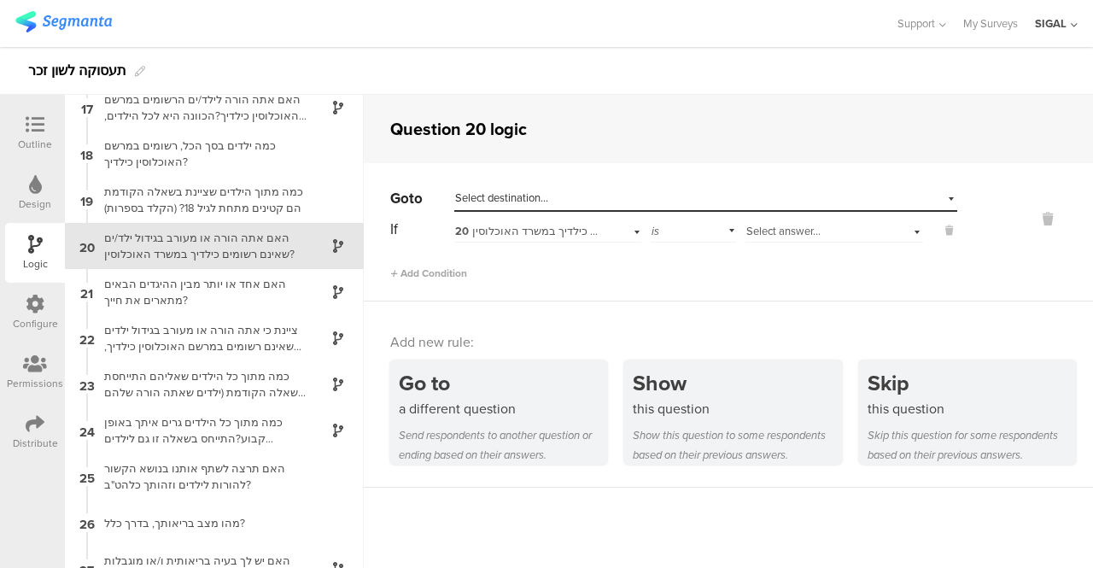
click at [943, 194] on div "Select destination..." at bounding box center [705, 198] width 503 height 26
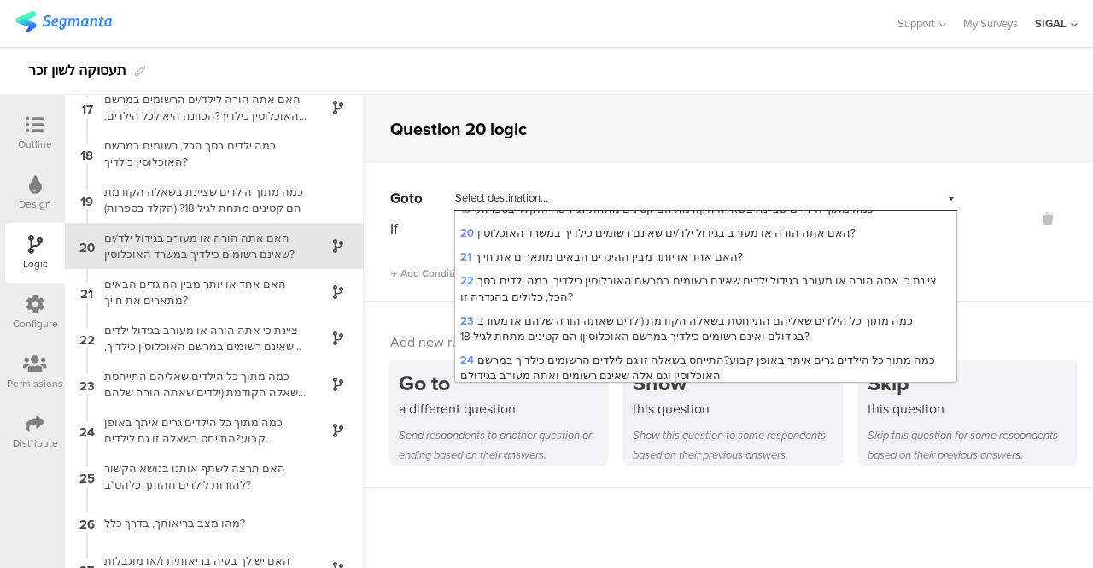
scroll to position [598, 0]
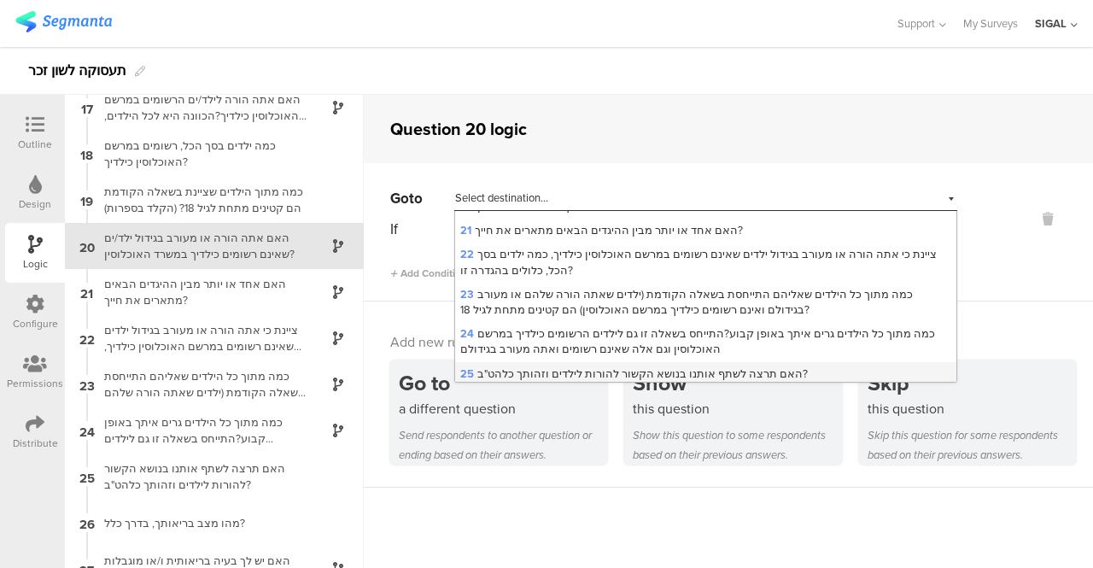
click at [529, 366] on span "25 האם תרצה לשתף אותנו בנושא הקשור להורות לילדים וזהותך כלהט"ב?" at bounding box center [634, 374] width 348 height 16
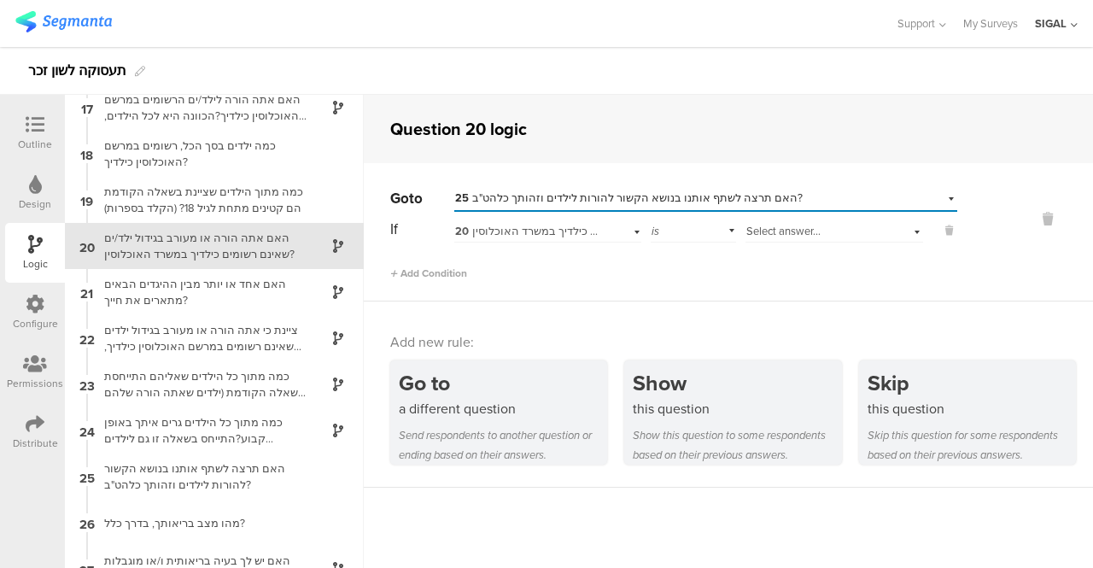
click at [635, 231] on div "20 האם אתה הורה או מעורב בגידול ילד/ים שאינם רשומים כילדיך במשרד האוכלוסין?" at bounding box center [547, 229] width 187 height 26
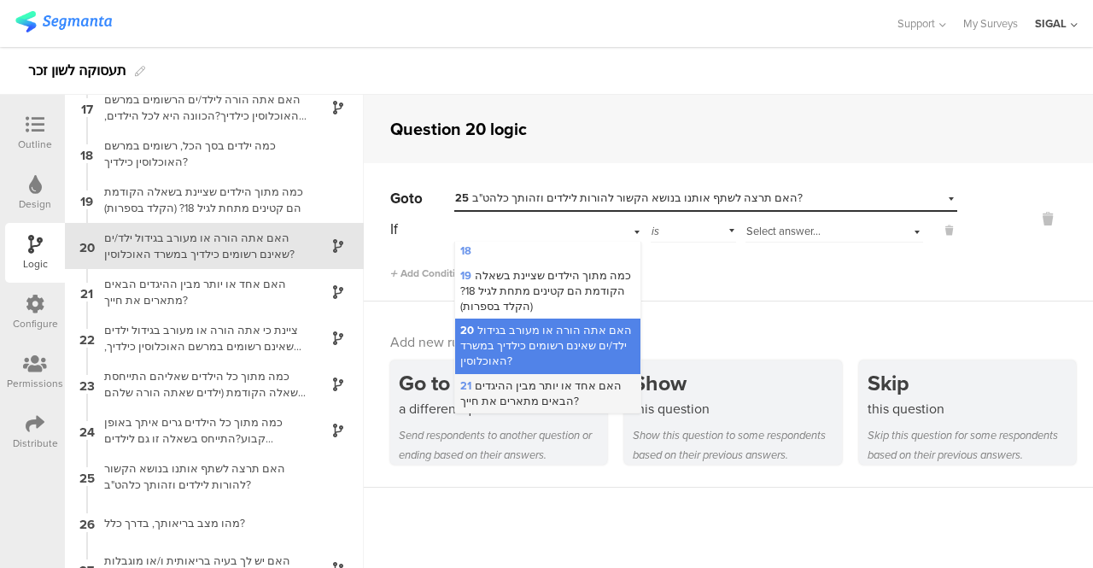
scroll to position [719, 0]
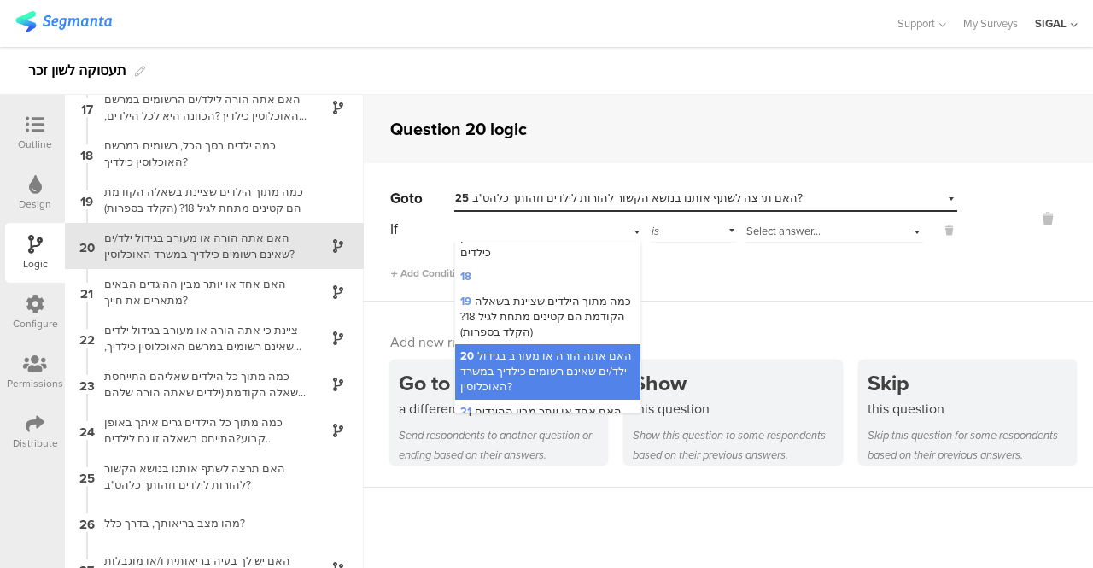
click at [522, 348] on span "20 האם אתה הורה או מעורב בגידול ילד/ים שאינם רשומים כילדיך במשרד האוכלוסין?" at bounding box center [546, 371] width 172 height 47
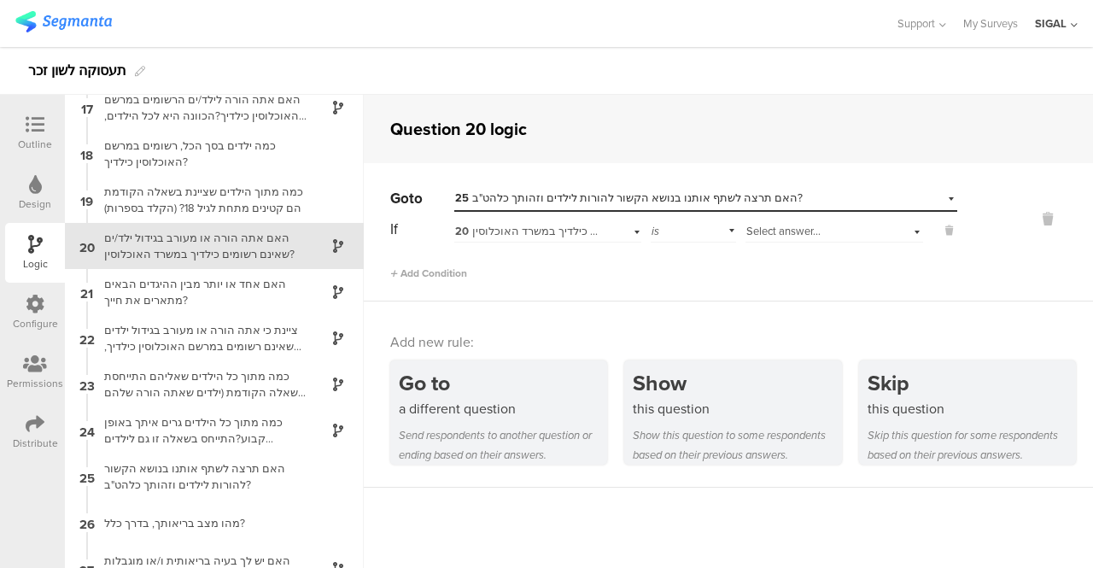
click at [901, 232] on div "Select answer..." at bounding box center [835, 229] width 178 height 26
click at [760, 279] on div "לא" at bounding box center [834, 278] width 176 height 24
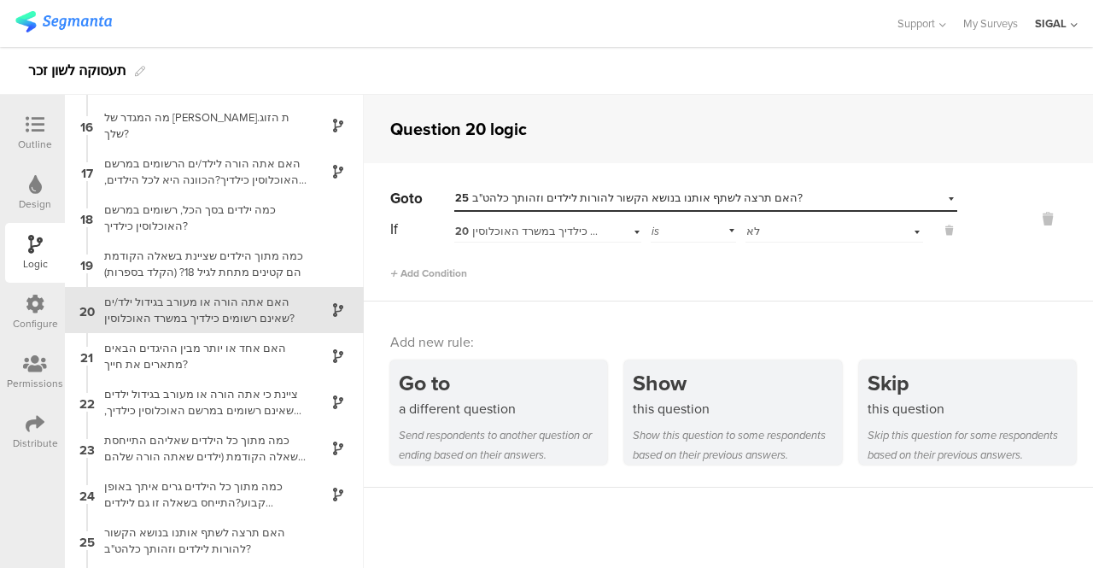
scroll to position [623, 0]
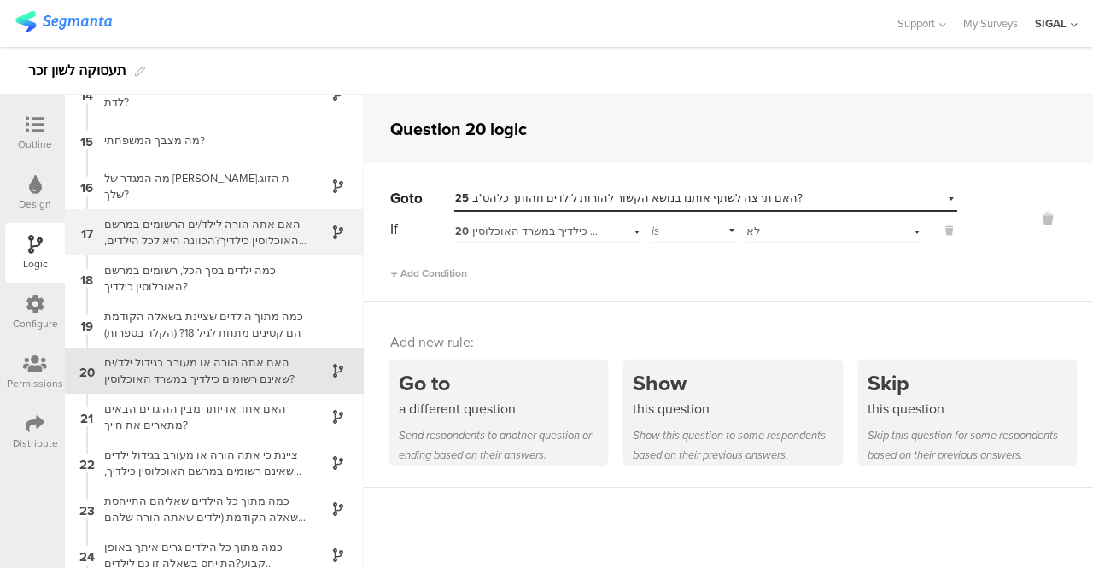
click at [265, 229] on div "האם אתה הורה לילד/ים הרשומים במרשם האוכלוסין כילדיך?הכוונה היא לכל הילדים, בכל …" at bounding box center [200, 232] width 213 height 32
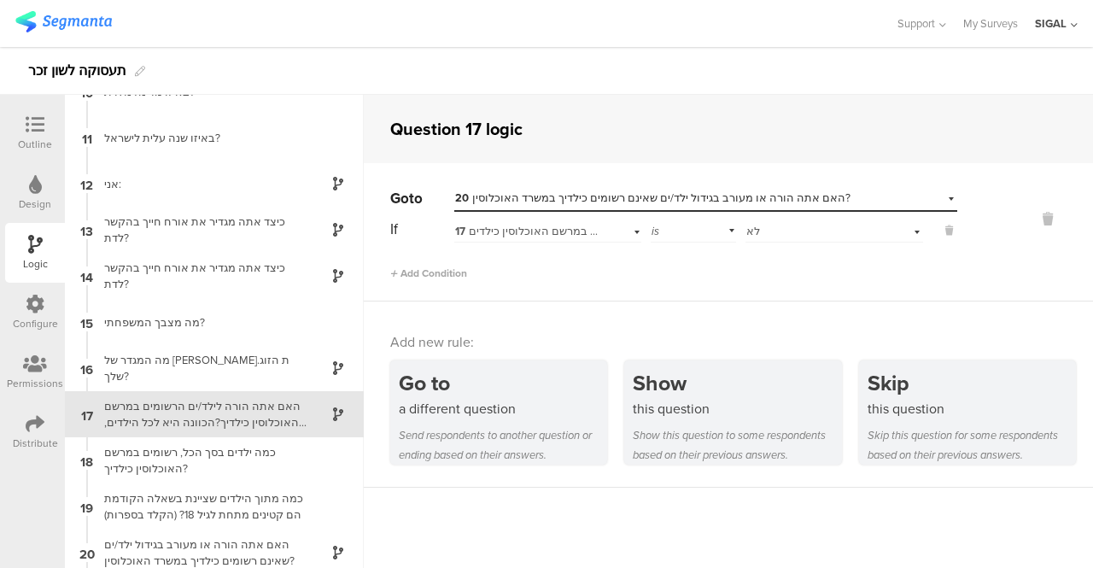
scroll to position [524, 0]
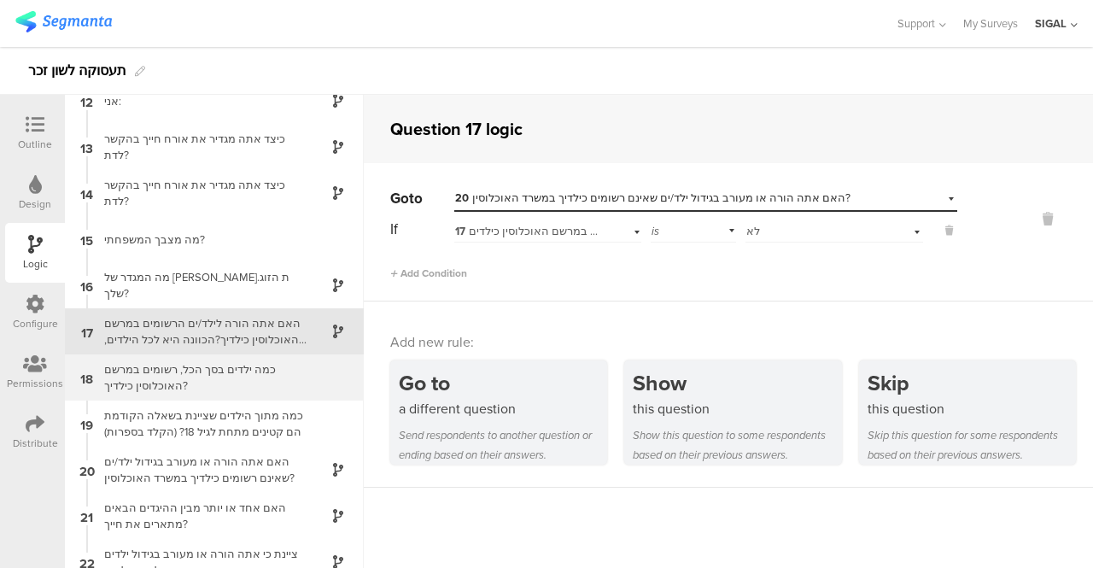
click at [207, 376] on div "כמה ילדים בסך הכל, רשומים במרשם האוכלוסין כילדיך?" at bounding box center [200, 377] width 213 height 32
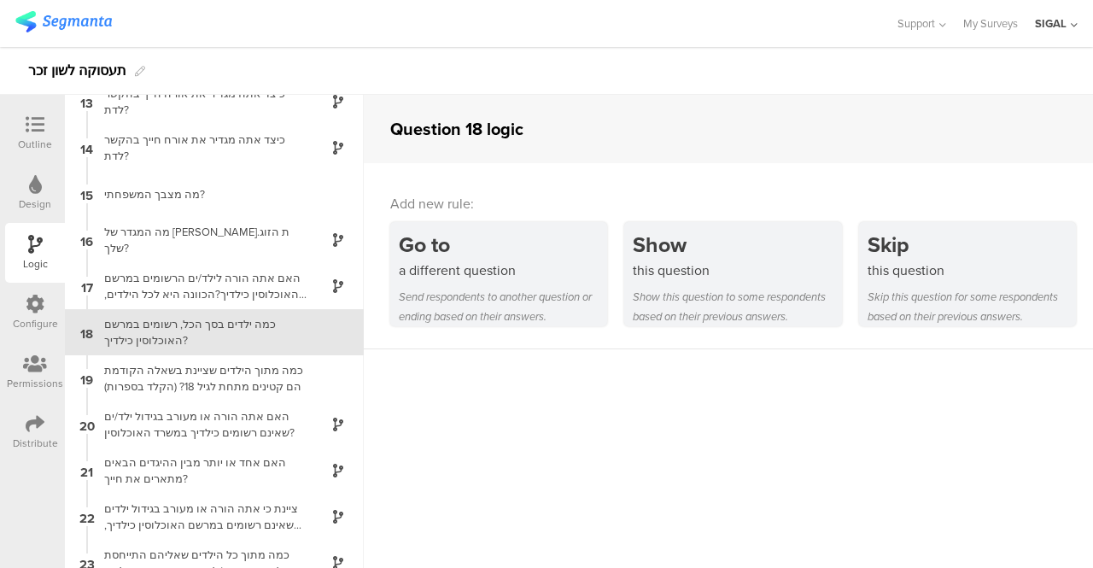
scroll to position [570, 0]
click at [44, 128] on div at bounding box center [35, 125] width 34 height 21
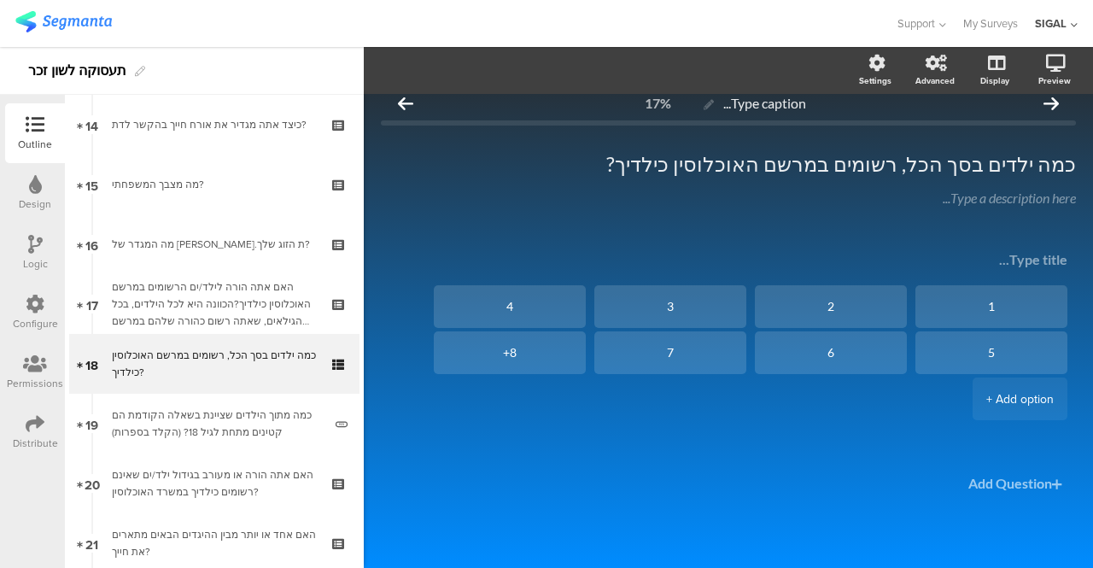
scroll to position [878, 0]
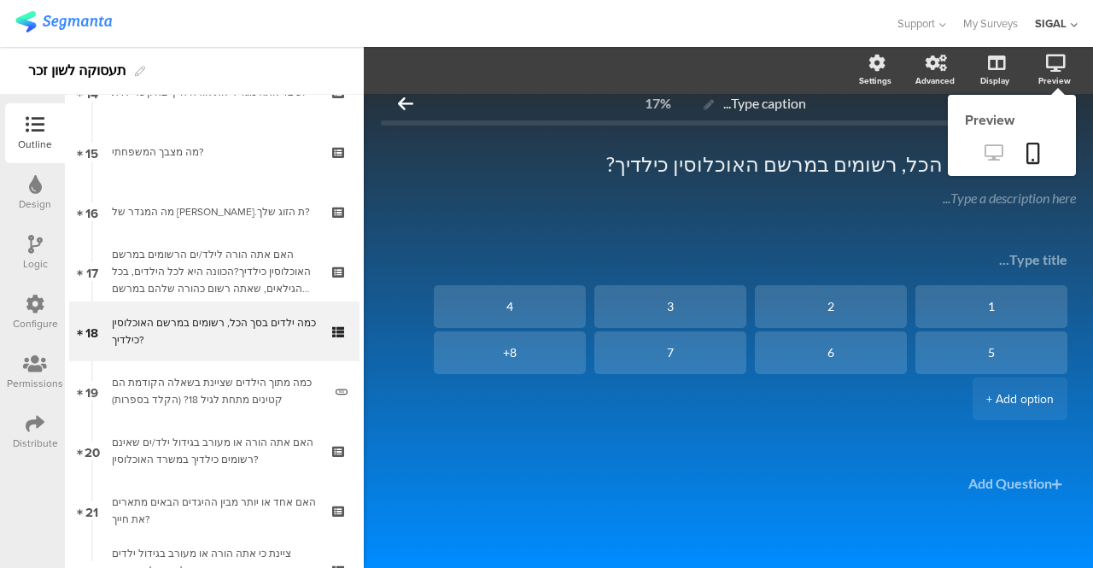
click at [985, 151] on icon at bounding box center [994, 152] width 18 height 16
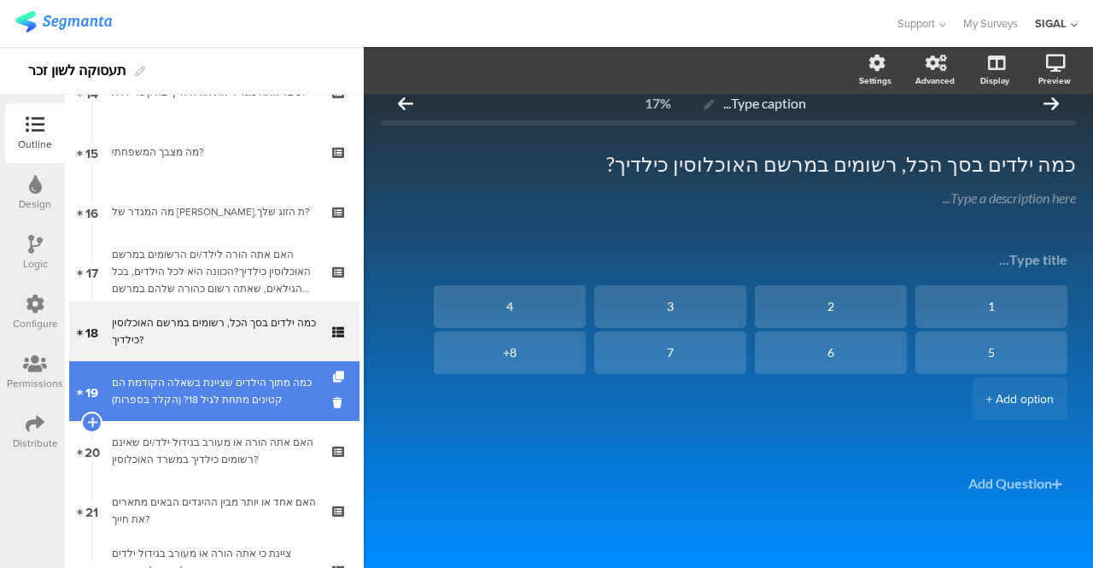
click at [140, 397] on div "כמה מתוך הילדים שציינת בשאלה הקודמת הם קטינים מתחת לגיל 18? (הקלד בספרות)" at bounding box center [217, 391] width 211 height 34
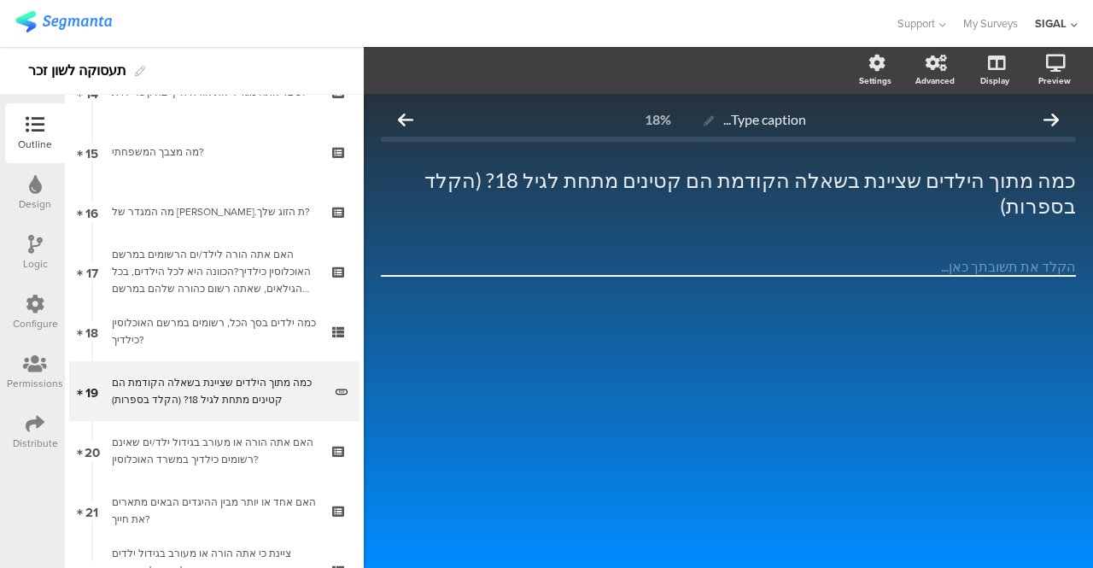
click at [25, 237] on div "Logic" at bounding box center [35, 253] width 60 height 60
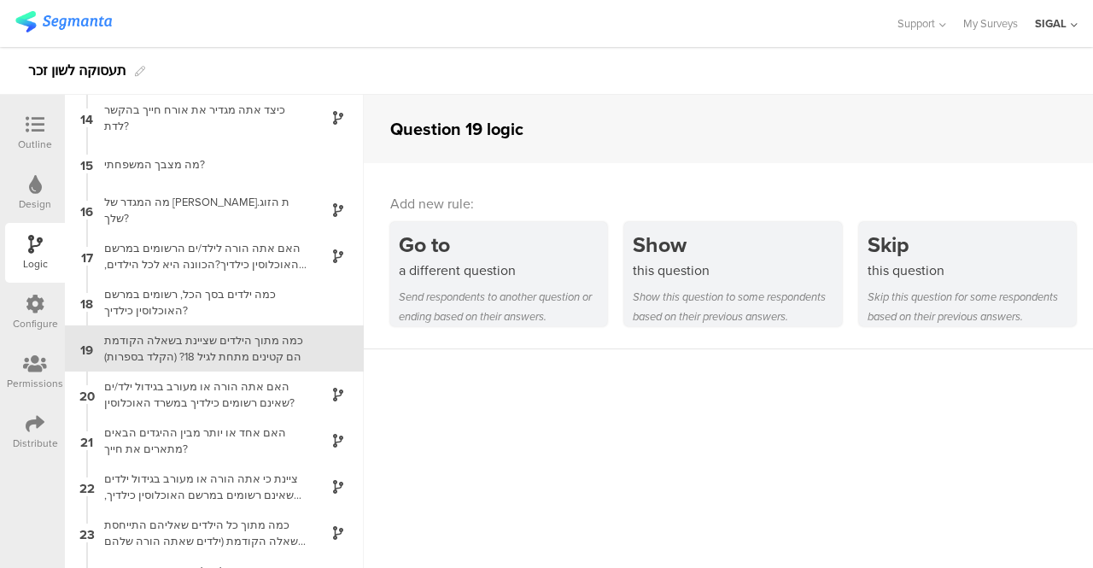
scroll to position [617, 0]
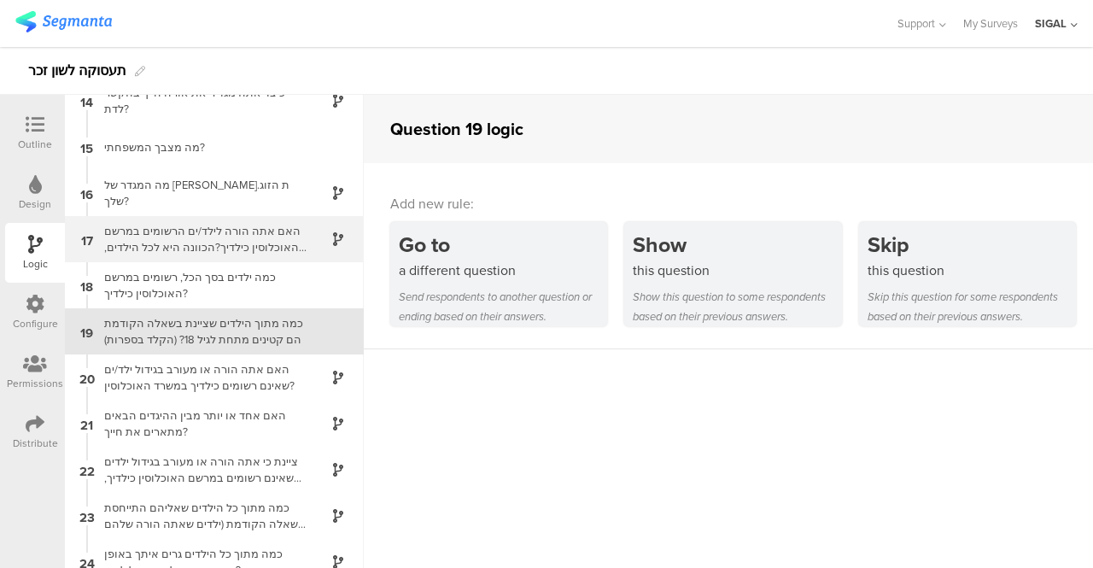
click at [246, 229] on div "האם אתה הורה לילד/ים הרשומים במרשם האוכלוסין כילדיך?הכוונה היא לכל הילדים, בכל …" at bounding box center [200, 239] width 213 height 32
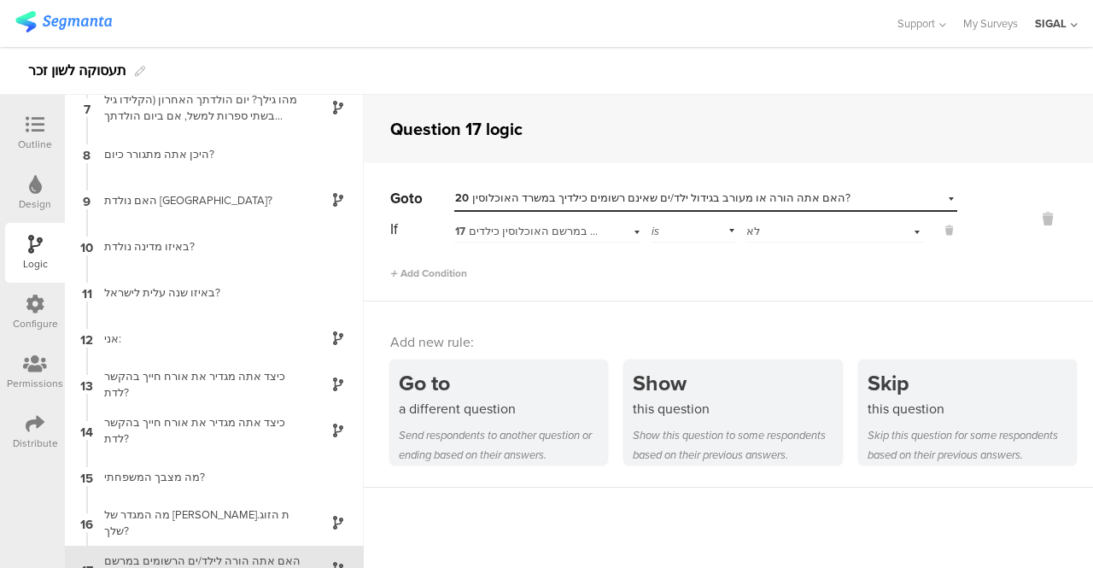
scroll to position [524, 0]
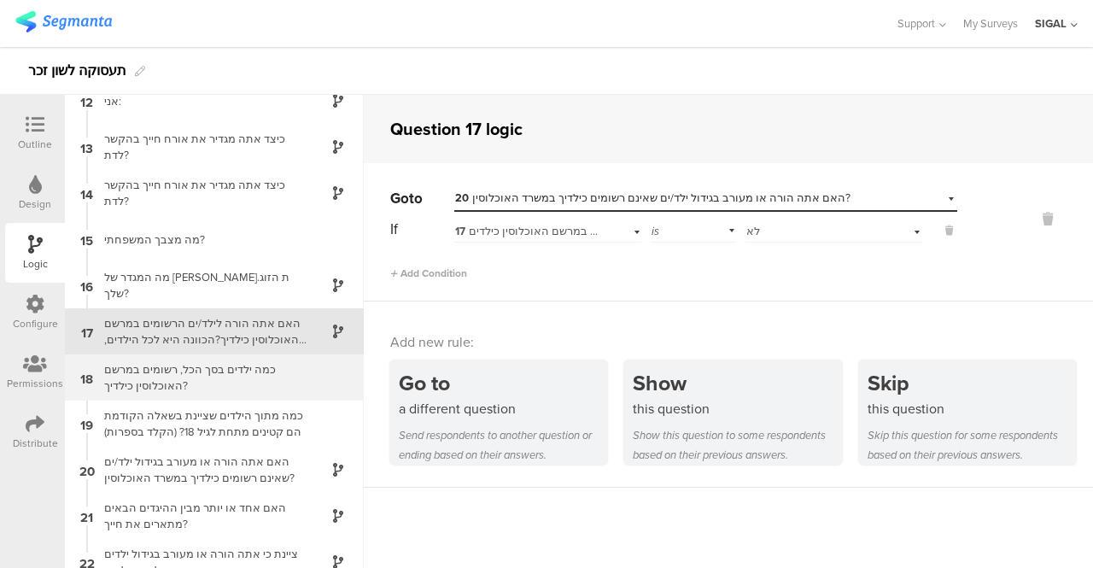
click at [264, 368] on div "כמה ילדים בסך הכל, רשומים במרשם האוכלוסין כילדיך?" at bounding box center [200, 377] width 213 height 32
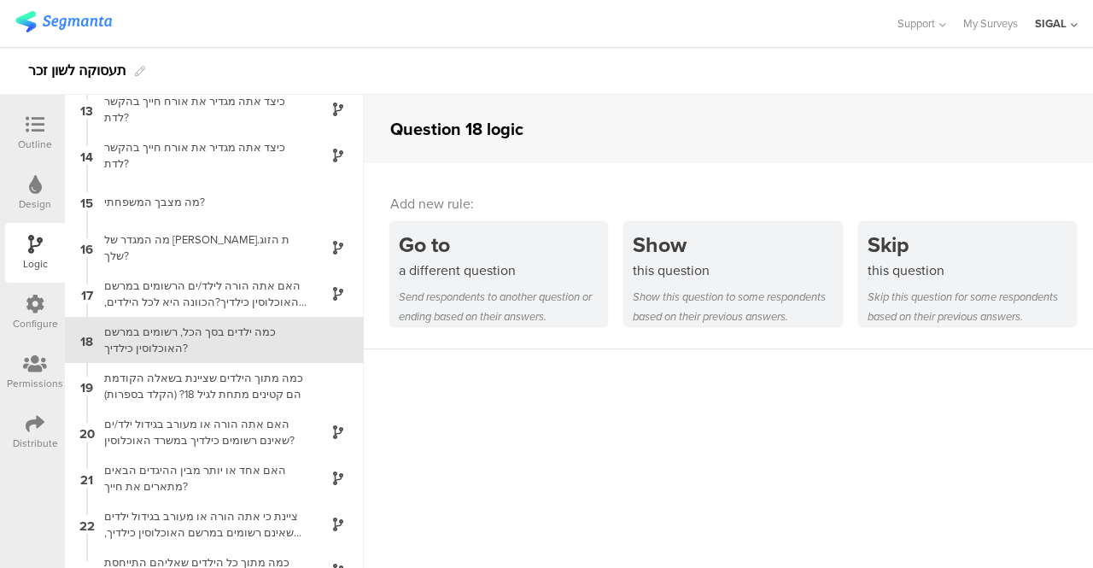
scroll to position [570, 0]
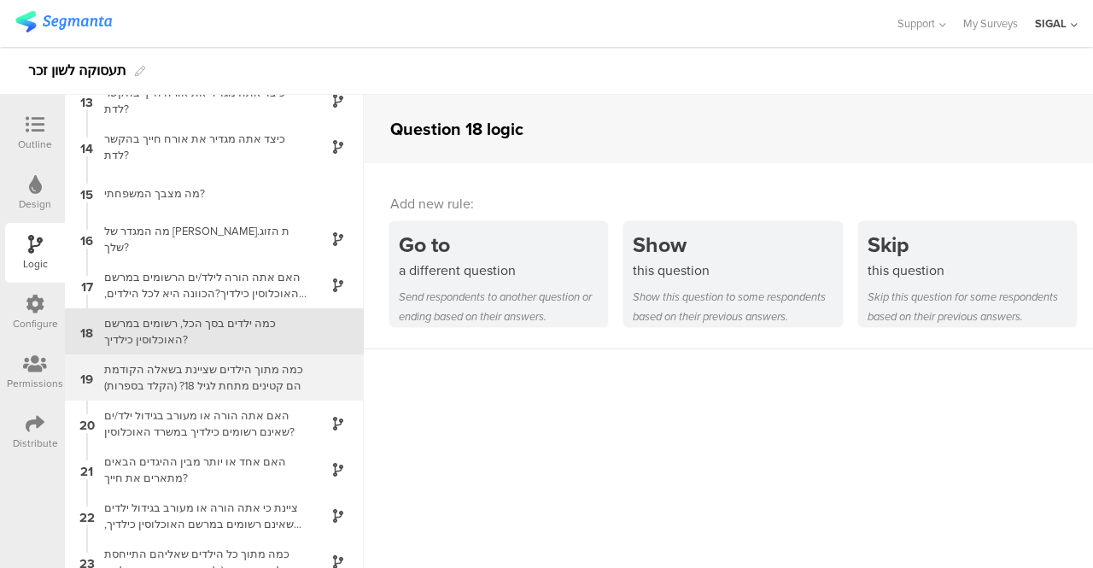
click at [196, 376] on div "כמה מתוך הילדים שציינת בשאלה הקודמת הם קטינים מתחת לגיל 18? (הקלד בספרות)" at bounding box center [200, 377] width 213 height 32
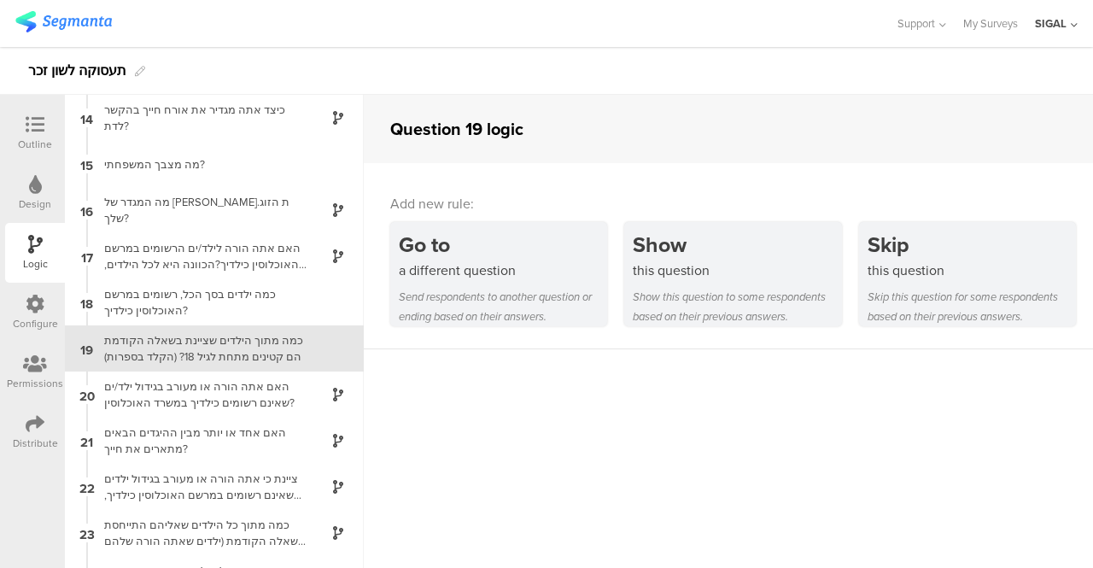
scroll to position [617, 0]
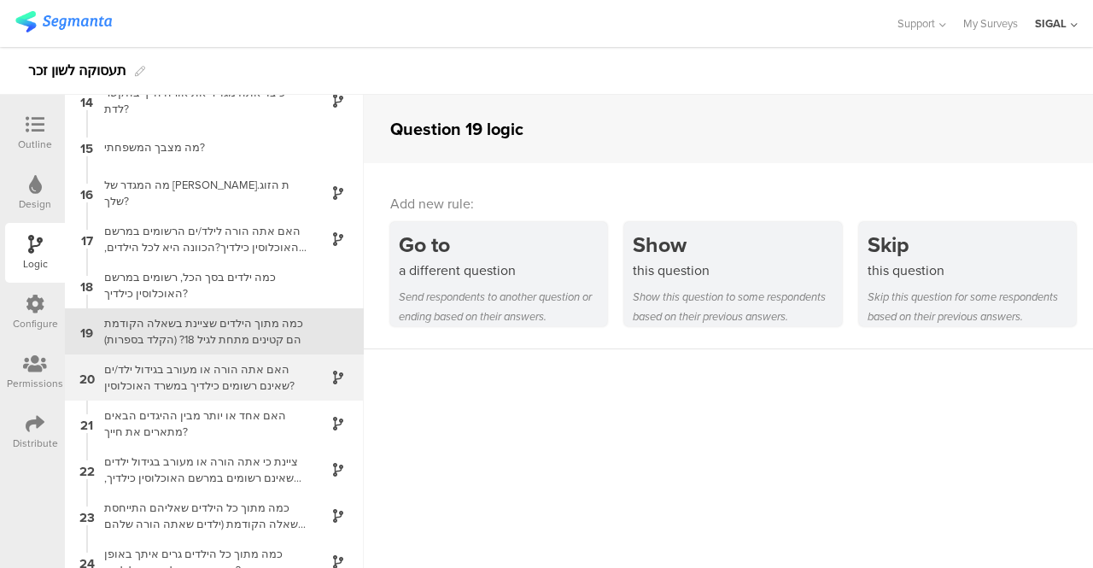
click at [149, 375] on div "האם אתה הורה או מעורב בגידול ילד/ים שאינם רשומים כילדיך במשרד האוכלוסין?" at bounding box center [200, 377] width 213 height 32
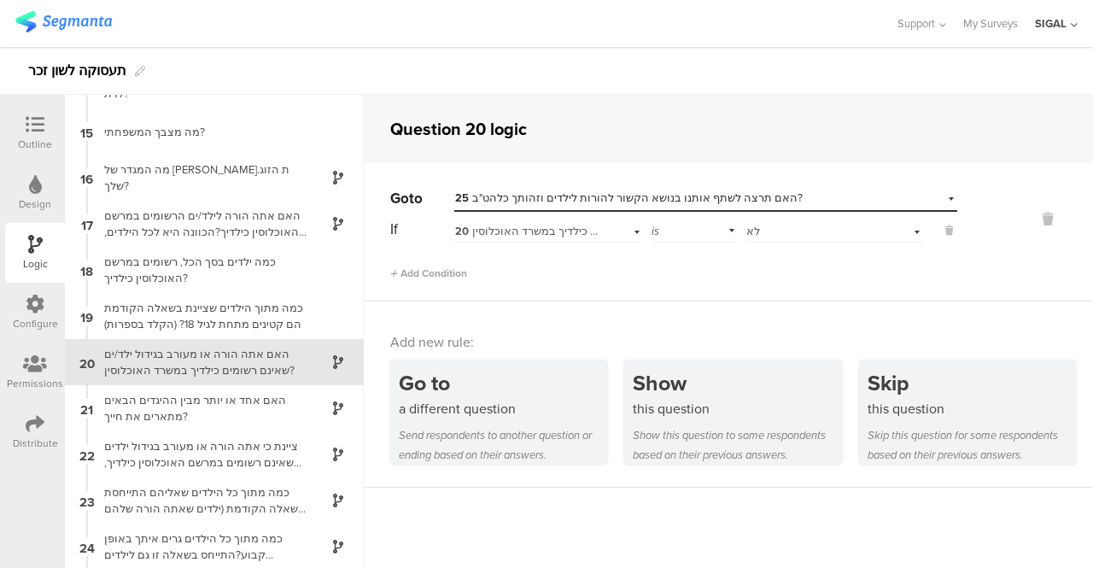
scroll to position [663, 0]
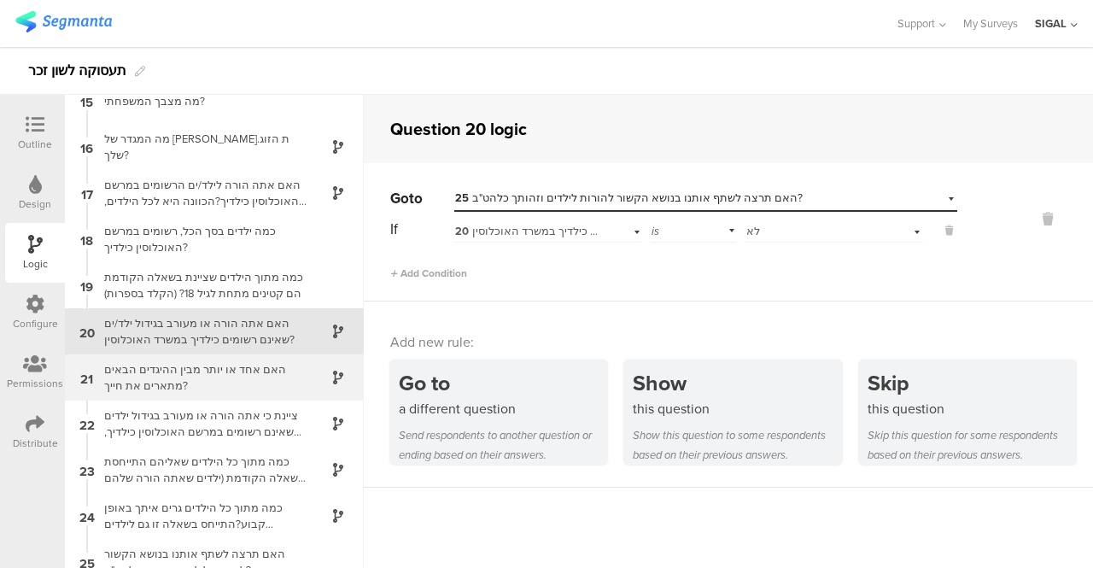
click at [178, 373] on div "האם אחד או יותר מבין ההיגדים הבאים מתארים את חייך?" at bounding box center [200, 377] width 213 height 32
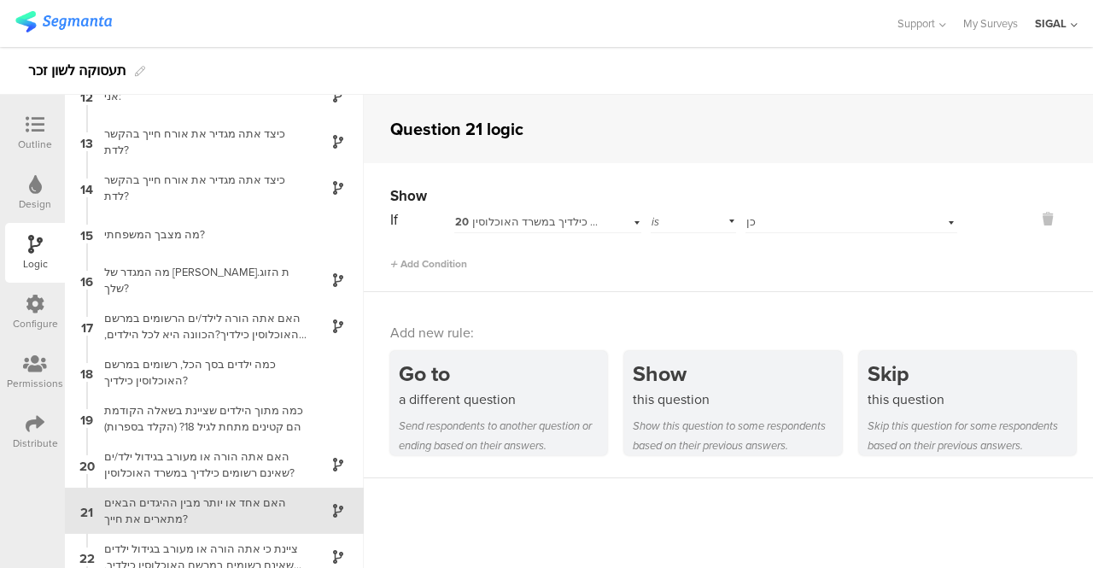
scroll to position [709, 0]
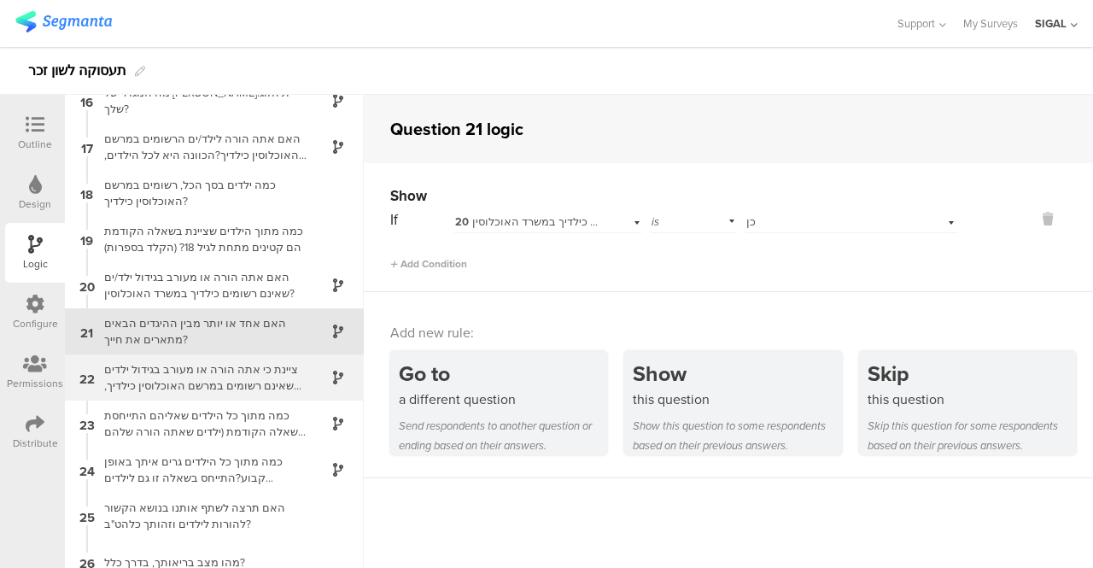
click at [175, 373] on div "ציינת כי אתה הורה או מעורב בגידול ילדים שאינם רשומים במרשם האוכלוסין כילדיך, כמ…" at bounding box center [200, 377] width 213 height 32
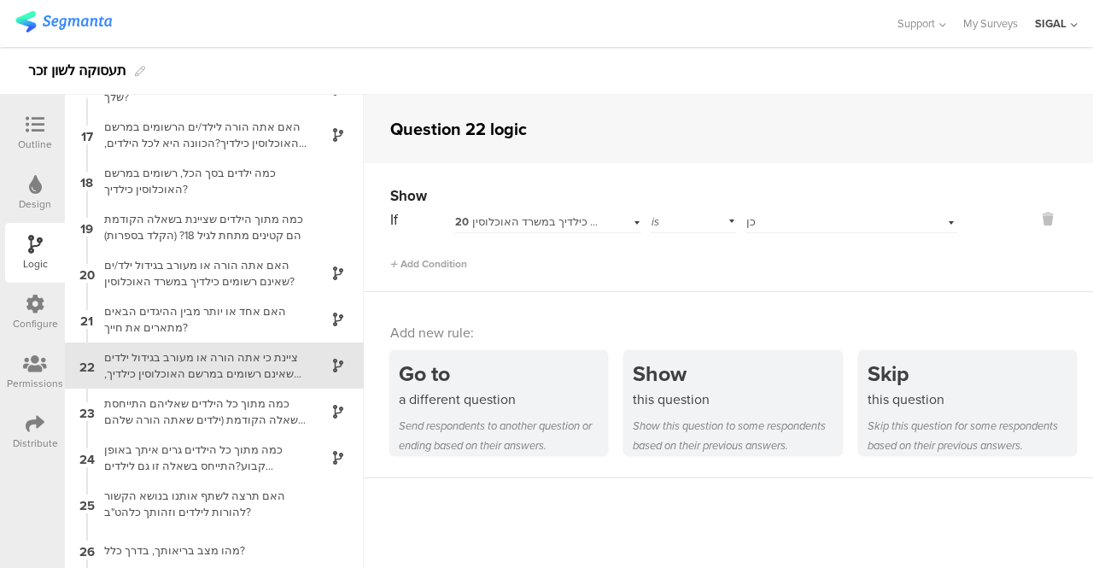
scroll to position [755, 0]
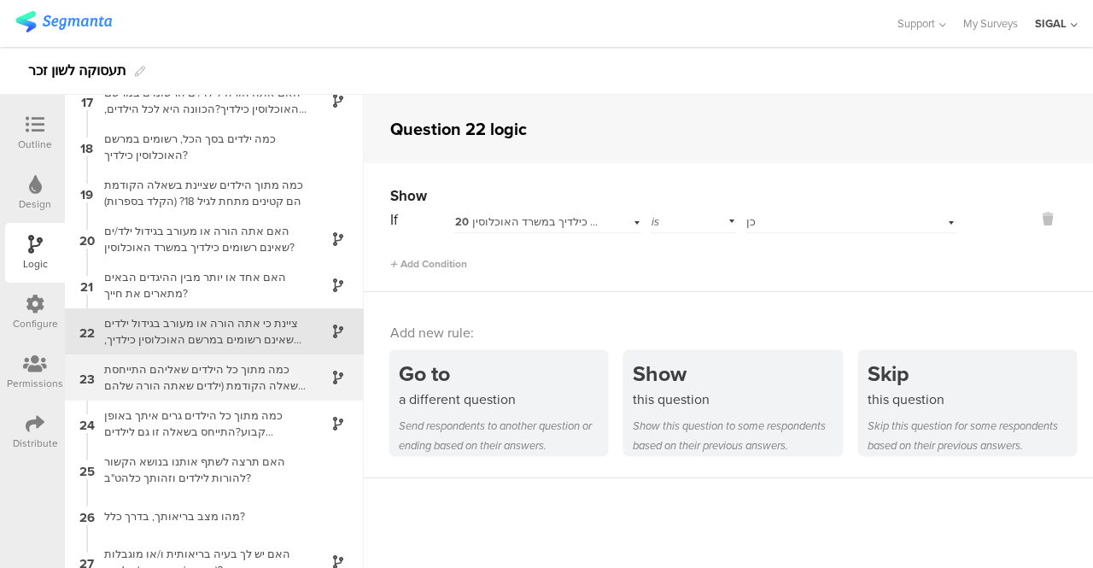
click at [231, 377] on div "כמה מתוך כל הילדים שאליהם התייחסת בשאלה הקודמת (ילדים שאתה הורה שלהם או מעורב ב…" at bounding box center [200, 377] width 213 height 32
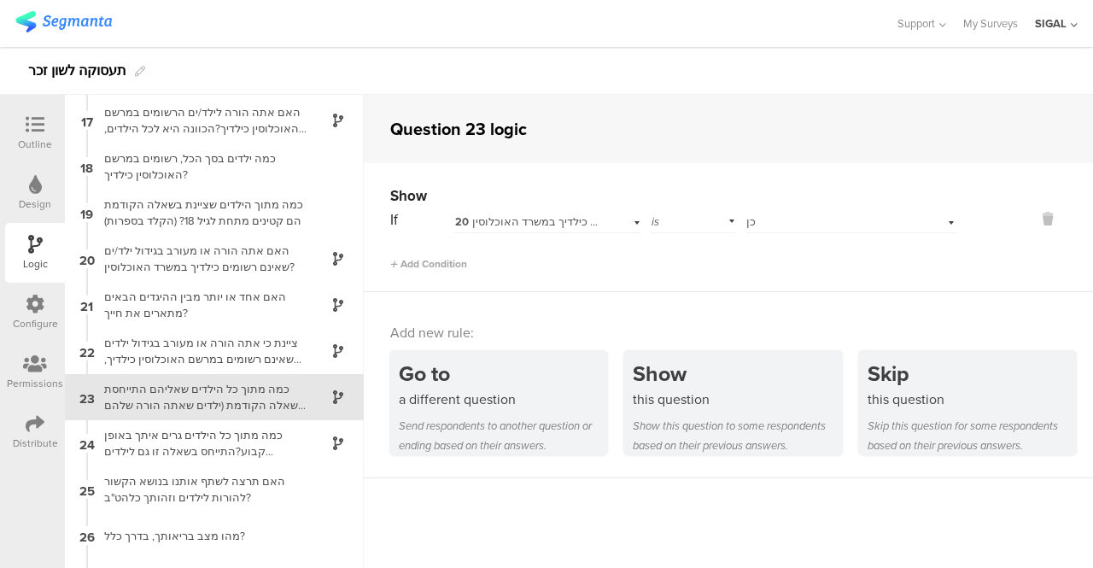
scroll to position [801, 0]
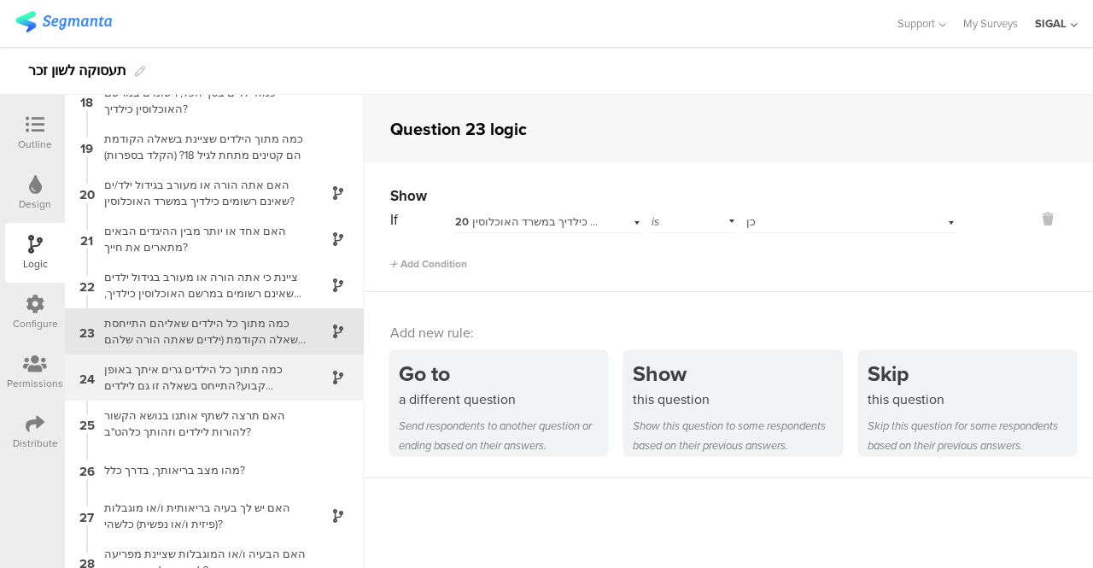
click at [241, 366] on div "כמה מתוך כל הילדים גרים איתך באופן קבוע?התייחס בשאלה זו גם לילדים הרשומים כילדי…" at bounding box center [200, 377] width 213 height 32
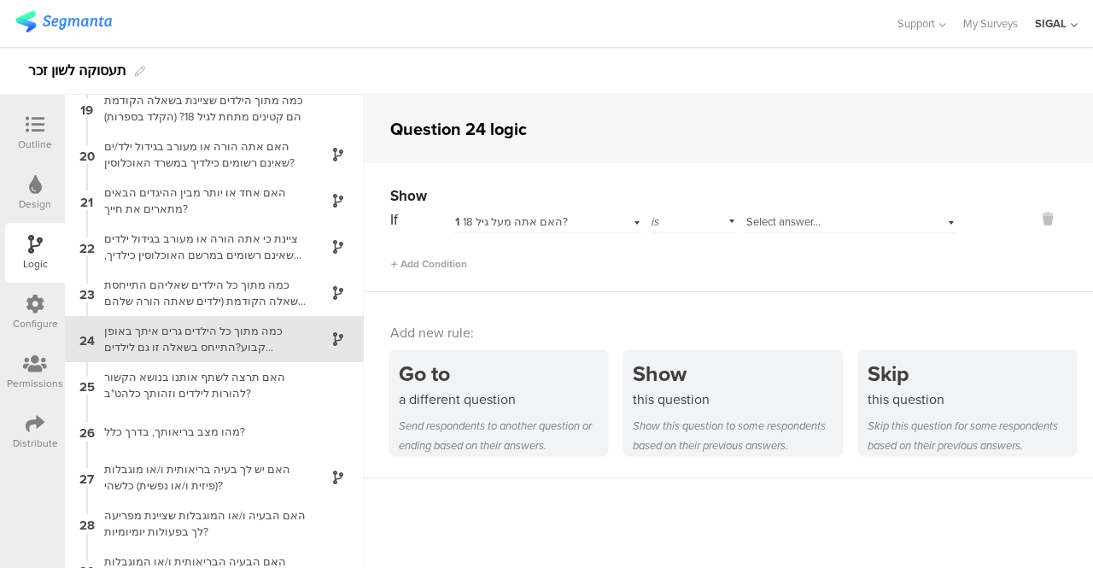
scroll to position [847, 0]
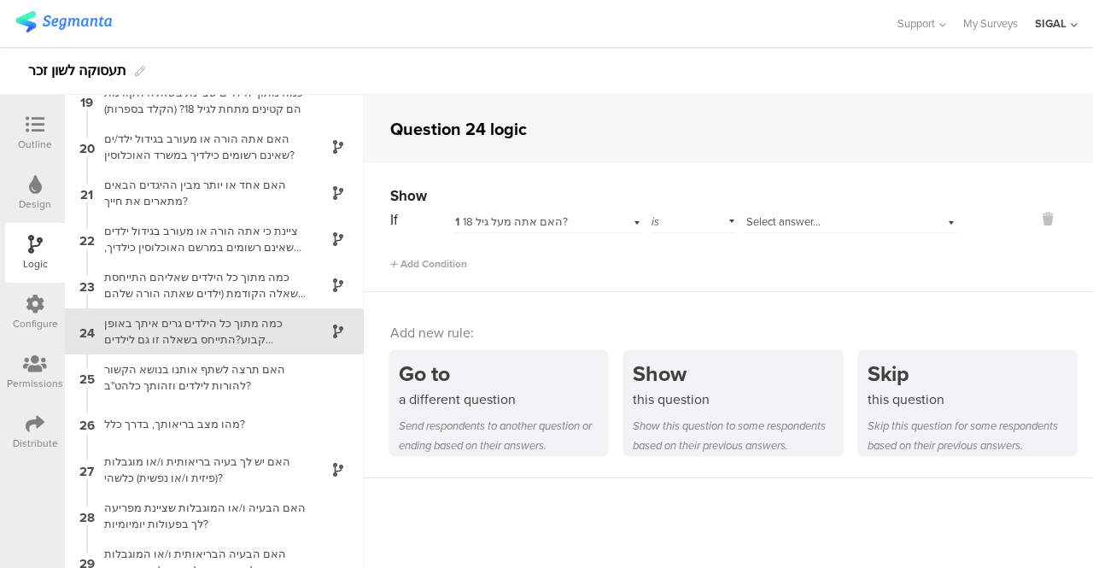
click at [36, 122] on icon at bounding box center [35, 124] width 19 height 19
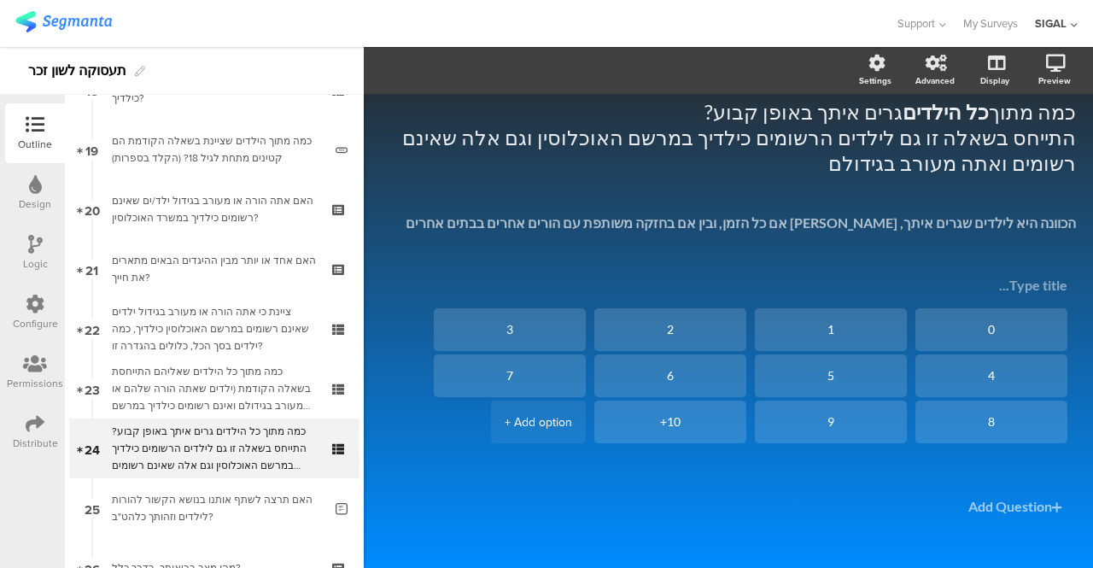
scroll to position [1237, 0]
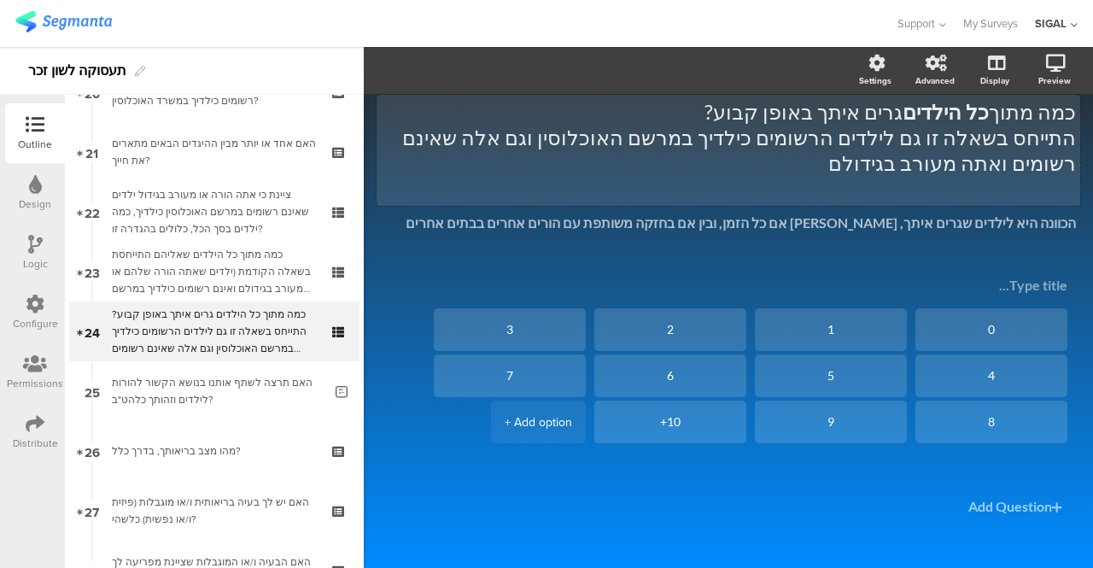
click at [910, 118] on div "Type caption... 23% כמה מתוך כל הילדים גרים איתך באופן קבוע? התייחס בשאלה זו גם…" at bounding box center [728, 308] width 695 height 548
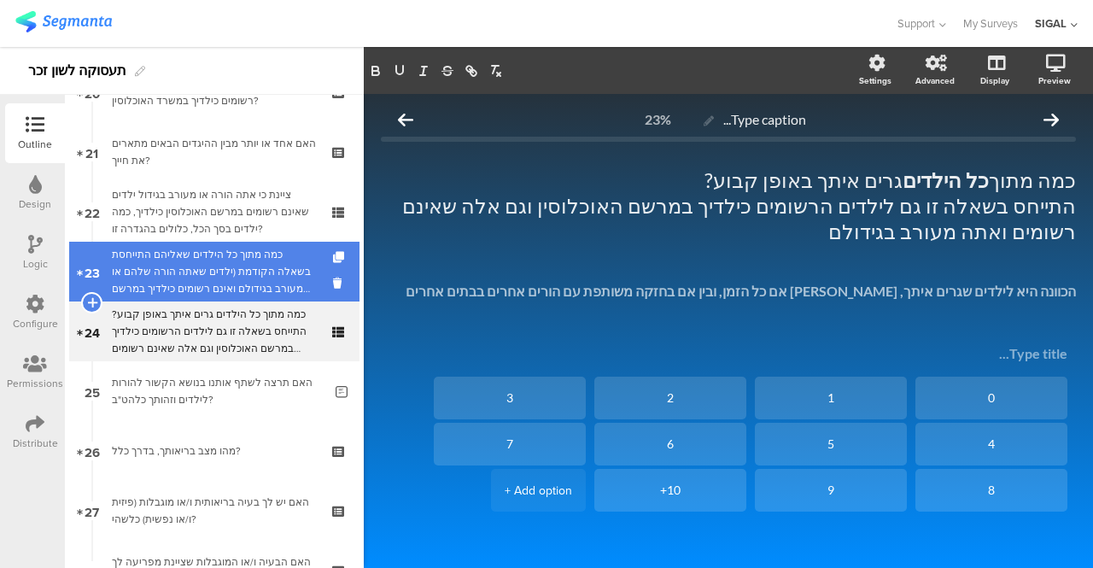
click at [145, 281] on div "כמה מתוך כל הילדים שאליהם התייחסת בשאלה הקודמת (ילדים שאתה הורה שלהם או מעורב ב…" at bounding box center [214, 271] width 204 height 51
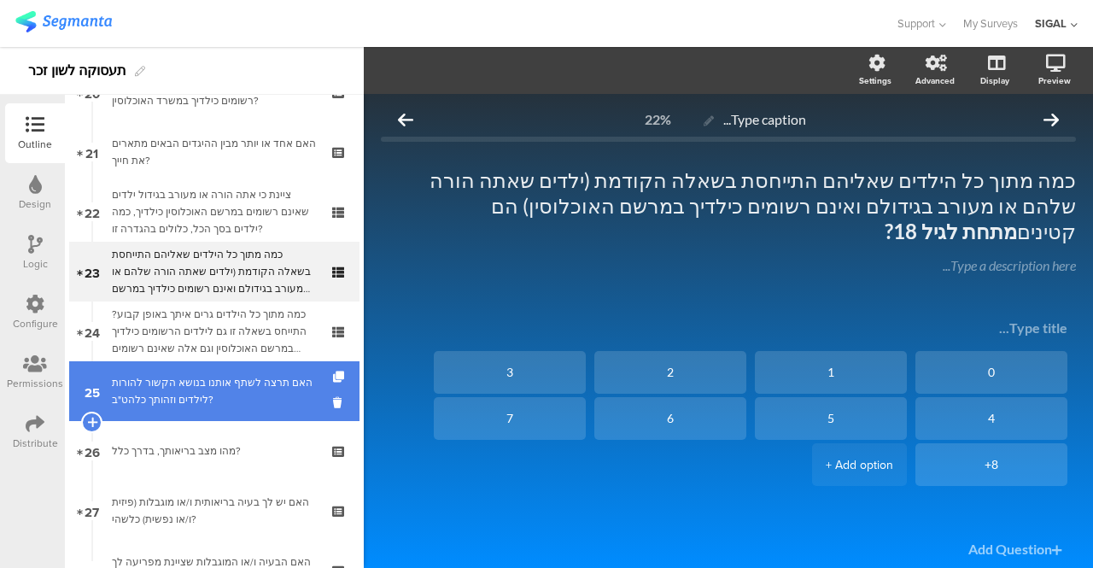
click at [190, 389] on div "האם תרצה לשתף אותנו בנושא הקשור להורות לילדים וזהותך כלהט"ב?" at bounding box center [217, 391] width 211 height 34
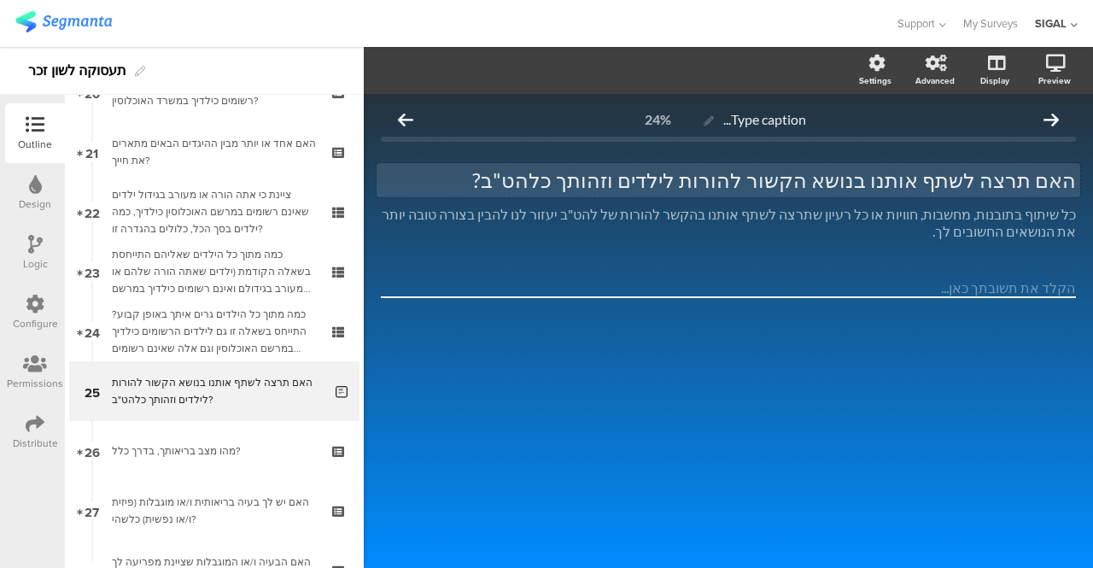
click at [874, 180] on div "האם תרצה לשתף אותנו בנושא הקשור להורות לילדים וזהותך כלהט"ב? האם תרצה לשתף אותנ…" at bounding box center [729, 180] width 704 height 34
click at [806, 178] on p "האם תרצה לשתף אותנו בנושאים הקשור להורות לילדים וזהותך כלהט"ב?" at bounding box center [728, 180] width 695 height 26
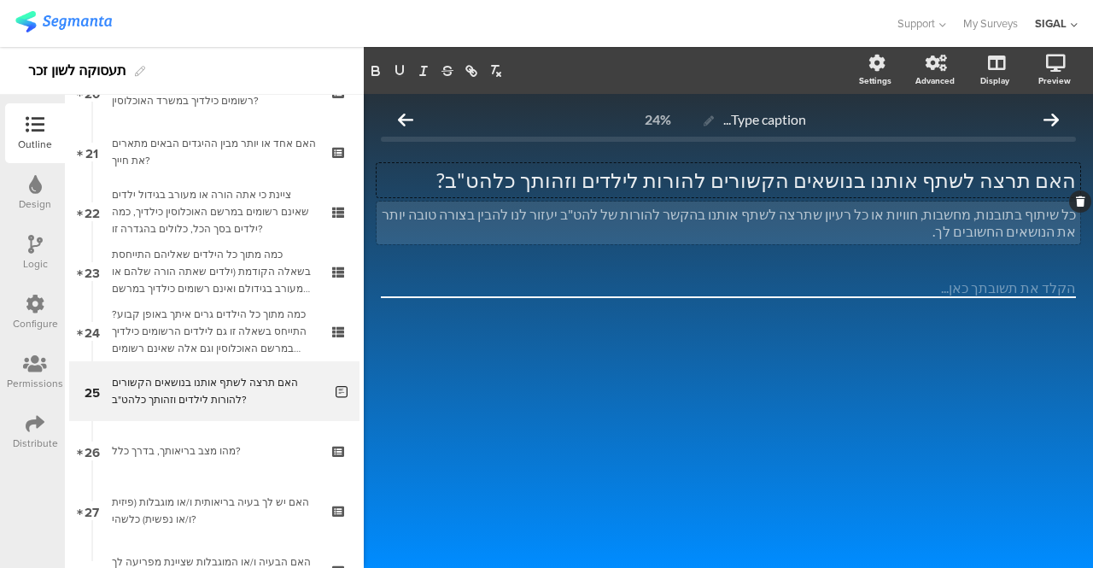
click at [921, 219] on div "כל שיתוף בתובנות, מחשבות, חוויות או כל רעיון שתרצה לשתף אותנו בהקשר להורות של ל…" at bounding box center [729, 223] width 704 height 43
click at [735, 215] on p "כל שיתוף בתובנות, מחשבות, חוויות, צרכים, או כל רעיון שתרצה לשתף אותנו בהקשר להו…" at bounding box center [728, 223] width 695 height 34
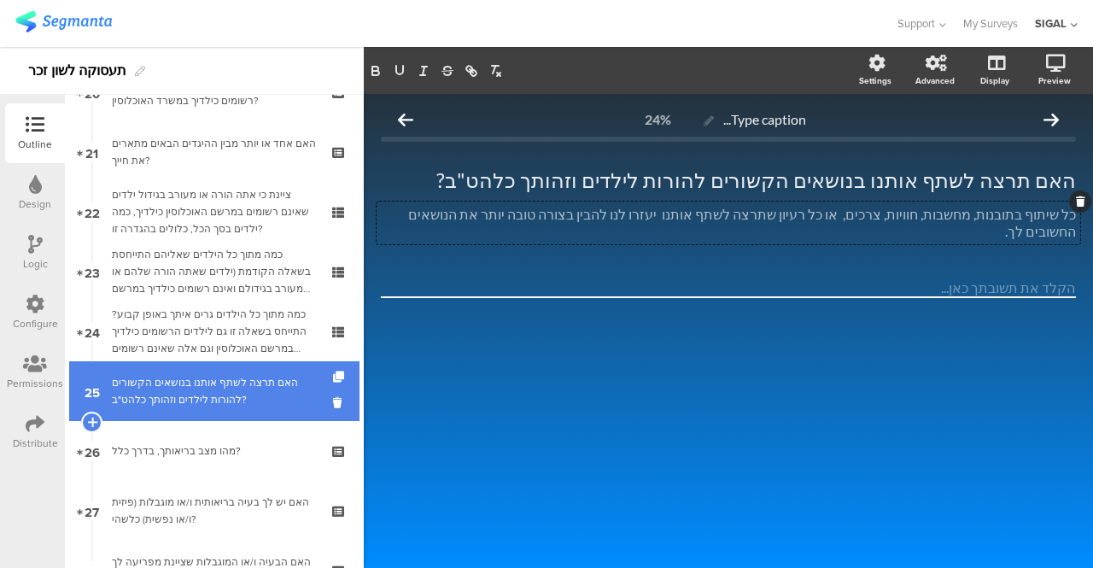
click at [140, 390] on div "האם תרצה לשתף אותנו בנושאים הקשורים להורות לילדים וזהותך כלהט"ב?" at bounding box center [217, 391] width 211 height 34
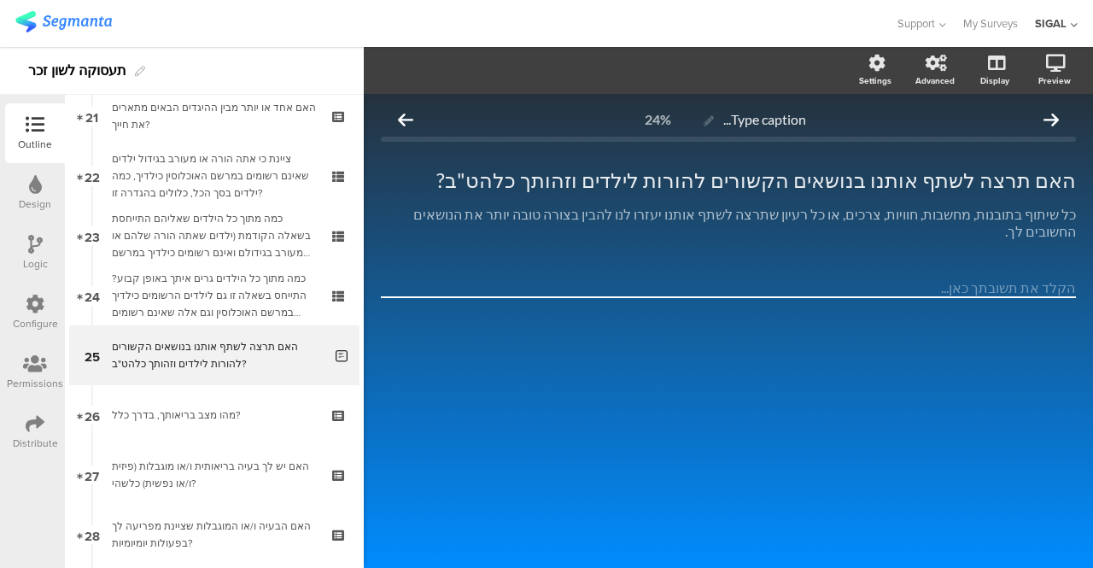
scroll to position [1296, 0]
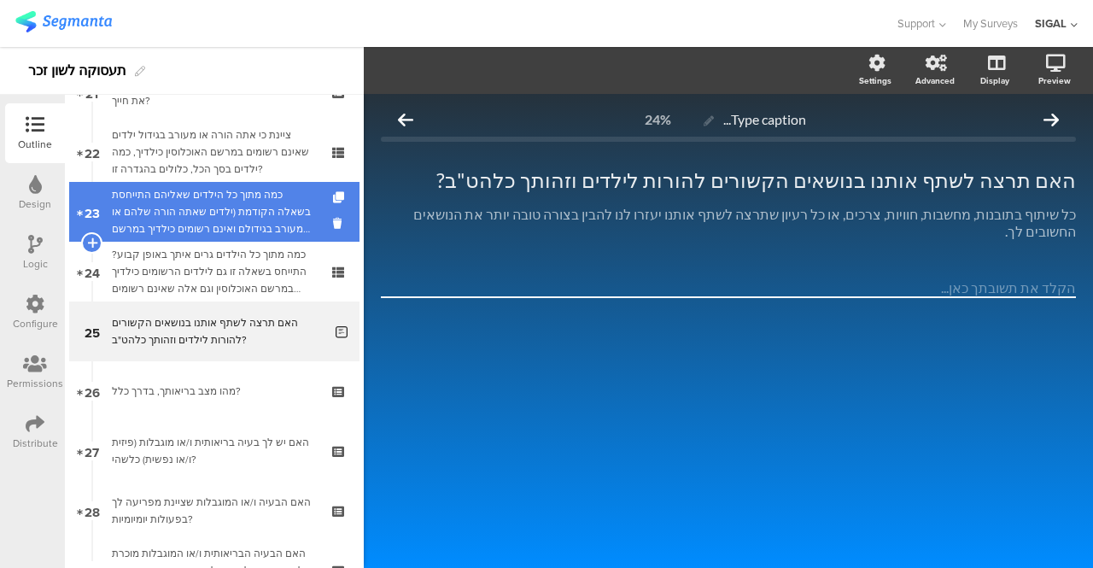
click at [149, 226] on div "כמה מתוך כל הילדים שאליהם התייחסת בשאלה הקודמת (ילדים שאתה הורה שלהם או מעורב ב…" at bounding box center [214, 211] width 204 height 51
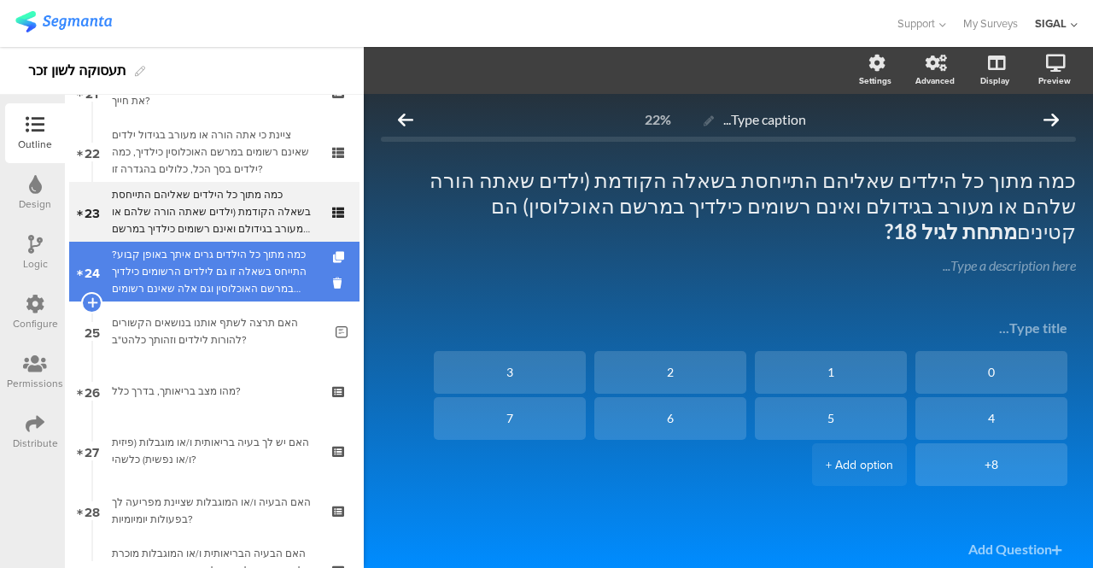
scroll to position [1126, 0]
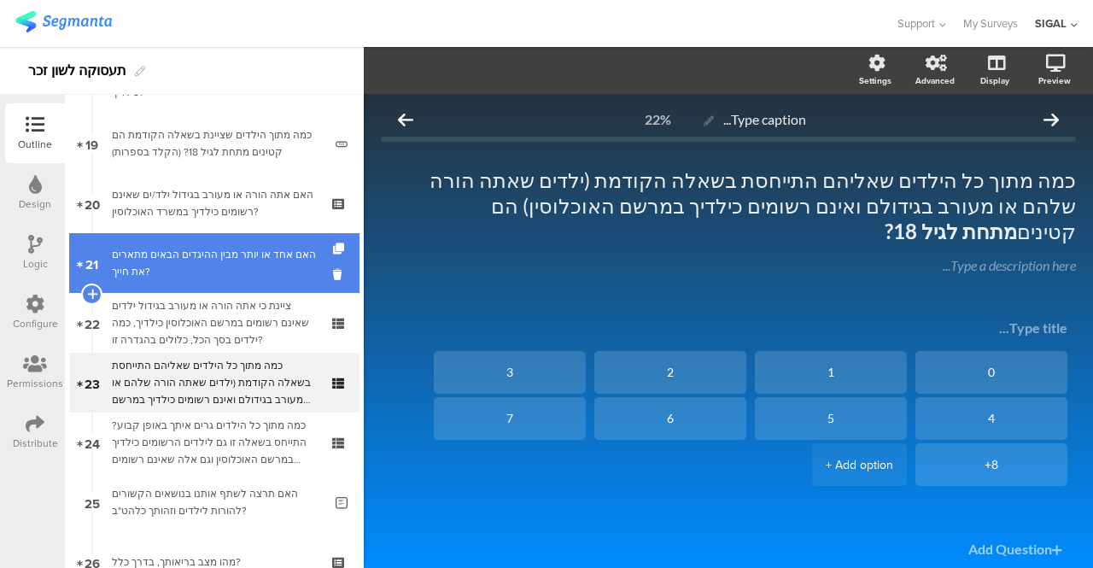
click at [204, 259] on div "האם אחד או יותר מבין ההיגדים הבאים מתארים את חייך?" at bounding box center [214, 263] width 204 height 34
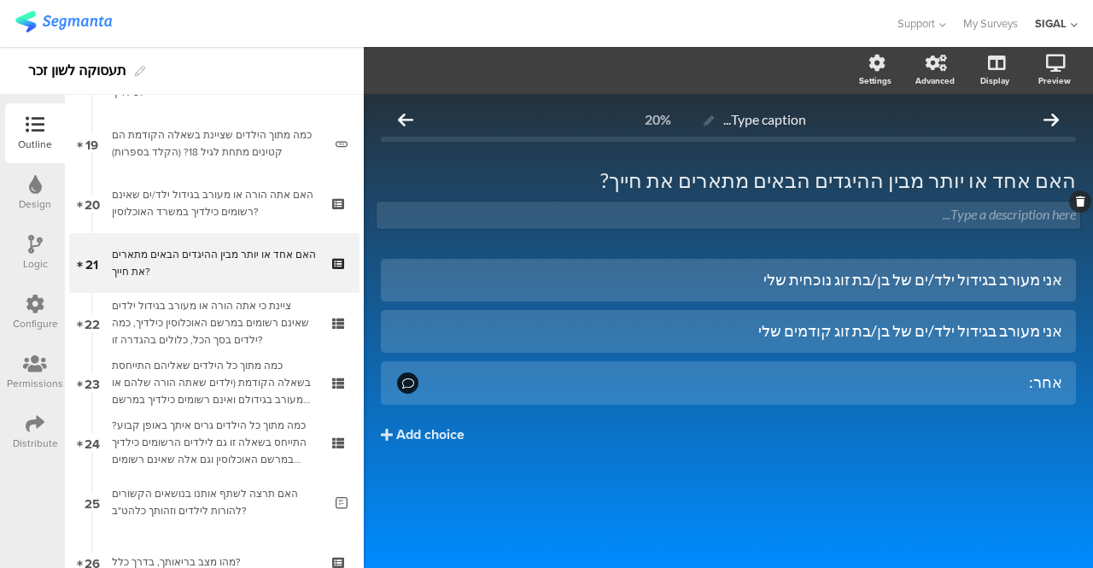
click at [965, 209] on div "Type a description here..." at bounding box center [729, 215] width 704 height 27
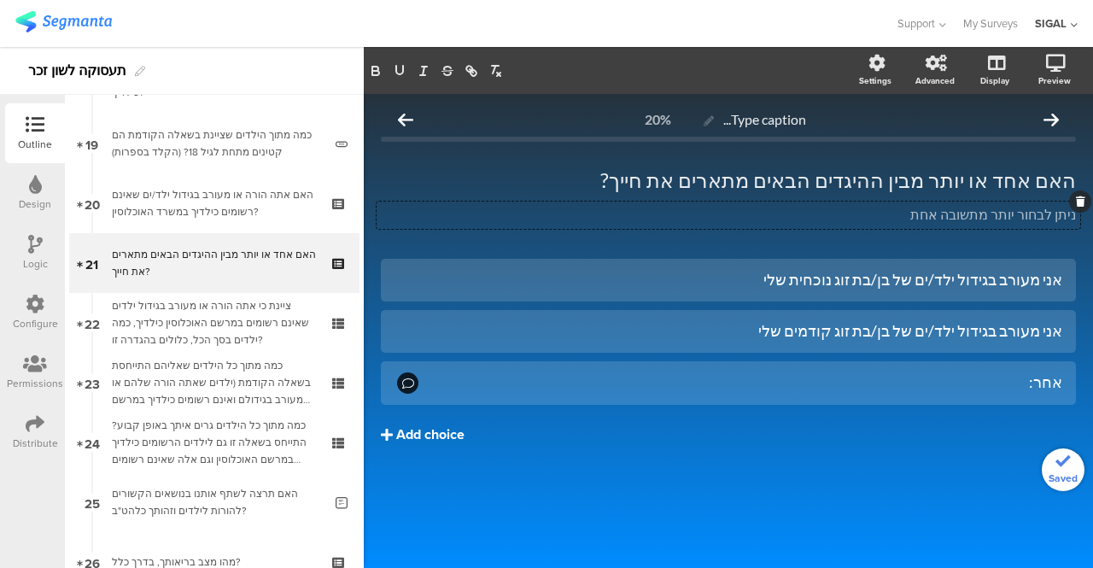
click at [670, 435] on button "Add choice" at bounding box center [728, 434] width 695 height 43
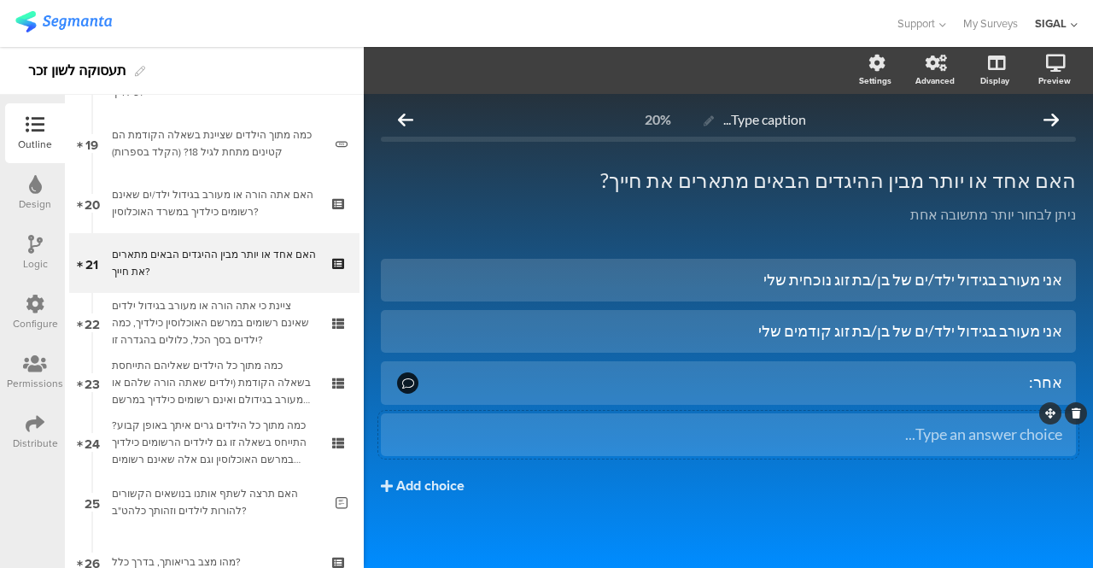
click at [1072, 414] on icon at bounding box center [1076, 413] width 9 height 10
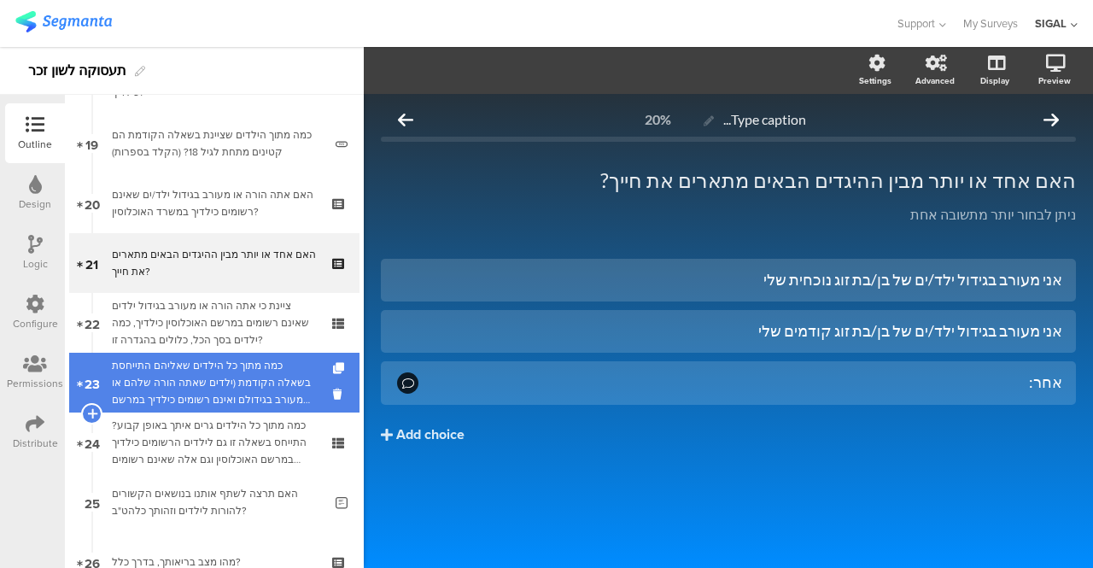
click at [220, 383] on div "כמה מתוך כל הילדים שאליהם התייחסת בשאלה הקודמת (ילדים שאתה הורה שלהם או מעורב ב…" at bounding box center [214, 382] width 204 height 51
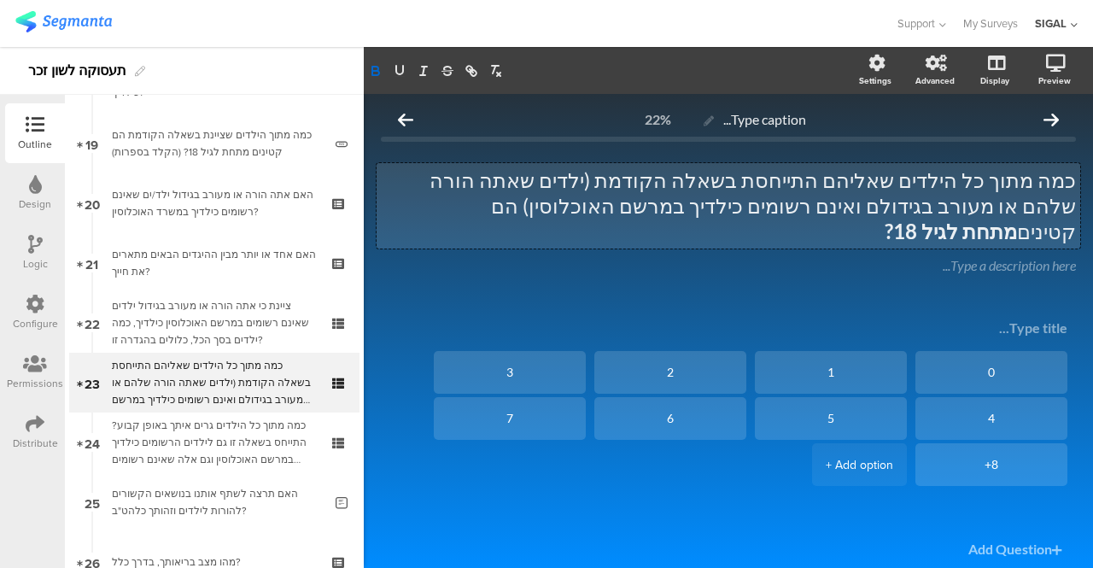
click at [521, 208] on div "כמה מתוך כל הילדים שאליהם התייחסת בשאלה הקודמת (ילדים שאתה הורה שלהם או מעורב ב…" at bounding box center [729, 205] width 704 height 85
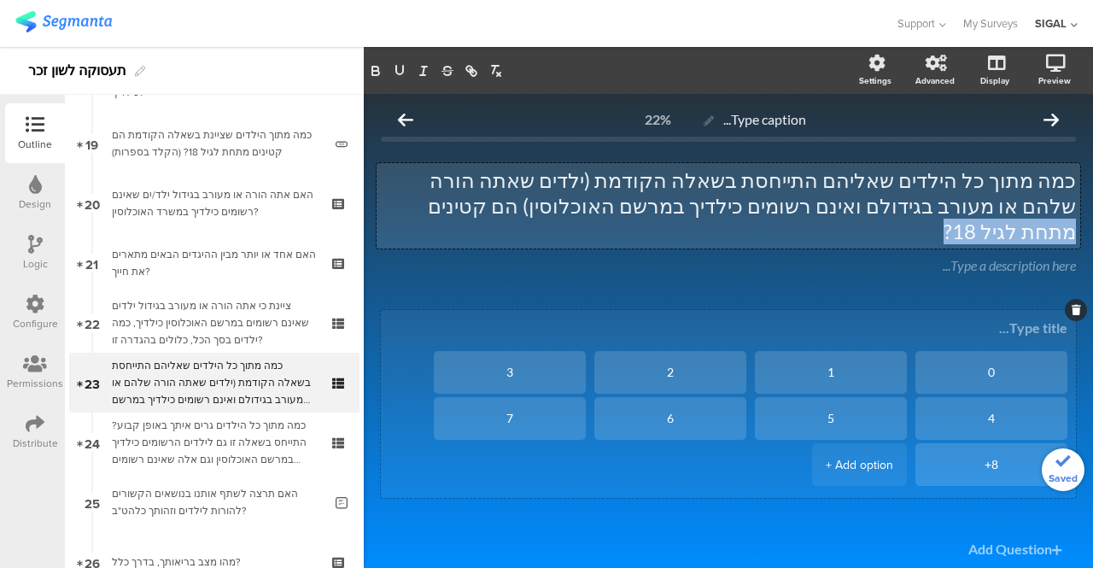
click at [562, 310] on div "0 1 2 3 4 5 6 7 8+ + Add option" at bounding box center [728, 404] width 695 height 188
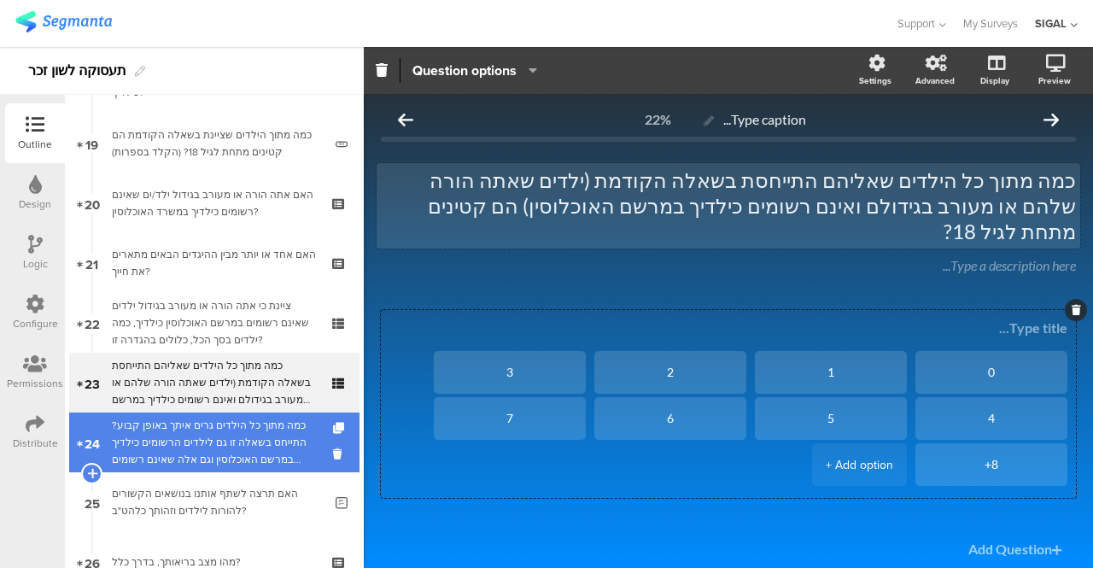
click at [202, 423] on div "כמה מתוך כל הילדים גרים איתך באופן קבוע?התייחס בשאלה זו גם לילדים הרשומים כילדי…" at bounding box center [214, 442] width 204 height 51
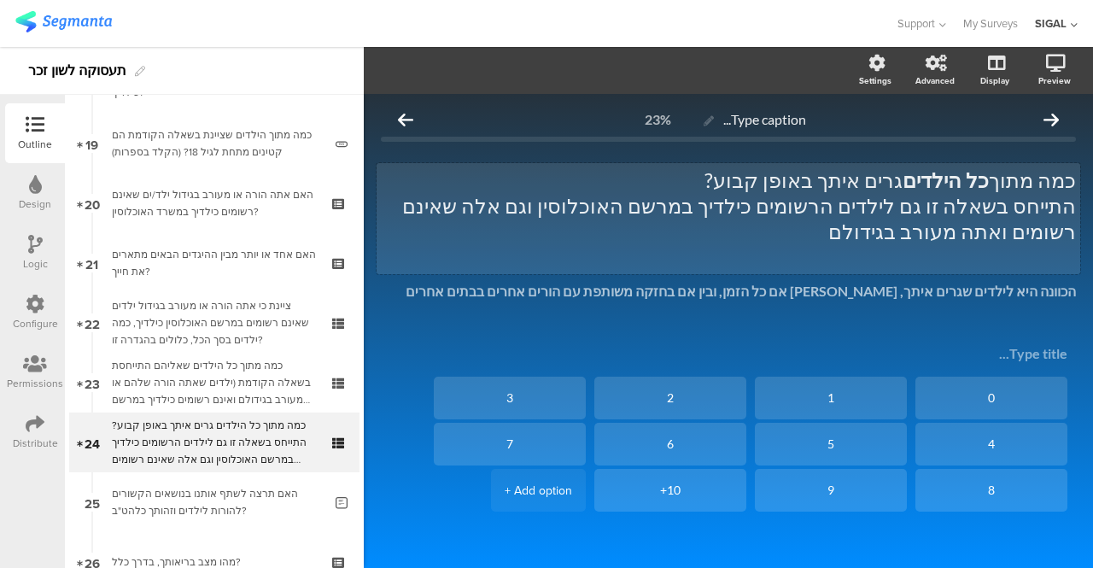
click at [875, 181] on p "כמה מתוך כל הילדים גרים איתך באופן קבוע?" at bounding box center [728, 180] width 695 height 26
click at [912, 184] on p "כמה מתוך כל הילדים גרים איתך באופן קבוע?" at bounding box center [728, 180] width 695 height 26
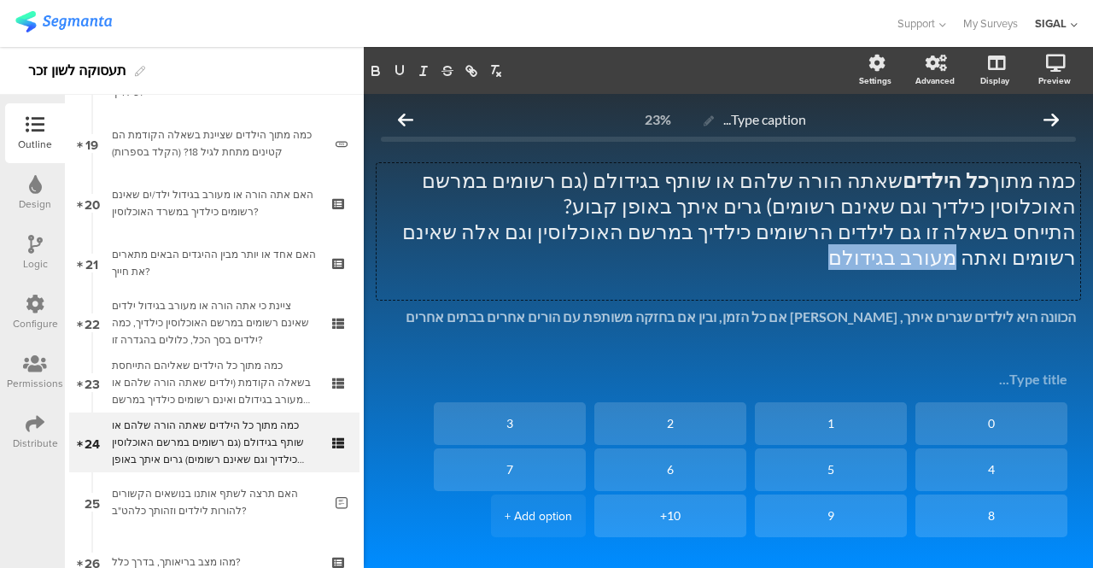
drag, startPoint x: 935, startPoint y: 264, endPoint x: 1092, endPoint y: 263, distance: 157.1
click at [1092, 263] on div "Settings Advanced Display Preview Type caption... 23%" at bounding box center [728, 307] width 729 height 521
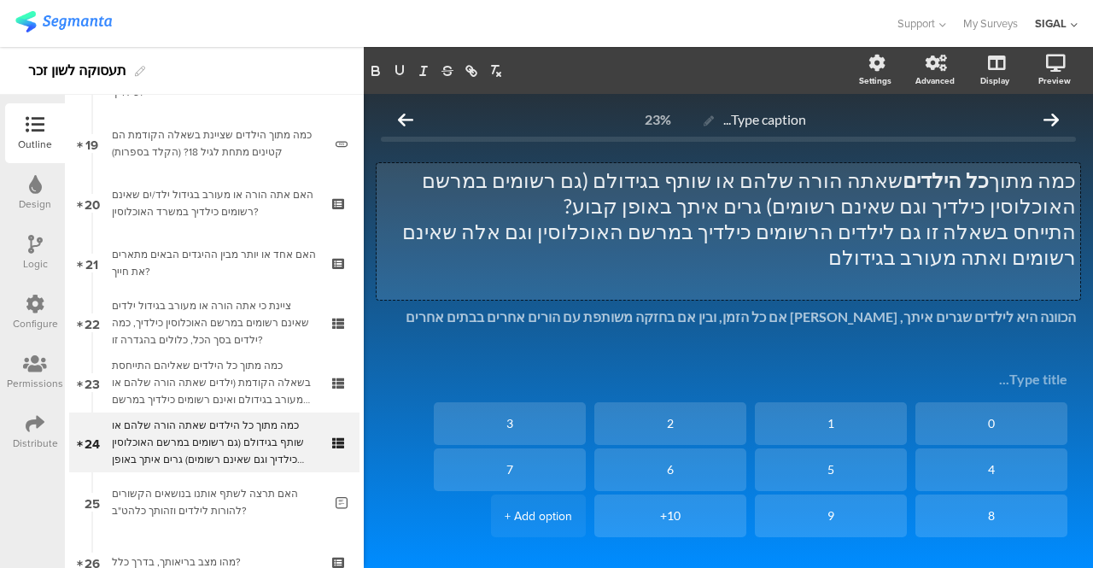
click at [924, 243] on p "התייחס בשאלה זו גם לילדים הרשומים כילדיך במרשם האוכלוסין וגם אלה שאינם רשומים ו…" at bounding box center [728, 244] width 695 height 51
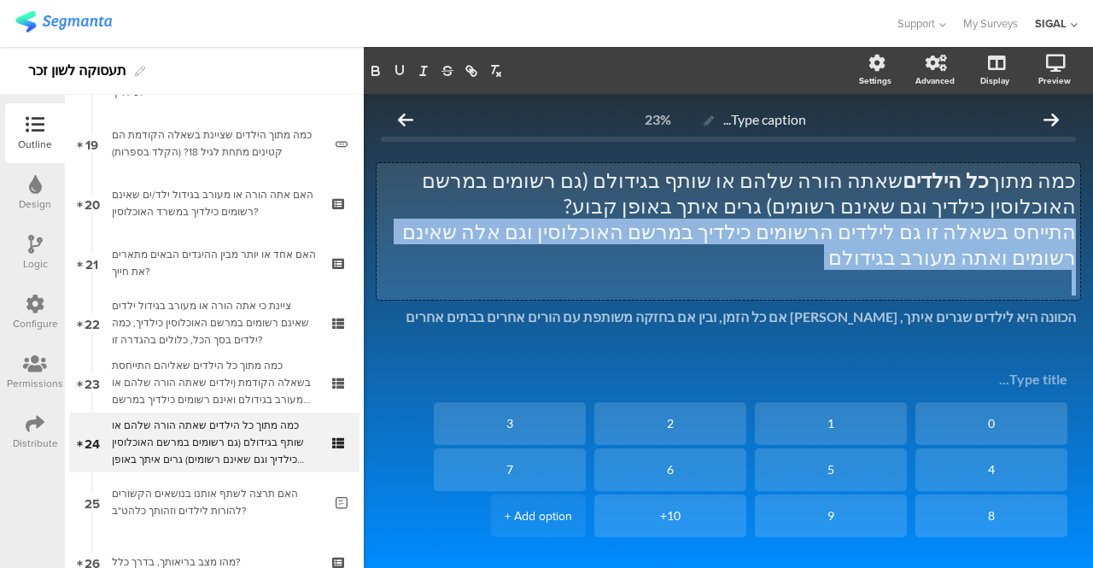
drag, startPoint x: 1061, startPoint y: 235, endPoint x: 956, endPoint y: 278, distance: 112.6
click at [956, 278] on div "כמה מתוך כל הילדים שאתה הורה שלהם או שותף בגידולם (גם רשומים במרשם האוכלוסין כי…" at bounding box center [728, 231] width 695 height 128
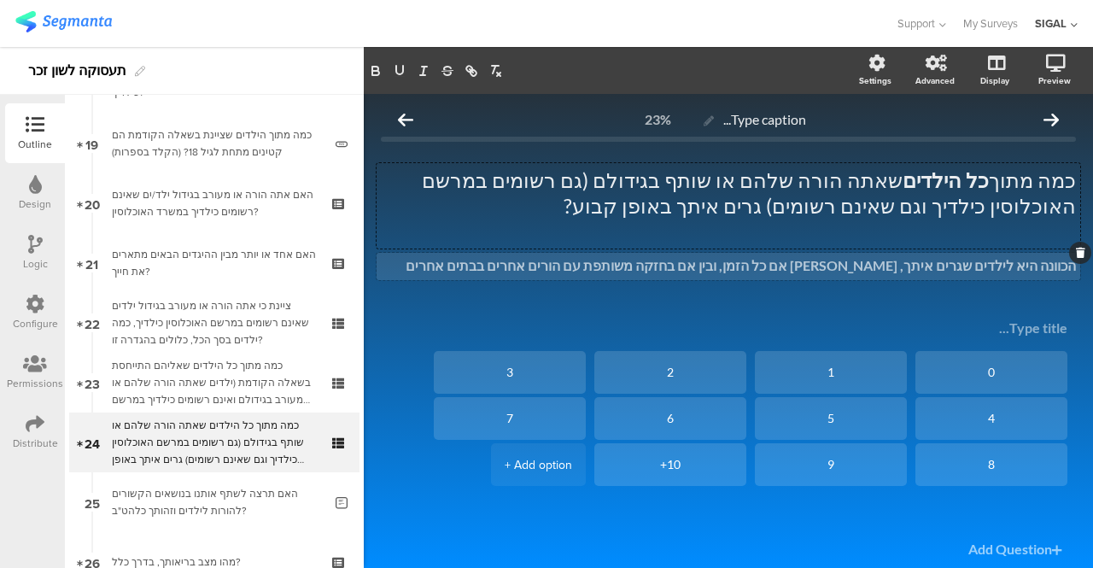
click at [854, 276] on div "הכוונה היא לילדים שגרים איתך, בין אם כל הזמן, ובין אם בחזקה משותפת עם הורים אחר…" at bounding box center [729, 266] width 704 height 27
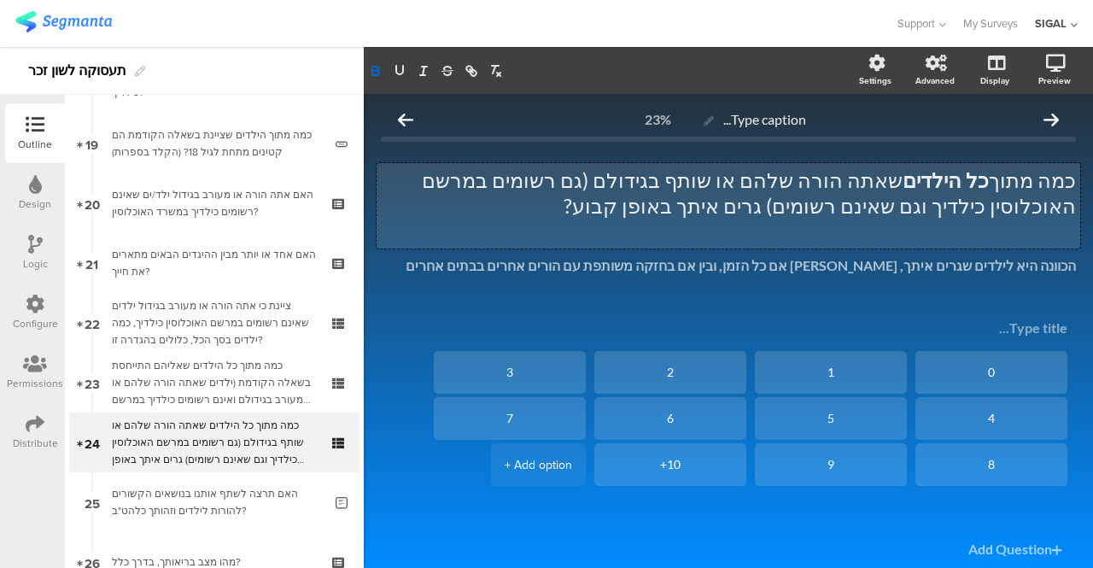
click at [593, 183] on div "כמה מתוך כל הילדים שאתה הורה שלהם או שותף בגידולם (גם רשומים במרשם האוכלוסין כי…" at bounding box center [729, 205] width 704 height 85
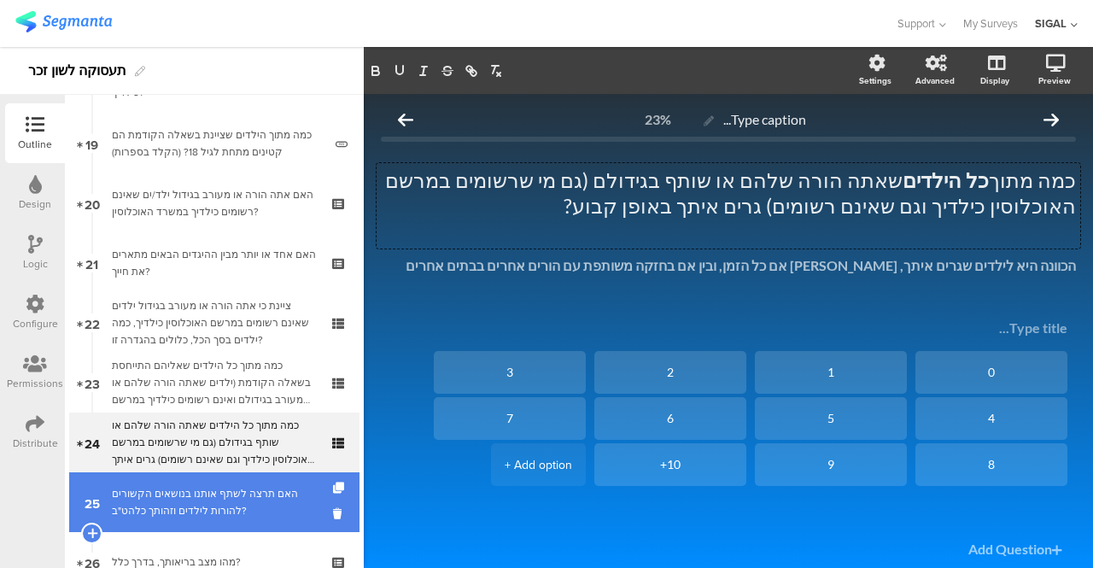
click at [155, 493] on div "האם תרצה לשתף אותנו בנושאים הקשורים להורות לילדים וזהותך כלהט"ב?" at bounding box center [217, 502] width 211 height 34
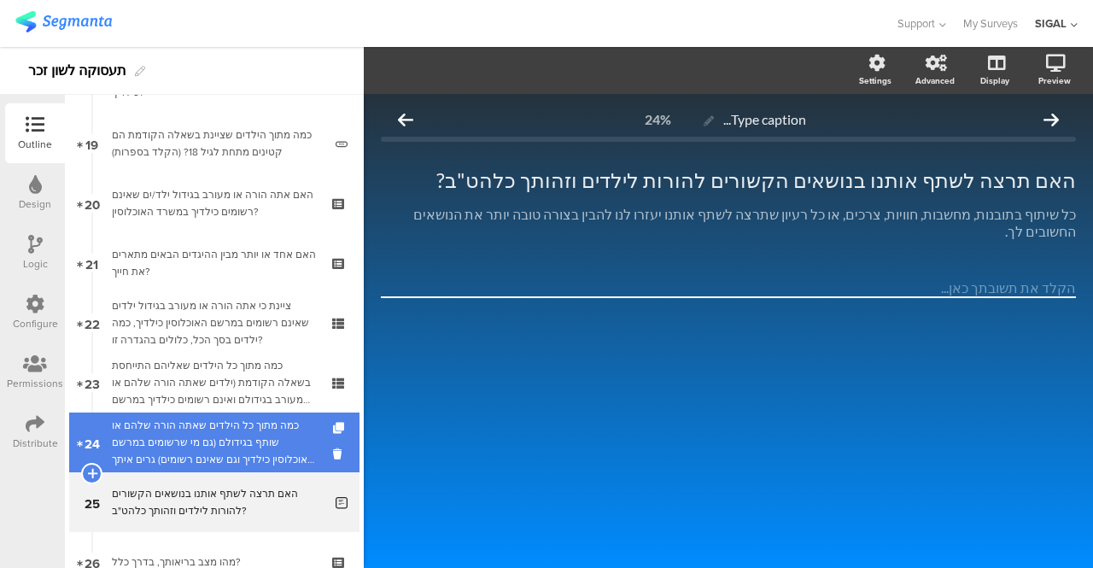
click at [203, 452] on div "כמה מתוך כל הילדים שאתה הורה שלהם או שותף בגידולם (גם מי שרשומים במרשם האוכלוסי…" at bounding box center [214, 442] width 204 height 51
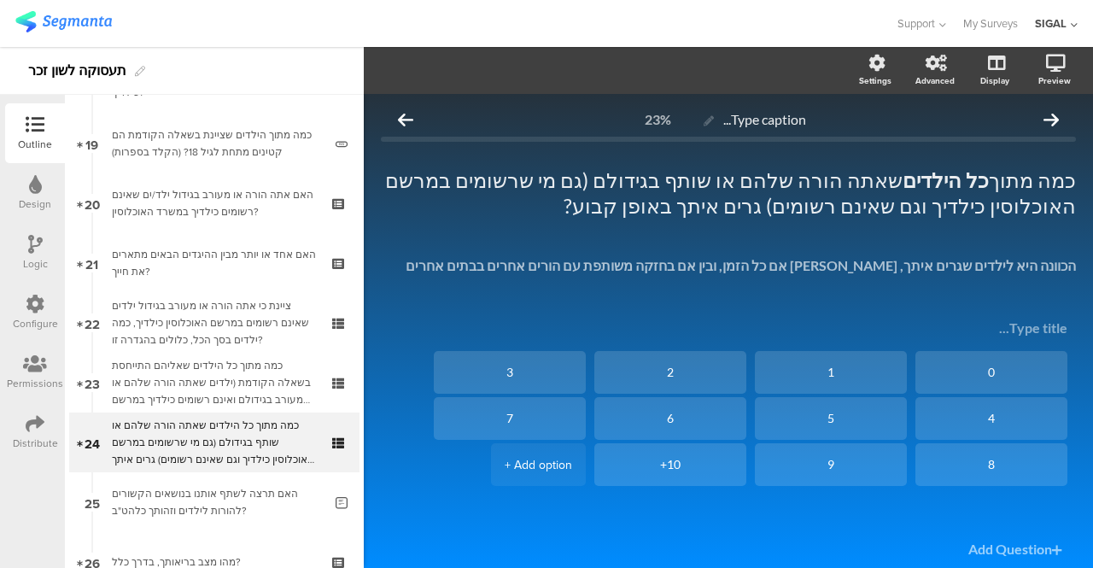
click at [594, 178] on div "כמה מתוך כל הילדים שאתה הורה שלהם או שותף בגידולם (גם מי שרשומים במרשם האוכלוסי…" at bounding box center [729, 205] width 704 height 85
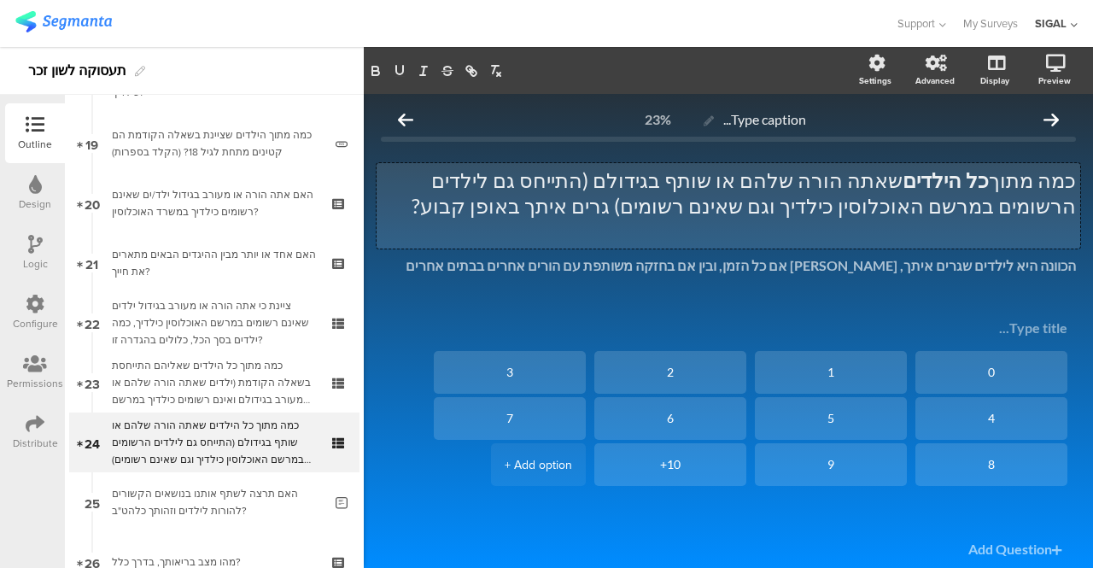
click at [936, 208] on p "כמה מתוך כל הילדים שאתה הורה שלהם או שותף בגידולם (התייחס גם לילדים הרשומים במר…" at bounding box center [728, 192] width 695 height 51
click at [943, 211] on p "כמה מתוך כל הילדים שאתה הורה שלהם או שותף בגידולם (התייחס גם לילדים הרשומים במר…" at bounding box center [728, 192] width 695 height 51
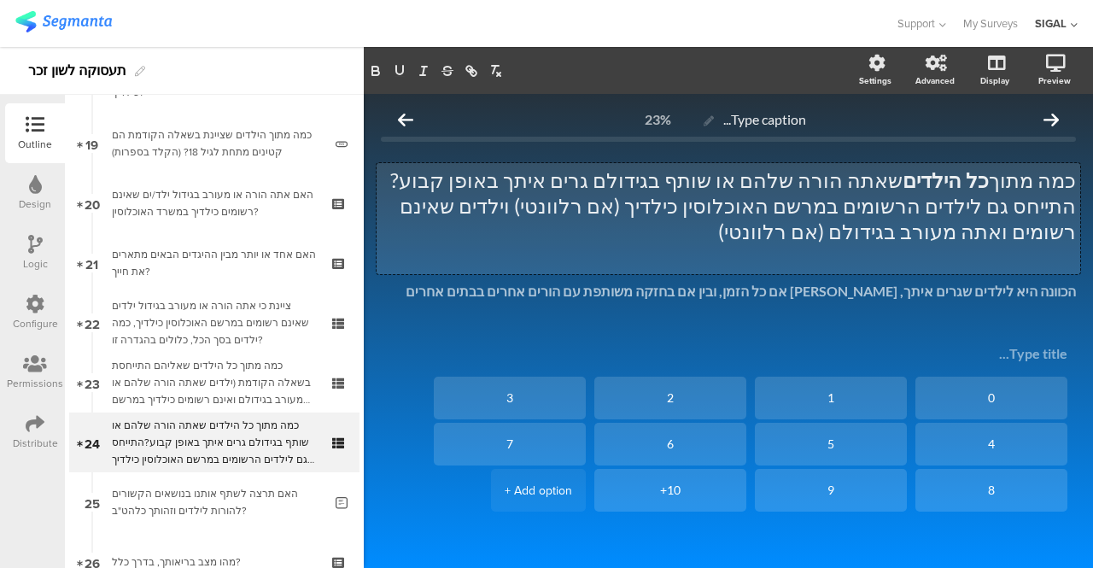
click at [951, 175] on strong "כל הילדים" at bounding box center [946, 179] width 86 height 25
drag, startPoint x: 994, startPoint y: 178, endPoint x: 915, endPoint y: 186, distance: 78.9
click at [915, 186] on p "כמה מתוך כל הילדים שאתה הורה שלהם או שותף בגידולם גרים איתך באופן קבוע?" at bounding box center [728, 180] width 695 height 26
click at [584, 210] on p "התייחס גם לילדים הרשומים במרשם האוכלוסין כילדיך (אם רלוונטי) וילדים שאינם רשומי…" at bounding box center [728, 218] width 695 height 51
click at [796, 226] on p "התייחס גם לילדים הרשומים במרשם האוכלוסין כילדיך (אם רלוונטי) וגם לילדים שאינם ר…" at bounding box center [728, 218] width 695 height 51
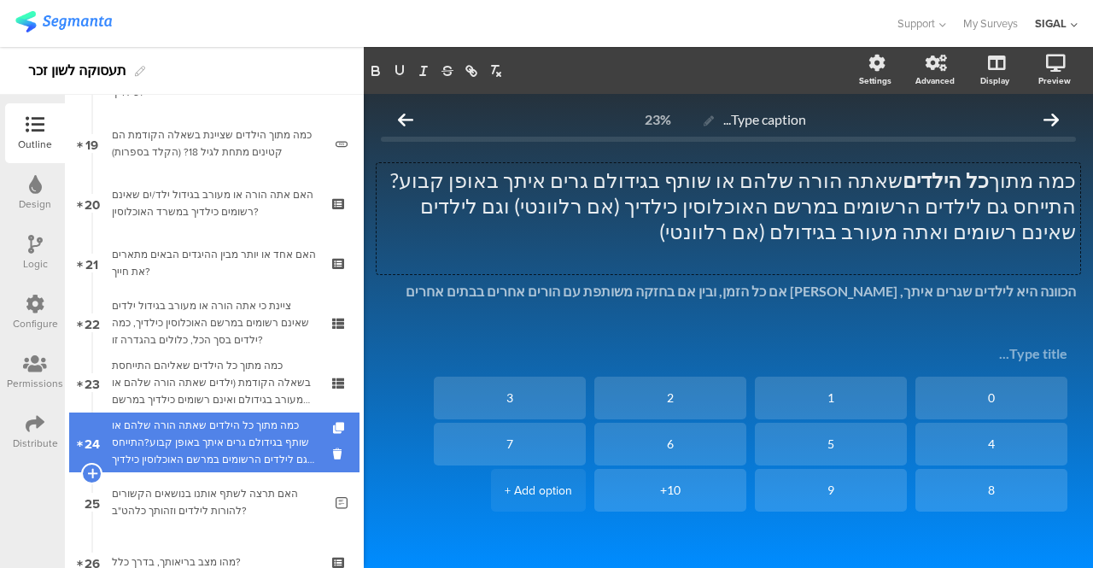
click at [202, 449] on div "כמה מתוך כל הילדים שאתה הורה שלהם או שותף בגידולם גרים איתך באופן קבוע?התייחס ג…" at bounding box center [214, 442] width 204 height 51
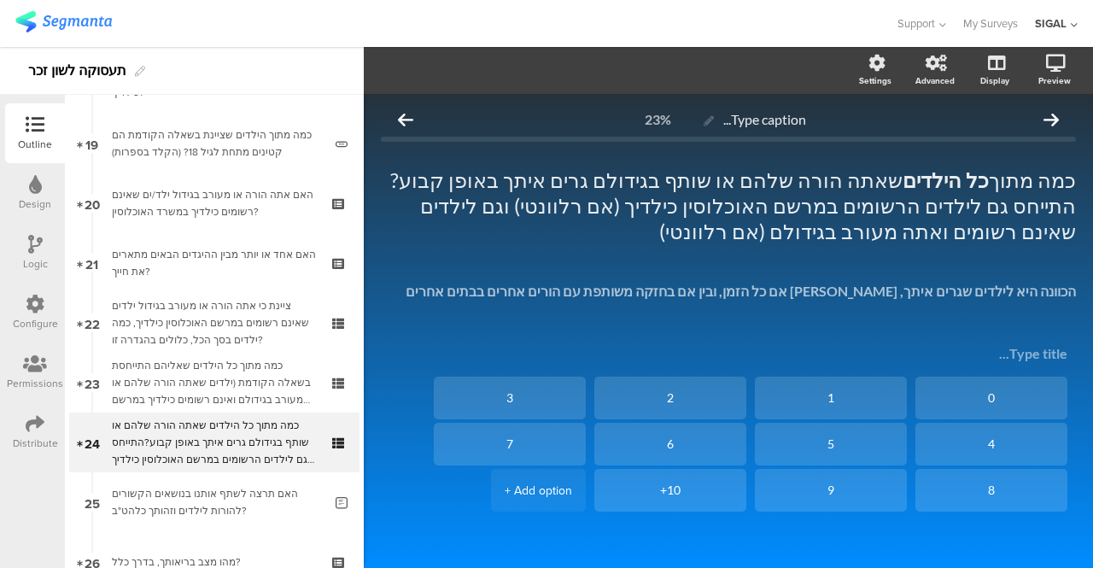
click at [32, 252] on icon at bounding box center [35, 244] width 15 height 19
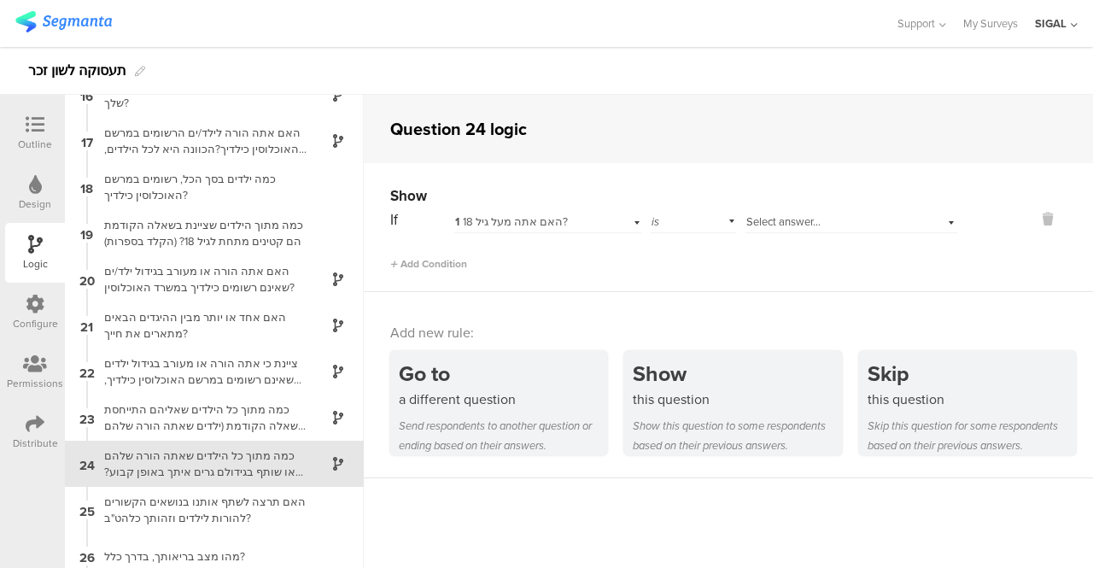
scroll to position [847, 0]
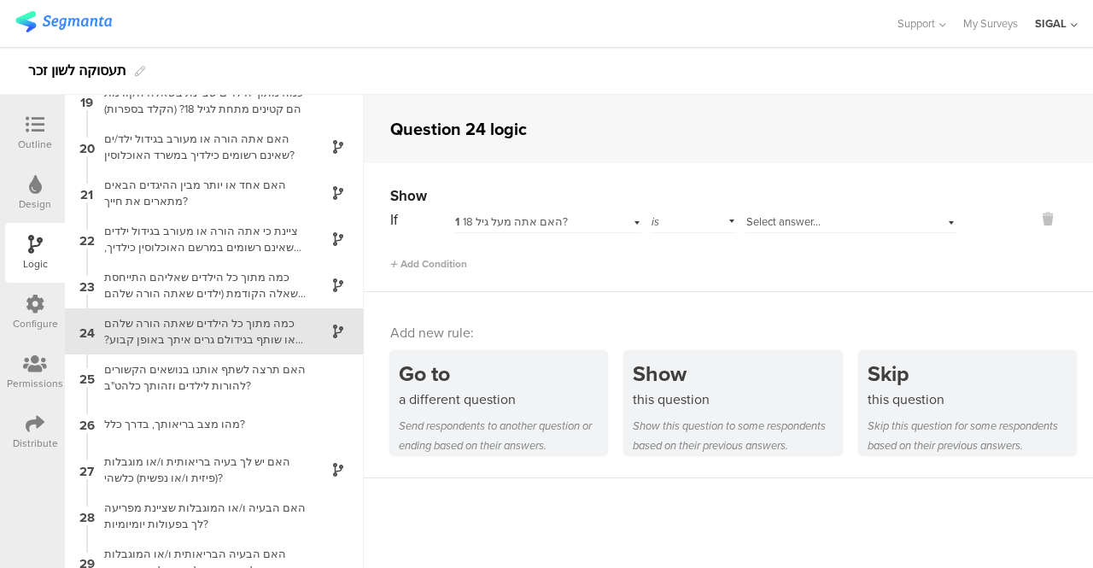
click at [632, 223] on div "1 האם אתה מעל גיל 18?" at bounding box center [547, 220] width 187 height 26
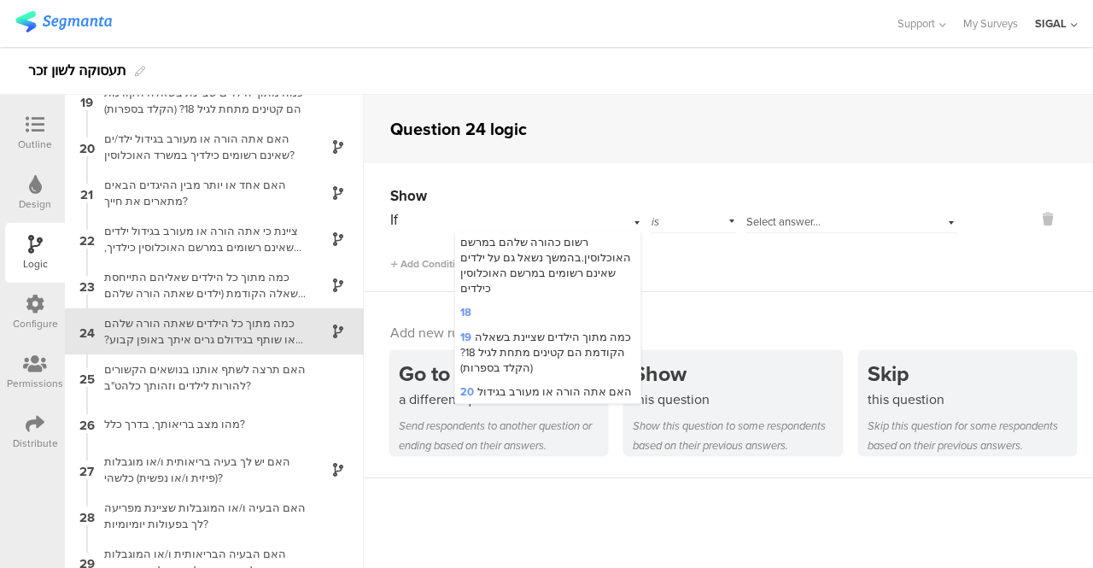
scroll to position [588, 0]
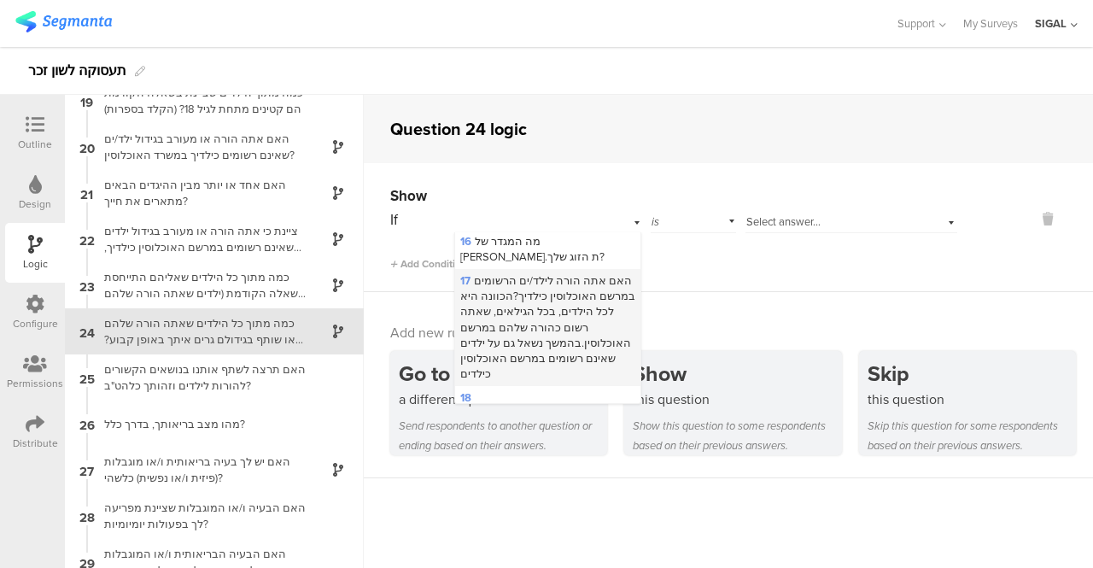
click at [512, 288] on span "17 האם אתה הורה לילד/ים הרשומים במרשם האוכלוסין כילדיך?הכוונה היא לכל הילדים, ב…" at bounding box center [547, 326] width 175 height 109
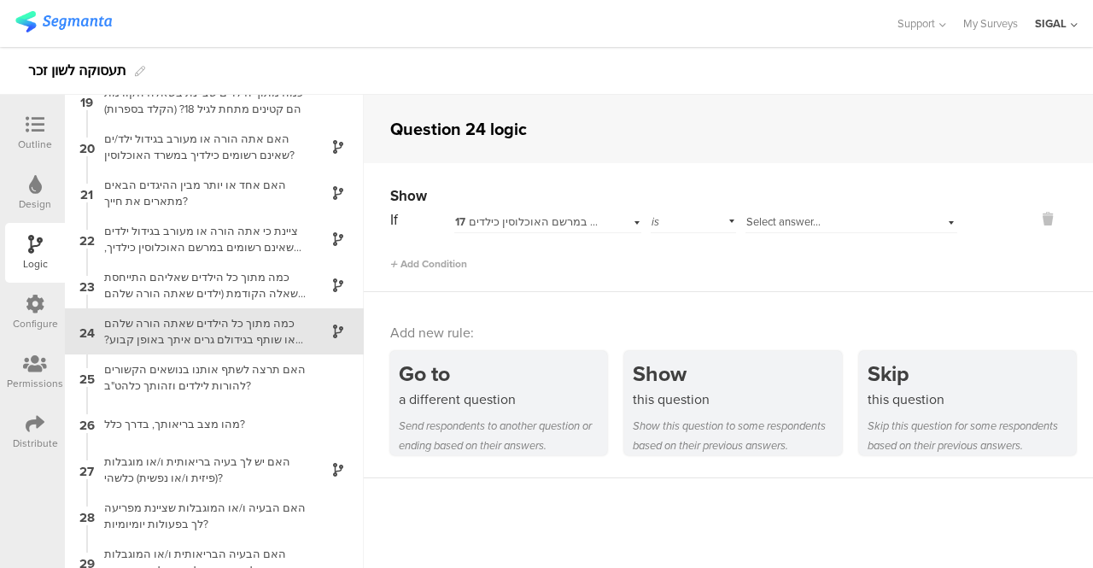
click at [938, 227] on div "Select answer..." at bounding box center [852, 220] width 212 height 26
click at [827, 246] on div "כן" at bounding box center [851, 244] width 210 height 24
click at [414, 268] on span "Add Condition" at bounding box center [428, 263] width 77 height 15
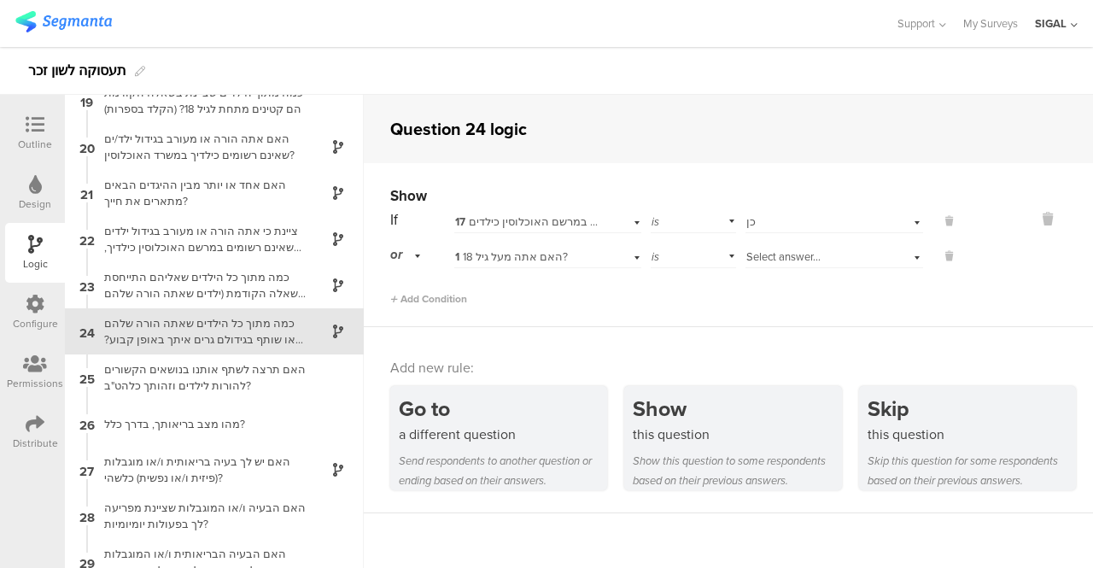
click at [626, 260] on div "1 האם אתה מעל גיל 18?" at bounding box center [547, 255] width 187 height 26
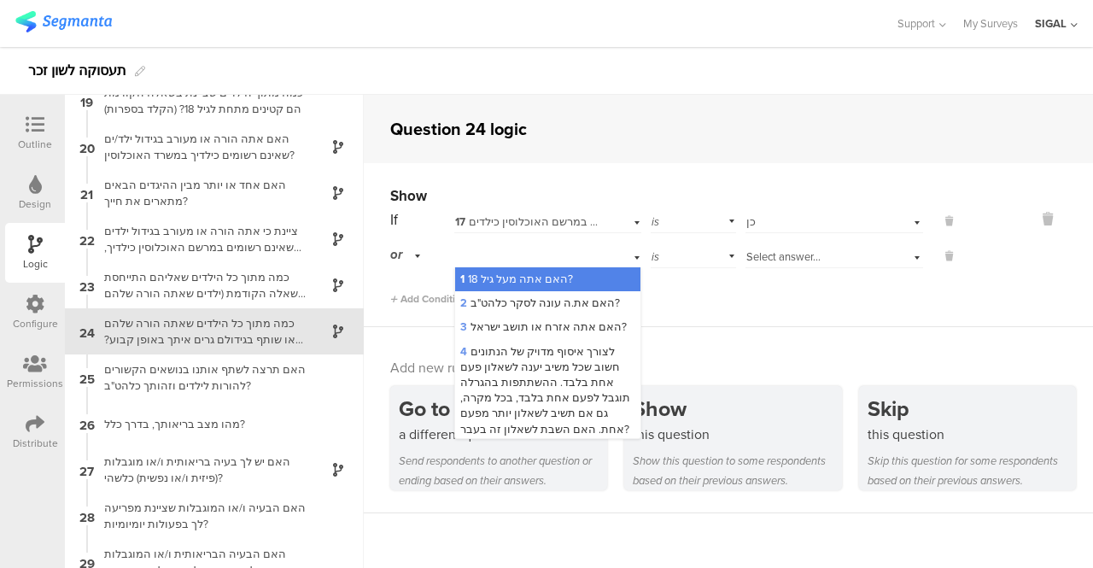
scroll to position [461, 0]
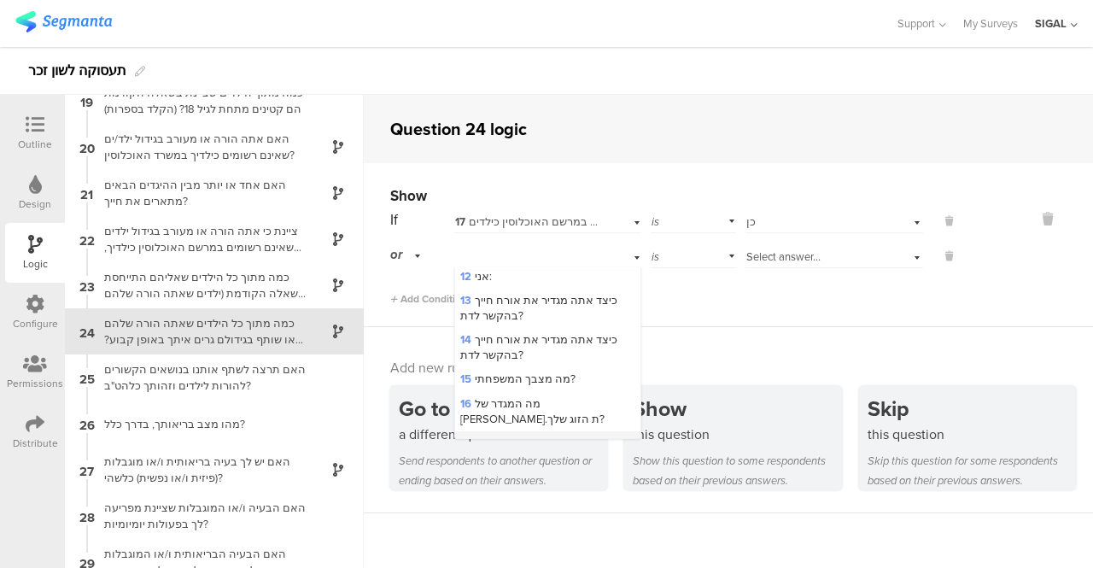
click at [532, 435] on span "17 האם אתה הורה לילד/ים הרשומים במרשם האוכלוסין כילדיך?הכוונה היא לכל הילדים, ב…" at bounding box center [547, 489] width 175 height 109
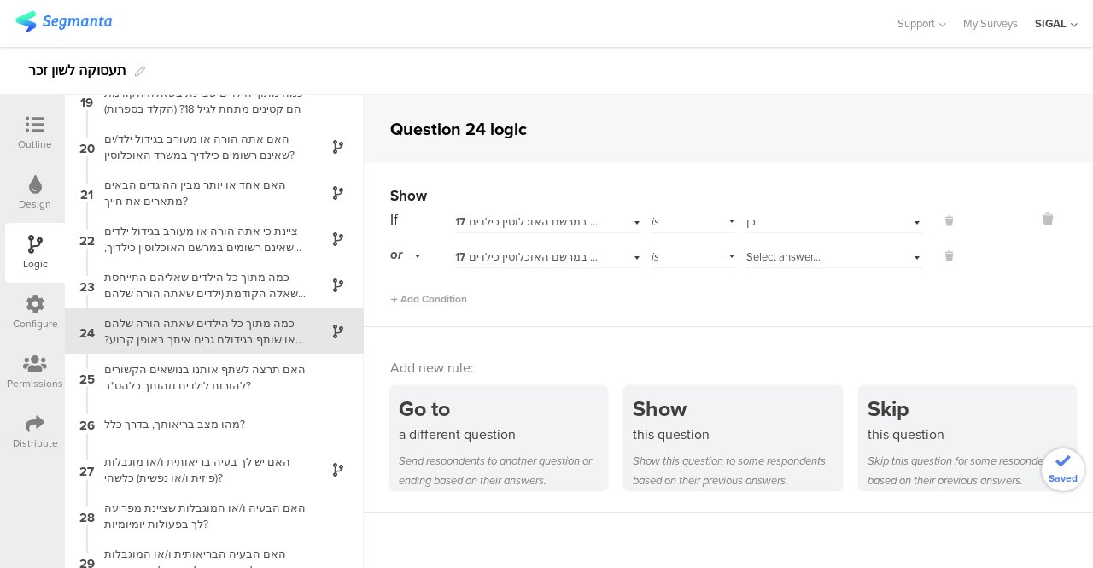
click at [631, 257] on div "17 האם אתה הורה לילד/ים הרשומים במרשם האוכלוסין כילדיך?הכוונה היא לכל הילדים, ב…" at bounding box center [547, 255] width 187 height 26
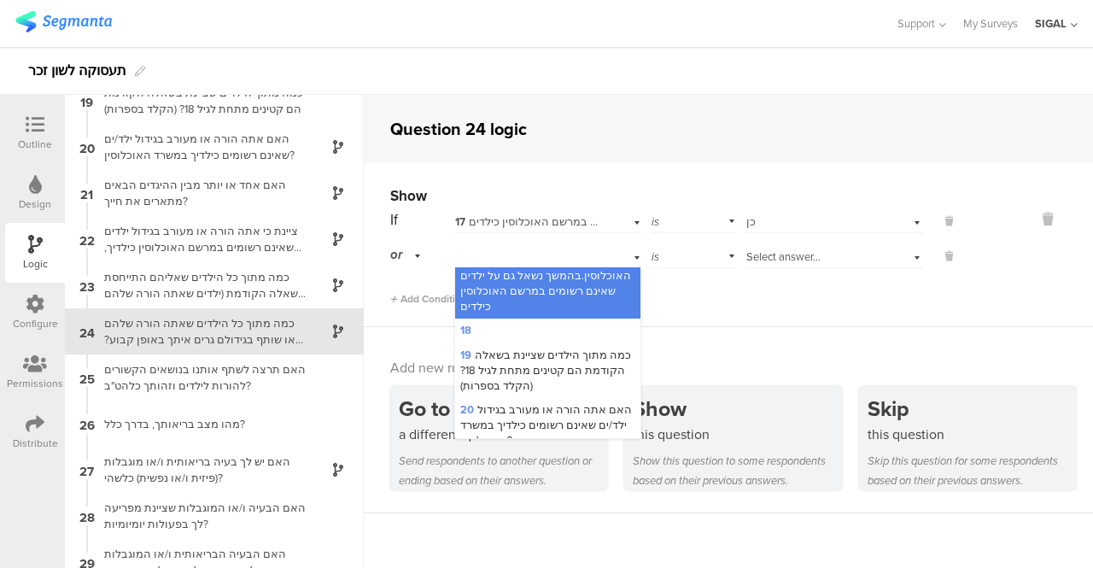
scroll to position [717, 0]
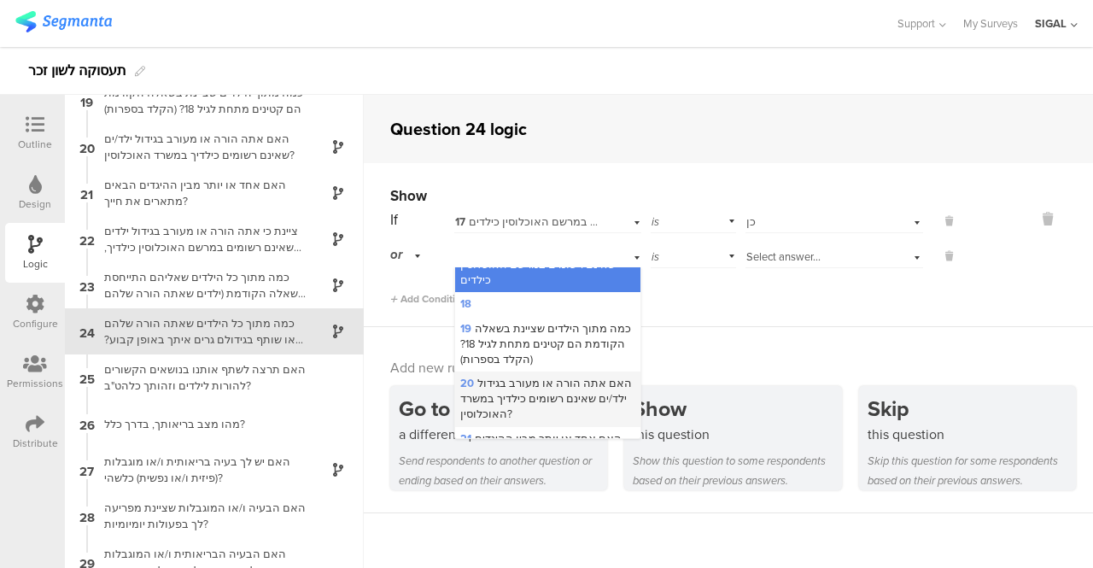
click at [501, 375] on span "20 האם אתה הורה או מעורב בגידול ילד/ים שאינם רשומים כילדיך במשרד האוכלוסין?" at bounding box center [546, 398] width 172 height 47
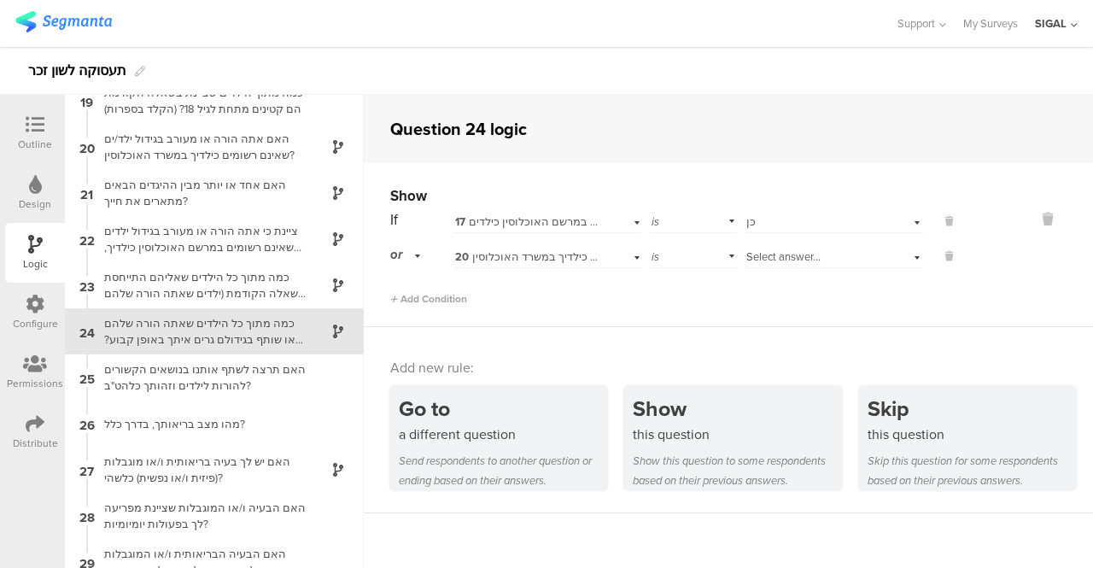
click at [898, 257] on div "Select answer..." at bounding box center [835, 255] width 178 height 26
click at [755, 281] on div "כן" at bounding box center [834, 279] width 176 height 24
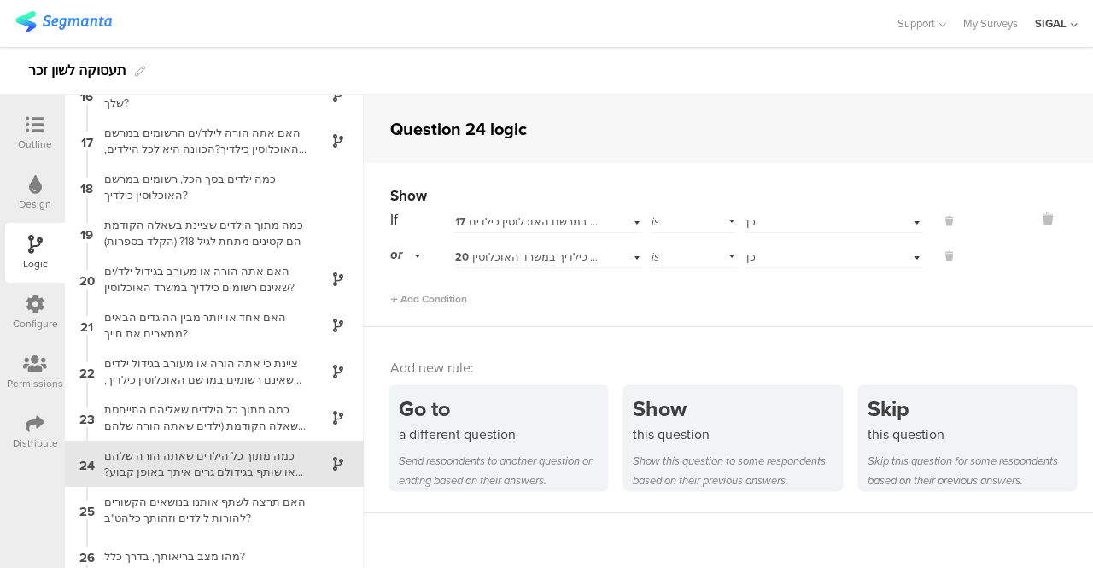
scroll to position [847, 0]
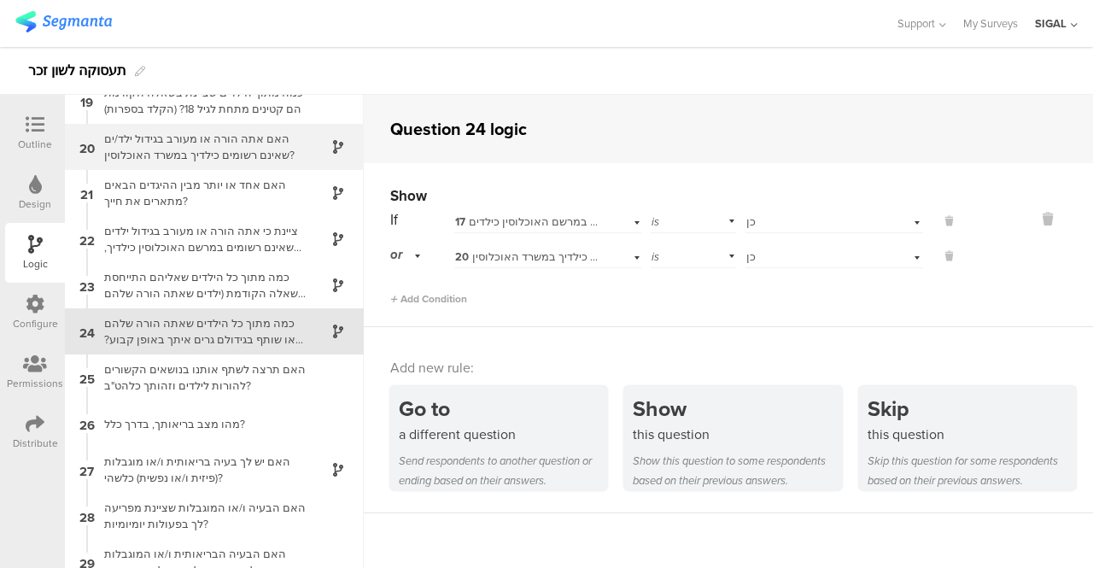
click at [249, 147] on div "האם אתה הורה או מעורב בגידול ילד/ים שאינם רשומים כילדיך במשרד האוכלוסין?" at bounding box center [200, 147] width 213 height 32
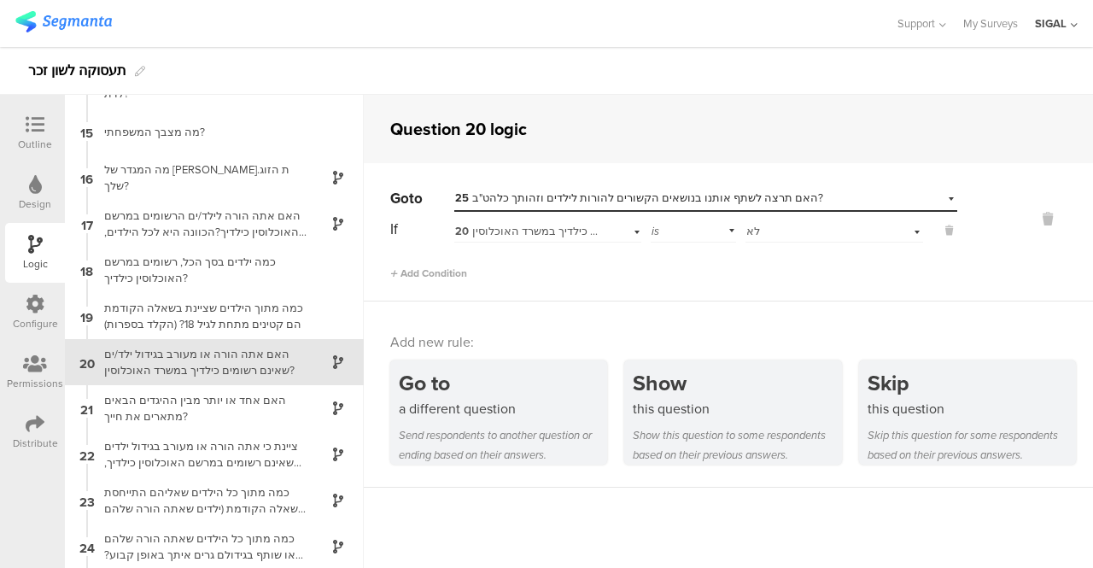
scroll to position [663, 0]
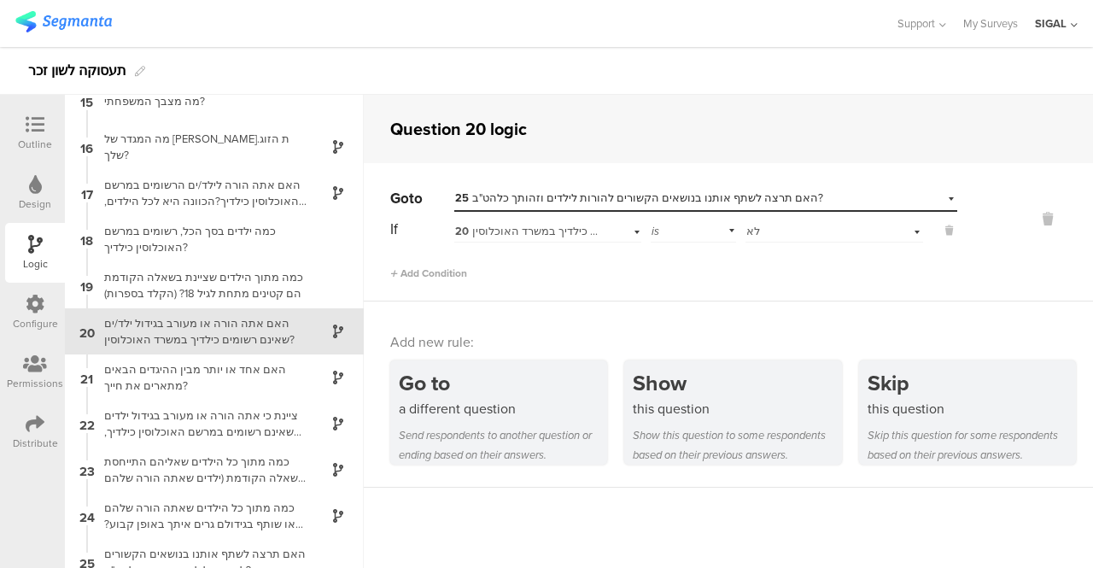
click at [42, 126] on icon at bounding box center [35, 124] width 19 height 19
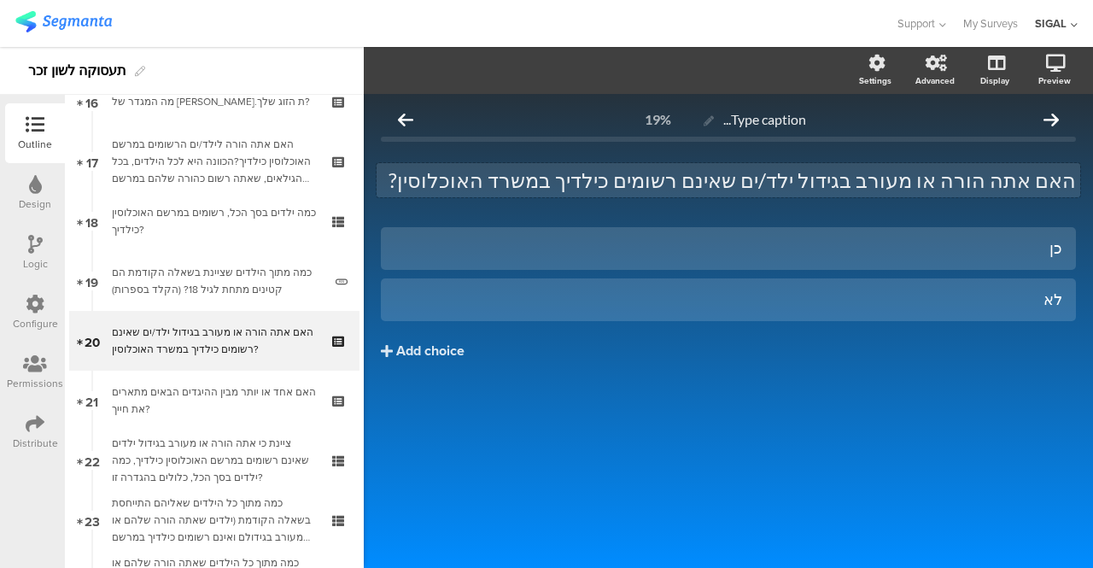
scroll to position [997, 0]
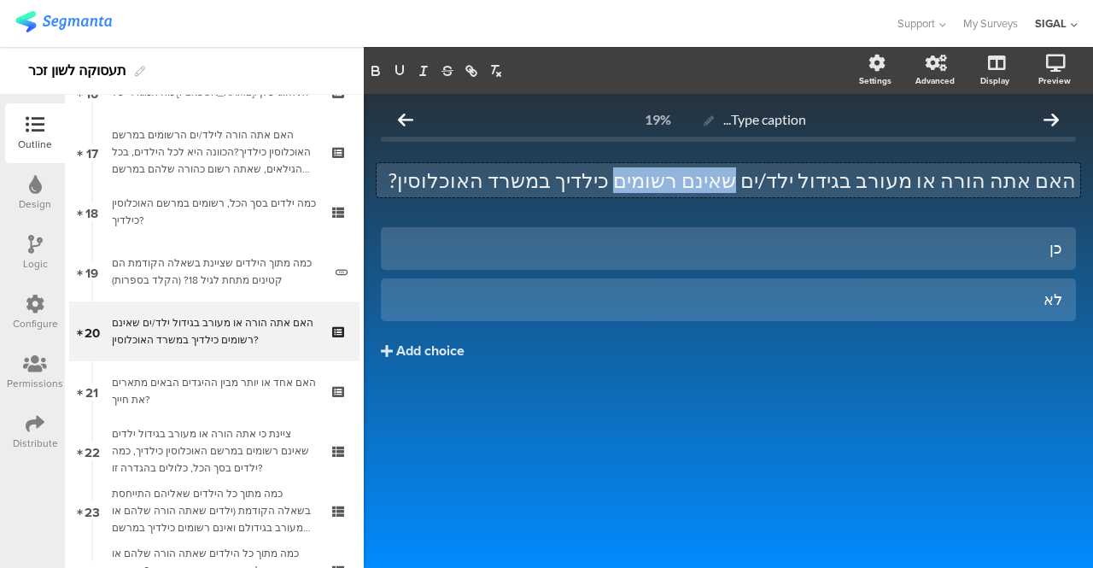
drag, startPoint x: 798, startPoint y: 182, endPoint x: 704, endPoint y: 181, distance: 93.9
click at [704, 181] on div "האם אתה הורה או מעורב בגידול ילד/ים שאינם רשומים כילדיך במשרד האוכלוסין? האם את…" at bounding box center [729, 180] width 704 height 34
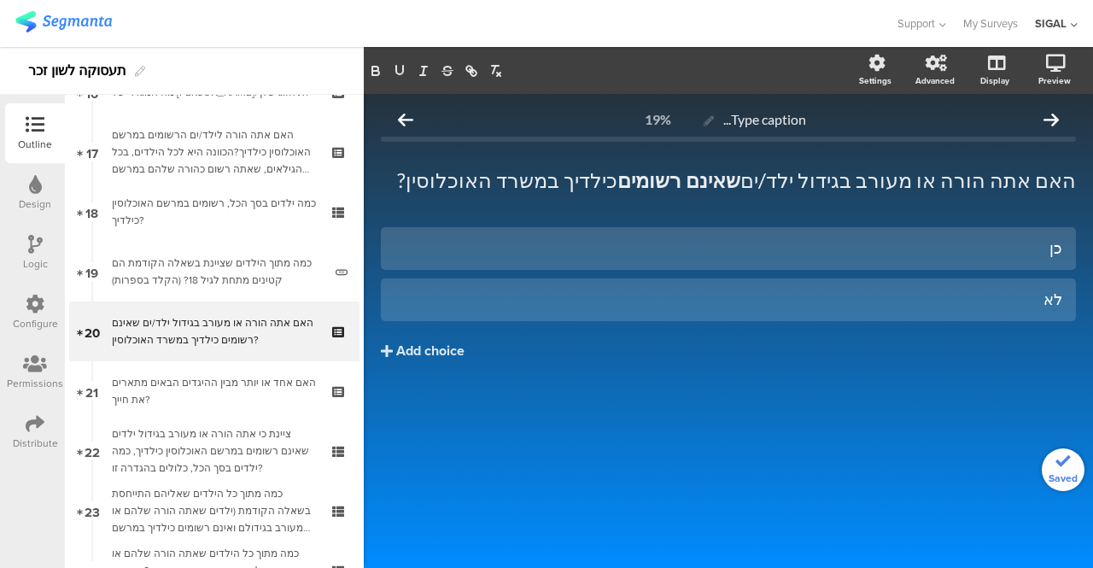
click at [808, 460] on div "Type caption... 19% האם אתה הורה או מעורב בגידול ילד/ים שאינם רשומים כילדיך במש…" at bounding box center [728, 331] width 729 height 474
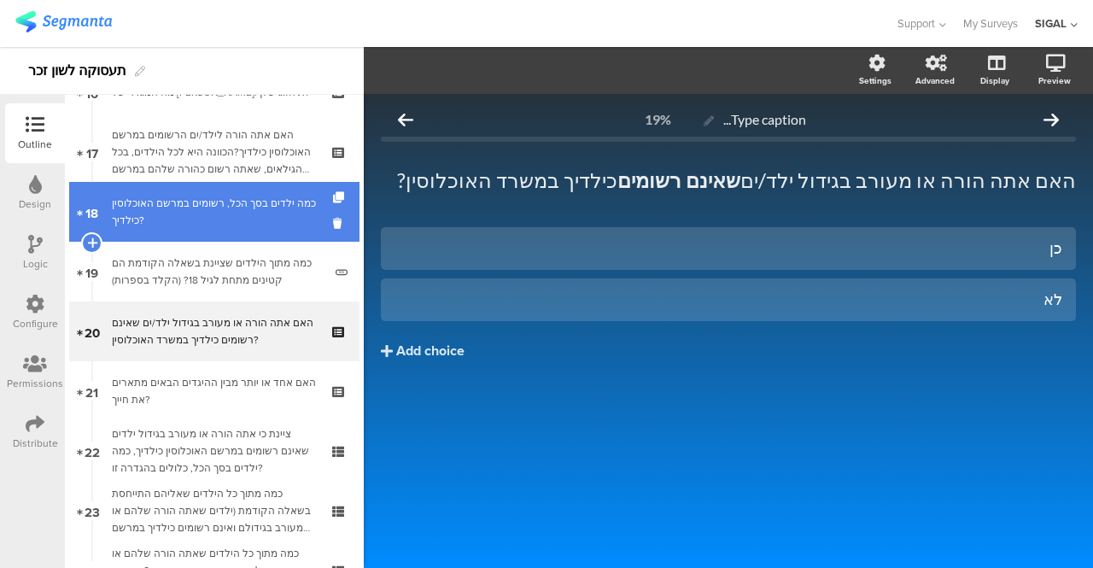
click at [167, 211] on div "כמה ילדים בסך הכל, רשומים במרשם האוכלוסין כילדיך?" at bounding box center [214, 212] width 204 height 34
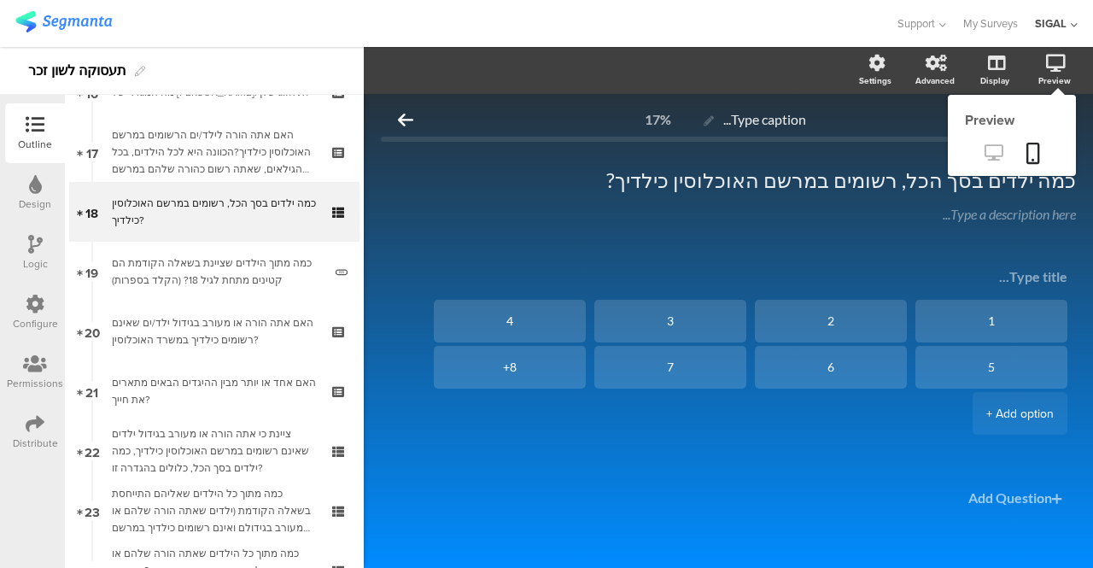
click at [985, 155] on icon at bounding box center [994, 152] width 18 height 16
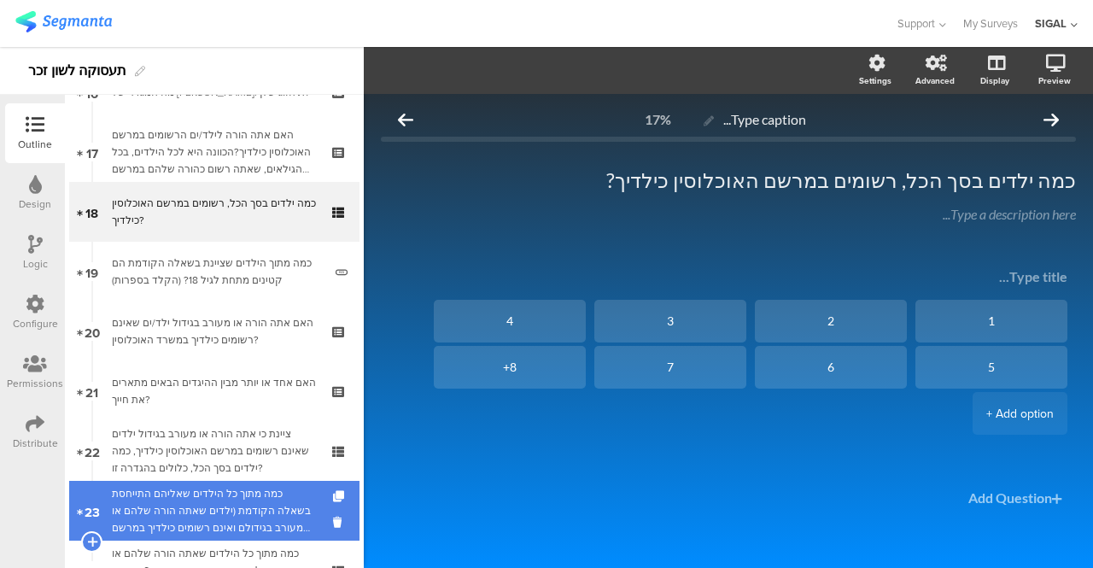
click at [243, 510] on div "כמה מתוך כל הילדים שאליהם התייחסת בשאלה הקודמת (ילדים שאתה הורה שלהם או מעורב ב…" at bounding box center [214, 510] width 204 height 51
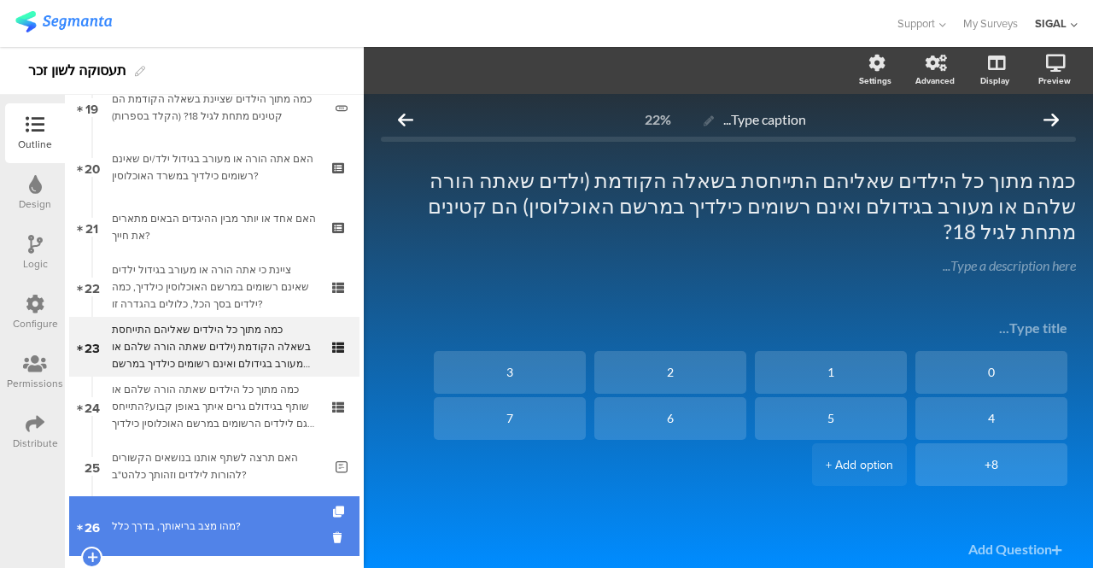
scroll to position [1168, 0]
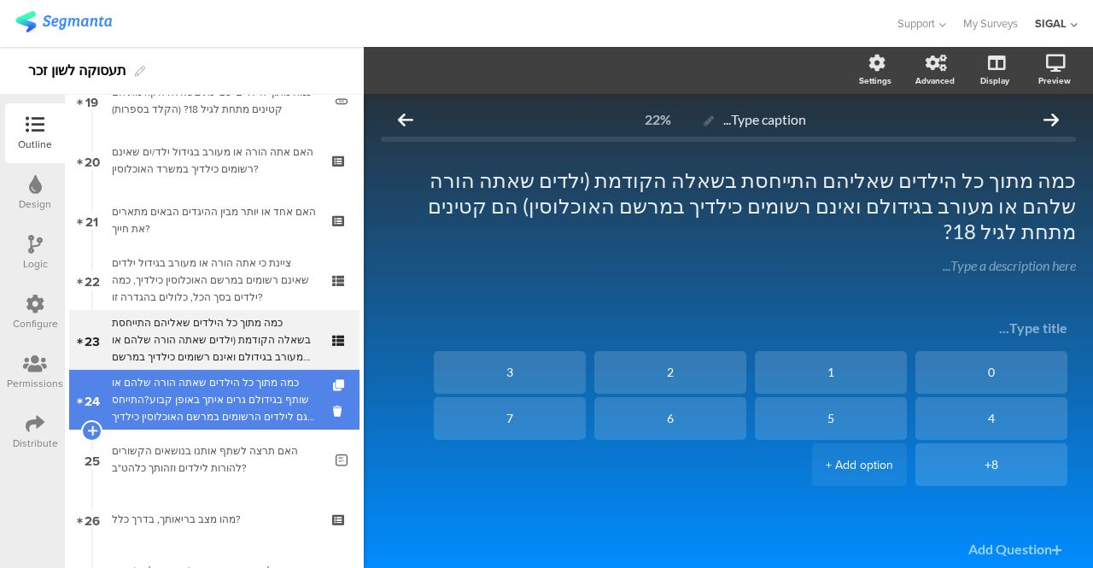
click at [184, 390] on div "כמה מתוך כל הילדים שאתה הורה שלהם או שותף בגידולם גרים איתך באופן קבוע?התייחס ג…" at bounding box center [214, 399] width 204 height 51
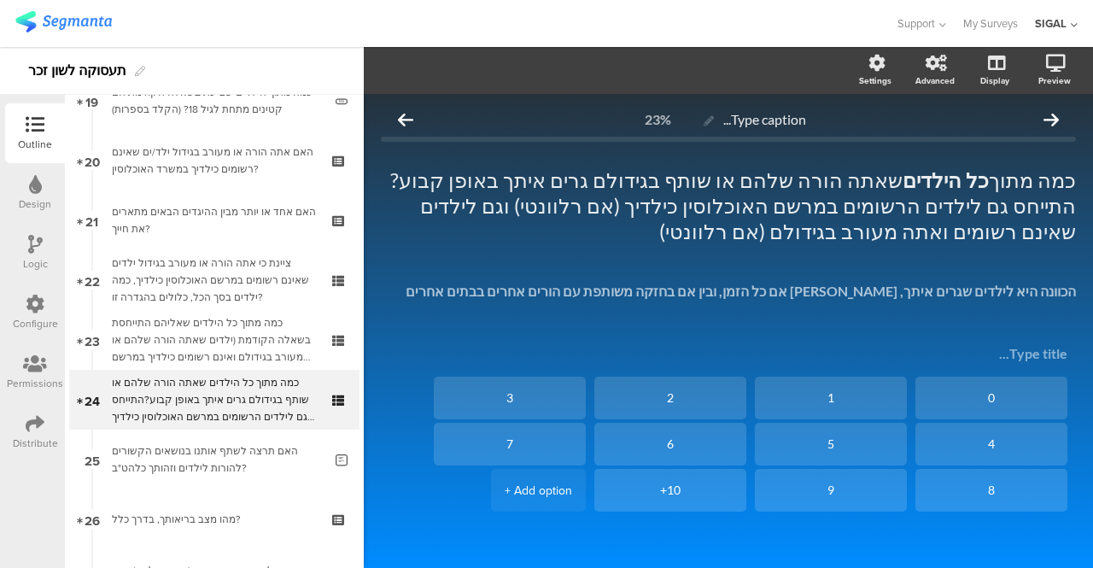
click at [41, 250] on icon at bounding box center [35, 244] width 15 height 19
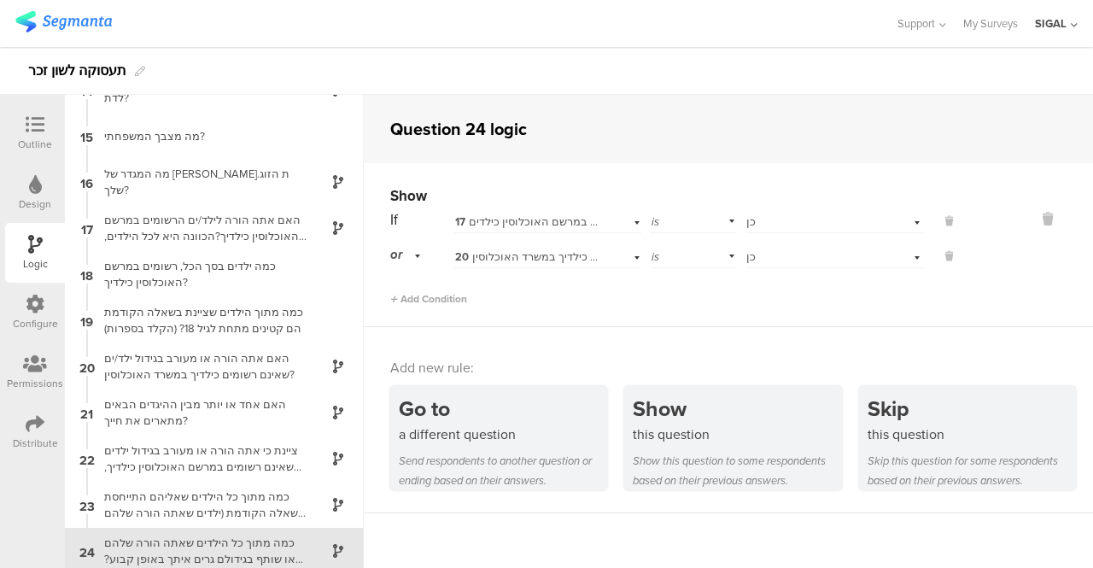
scroll to position [847, 0]
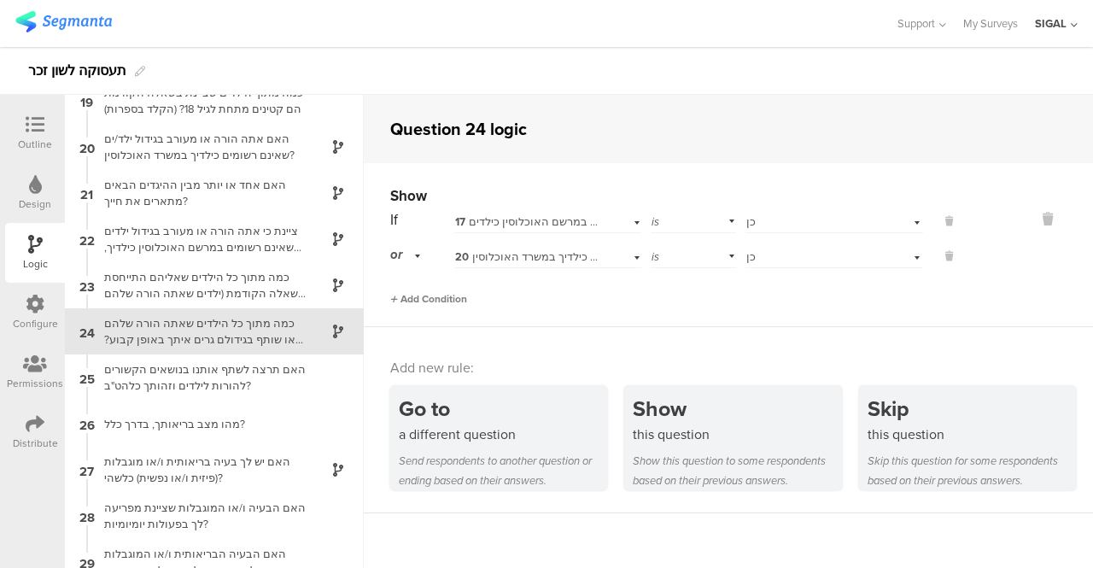
click at [418, 297] on span "Add Condition" at bounding box center [428, 298] width 77 height 15
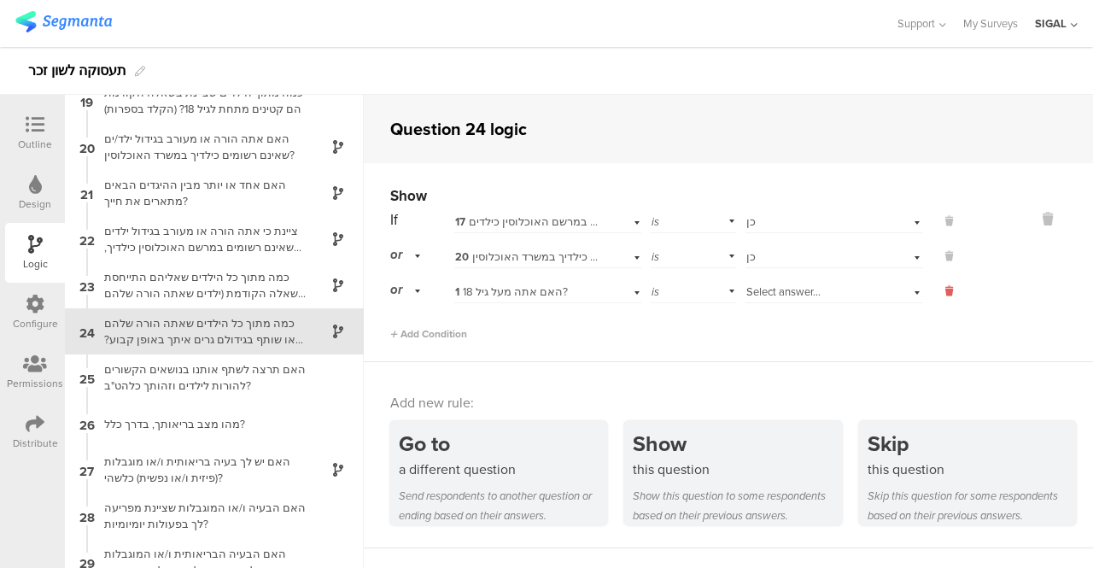
click at [941, 292] on button at bounding box center [940, 291] width 34 height 15
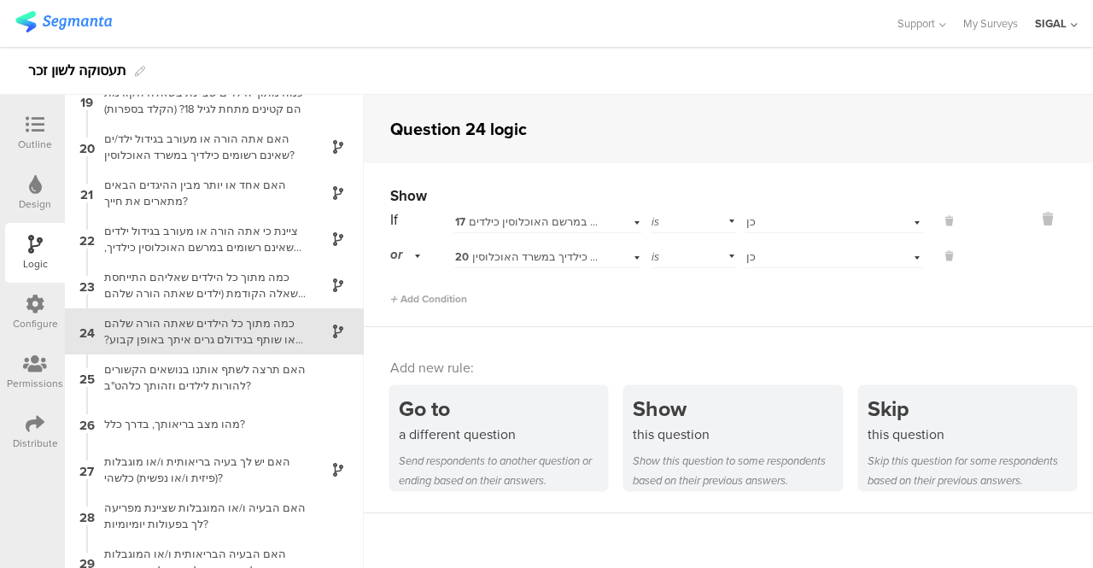
click at [421, 257] on div "or" at bounding box center [408, 255] width 36 height 26
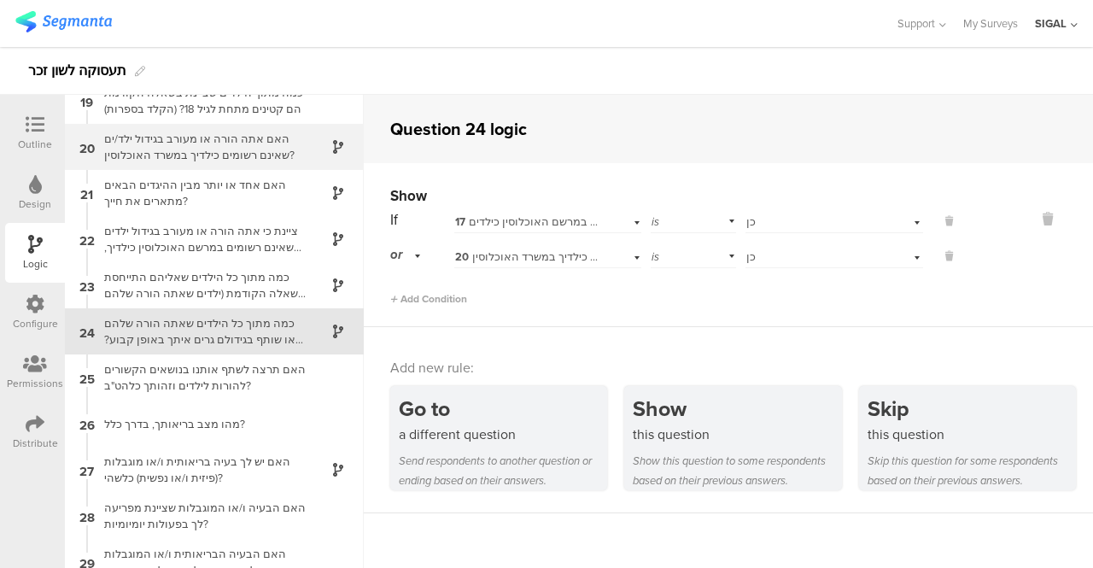
scroll to position [762, 0]
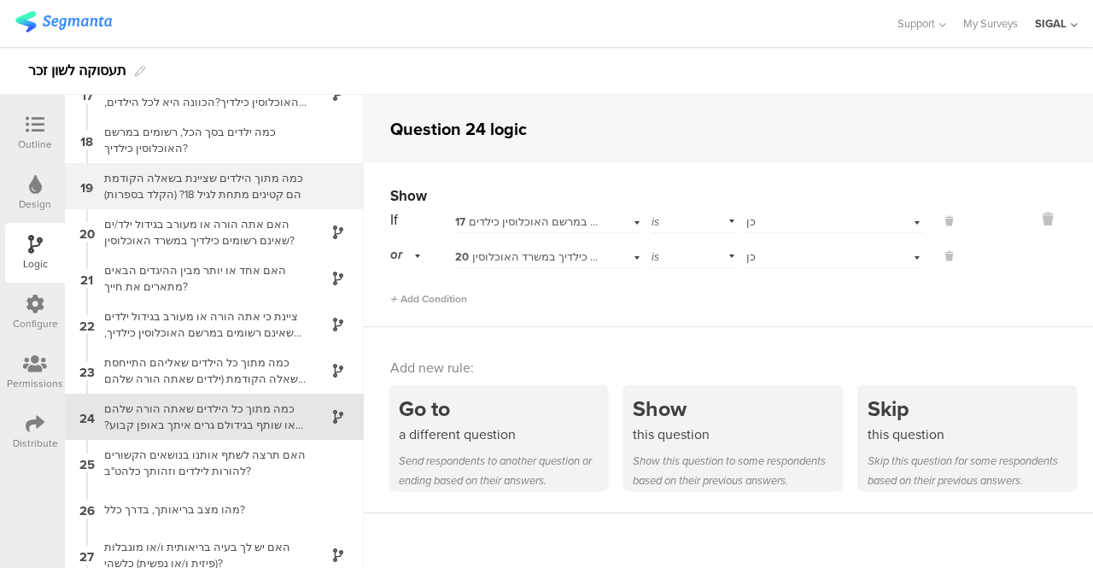
click at [187, 180] on div "כמה מתוך הילדים שציינת בשאלה הקודמת הם קטינים מתחת לגיל 18? (הקלד בספרות)" at bounding box center [200, 186] width 213 height 32
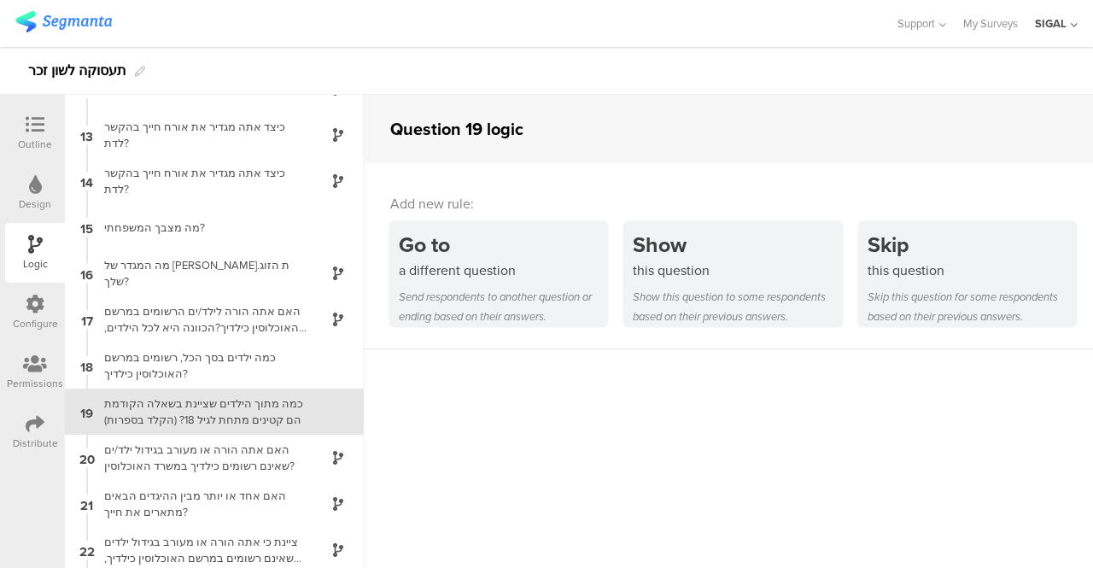
scroll to position [446, 0]
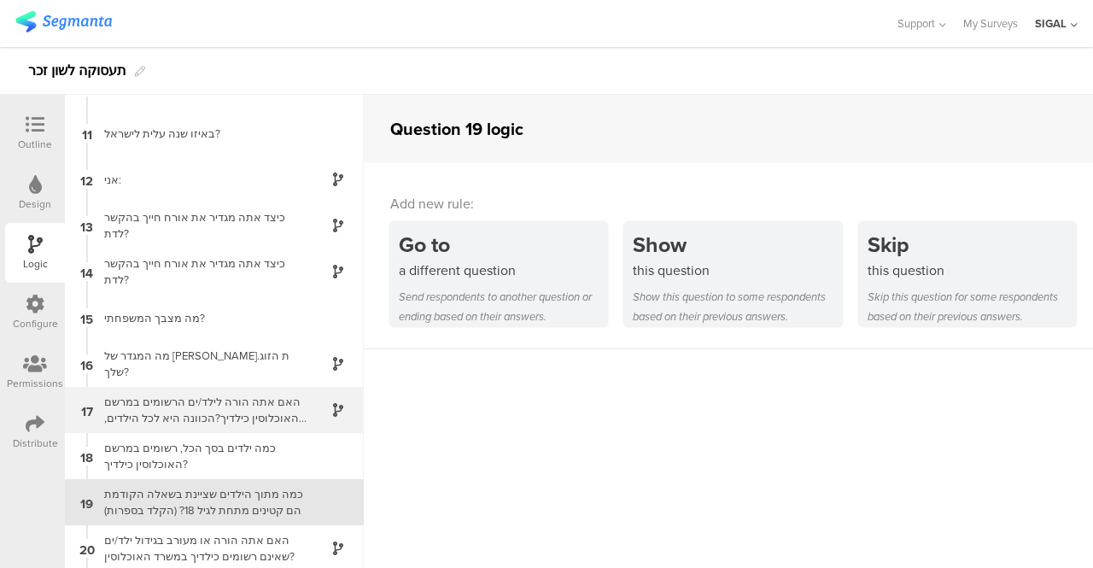
click at [184, 413] on div "האם אתה הורה לילד/ים הרשומים במרשם האוכלוסין כילדיך?הכוונה היא לכל הילדים, בכל …" at bounding box center [200, 410] width 213 height 32
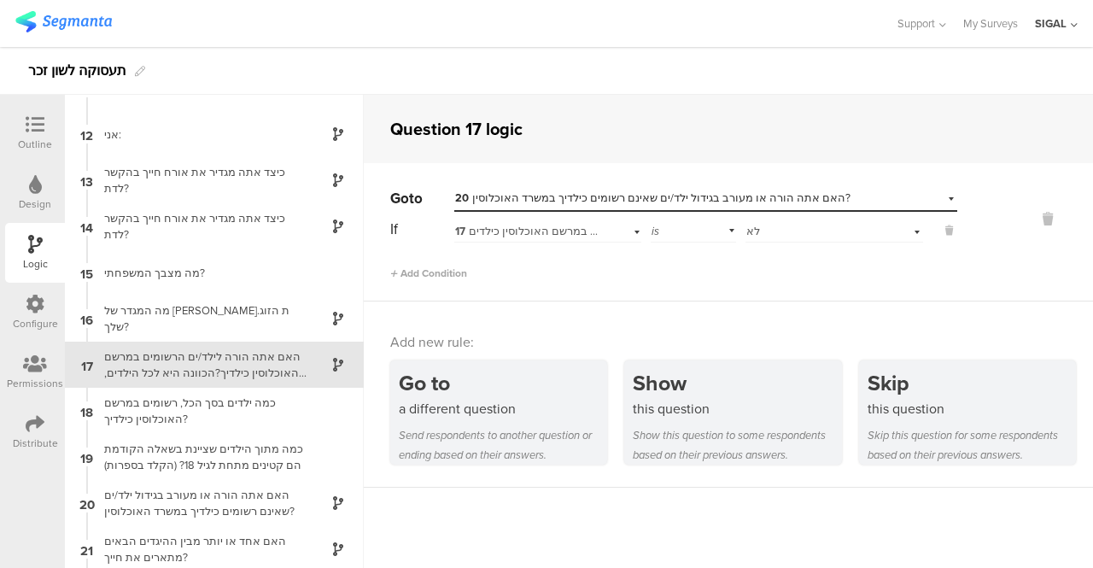
scroll to position [524, 0]
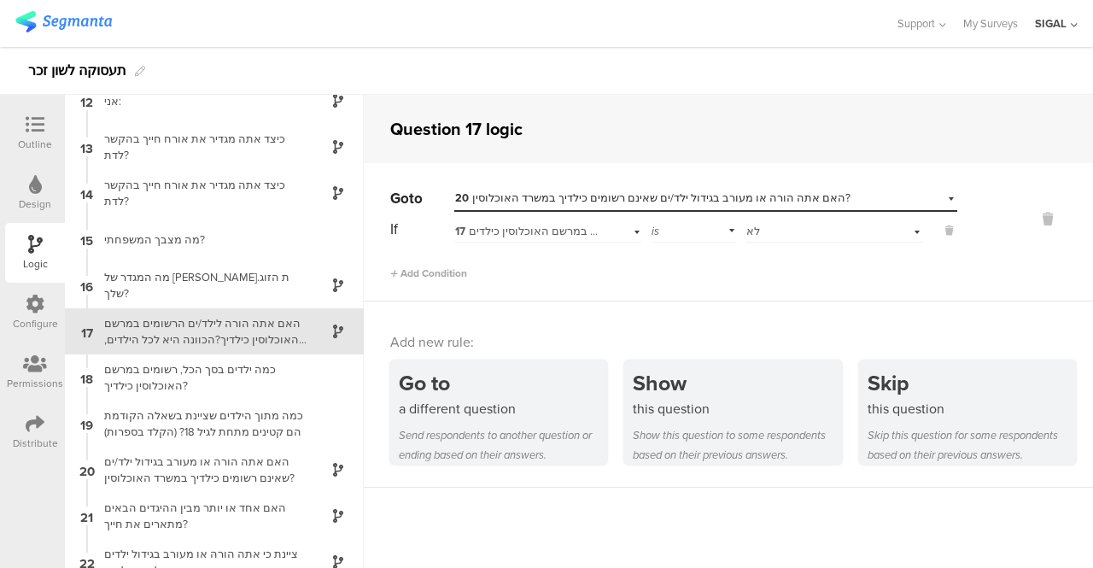
click at [51, 120] on div "Outline" at bounding box center [35, 133] width 60 height 60
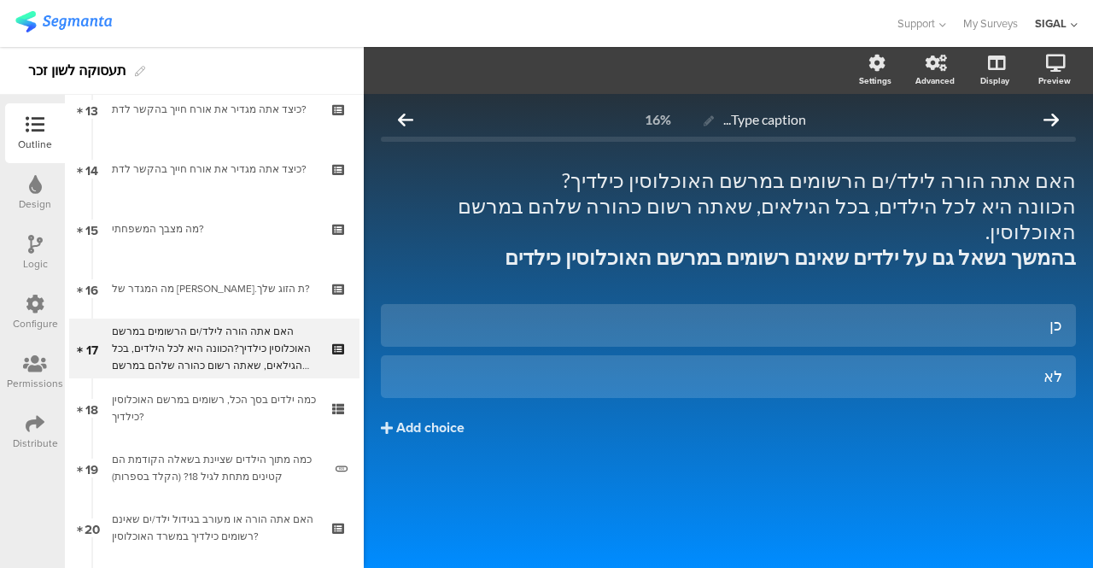
scroll to position [818, 0]
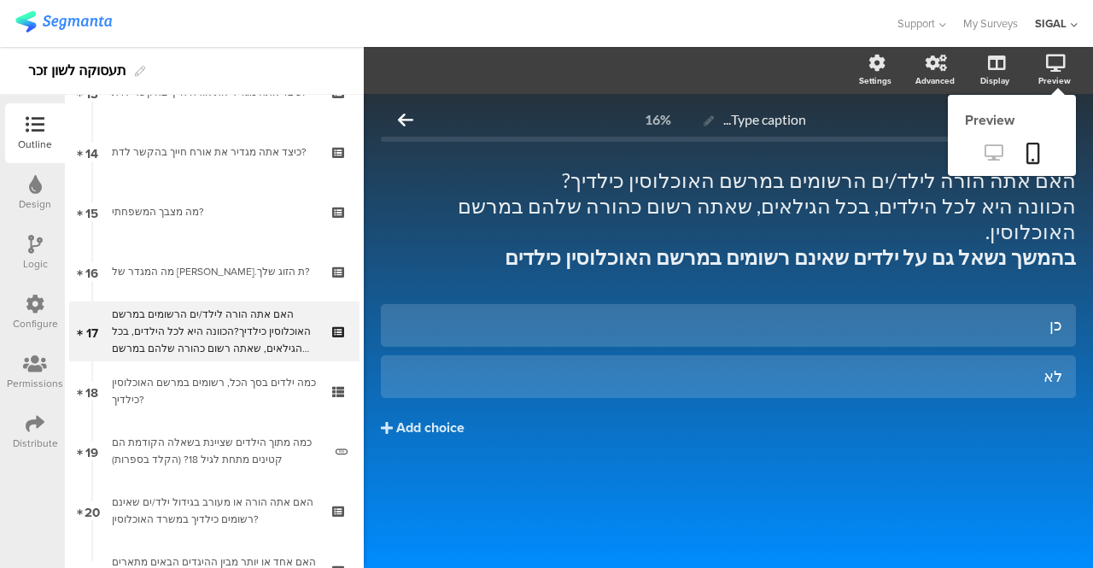
click at [980, 149] on link at bounding box center [994, 154] width 42 height 28
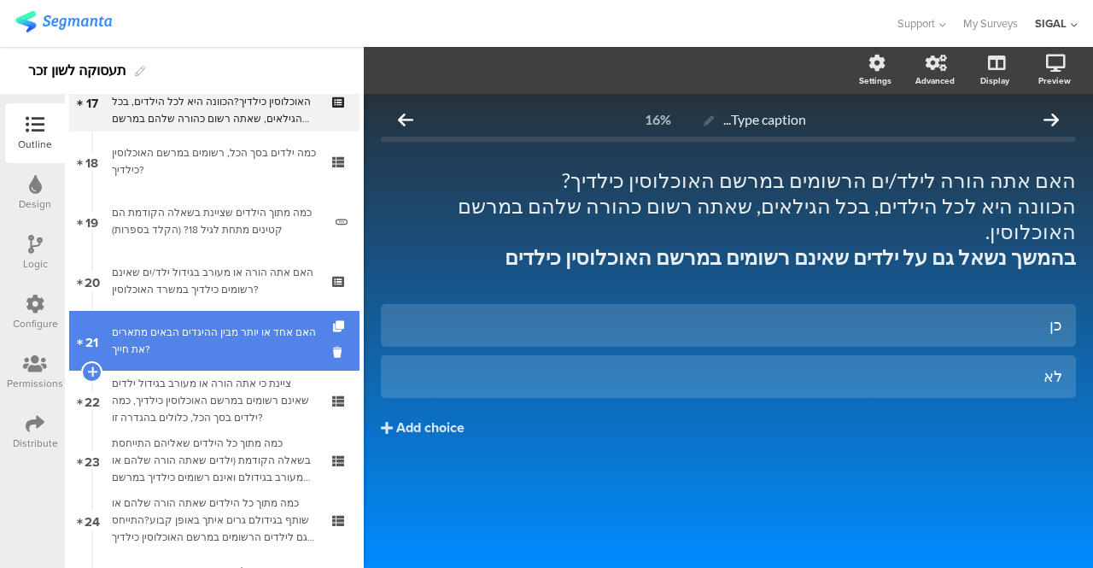
scroll to position [1074, 0]
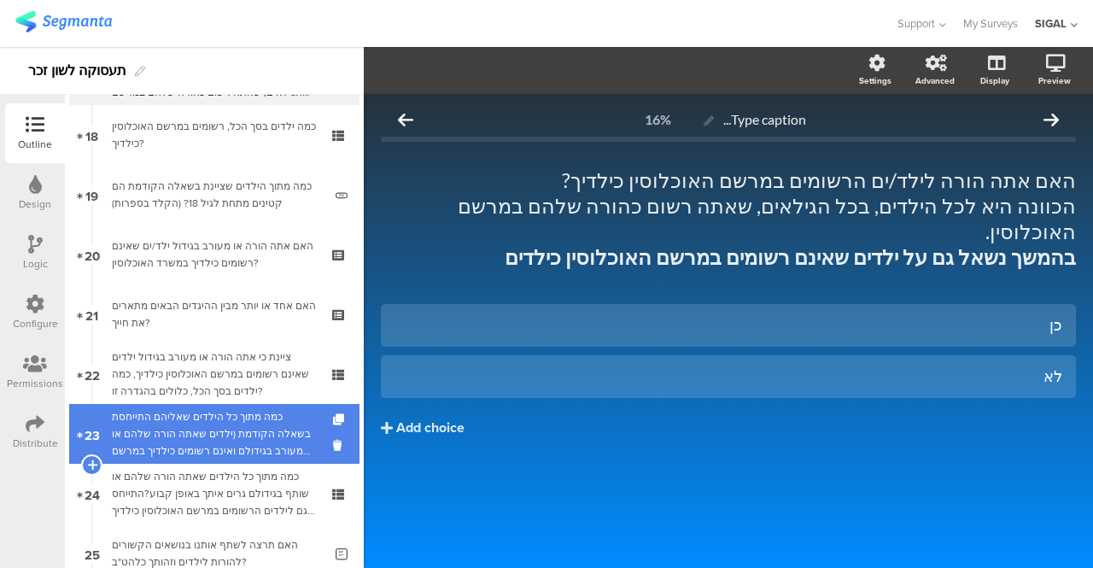
click at [216, 415] on div "כמה מתוך כל הילדים שאליהם התייחסת בשאלה הקודמת (ילדים שאתה הורה שלהם או מעורב ב…" at bounding box center [214, 433] width 204 height 51
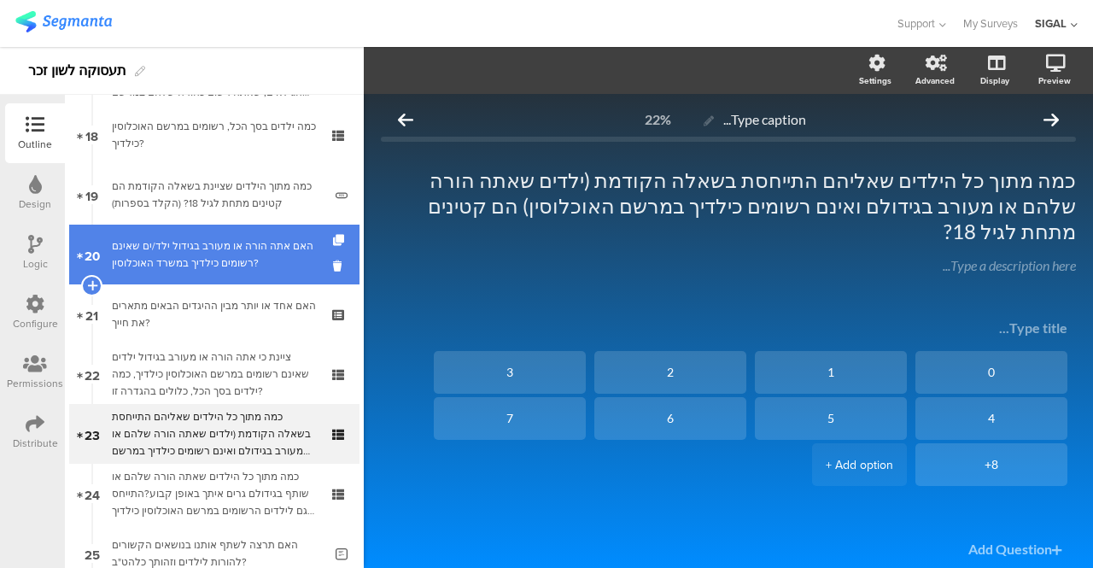
click at [209, 251] on div "האם אתה הורה או מעורב בגידול ילד/ים שאינם רשומים כילדיך במשרד האוכלוסין?" at bounding box center [214, 254] width 204 height 34
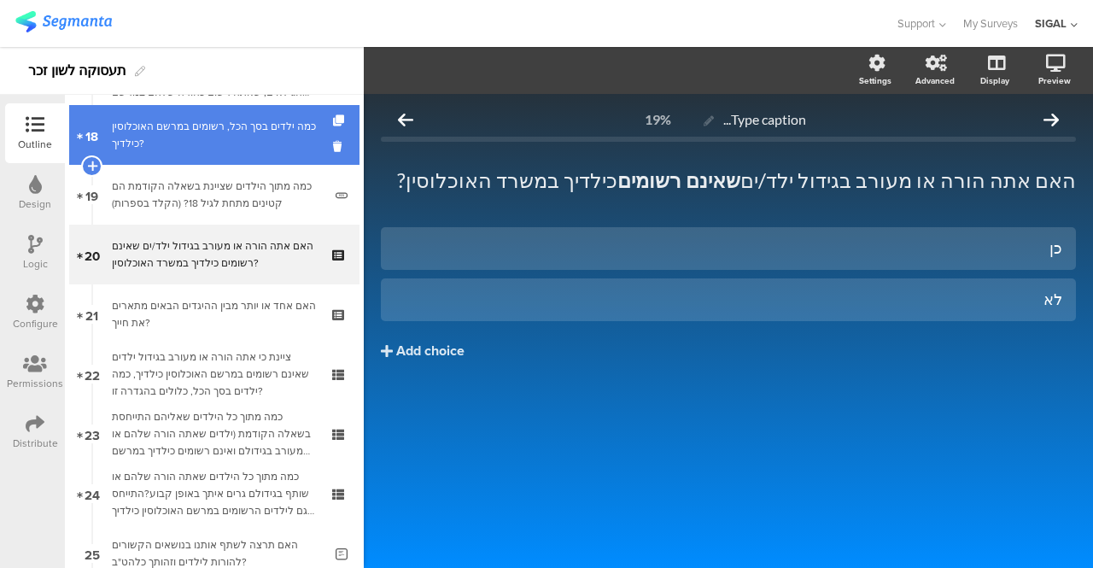
scroll to position [989, 0]
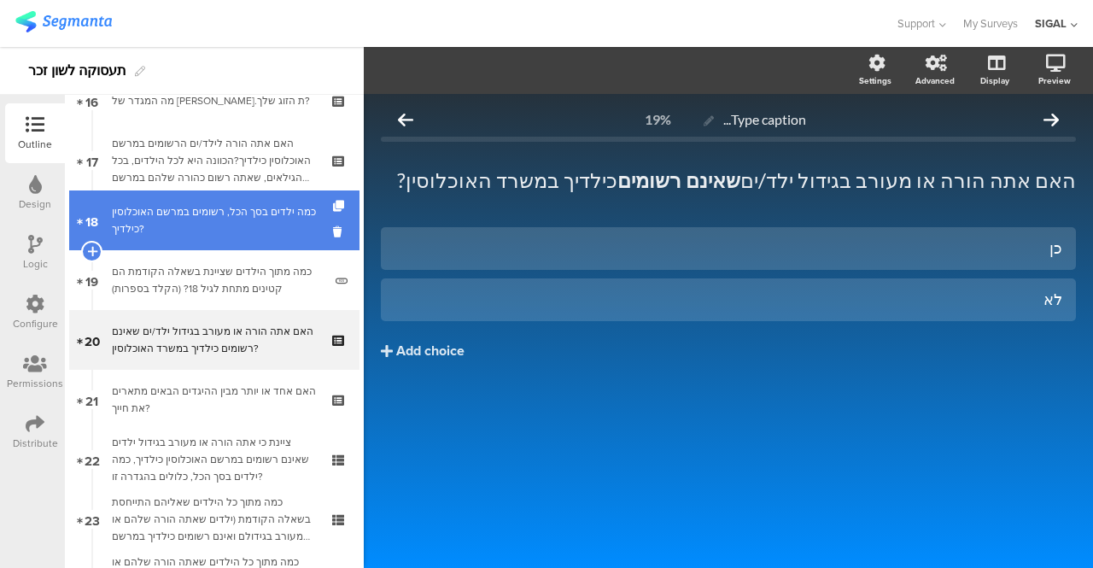
click at [191, 143] on div "האם אתה הורה לילד/ים הרשומים במרשם האוכלוסין כילדיך?הכוונה היא לכל הילדים, בכל …" at bounding box center [214, 160] width 204 height 51
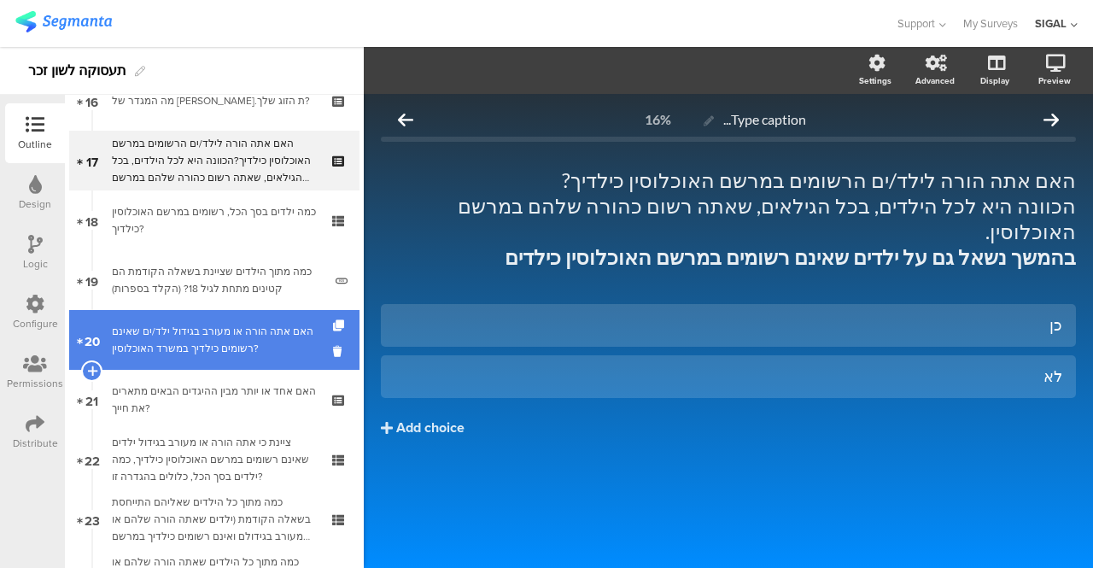
click at [182, 334] on div "האם אתה הורה או מעורב בגידול ילד/ים שאינם רשומים כילדיך במשרד האוכלוסין?" at bounding box center [214, 340] width 204 height 34
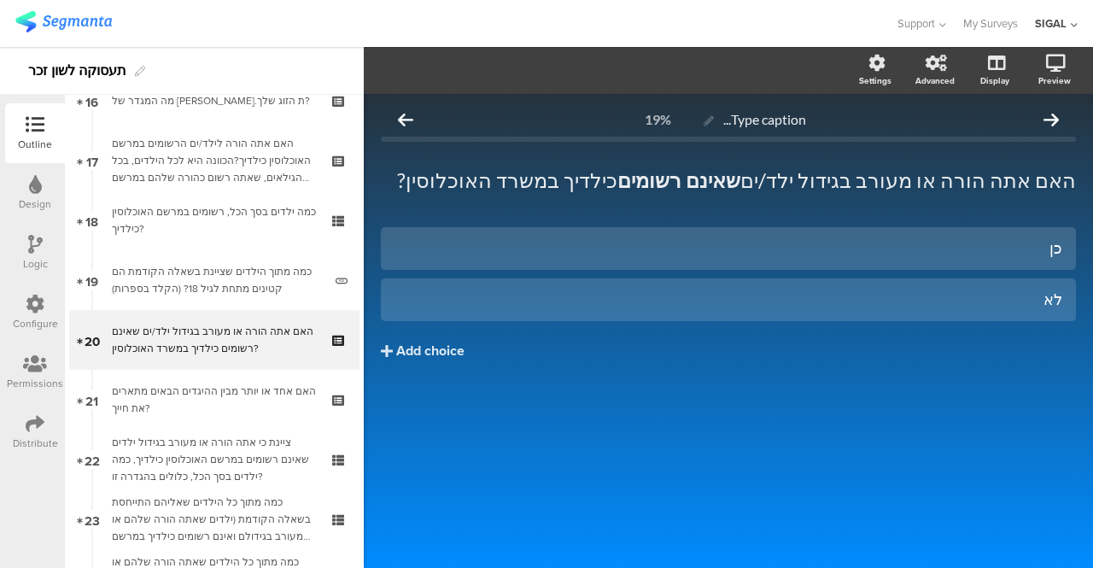
click at [32, 242] on icon at bounding box center [35, 244] width 15 height 19
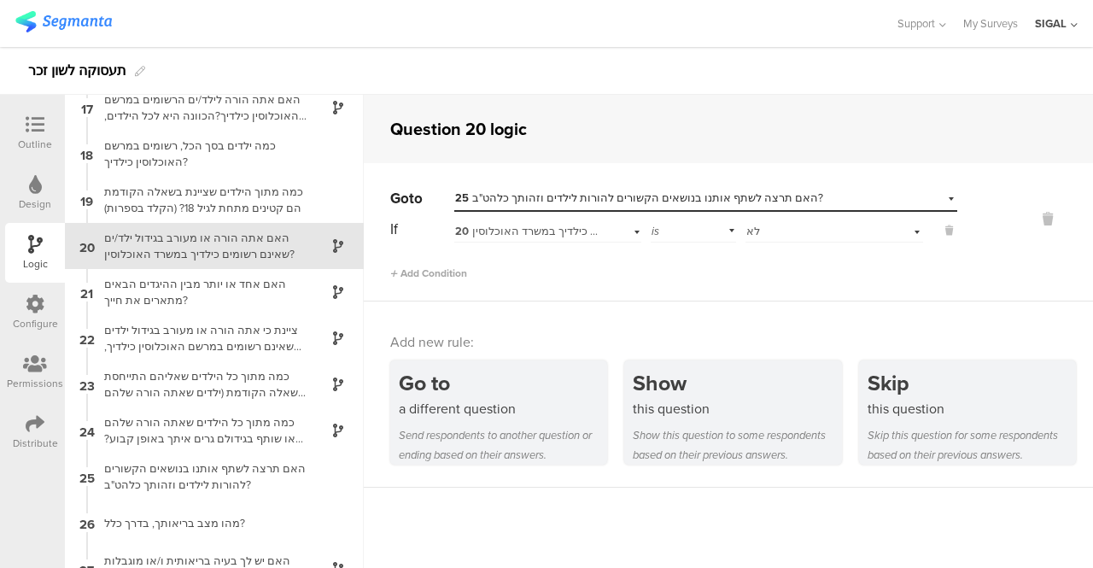
scroll to position [833, 0]
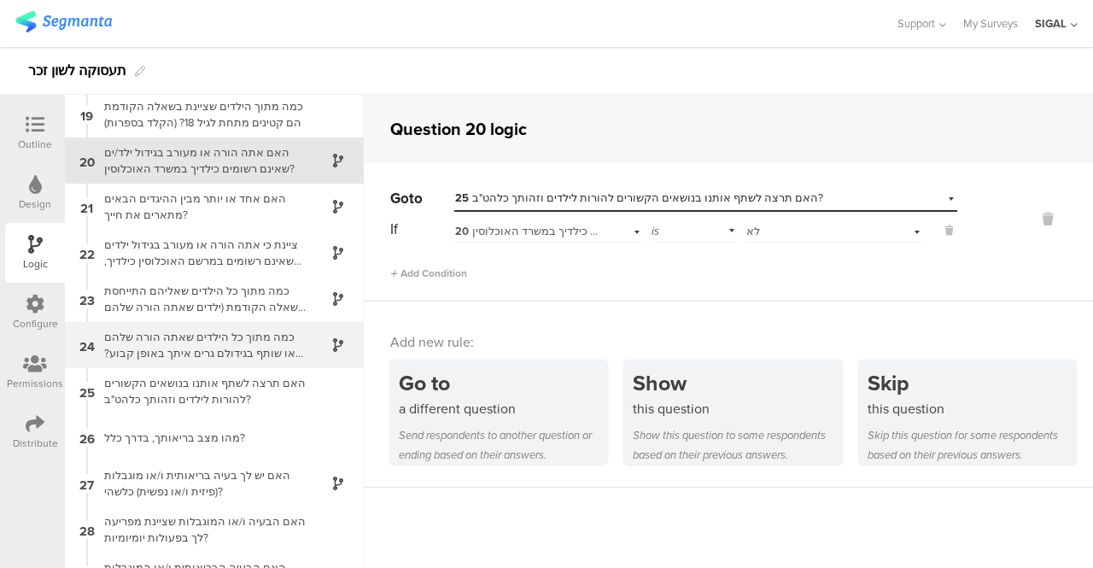
click at [178, 348] on div "כמה מתוך כל הילדים שאתה הורה שלהם או שותף בגידולם גרים איתך באופן קבוע?התייחס ג…" at bounding box center [200, 345] width 213 height 32
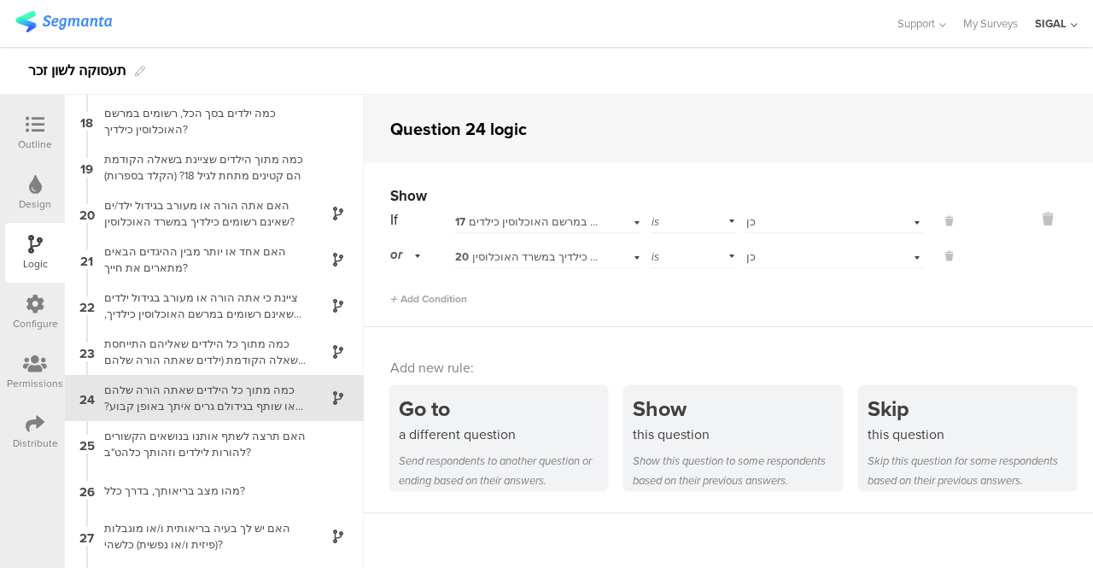
scroll to position [847, 0]
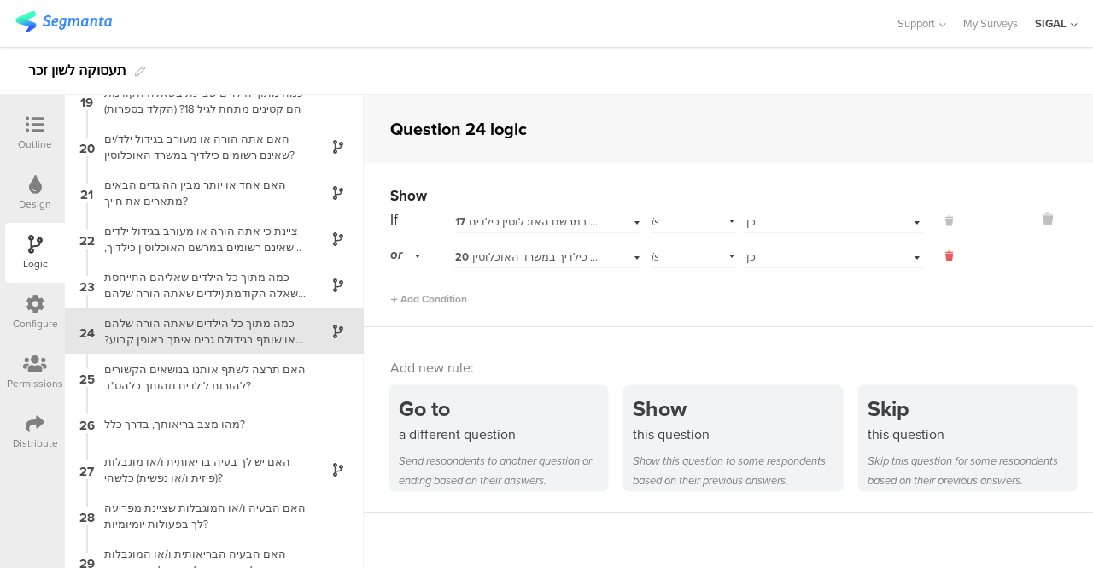
click at [945, 255] on icon at bounding box center [949, 256] width 8 height 15
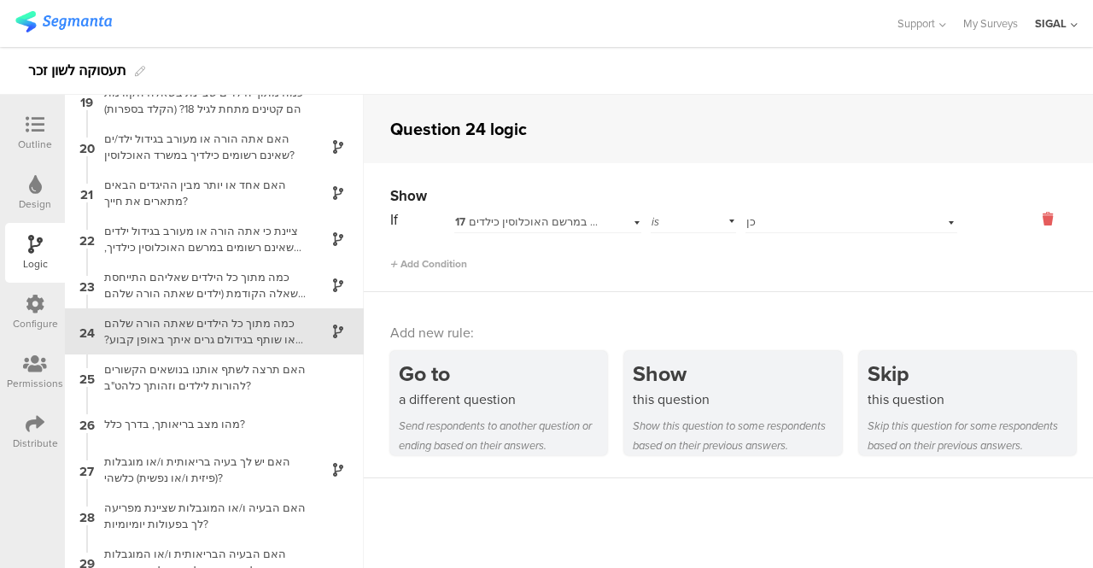
click at [1034, 223] on icon at bounding box center [1047, 219] width 41 height 20
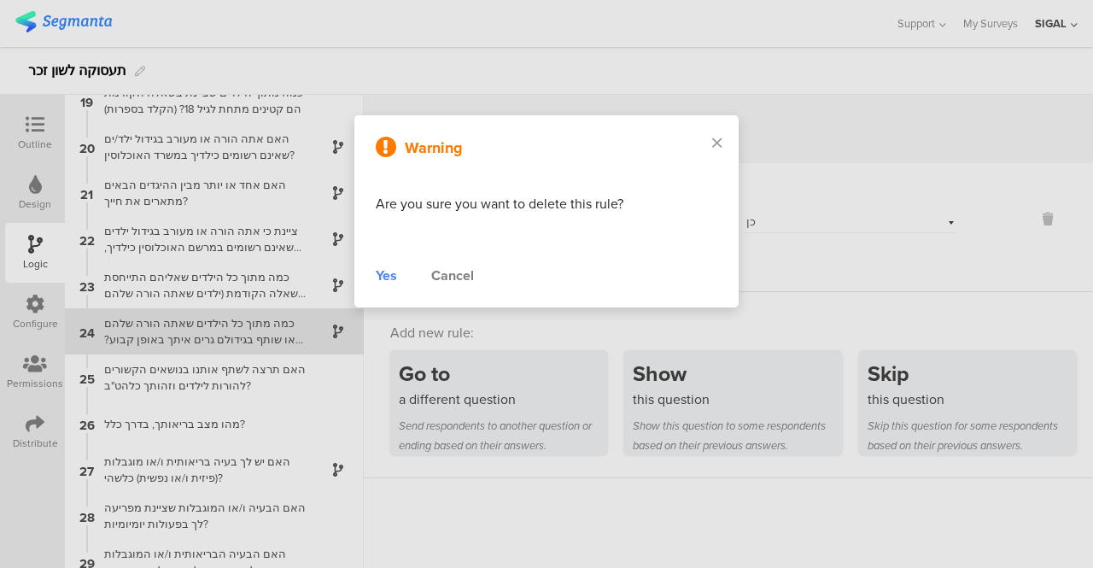
click at [391, 273] on div "Yes" at bounding box center [386, 276] width 21 height 20
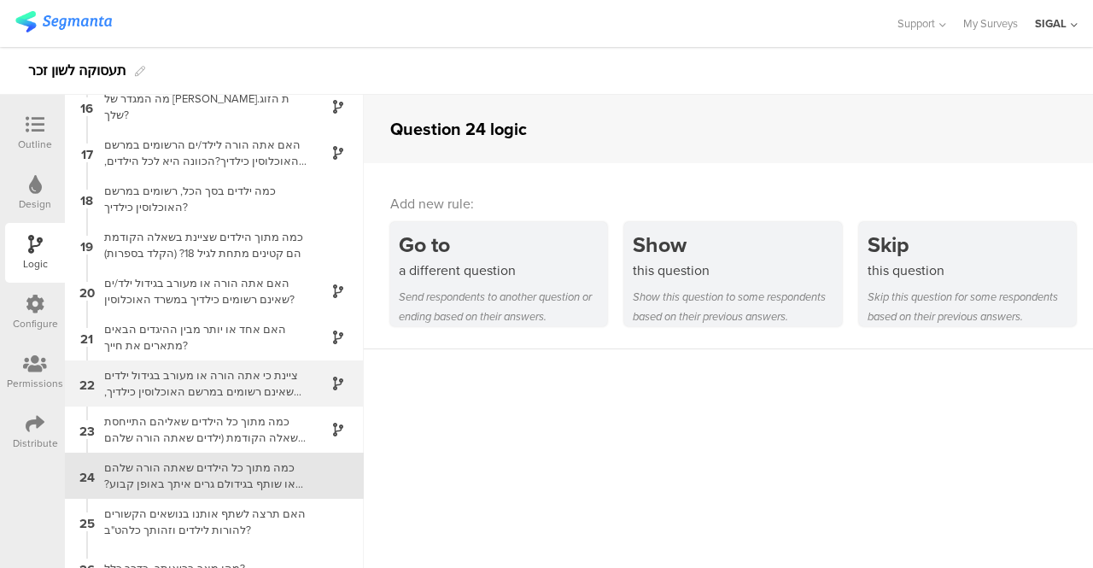
scroll to position [676, 0]
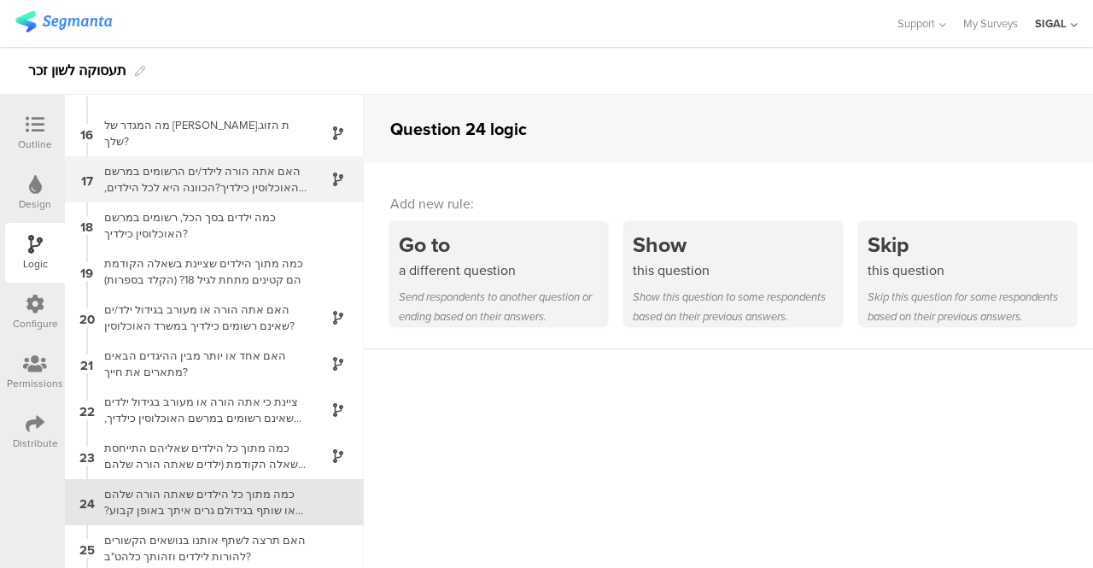
click at [208, 181] on div "האם אתה הורה לילד/ים הרשומים במרשם האוכלוסין כילדיך?הכוונה היא לכל הילדים, בכל …" at bounding box center [200, 179] width 213 height 32
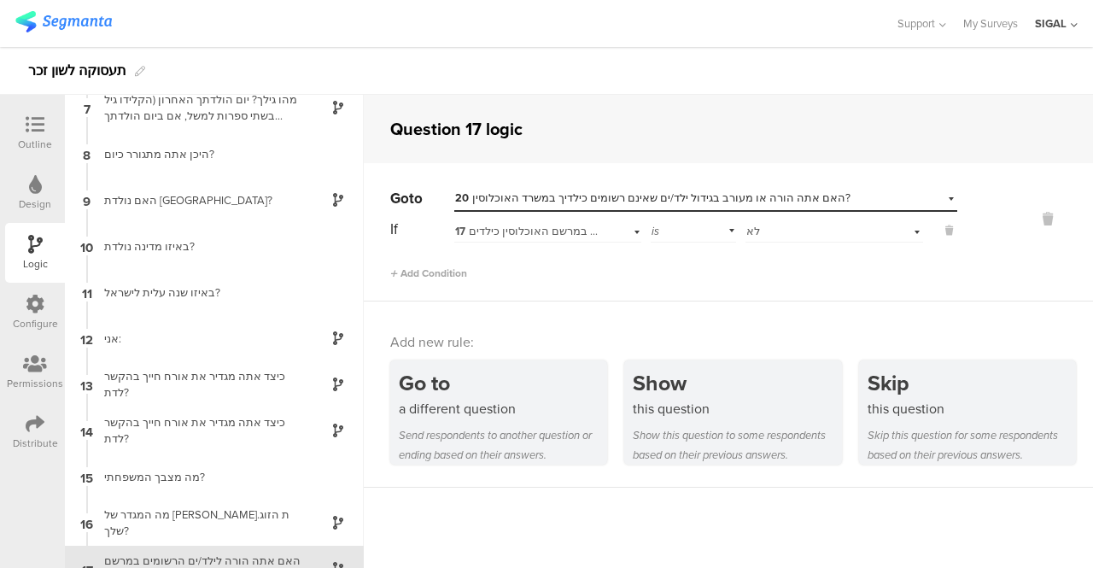
scroll to position [524, 0]
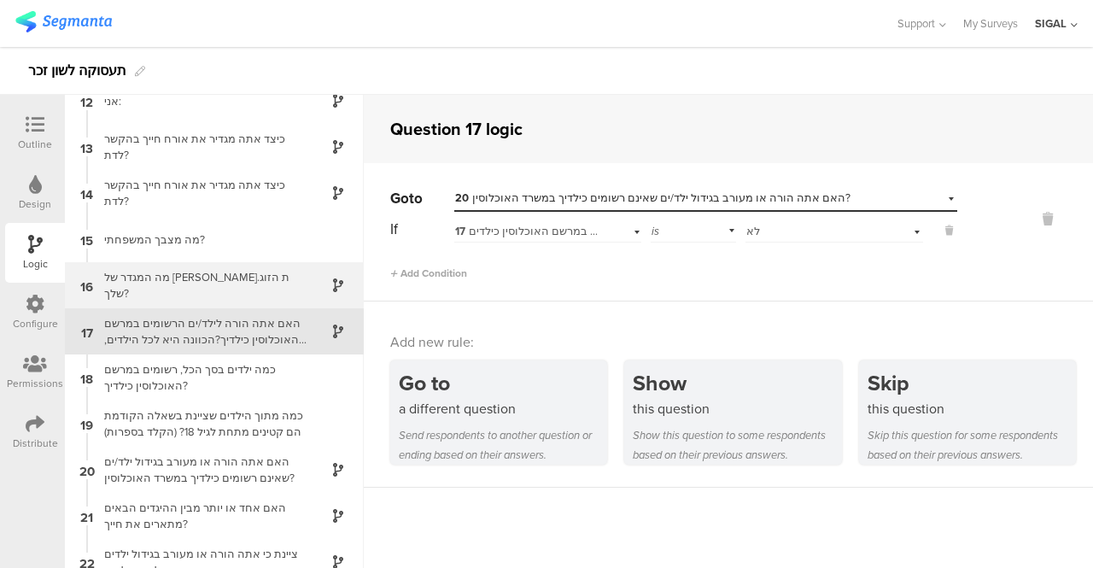
click at [210, 278] on div "מה המגדר של [PERSON_NAME].ת הזוג שלך?" at bounding box center [200, 285] width 213 height 32
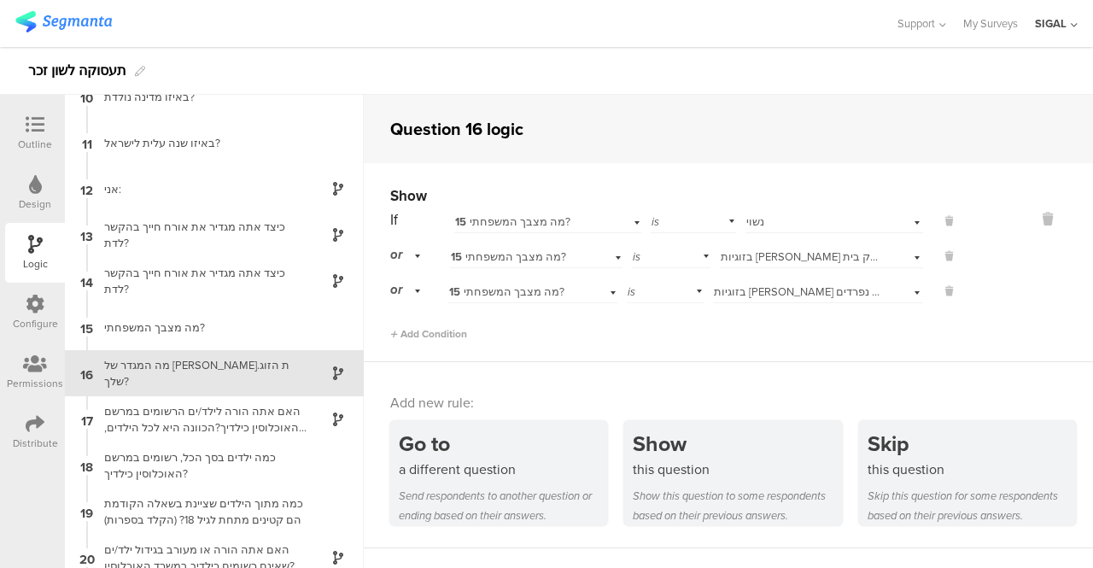
scroll to position [478, 0]
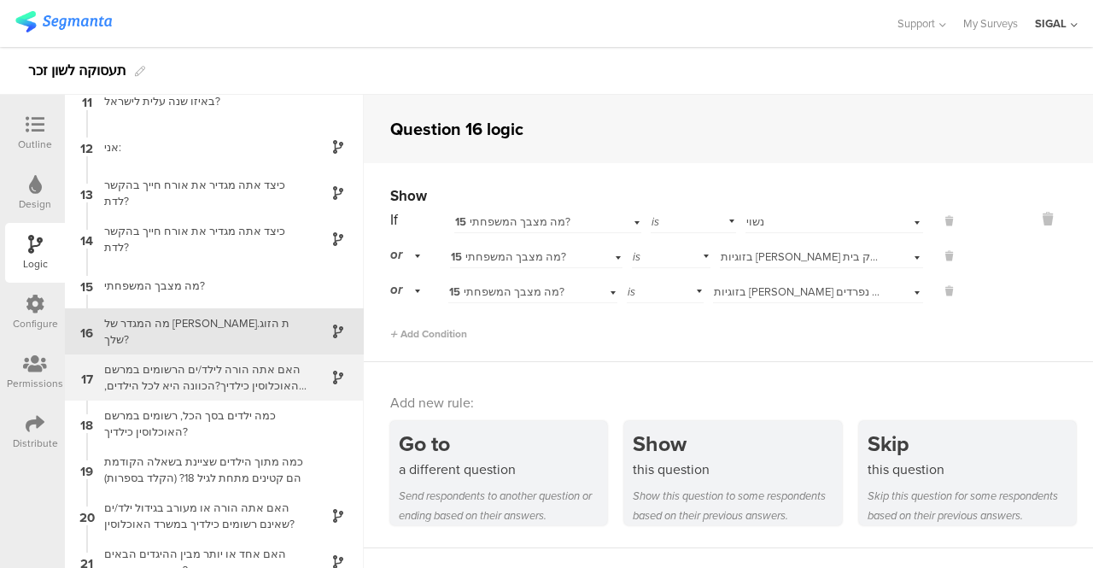
click at [248, 387] on div "האם אתה הורה לילד/ים הרשומים במרשם האוכלוסין כילדיך?הכוונה היא לכל הילדים, בכל …" at bounding box center [200, 377] width 213 height 32
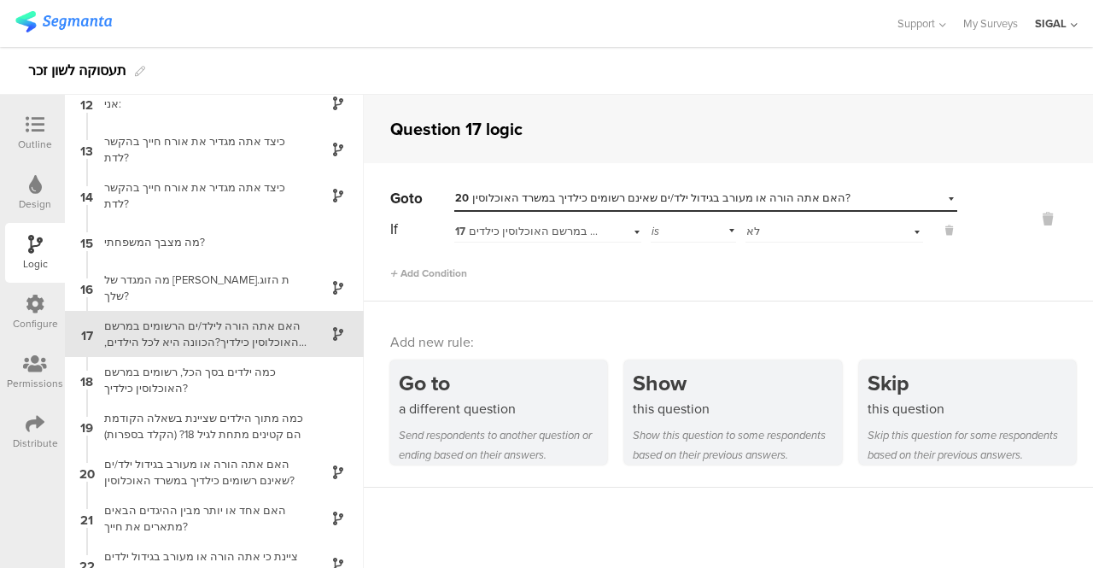
scroll to position [524, 0]
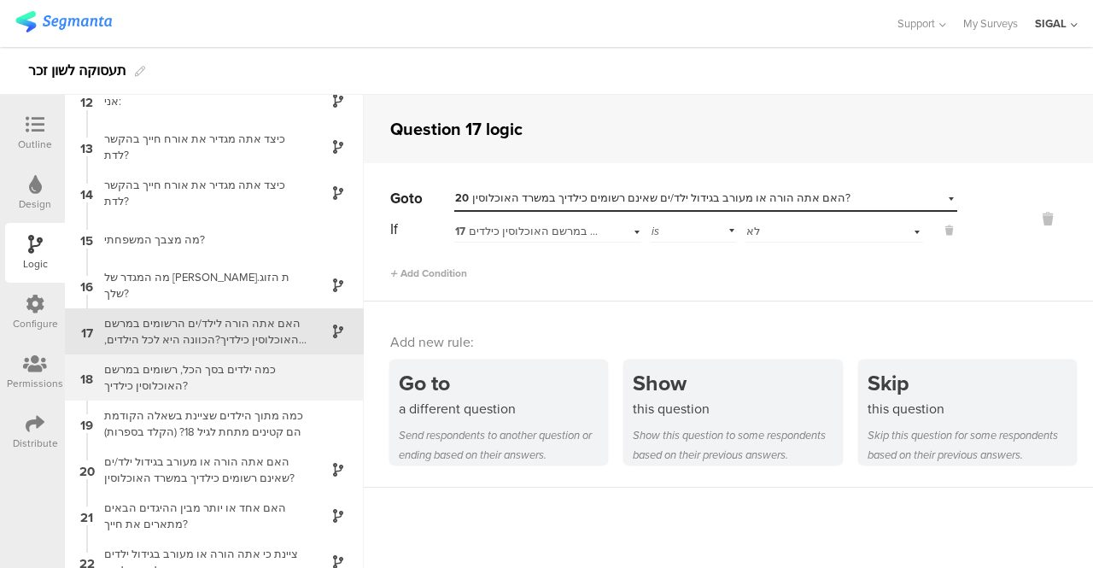
click at [155, 371] on div "כמה ילדים בסך הכל, רשומים במרשם האוכלוסין כילדיך?" at bounding box center [200, 377] width 213 height 32
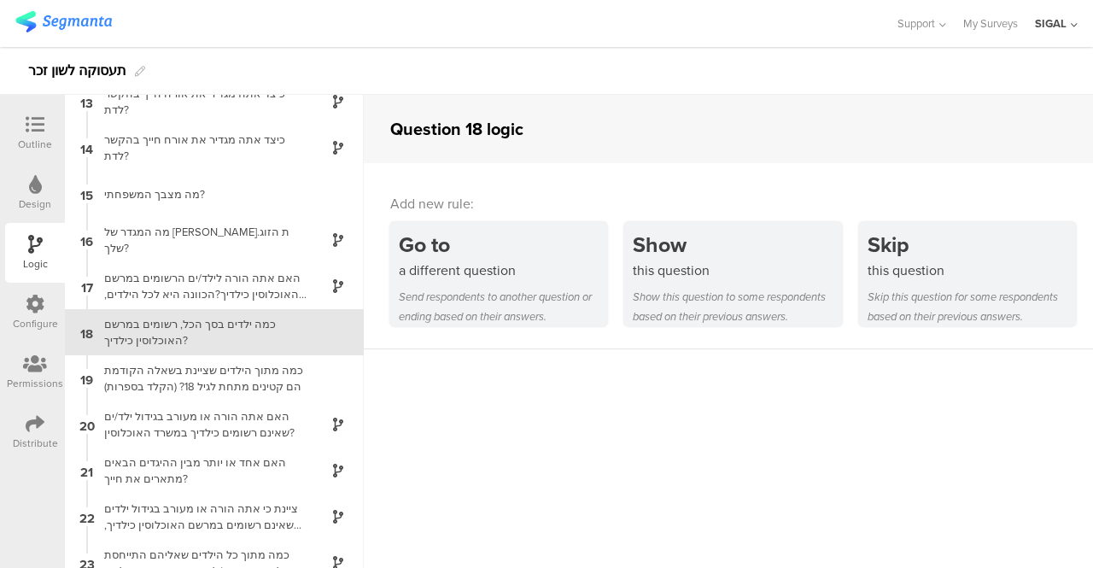
scroll to position [570, 0]
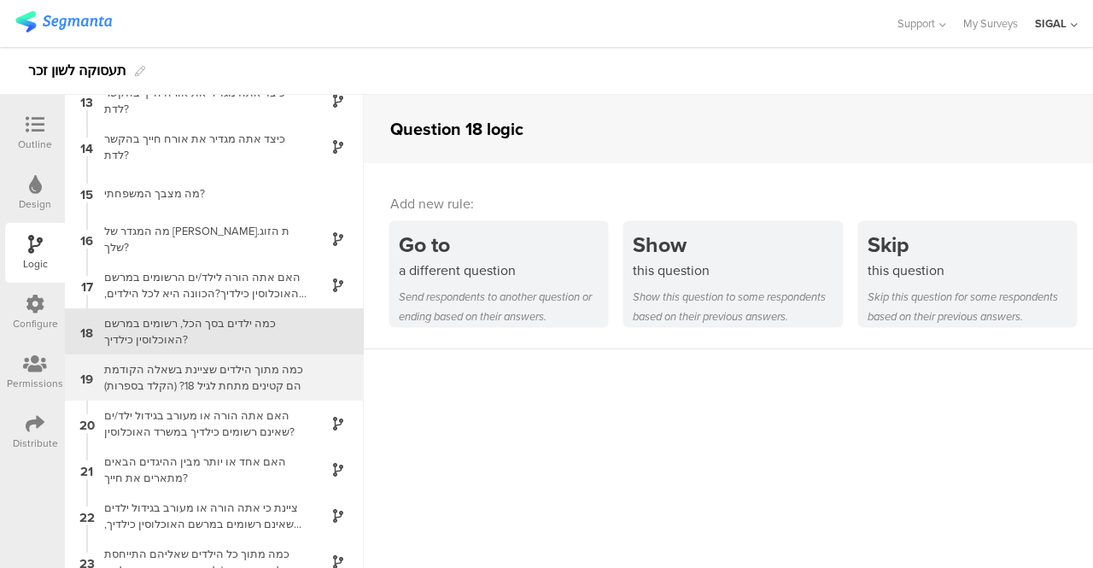
click at [142, 389] on div "כמה מתוך הילדים שציינת בשאלה הקודמת הם קטינים מתחת לגיל 18? (הקלד בספרות)" at bounding box center [200, 377] width 213 height 32
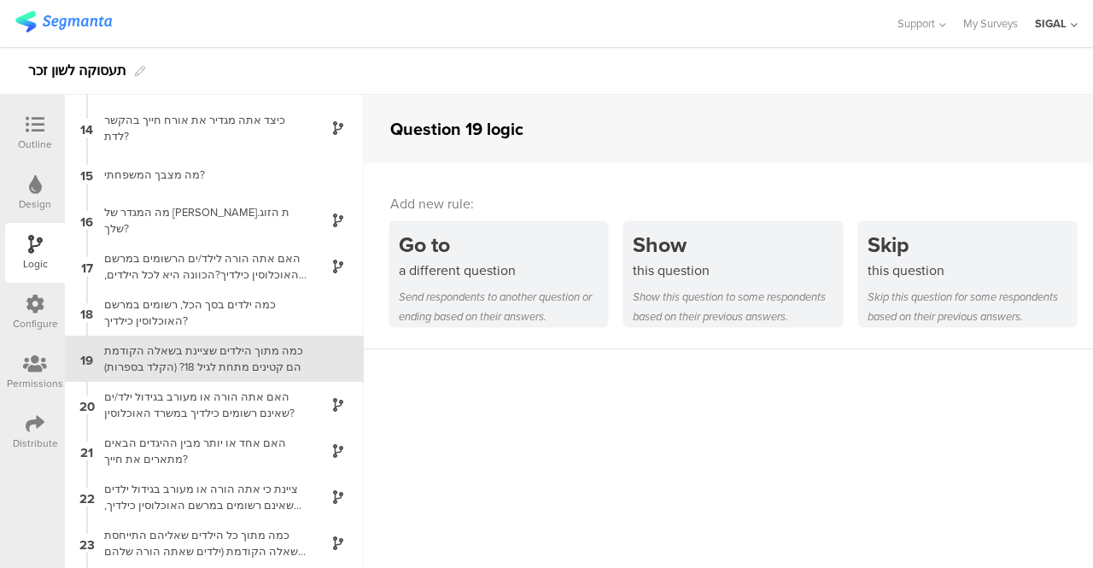
scroll to position [617, 0]
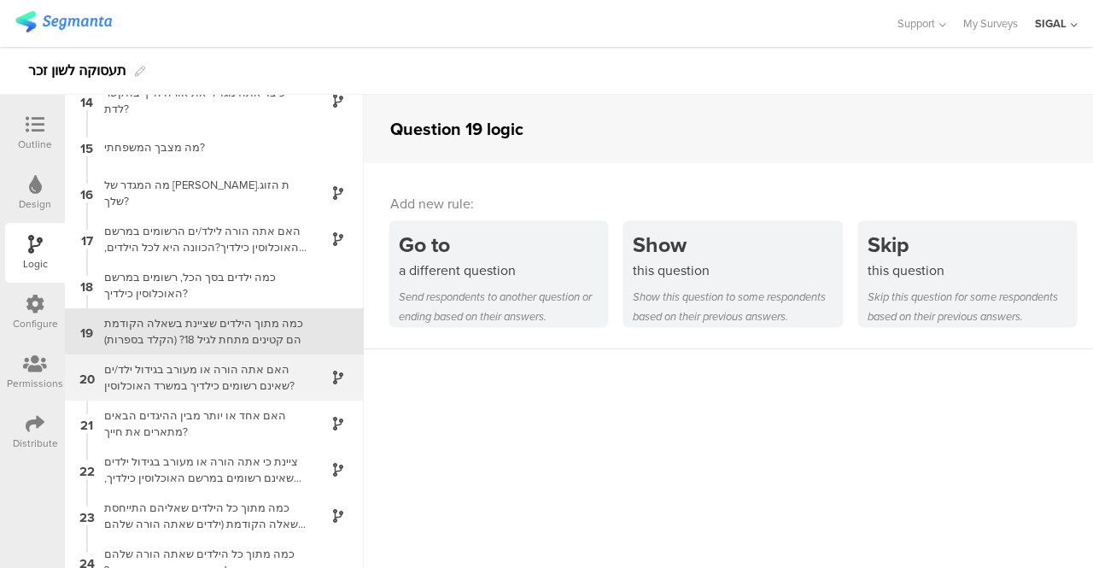
click at [145, 378] on div "האם אתה הורה או מעורב בגידול ילד/ים שאינם רשומים כילדיך במשרד האוכלוסין?" at bounding box center [200, 377] width 213 height 32
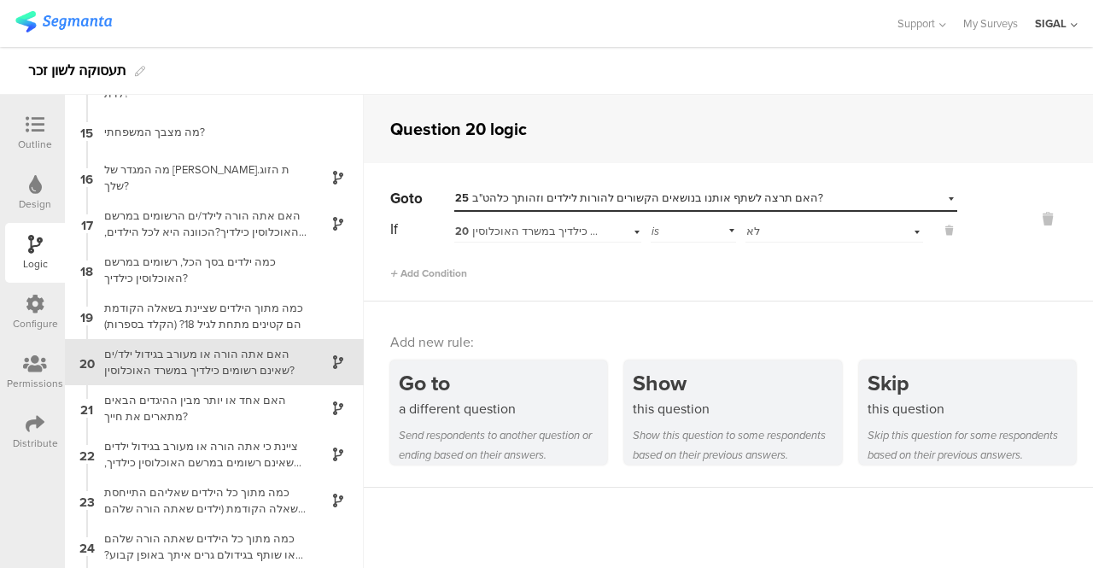
scroll to position [663, 0]
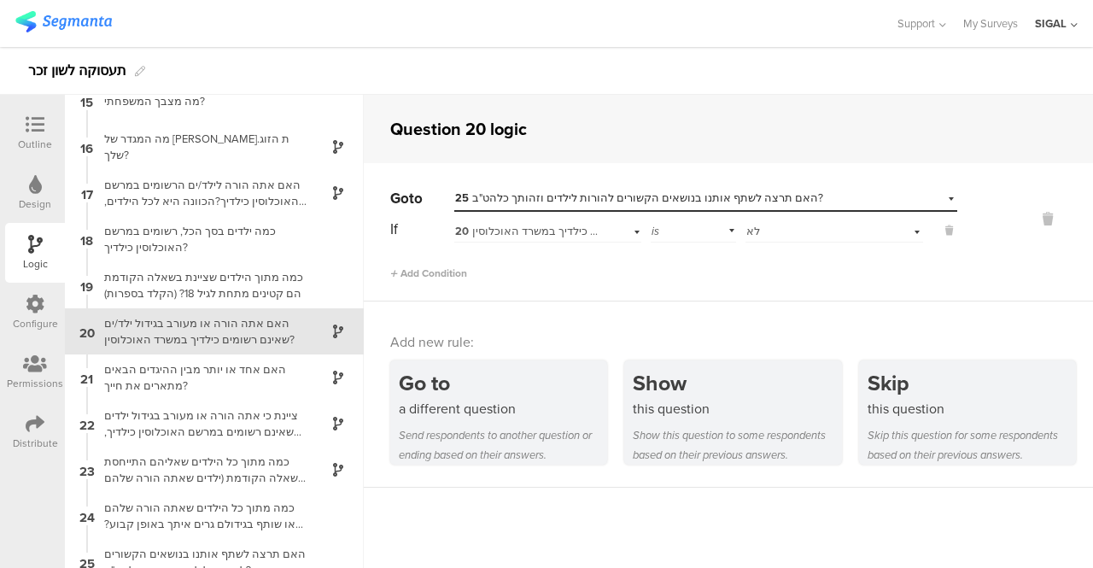
click at [145, 378] on div "האם אחד או יותר מבין ההיגדים הבאים מתארים את חייך?" at bounding box center [200, 377] width 213 height 32
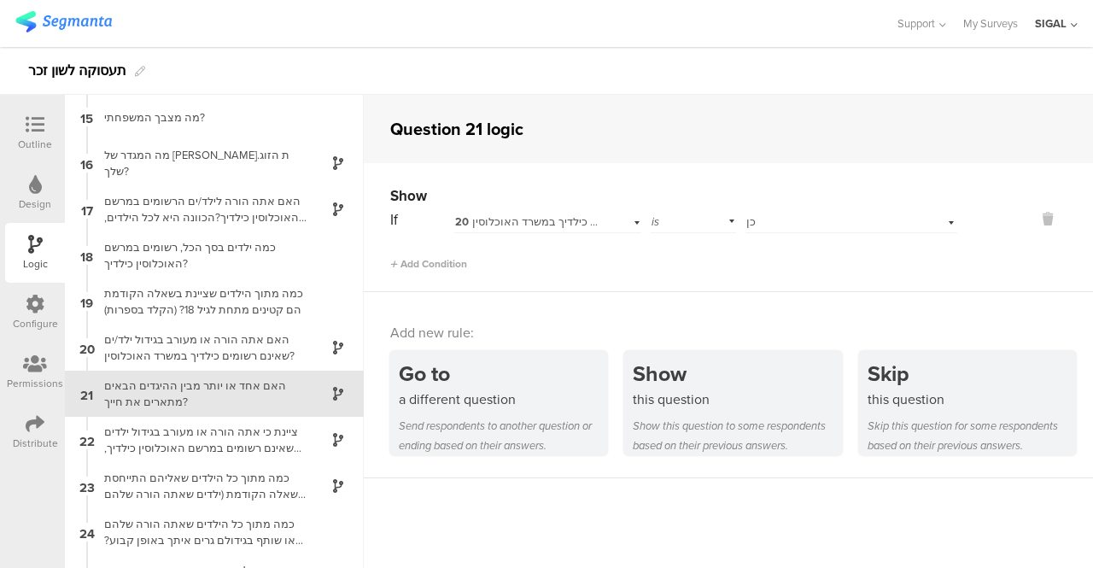
scroll to position [709, 0]
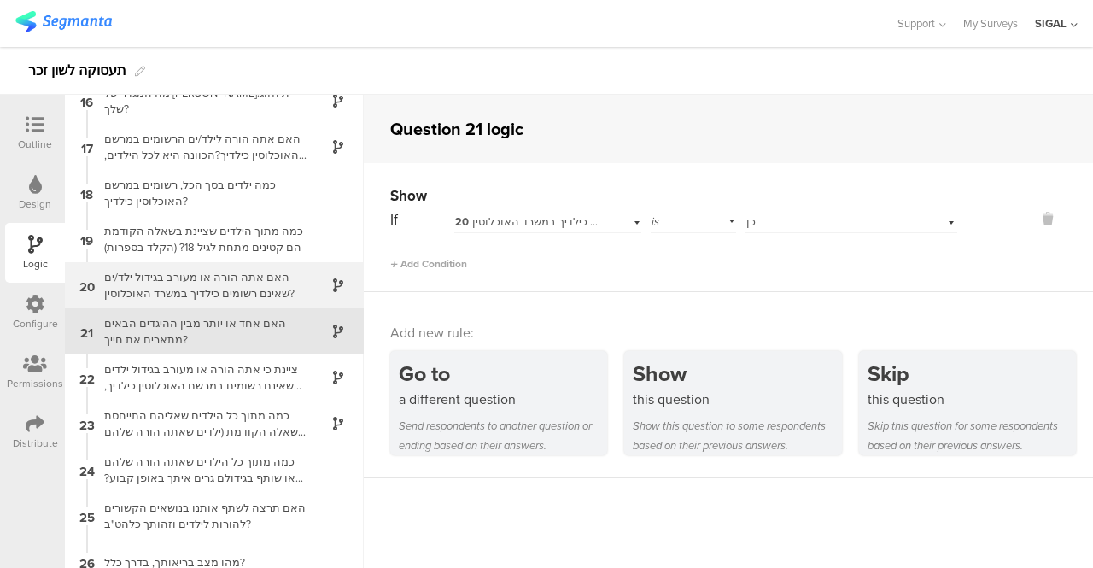
click at [202, 289] on div "האם אתה הורה או מעורב בגידול ילד/ים שאינם רשומים כילדיך במשרד האוכלוסין?" at bounding box center [200, 285] width 213 height 32
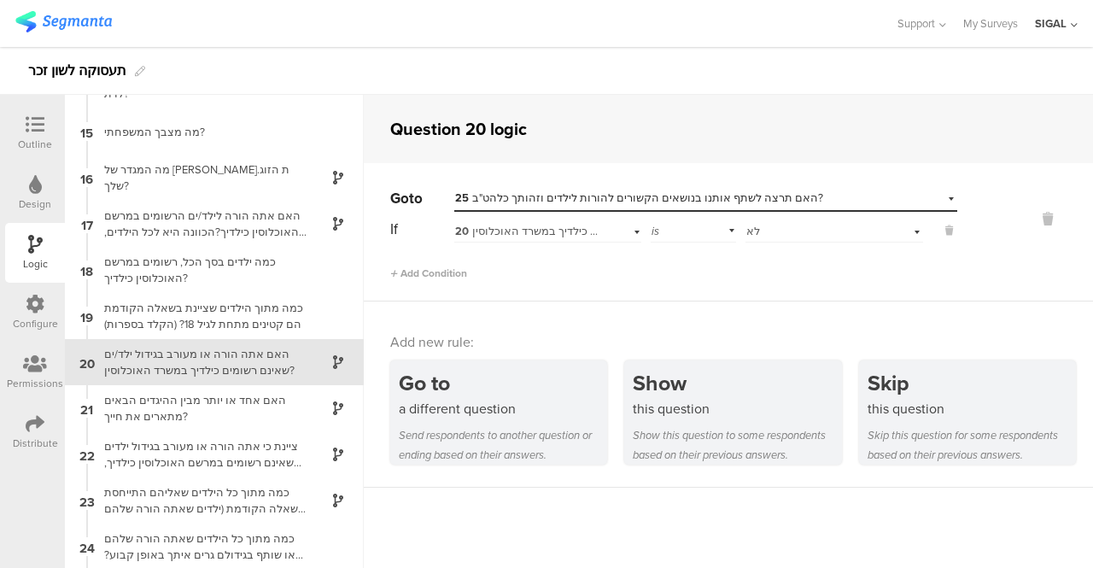
scroll to position [663, 0]
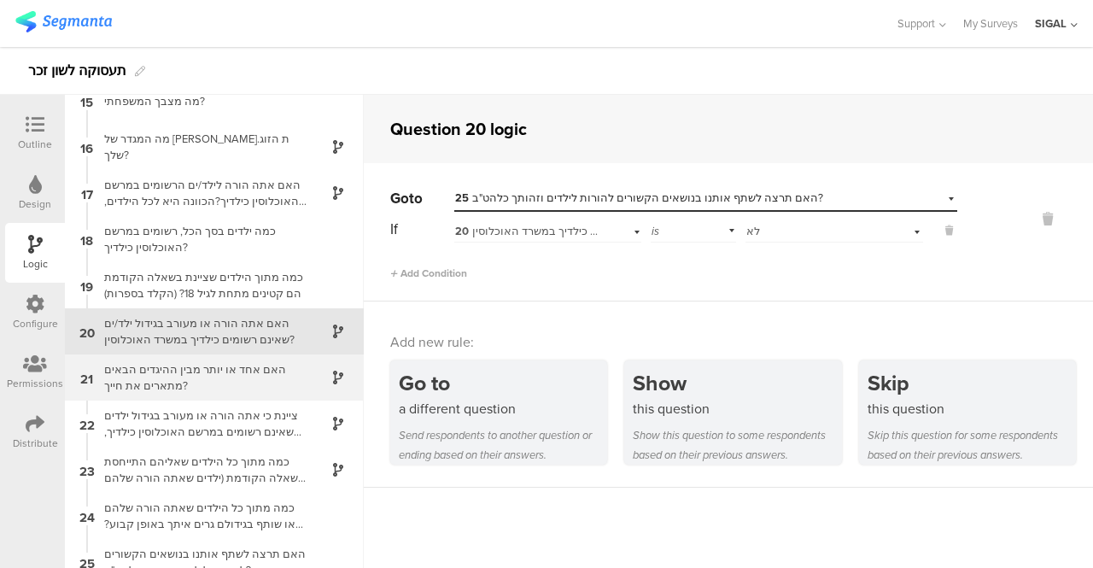
click at [155, 380] on div "האם אחד או יותר מבין ההיגדים הבאים מתארים את חייך?" at bounding box center [200, 377] width 213 height 32
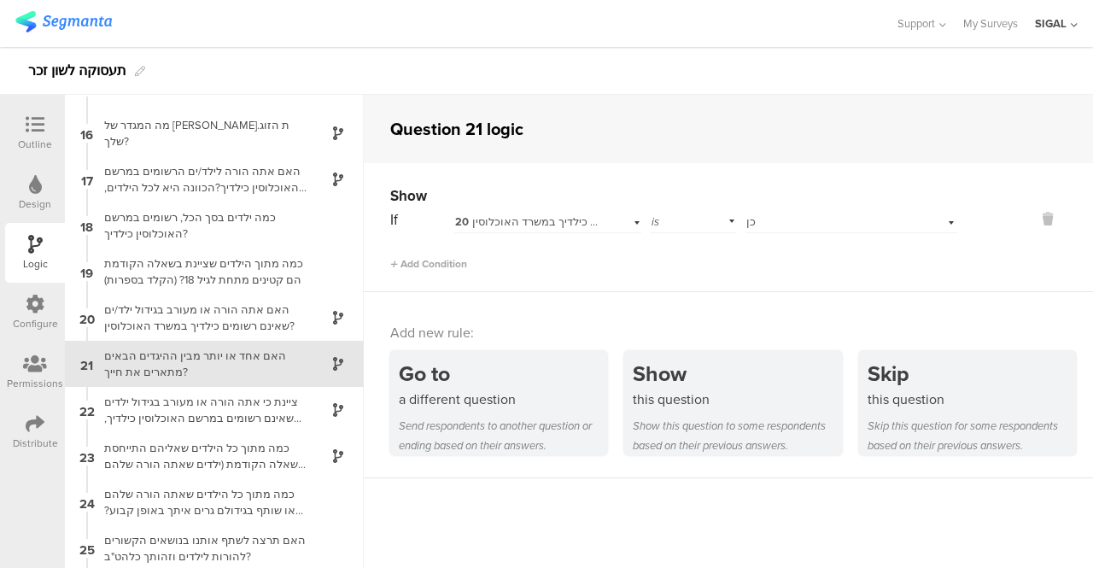
scroll to position [709, 0]
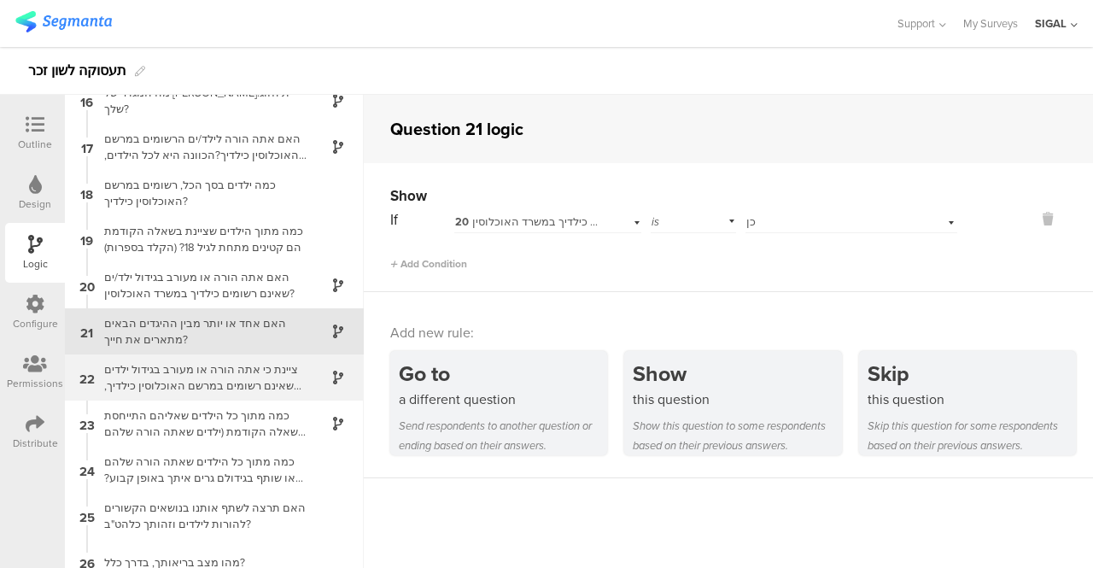
click at [147, 375] on div "ציינת כי אתה הורה או מעורב בגידול ילדים שאינם רשומים במרשם האוכלוסין כילדיך, כמ…" at bounding box center [200, 377] width 213 height 32
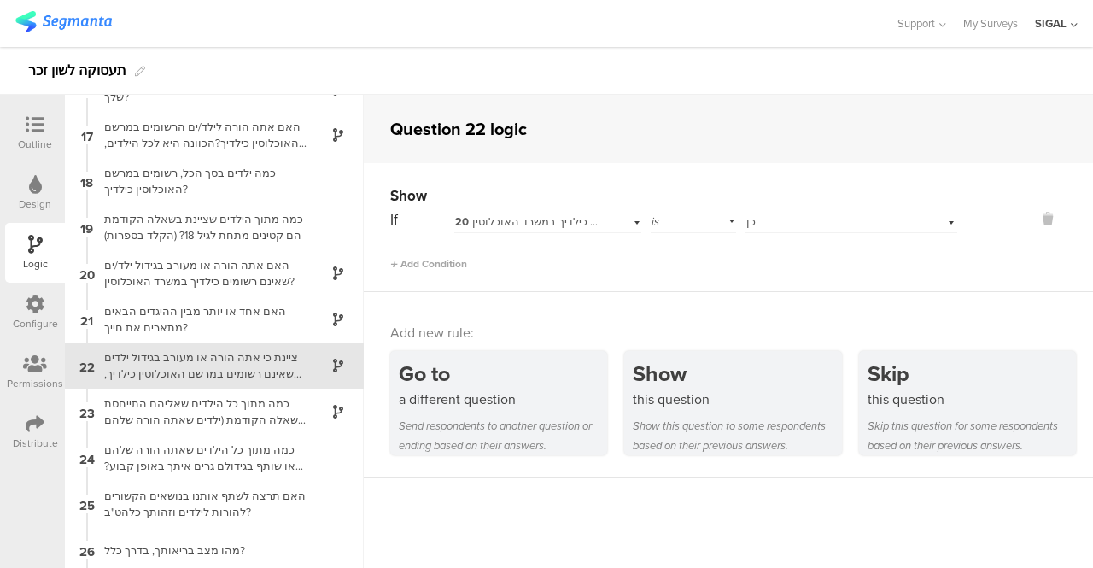
scroll to position [755, 0]
